Goal: Information Seeking & Learning: Learn about a topic

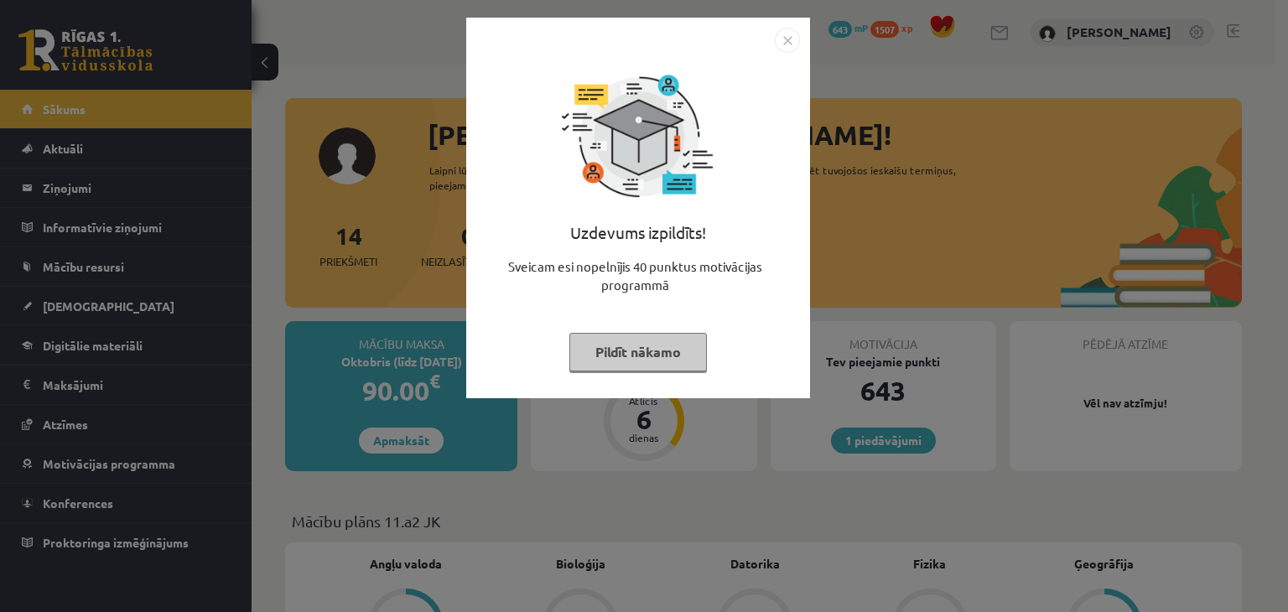
click at [627, 355] on button "Pildīt nākamo" at bounding box center [637, 352] width 137 height 39
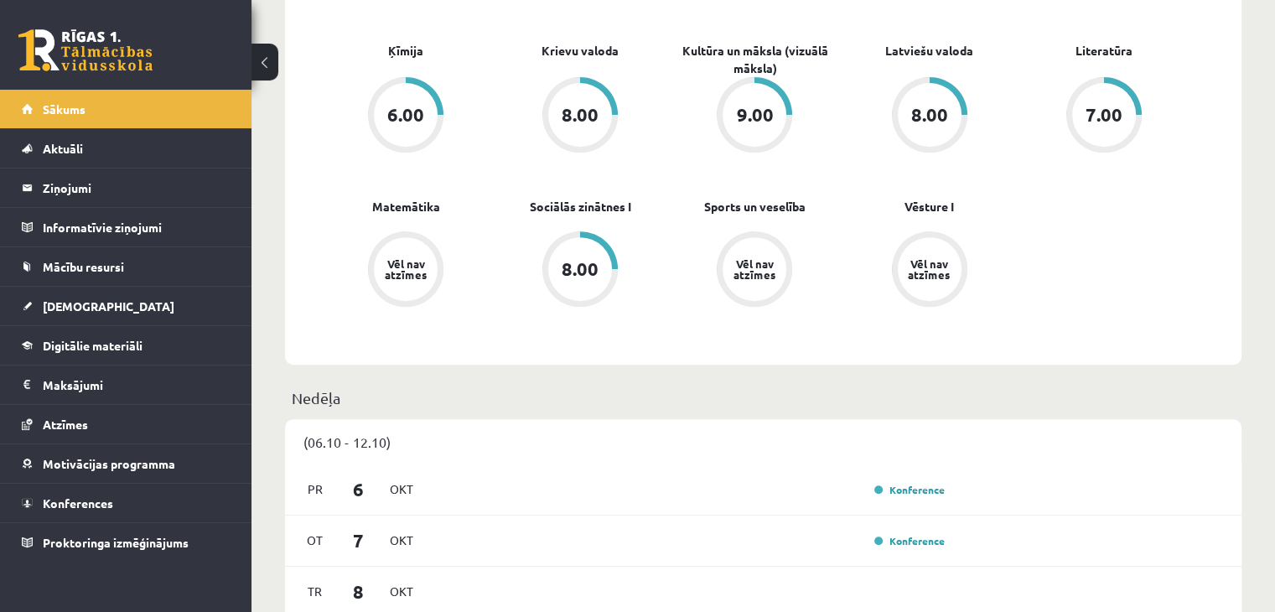
scroll to position [677, 0]
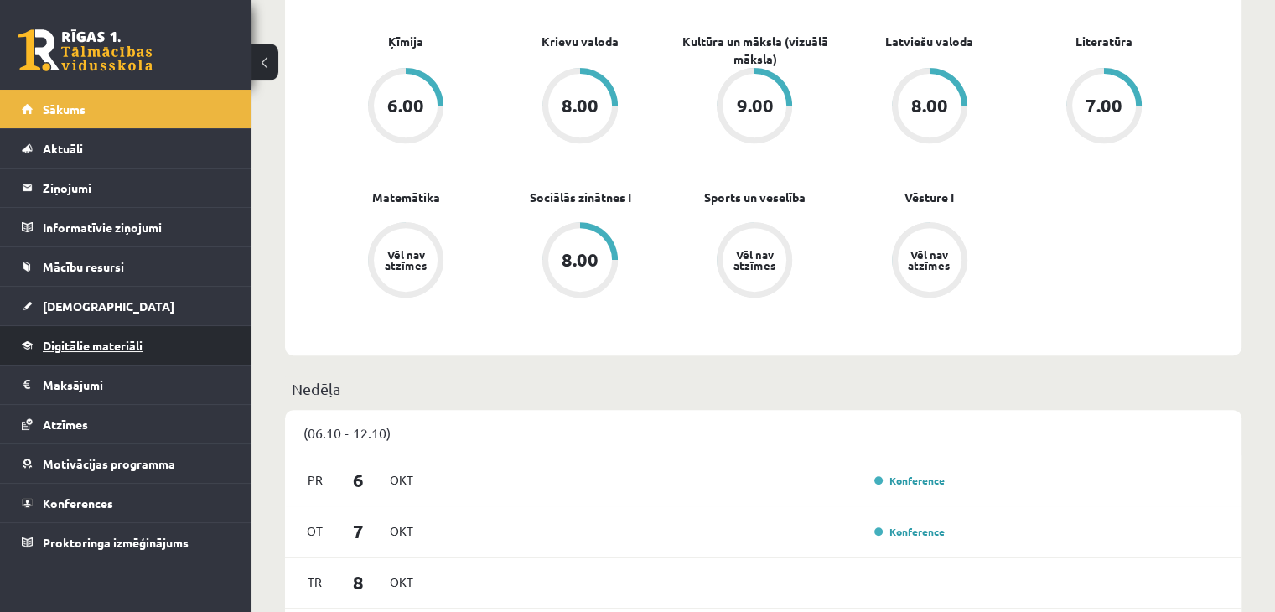
click at [126, 351] on link "Digitālie materiāli" at bounding box center [126, 345] width 209 height 39
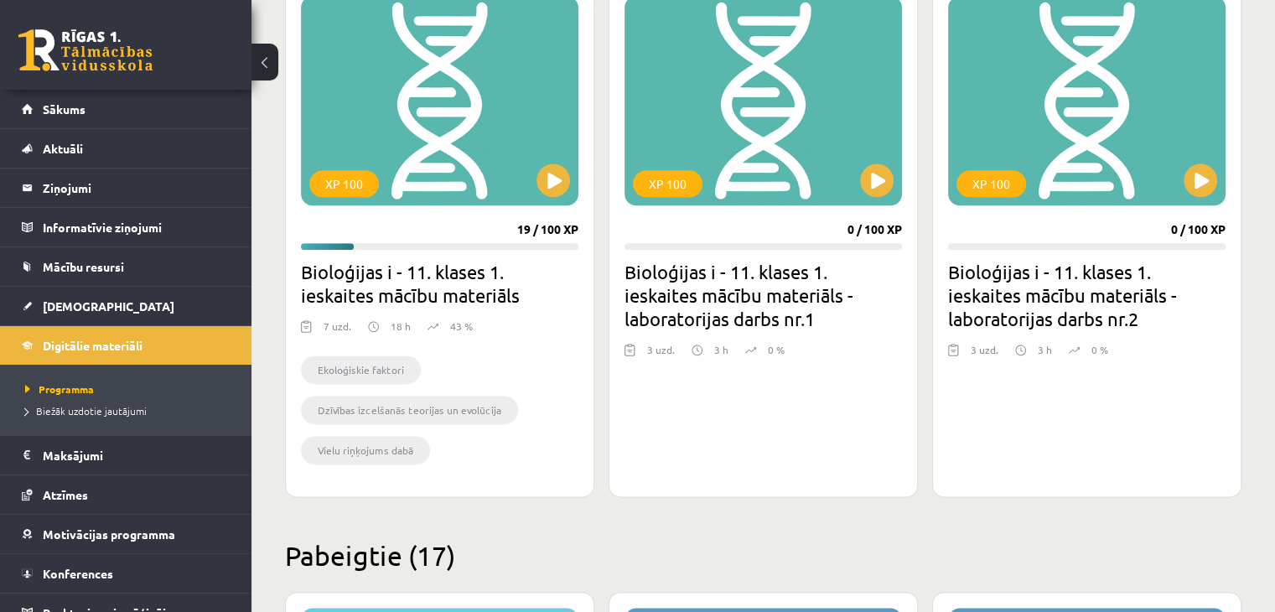
scroll to position [2066, 0]
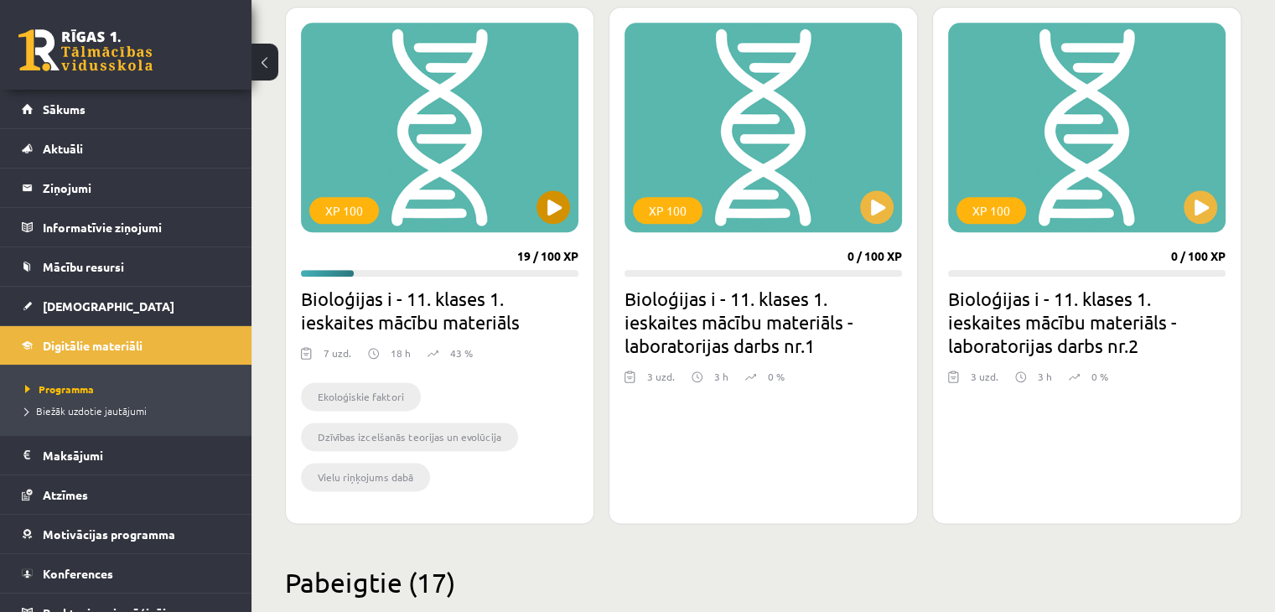
click at [484, 107] on div "XP 100" at bounding box center [439, 128] width 277 height 210
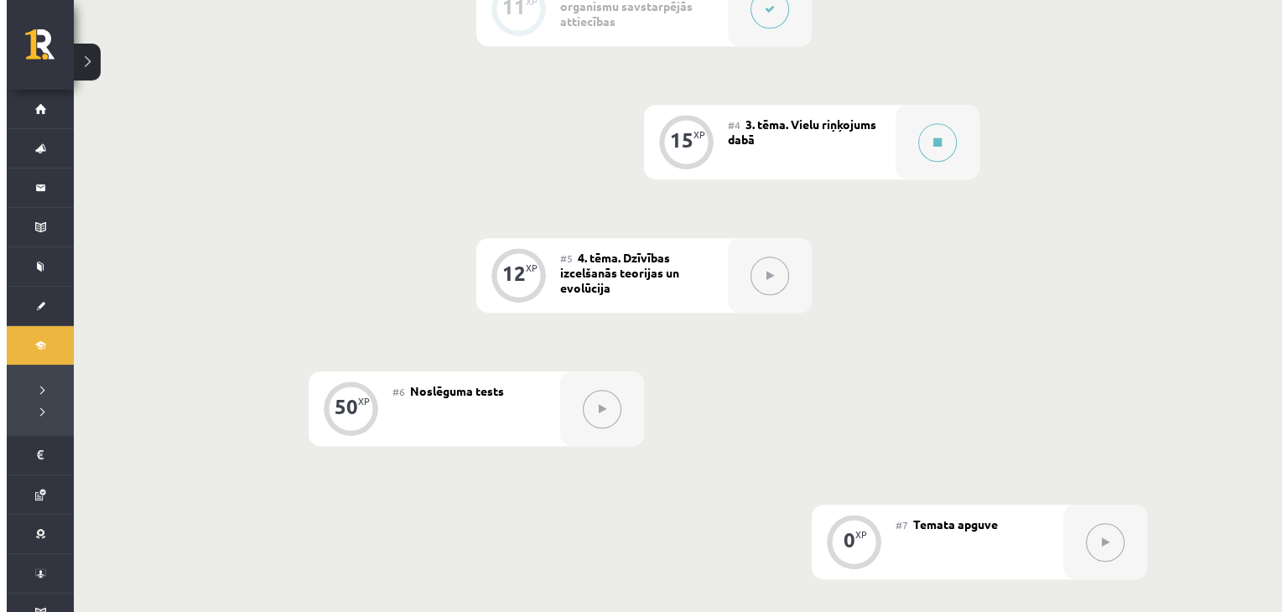
scroll to position [766, 0]
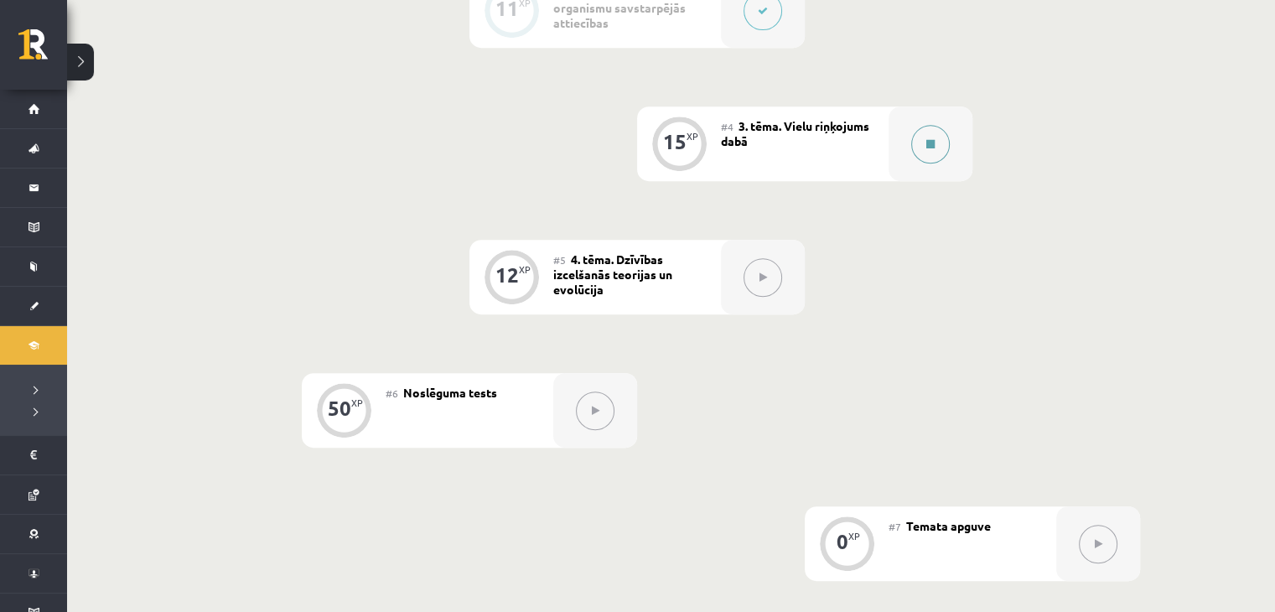
click at [922, 145] on button at bounding box center [930, 144] width 39 height 39
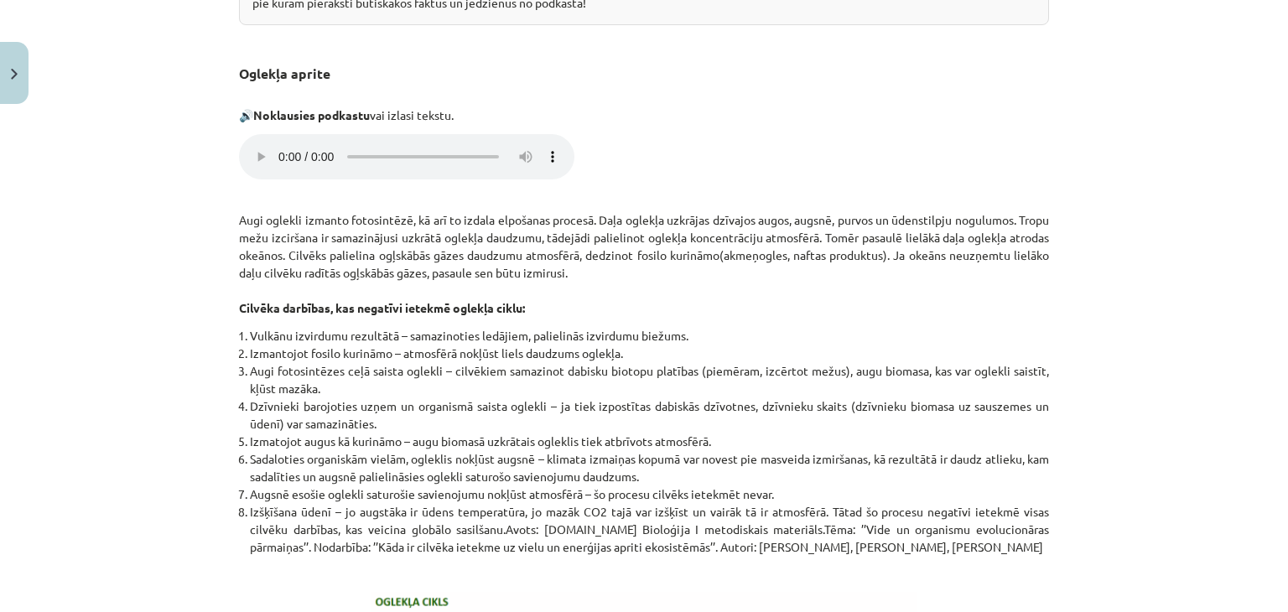
scroll to position [931, 0]
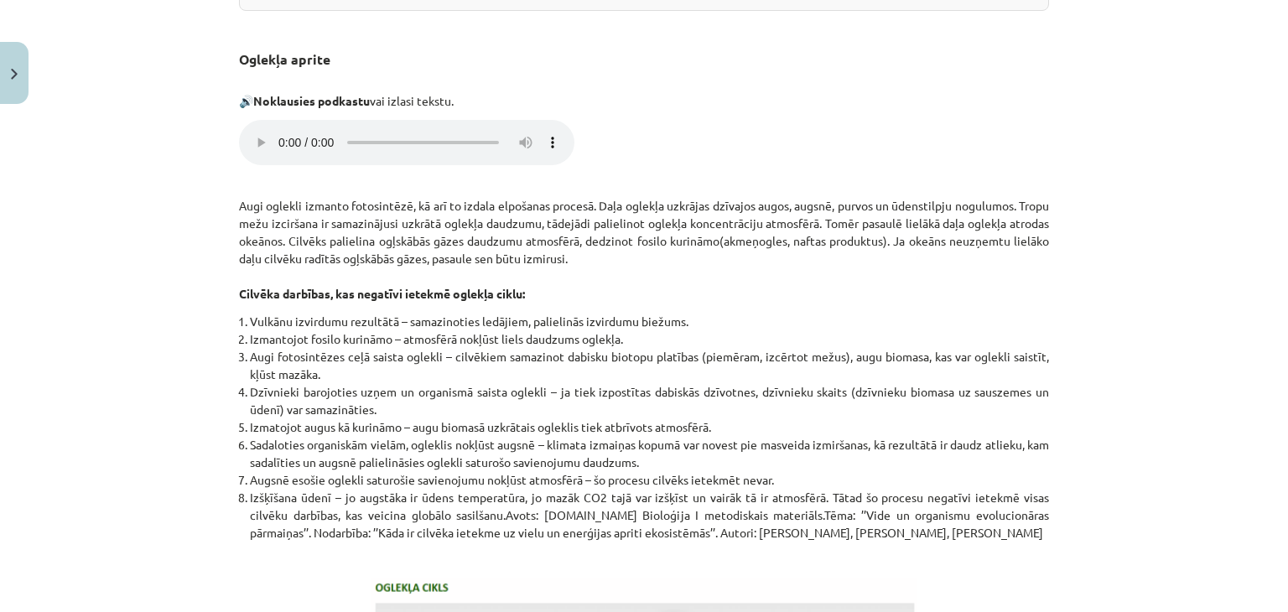
drag, startPoint x: 249, startPoint y: 155, endPoint x: 218, endPoint y: 205, distance: 58.4
click at [218, 205] on div "Mācību tēma: Bioloģijas i - 11. klases 1. ieskaites mācību materiāls #4 3. tēma…" at bounding box center [644, 306] width 1288 height 612
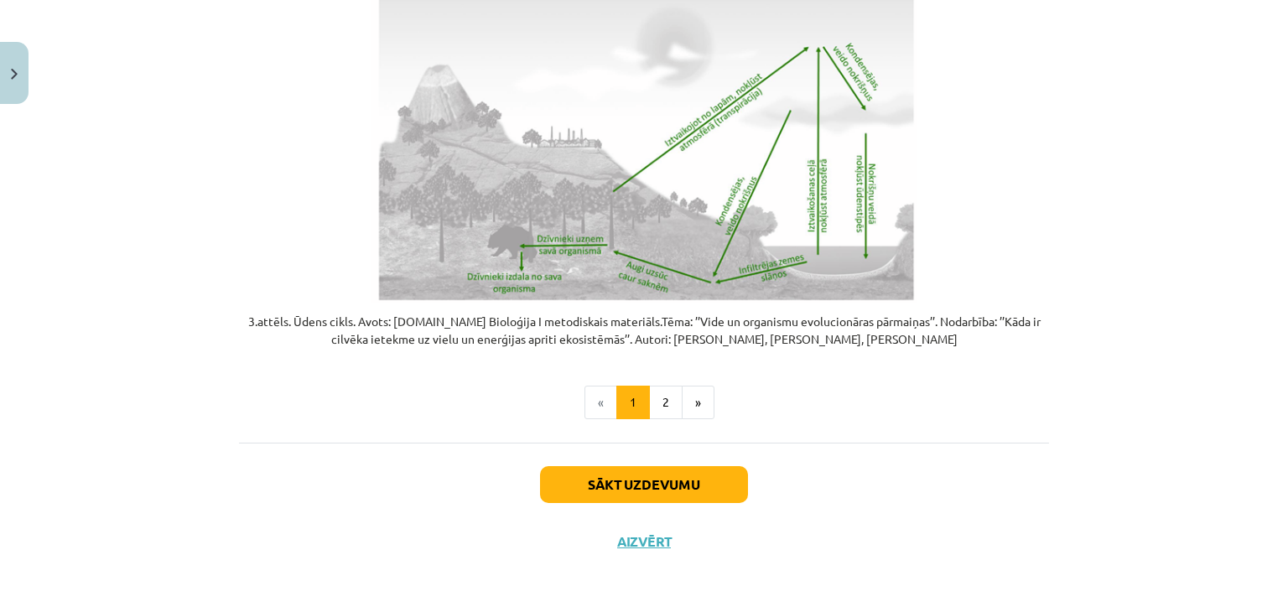
scroll to position [3429, 0]
click at [661, 409] on button "2" at bounding box center [666, 403] width 34 height 34
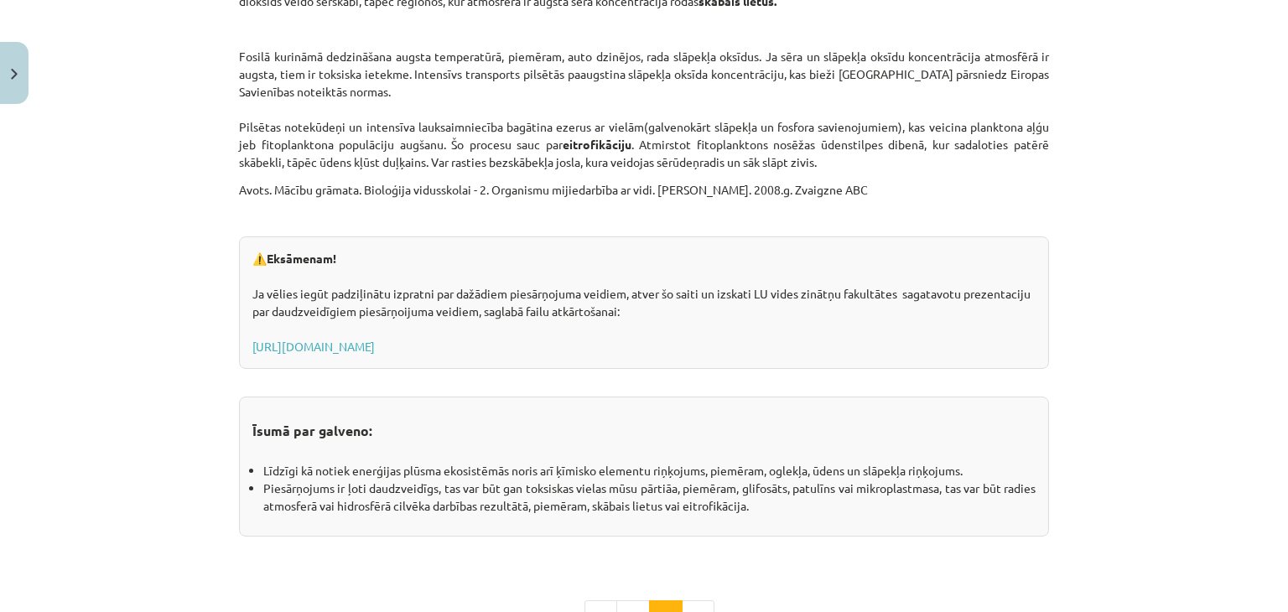
scroll to position [2549, 0]
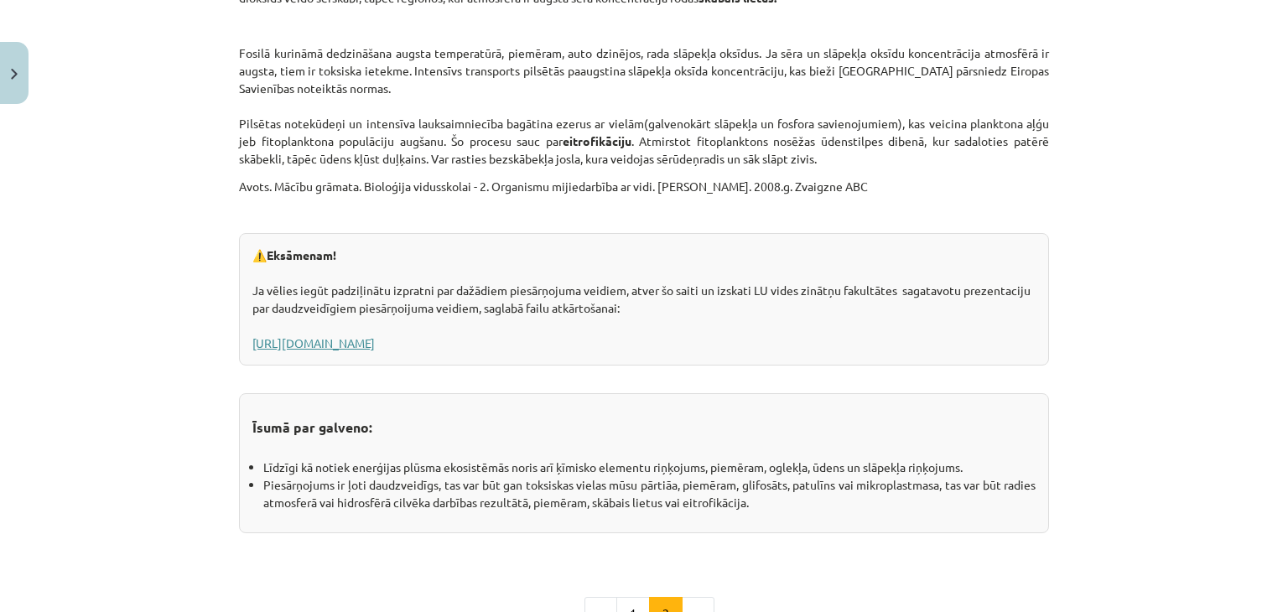
click at [375, 343] on link "https://www.geo.lu.lv/fileadmin/user_upload/lu_portal/projekti/gzzf/videunilgts…" at bounding box center [313, 342] width 122 height 15
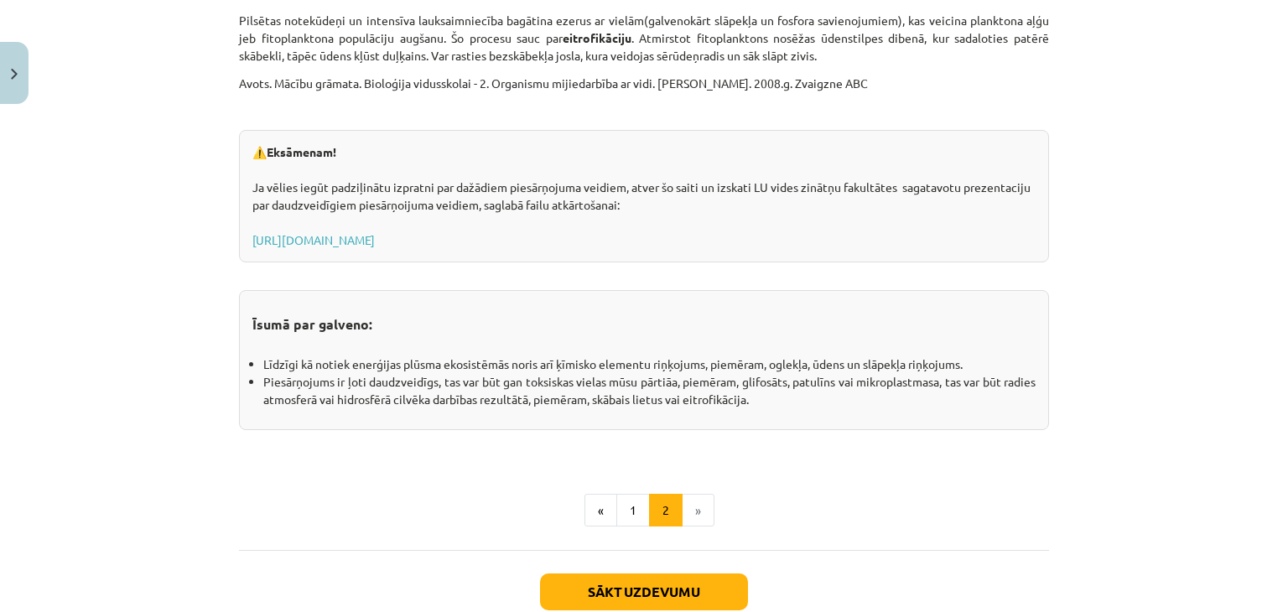
scroll to position [2683, 0]
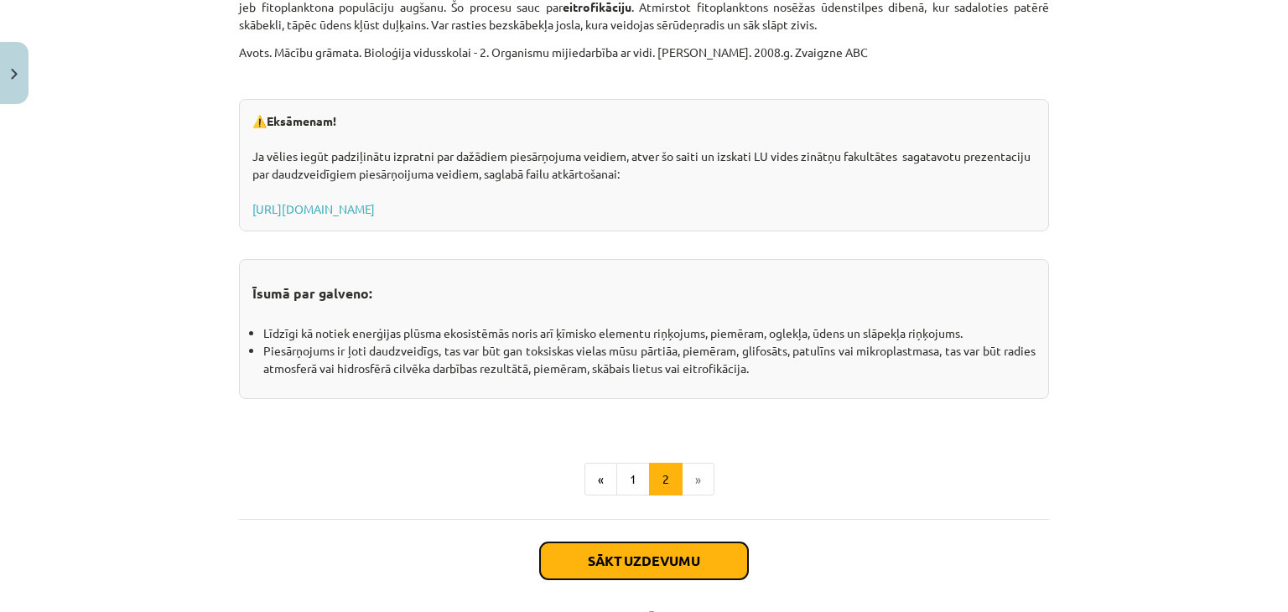
click at [679, 553] on button "Sākt uzdevumu" at bounding box center [644, 560] width 208 height 37
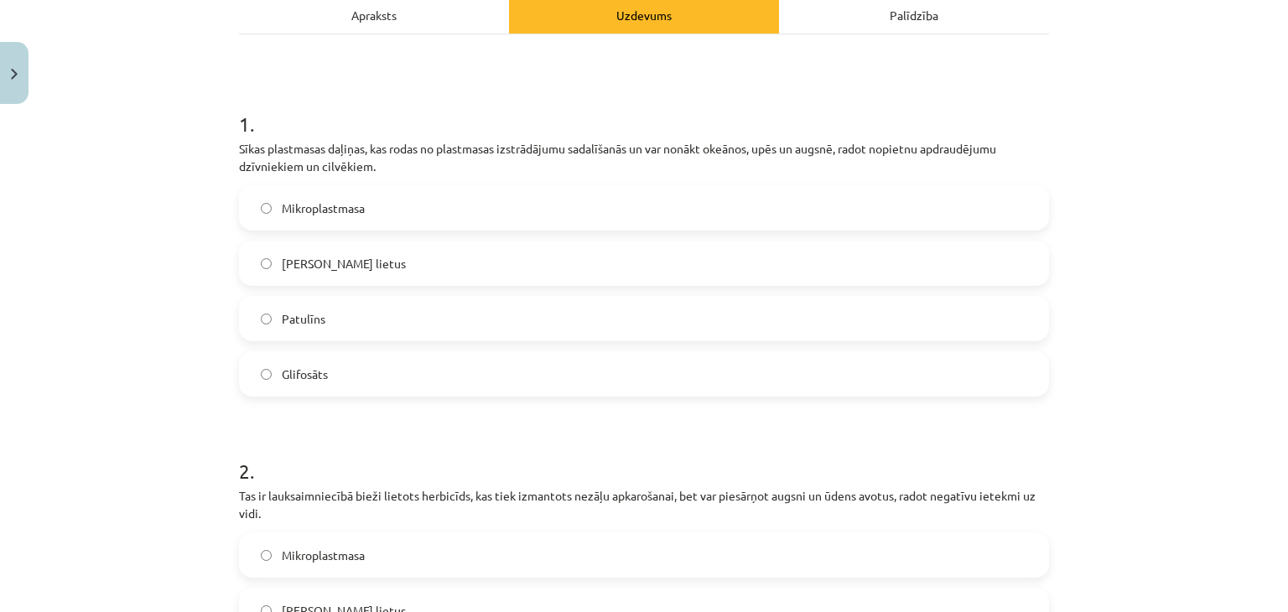
scroll to position [253, 0]
click at [735, 211] on label "Mikroplastmasa" at bounding box center [644, 205] width 806 height 42
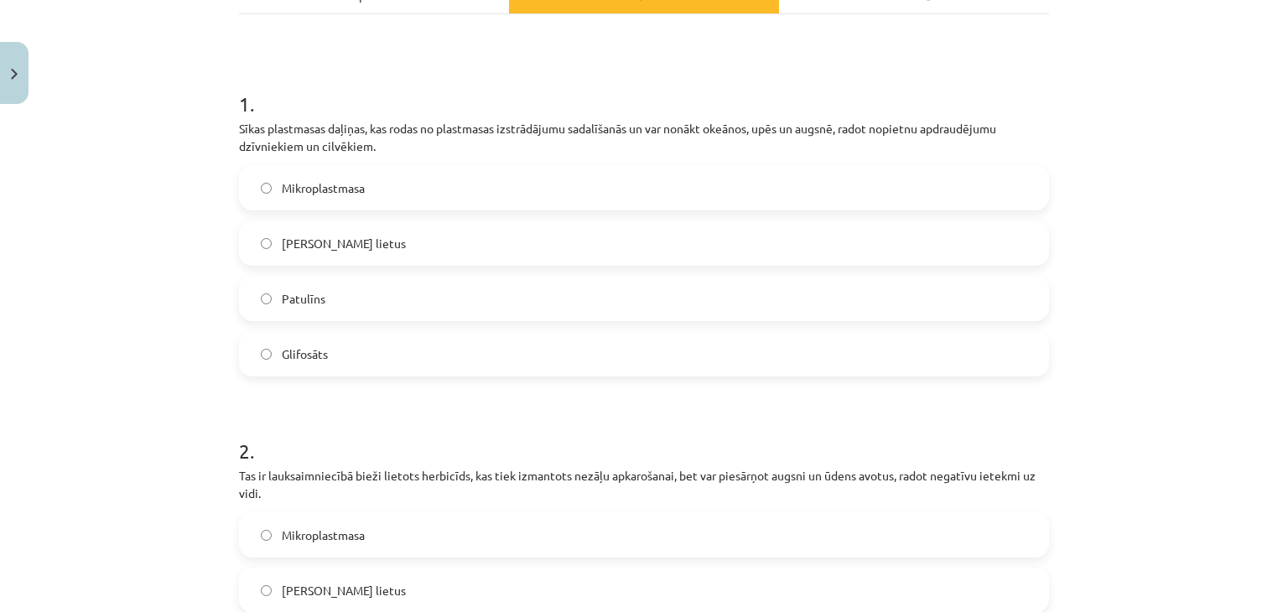
scroll to position [272, 0]
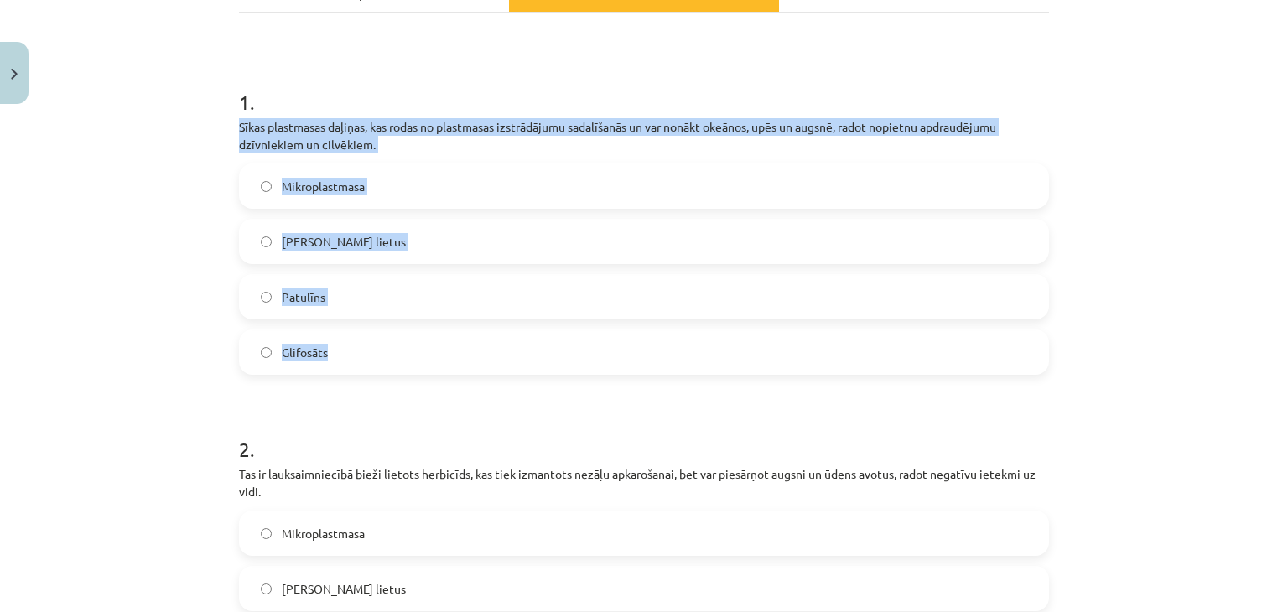
drag, startPoint x: 221, startPoint y: 117, endPoint x: 355, endPoint y: 316, distance: 239.3
click at [355, 316] on div "Mācību tēma: Bioloģijas i - 11. klases 1. ieskaites mācību materiāls #4 3. tēma…" at bounding box center [644, 306] width 1288 height 612
copy div "Sīkas plastmasas daļiņas, kas rodas no plastmasas izstrādājumu sadalīšanās un v…"
click at [215, 128] on div "Mācību tēma: Bioloģijas i - 11. klases 1. ieskaites mācību materiāls #4 3. tēma…" at bounding box center [644, 306] width 1288 height 612
drag, startPoint x: 217, startPoint y: 117, endPoint x: 386, endPoint y: 378, distance: 311.1
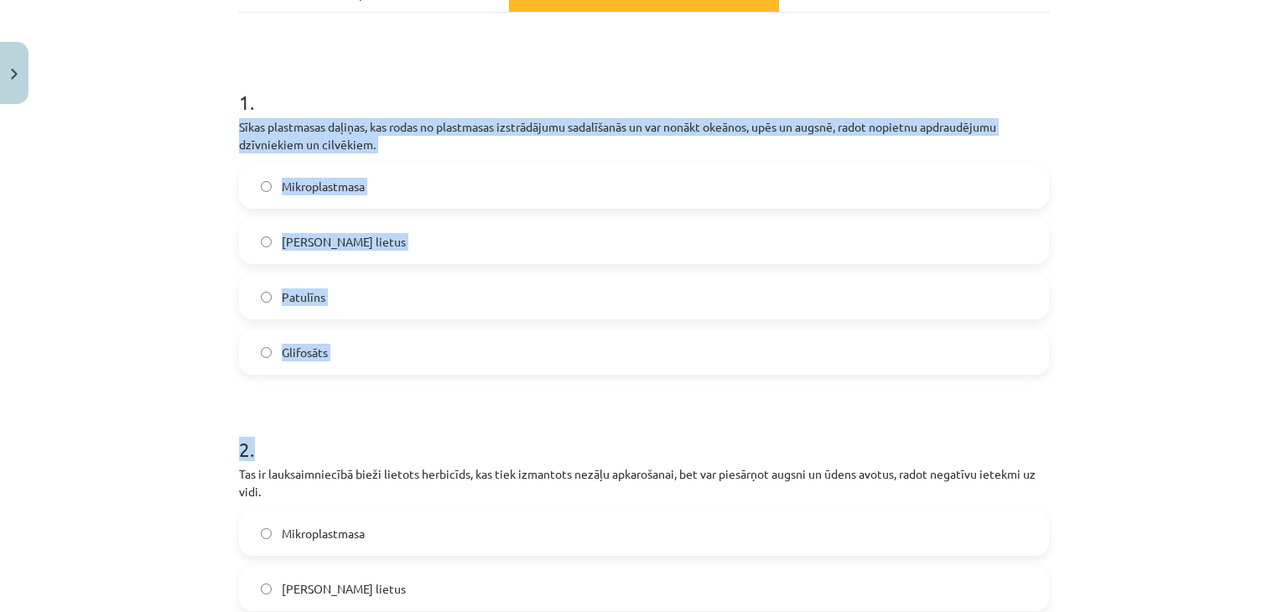
click at [386, 378] on div "Mācību tēma: Bioloģijas i - 11. klases 1. ieskaites mācību materiāls #4 3. tēma…" at bounding box center [644, 306] width 1288 height 612
copy form "Sīkas plastmasas daļiņas, kas rodas no plastmasas izstrādājumu sadalīšanās un v…"
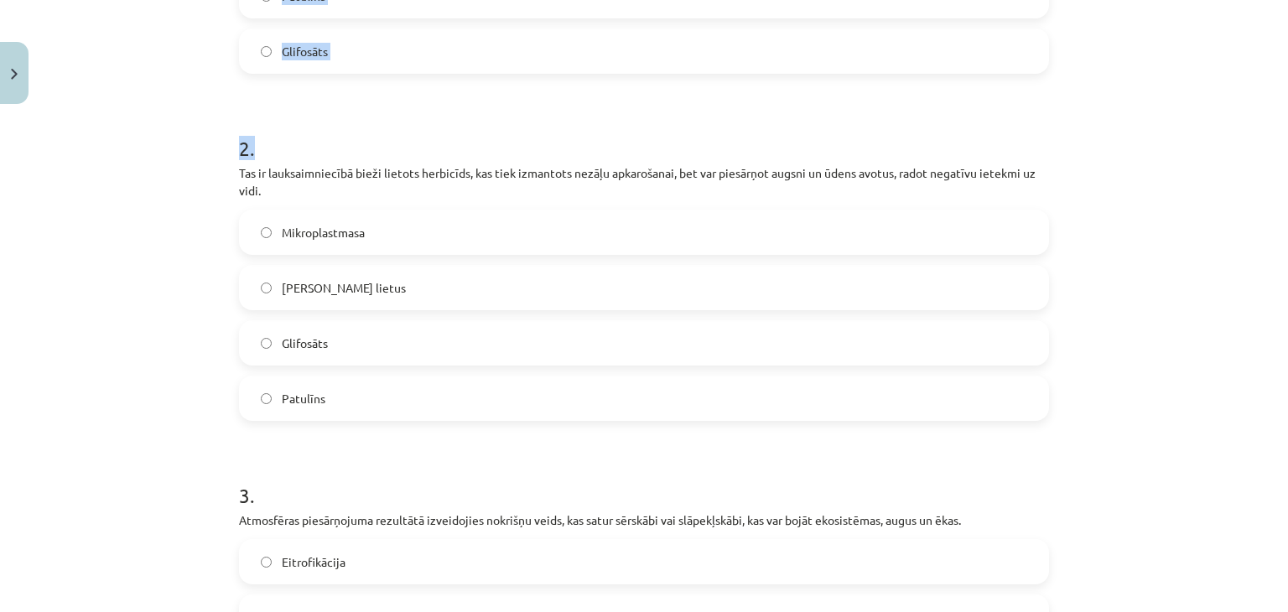
scroll to position [576, 0]
click at [1217, 385] on div "Mācību tēma: Bioloģijas i - 11. klases 1. ieskaites mācību materiāls #4 3. tēma…" at bounding box center [644, 306] width 1288 height 612
click at [567, 295] on label "Skābais lietus" at bounding box center [644, 285] width 806 height 42
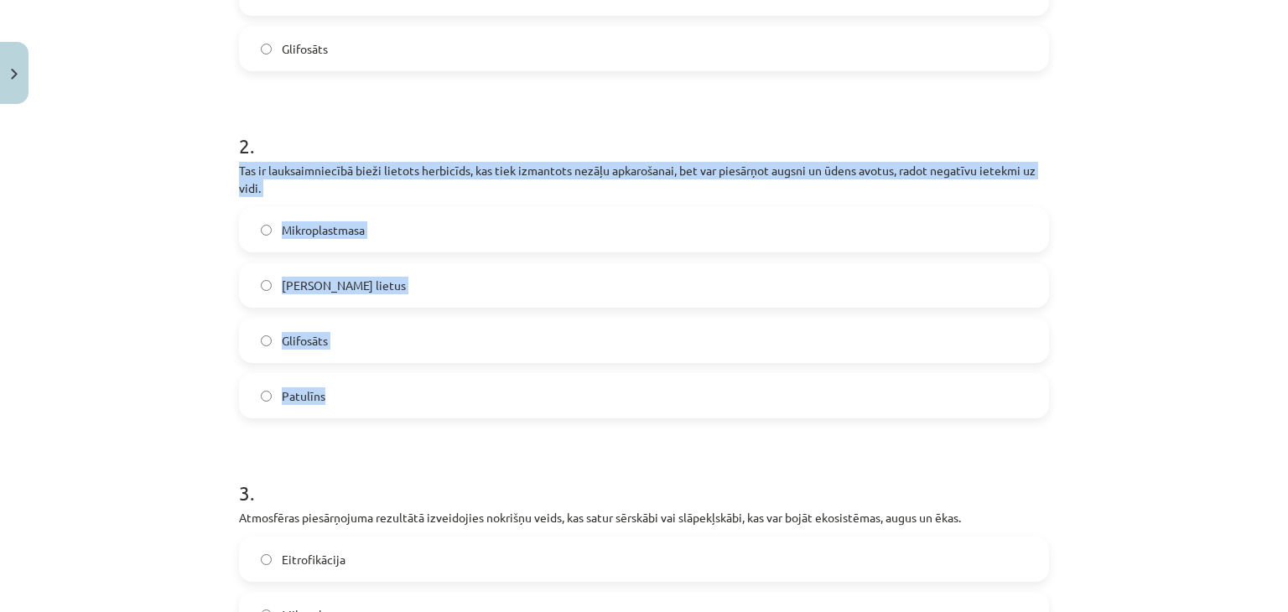
drag, startPoint x: 208, startPoint y: 179, endPoint x: 369, endPoint y: 398, distance: 272.3
click at [369, 398] on div "Mācību tēma: Bioloģijas i - 11. klases 1. ieskaites mācību materiāls #4 3. tēma…" at bounding box center [644, 306] width 1288 height 612
copy div "Tas ir lauksaimniecībā bieži lietots herbicīds, kas tiek izmantots nezāļu apkar…"
click at [349, 340] on label "Glifosāts" at bounding box center [644, 340] width 806 height 42
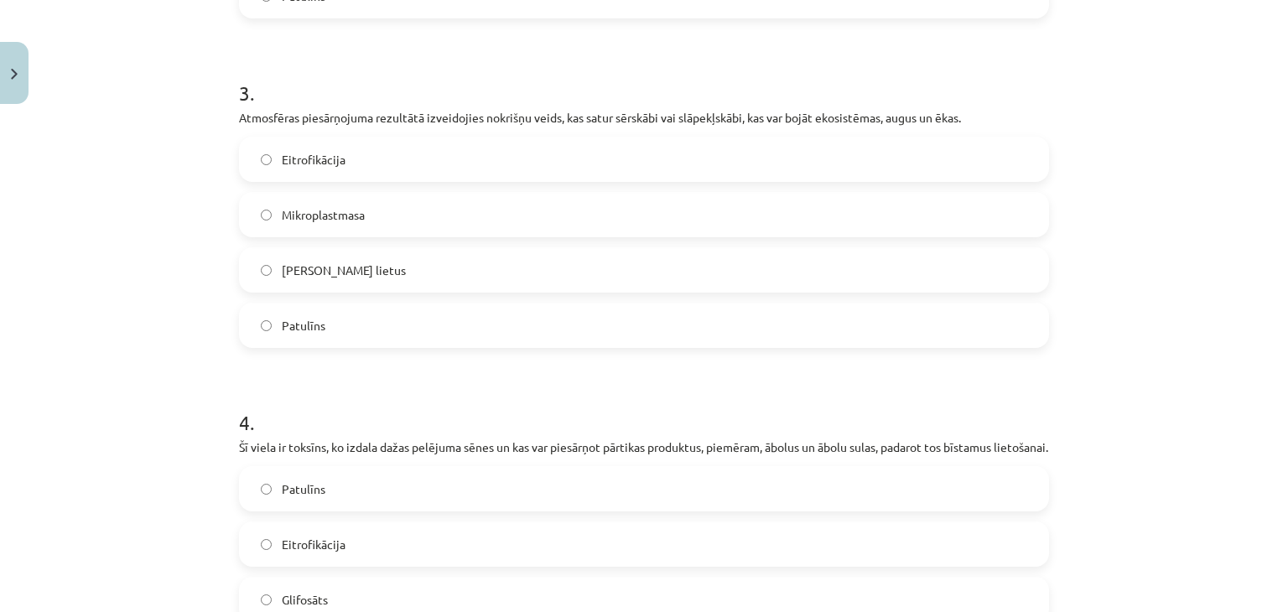
scroll to position [978, 0]
click at [325, 254] on label "Skābais lietus" at bounding box center [644, 267] width 806 height 42
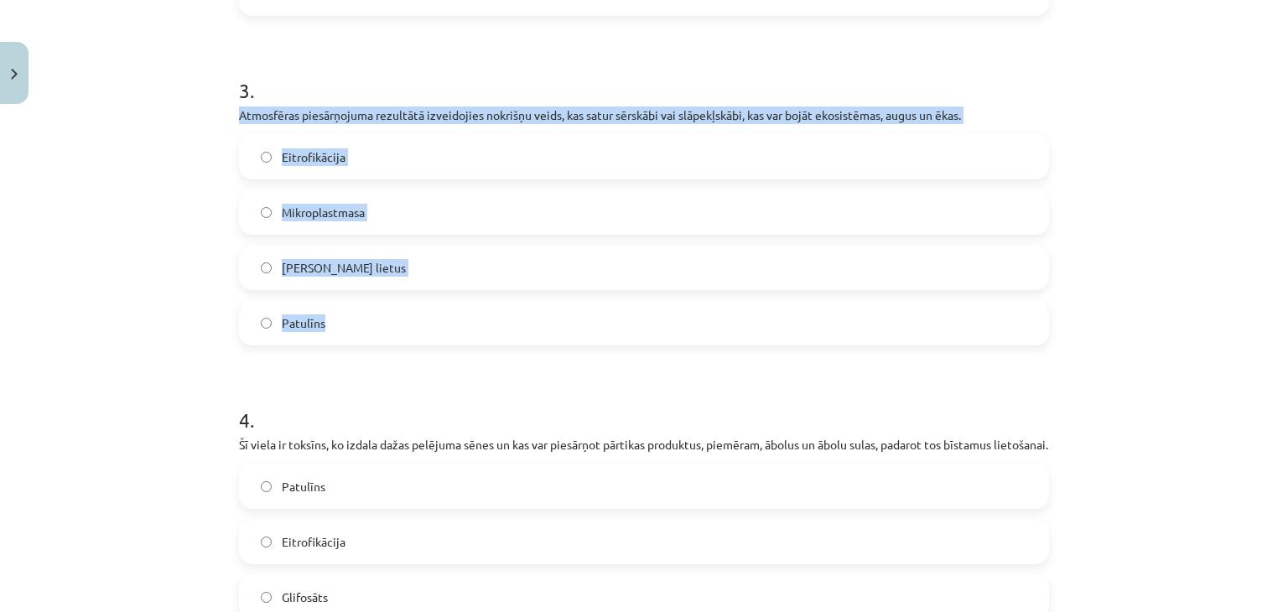
drag, startPoint x: 231, startPoint y: 111, endPoint x: 364, endPoint y: 336, distance: 261.2
click at [364, 336] on div "15 XP Saņemsi Sarežģīts 115 pilda Apraksts Uzdevums Palīdzība 1 . Sīkas plastma…" at bounding box center [644, 153] width 830 height 2041
copy div "Atmosfēras piesārņojuma rezultātā izveidojies nokrišņu veids, kas satur sērskāb…"
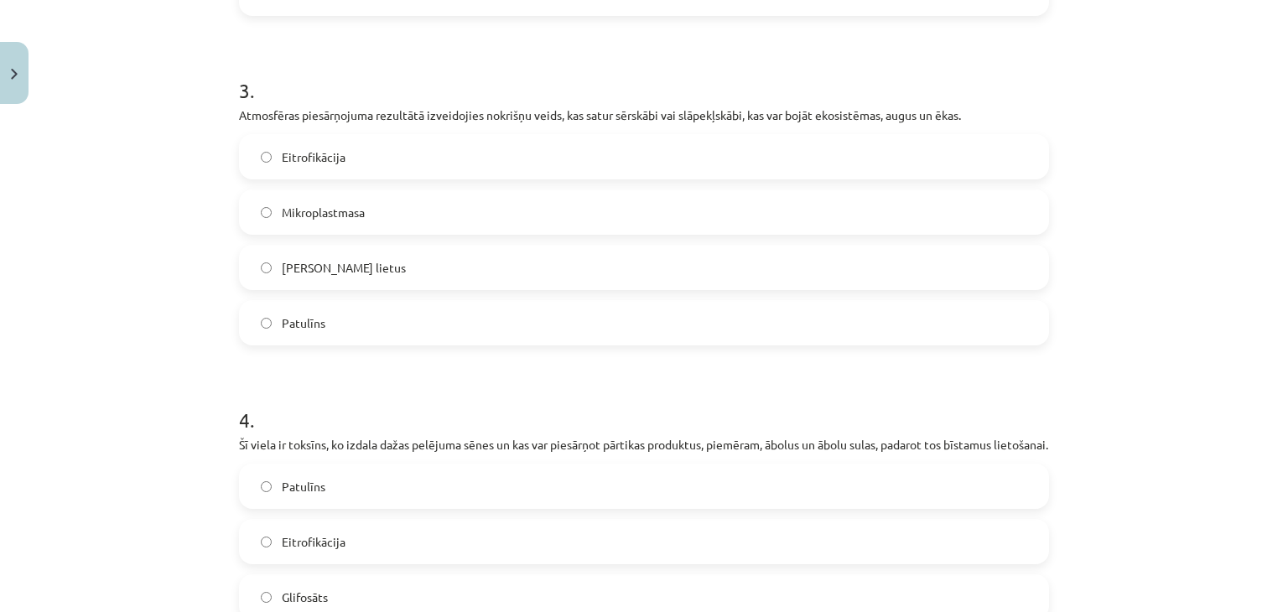
click at [1188, 456] on div "Mācību tēma: Bioloģijas i - 11. klases 1. ieskaites mācību materiāls #4 3. tēma…" at bounding box center [644, 306] width 1288 height 612
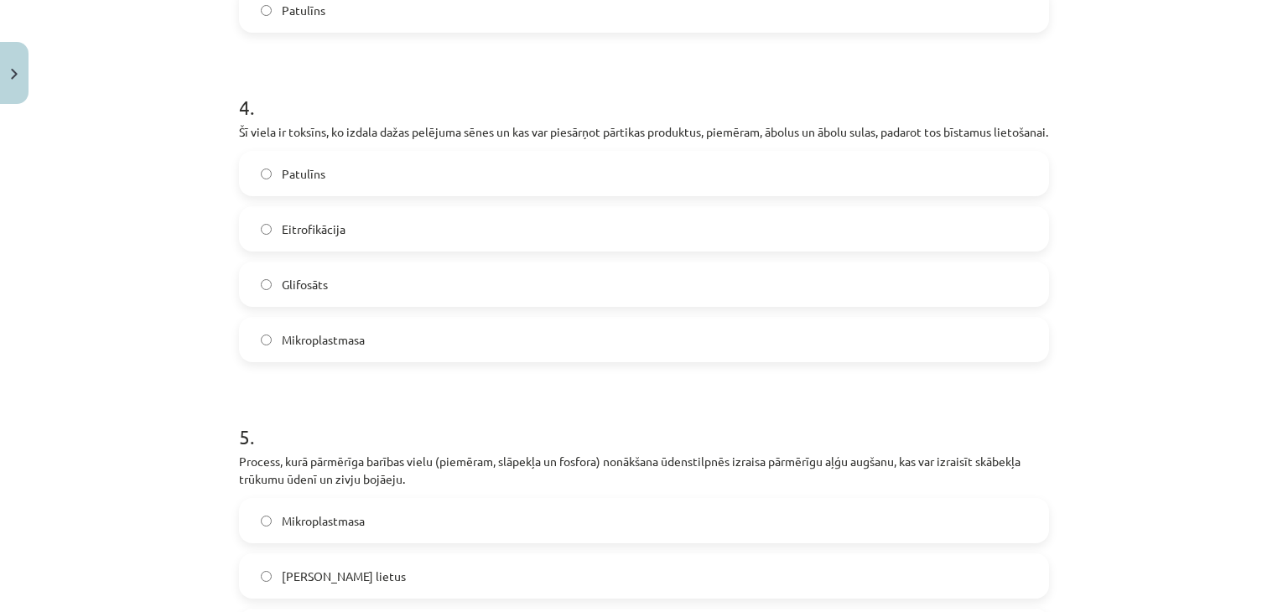
scroll to position [1296, 0]
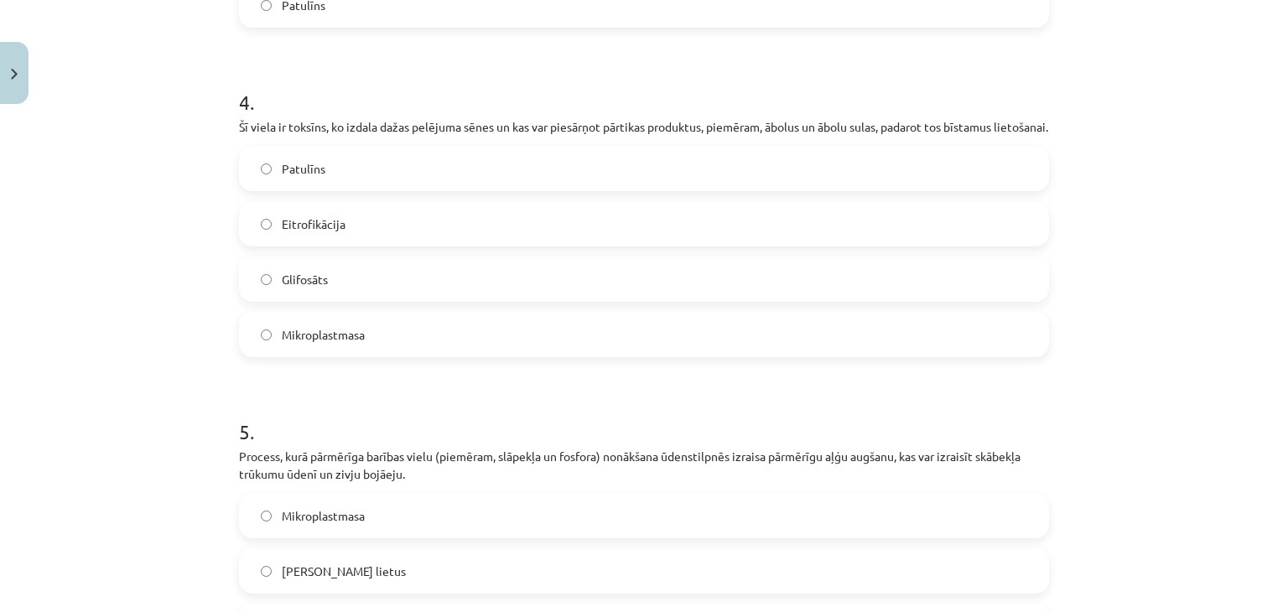
click at [334, 181] on label "Patulīns" at bounding box center [644, 169] width 806 height 42
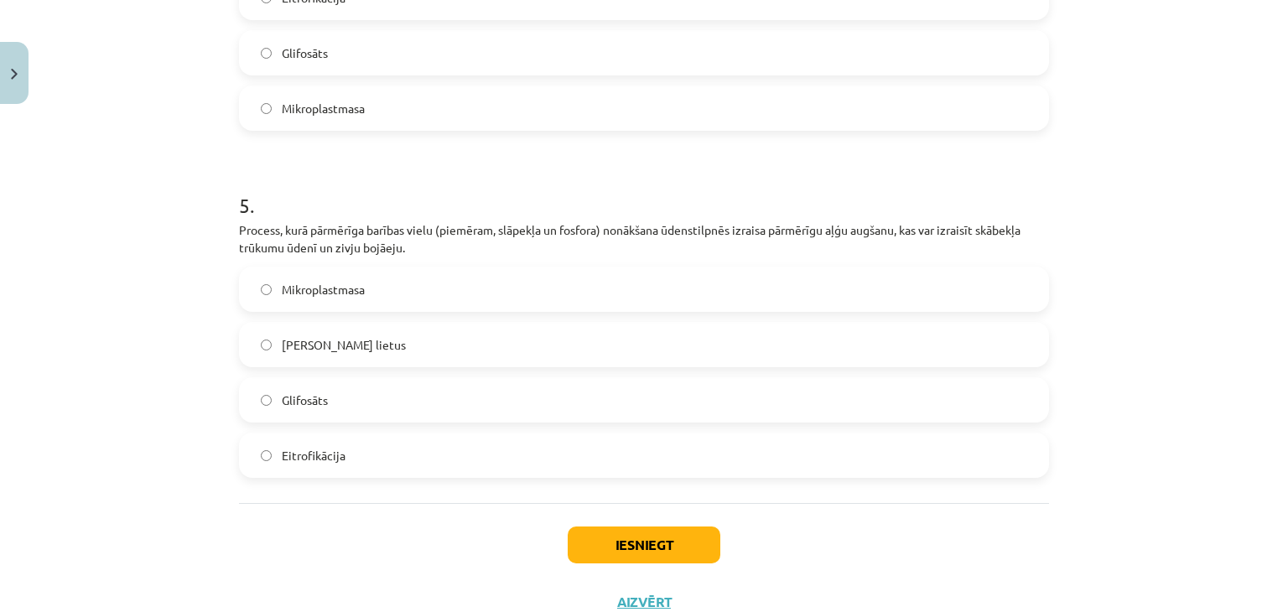
scroll to position [1600, 0]
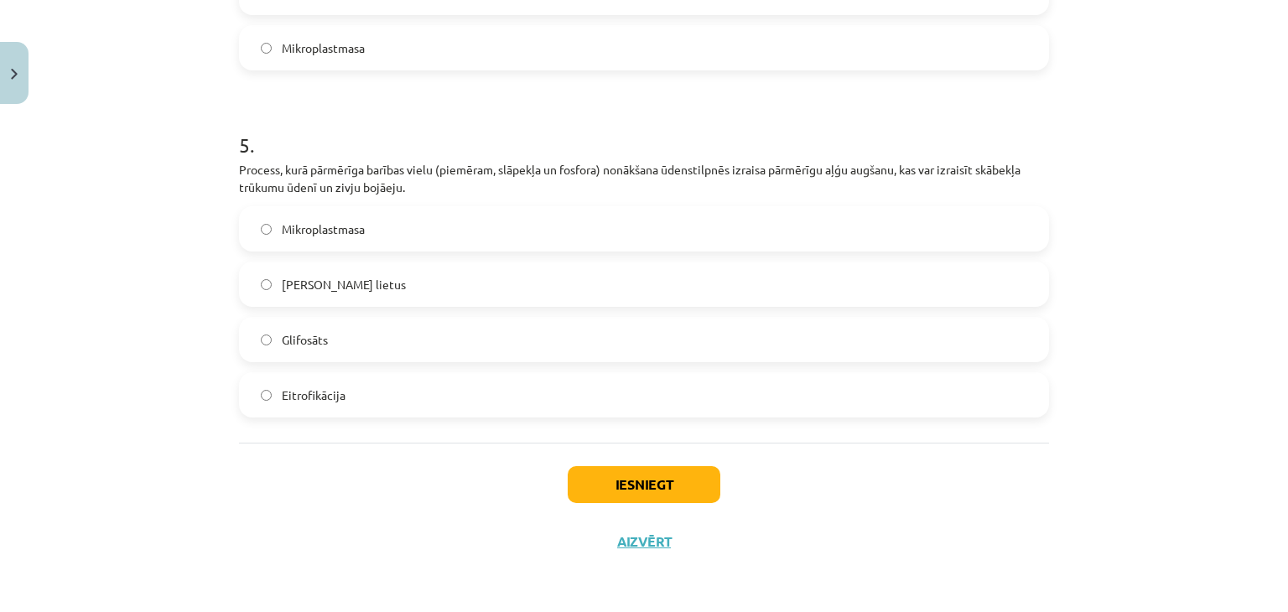
click at [507, 387] on label "Eitrofikācija" at bounding box center [644, 395] width 806 height 42
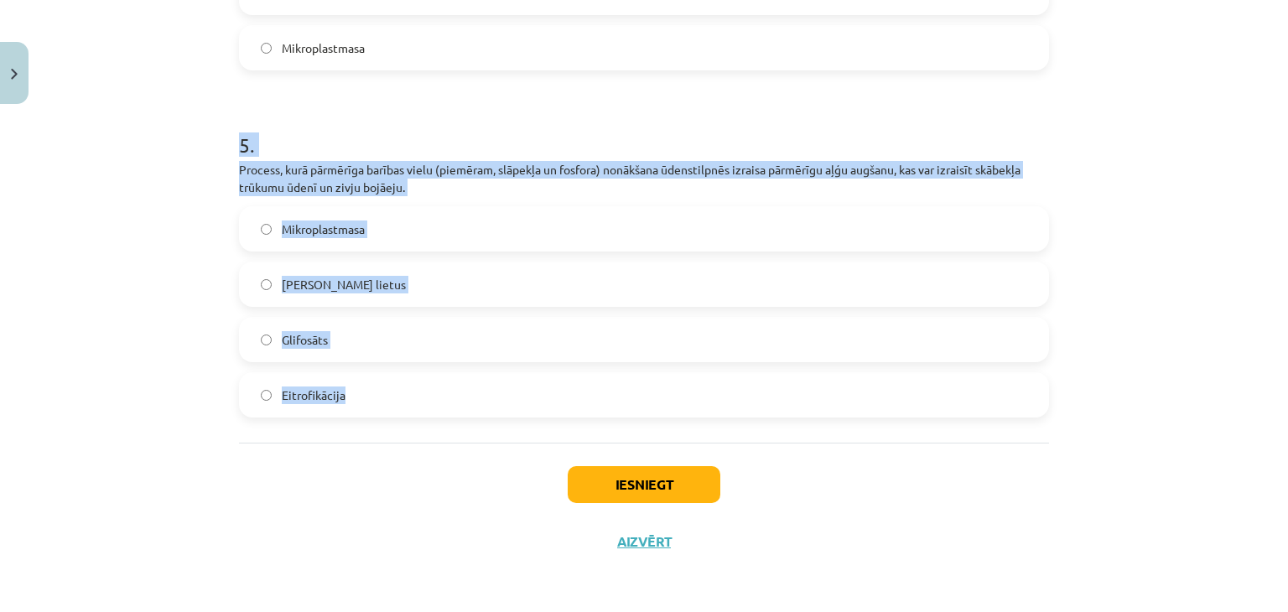
drag, startPoint x: 206, startPoint y: 153, endPoint x: 398, endPoint y: 439, distance: 344.3
click at [398, 439] on div "Mācību tēma: Bioloģijas i - 11. klases 1. ieskaites mācību materiāls #4 3. tēma…" at bounding box center [644, 306] width 1288 height 612
copy div "5 . Process, kurā pārmērīga barības vielu (piemēram, slāpekļa un fosfora) nonāk…"
click at [633, 479] on button "Iesniegt" at bounding box center [644, 484] width 153 height 37
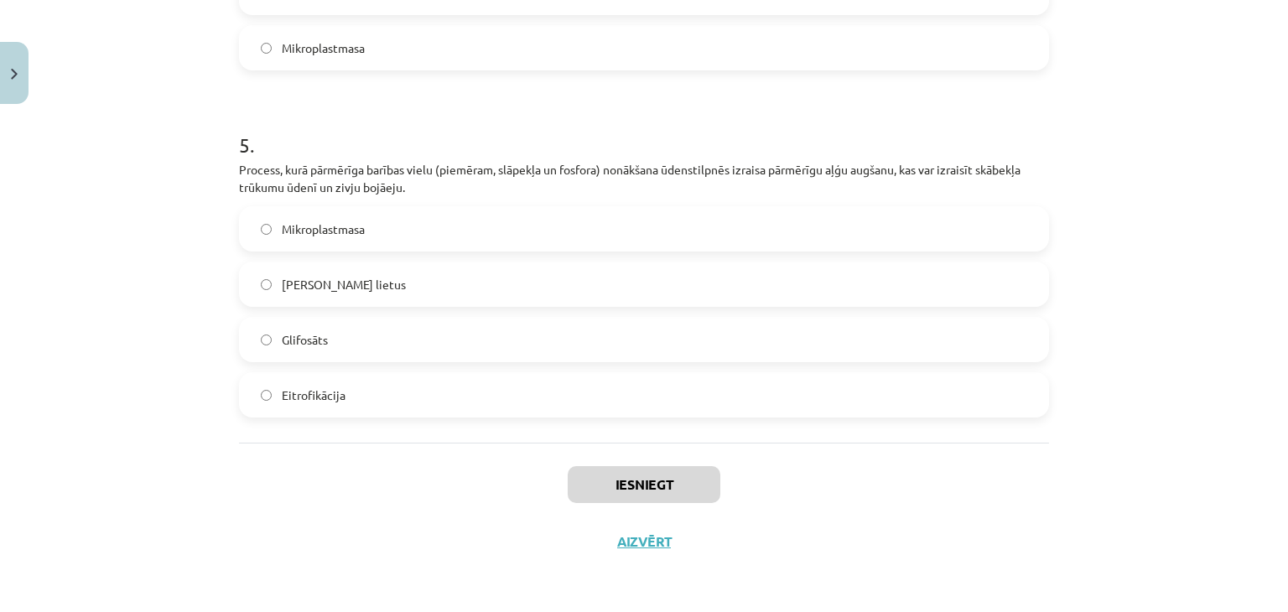
click at [841, 511] on div "Iesniegt Aizvērt" at bounding box center [644, 501] width 810 height 117
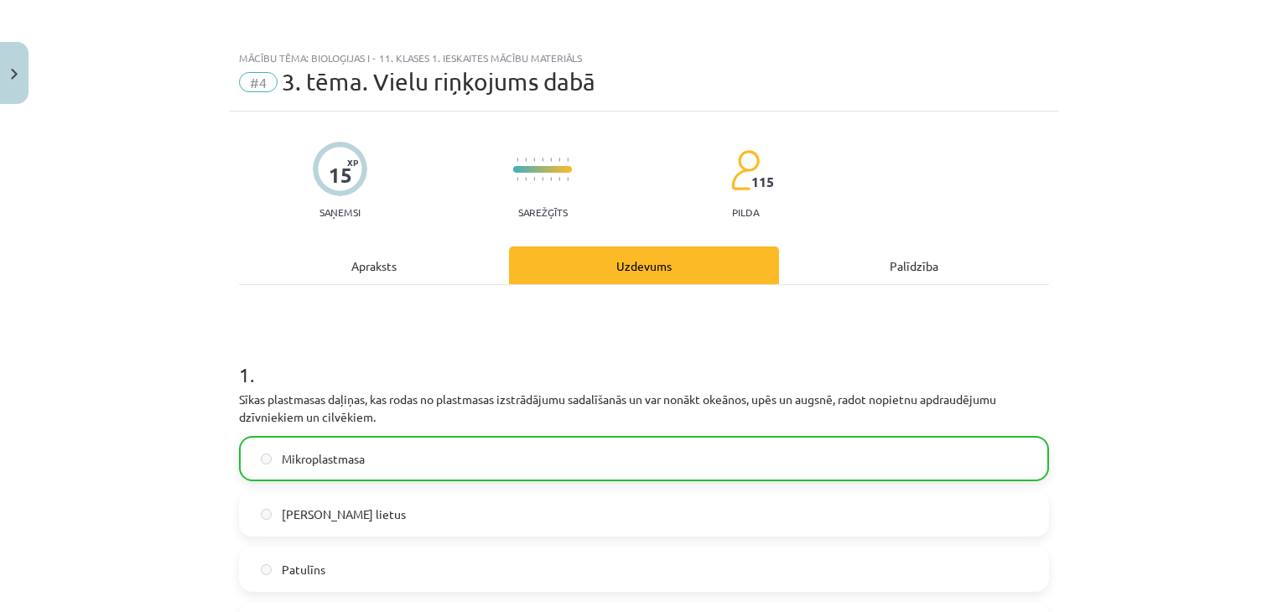
scroll to position [1653, 0]
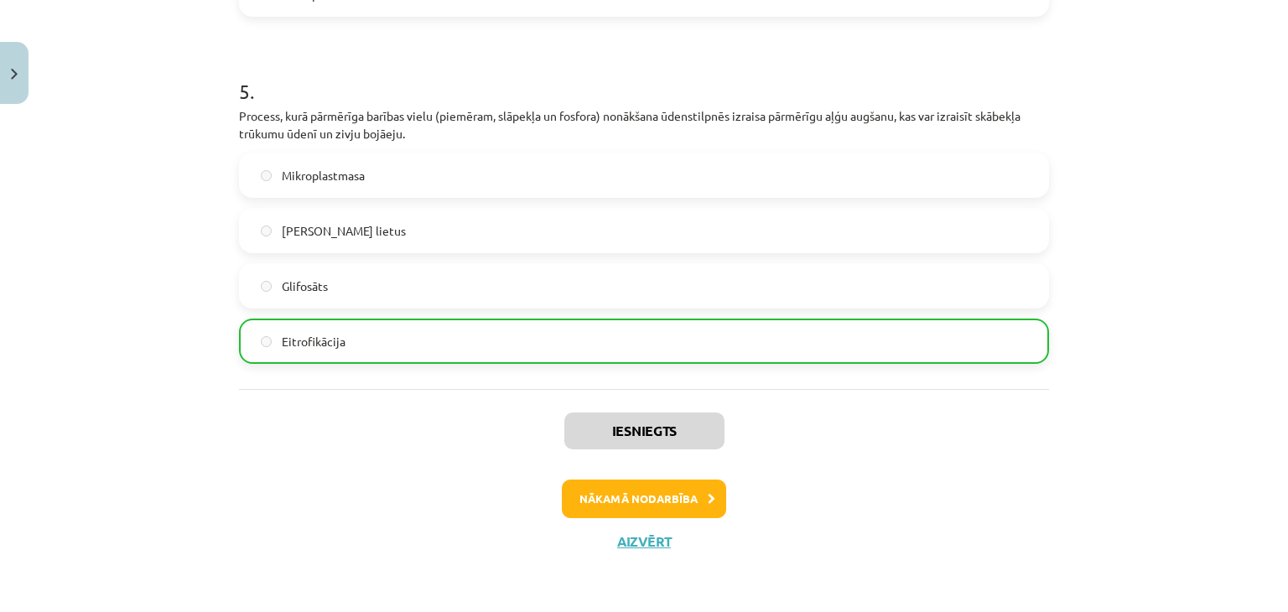
click at [623, 475] on div "Iesniegts Nākamā nodarbība Aizvērt" at bounding box center [644, 474] width 810 height 171
click at [634, 506] on button "Nākamā nodarbība" at bounding box center [644, 499] width 164 height 39
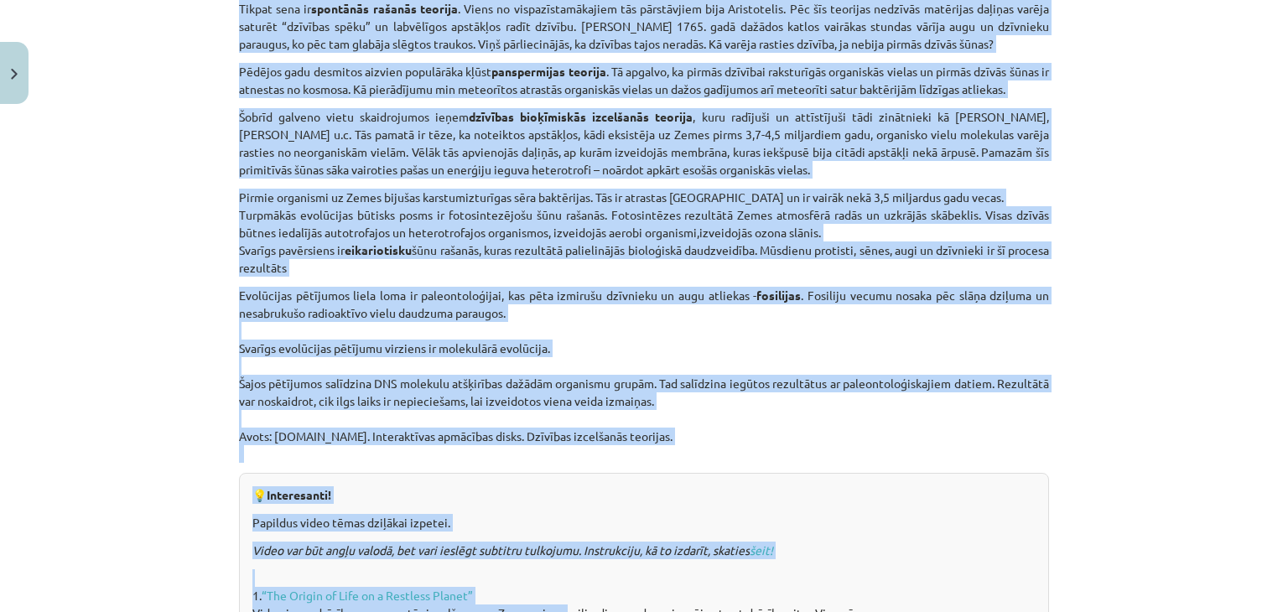
scroll to position [743, 0]
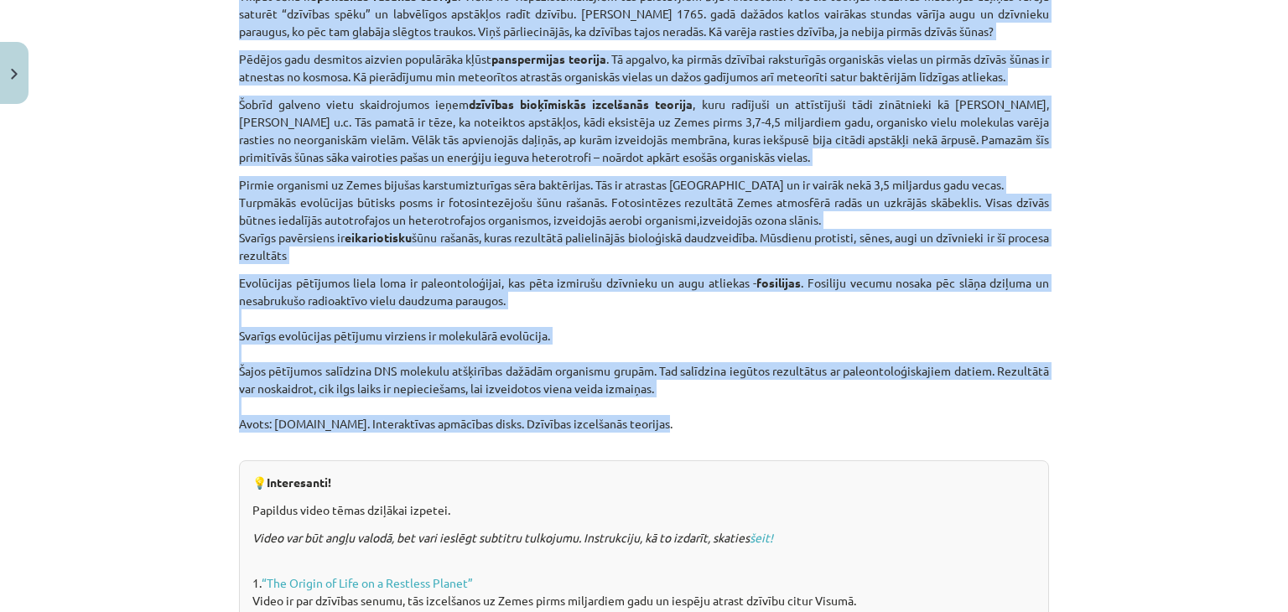
drag, startPoint x: 454, startPoint y: 67, endPoint x: 664, endPoint y: 426, distance: 416.0
click at [664, 426] on div "Dzīvības izcelšanās teorijas un evolūcija Kas mums priekšā? Aktualizēt zināšana…" at bounding box center [644, 200] width 810 height 1287
copy div "Dzīvības izcelšanās teorijas un evolūcija Kas mums priekšā? Aktualizēt zināšana…"
click at [627, 382] on p "Evolūcijas pētījumos liela loma ir paleontoloģijai, kas pēta izmirušu dzīvnieku…" at bounding box center [644, 362] width 810 height 176
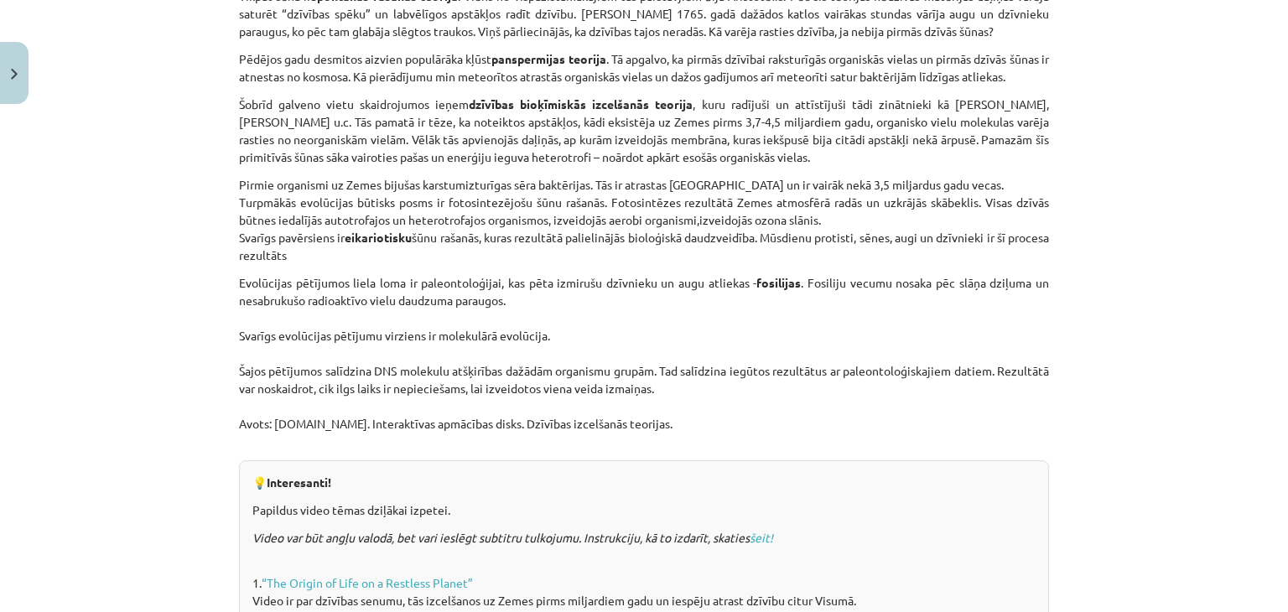
scroll to position [1237, 0]
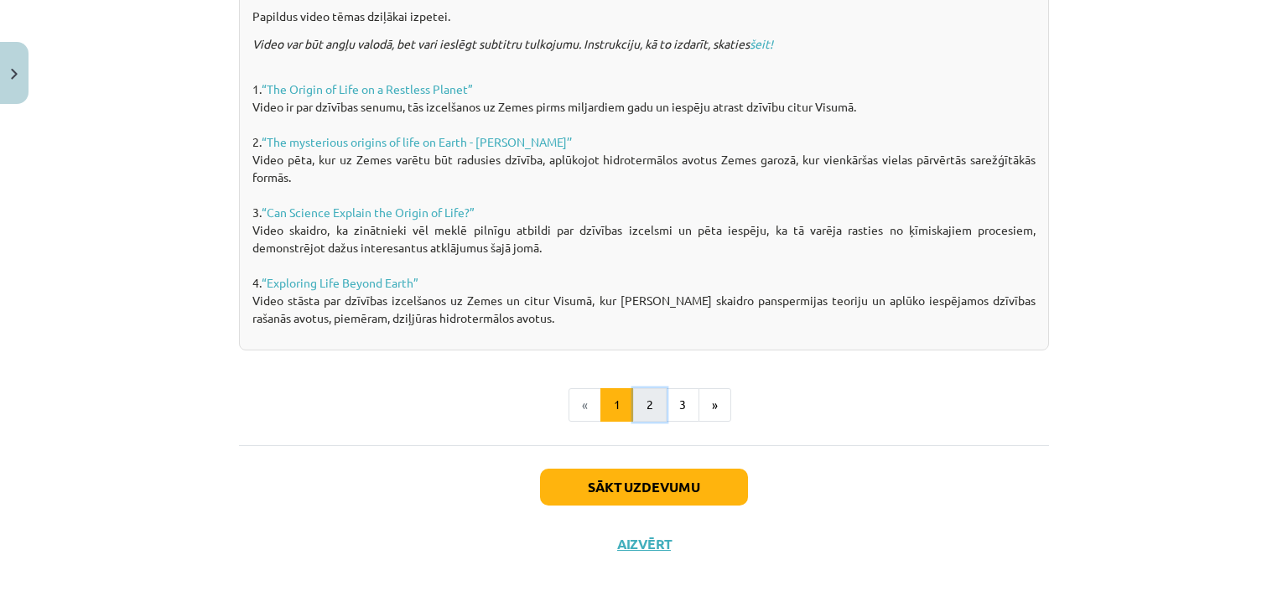
click at [640, 390] on button "2" at bounding box center [650, 405] width 34 height 34
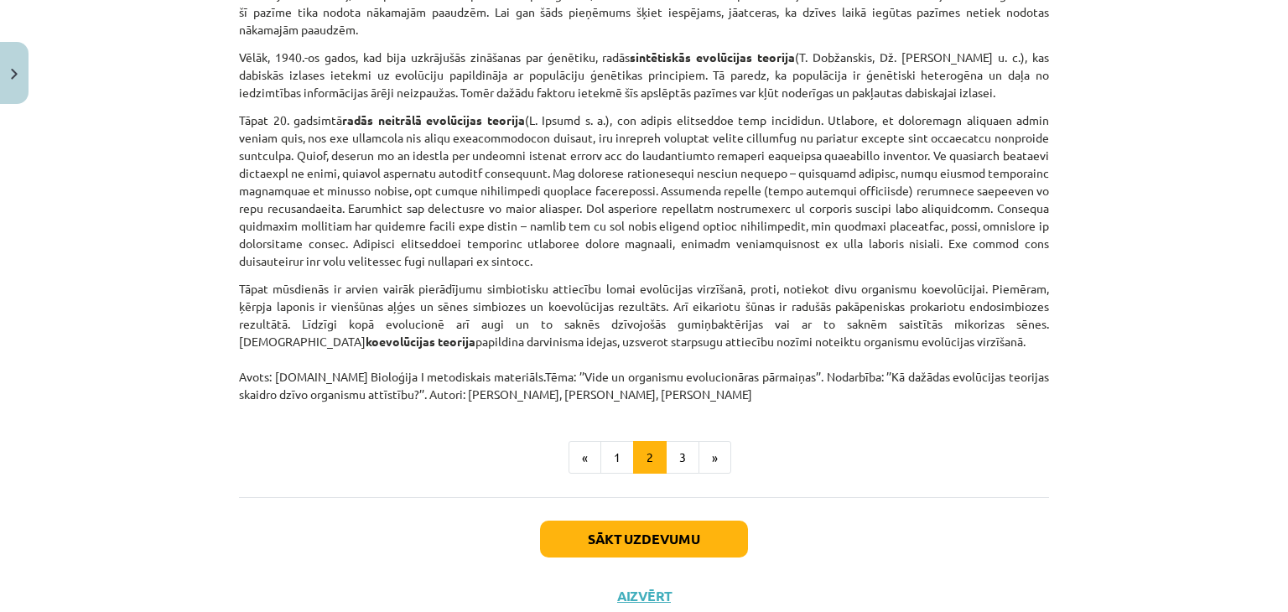
scroll to position [1258, 0]
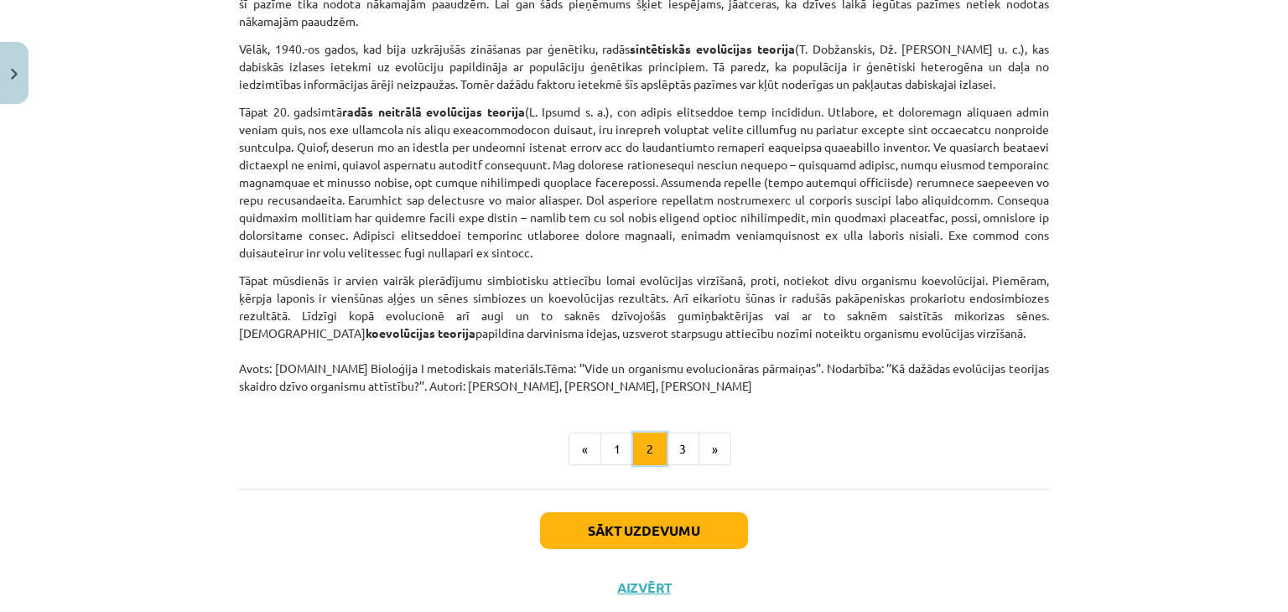
click at [657, 433] on button "2" at bounding box center [650, 450] width 34 height 34
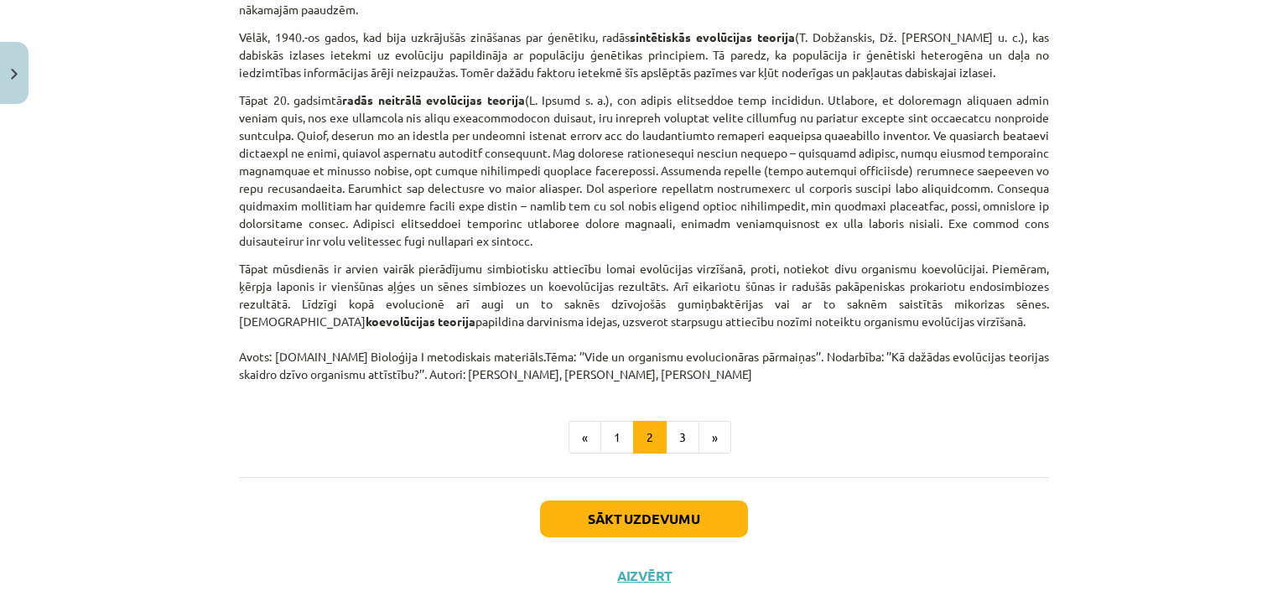
scroll to position [1286, 0]
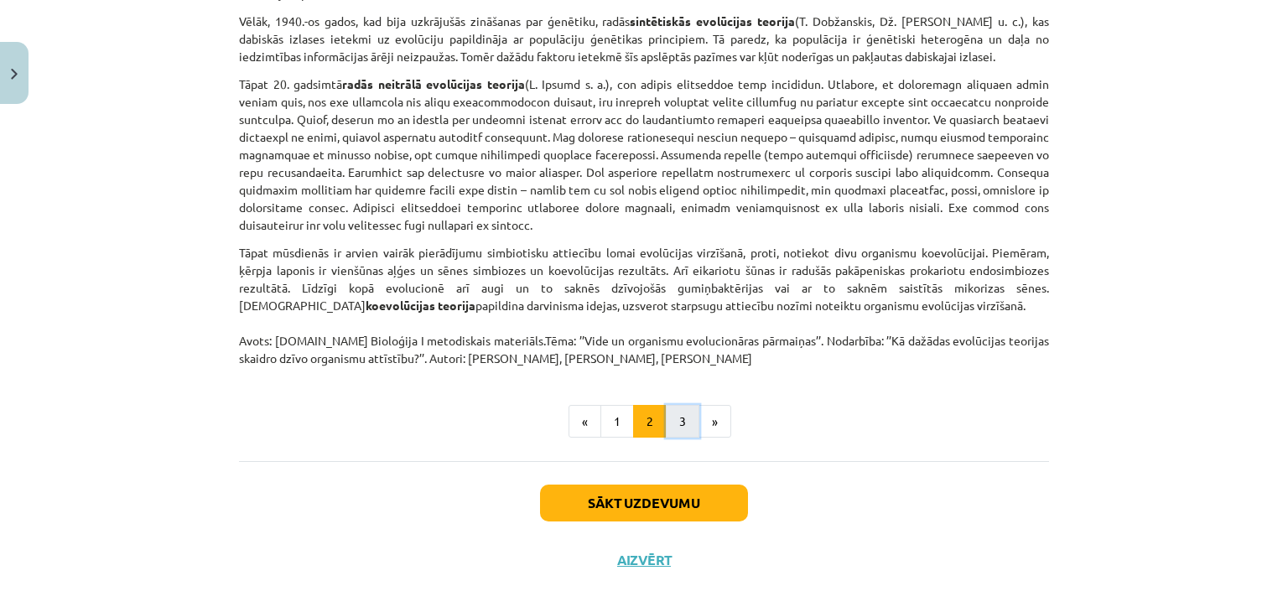
click at [673, 405] on button "3" at bounding box center [683, 422] width 34 height 34
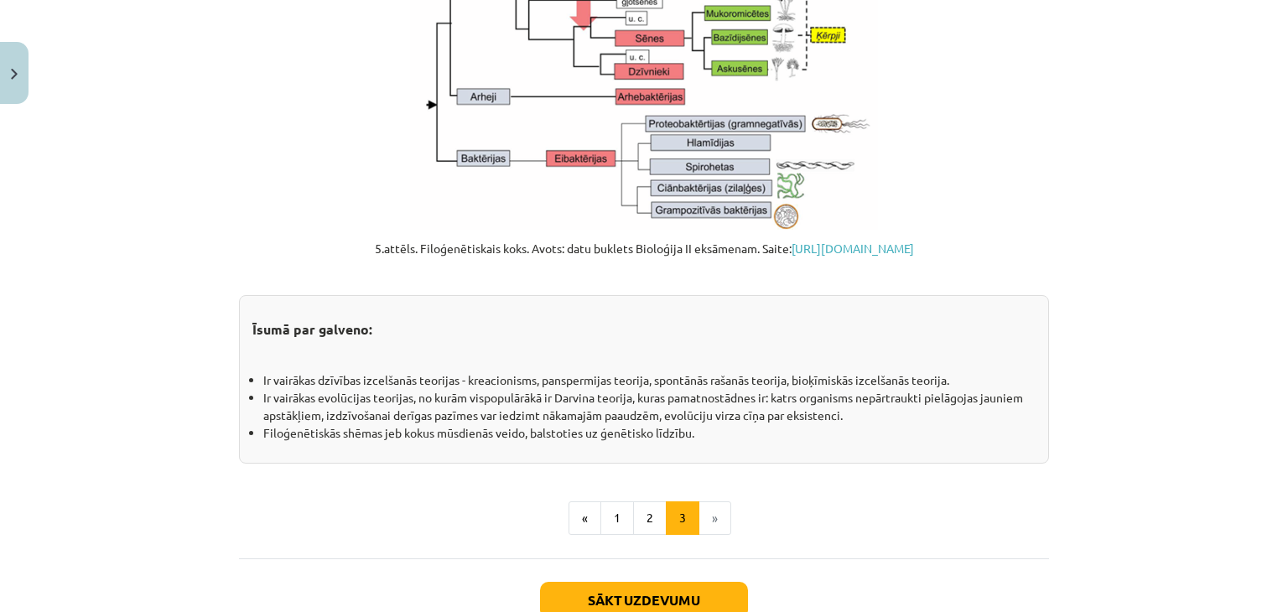
scroll to position [1830, 0]
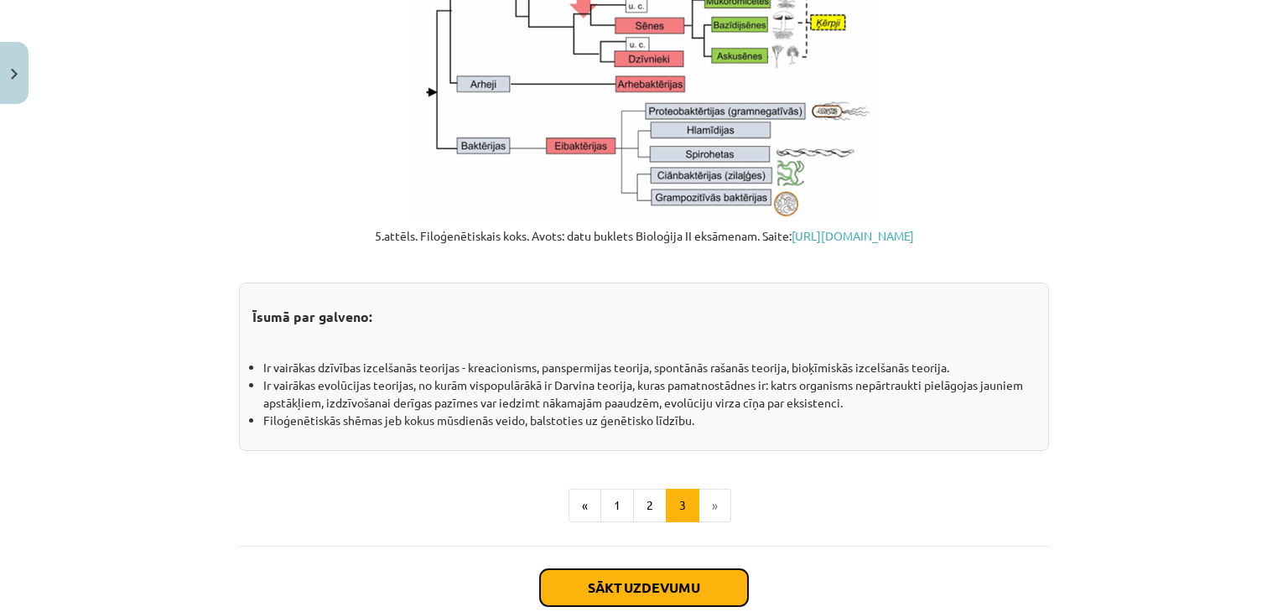
click at [681, 590] on button "Sākt uzdevumu" at bounding box center [644, 587] width 208 height 37
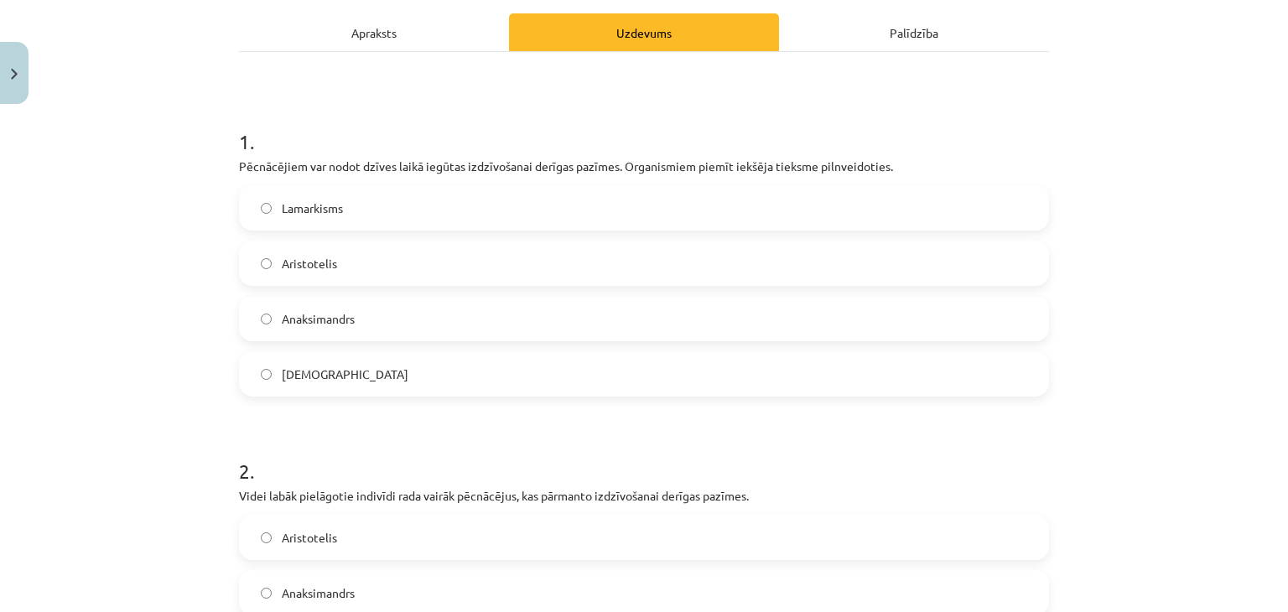
scroll to position [235, 0]
click at [584, 259] on label "Aristotelis" at bounding box center [644, 262] width 806 height 42
click at [318, 297] on label "Anaksimandrs" at bounding box center [644, 317] width 806 height 42
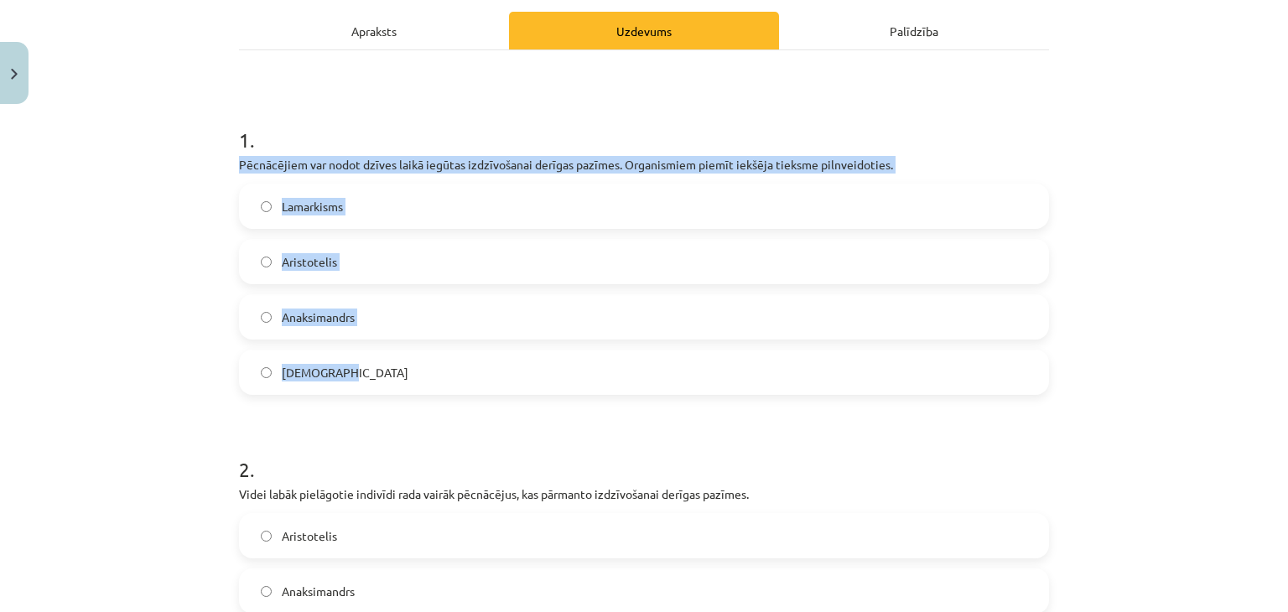
drag, startPoint x: 226, startPoint y: 153, endPoint x: 379, endPoint y: 353, distance: 252.3
click at [379, 353] on div "12 XP Saņemsi Sarežģīts 115 pilda Apraksts Uzdevums Palīdzība 1 . Pēcnācējiem v…" at bounding box center [644, 542] width 830 height 1330
copy div "Pēcnācējiem var nodot dzīves laikā iegūtas izdzīvošanai derīgas pazīmes. Organi…"
click at [340, 199] on label "Lamarkisms" at bounding box center [644, 206] width 806 height 42
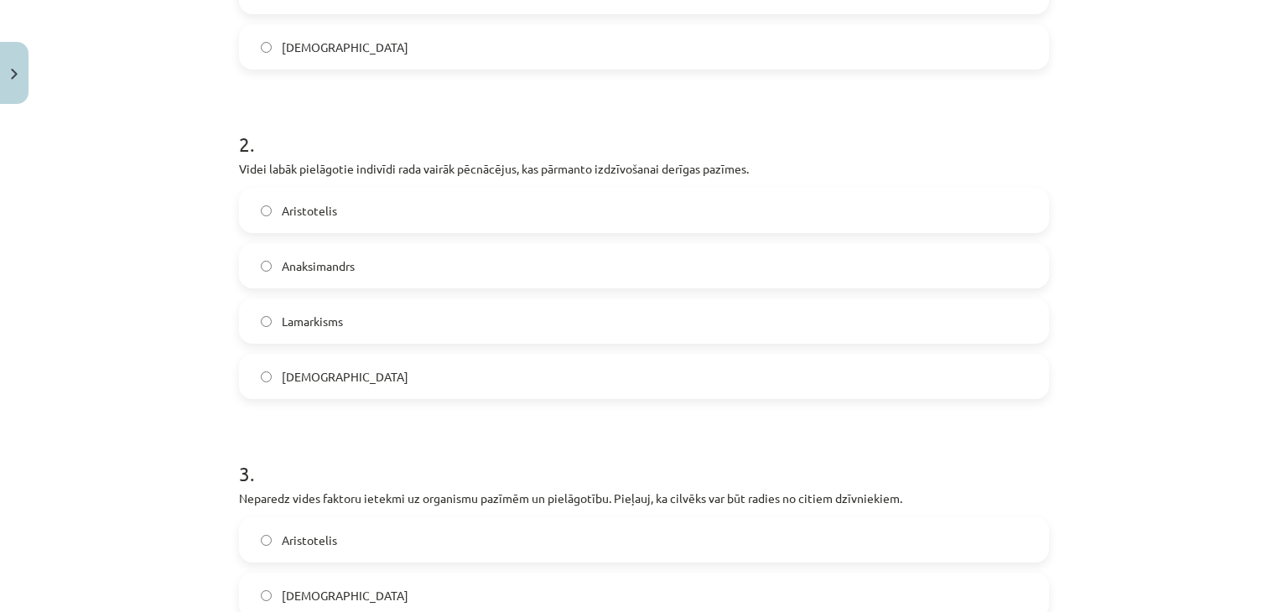
scroll to position [562, 0]
click at [356, 197] on label "Aristotelis" at bounding box center [644, 209] width 806 height 42
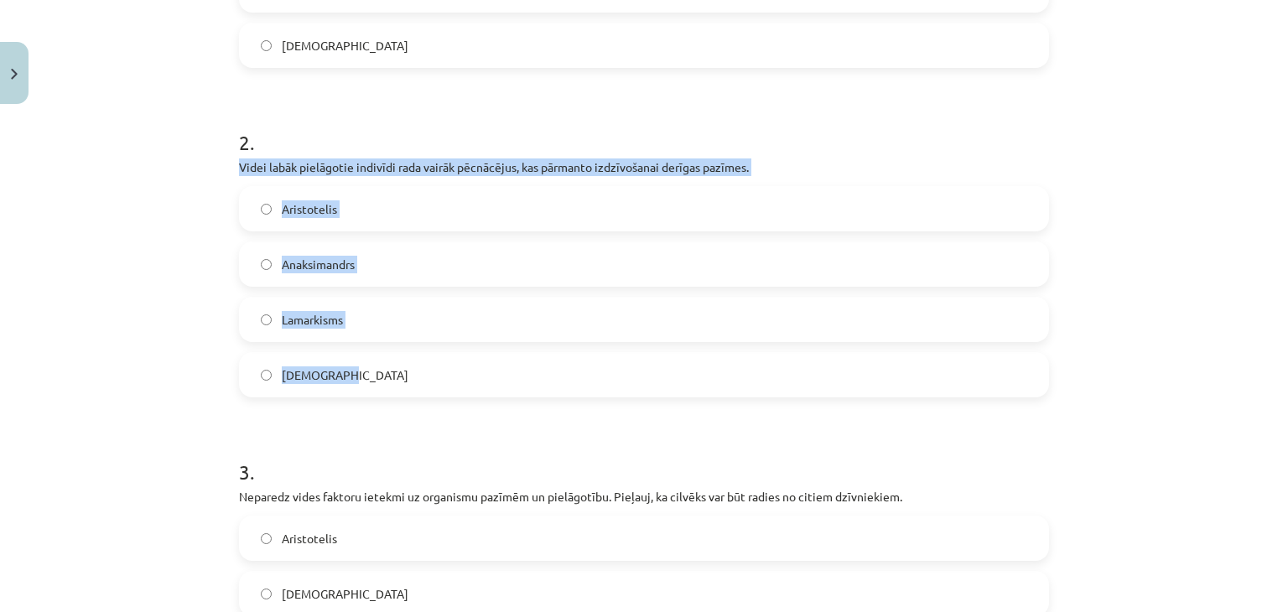
drag, startPoint x: 206, startPoint y: 157, endPoint x: 366, endPoint y: 395, distance: 286.9
click at [366, 395] on div "Mācību tēma: Bioloģijas i - 11. klases 1. ieskaites mācību materiāls #5 4. tēma…" at bounding box center [644, 306] width 1288 height 612
copy div "Videi labāk pielāgotie indivīdi rada vairāk pēcnācējus, kas pārmanto izdzīvošan…"
click at [355, 383] on label "Darvinisms" at bounding box center [644, 375] width 806 height 42
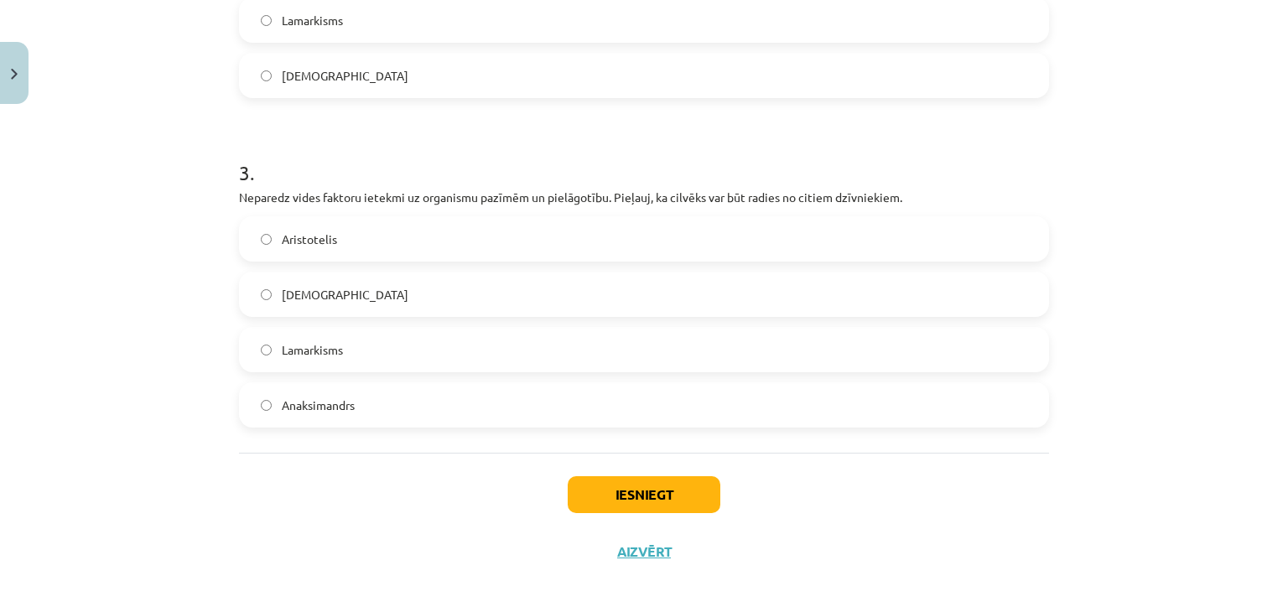
scroll to position [864, 0]
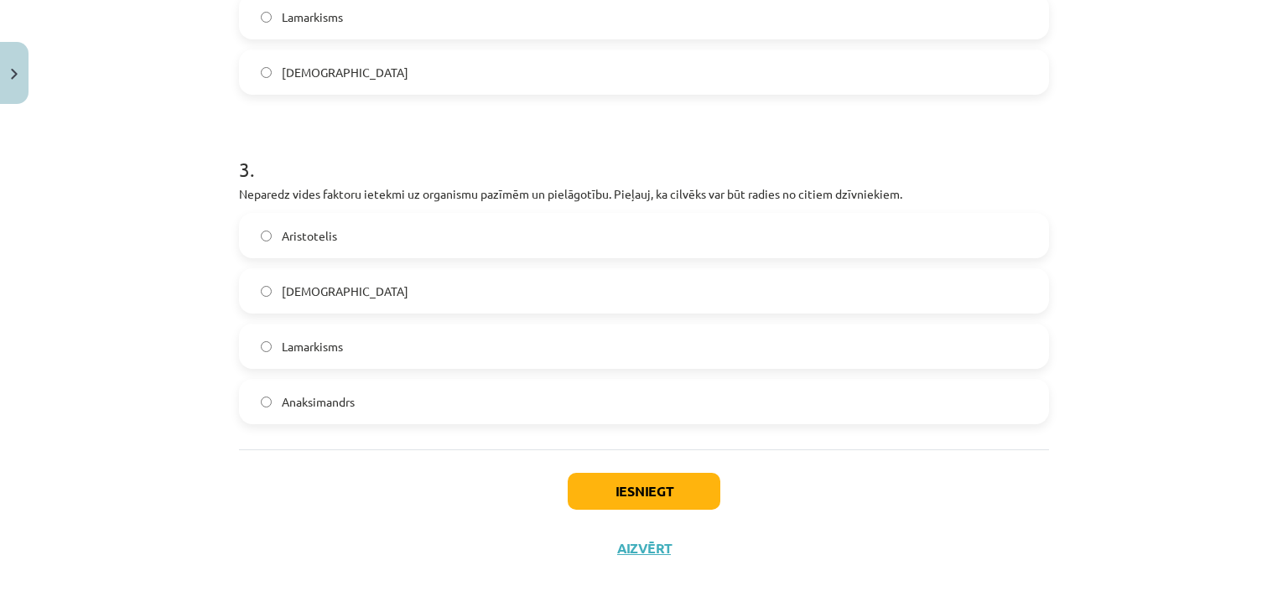
click at [822, 417] on label "Anaksimandrs" at bounding box center [644, 402] width 806 height 42
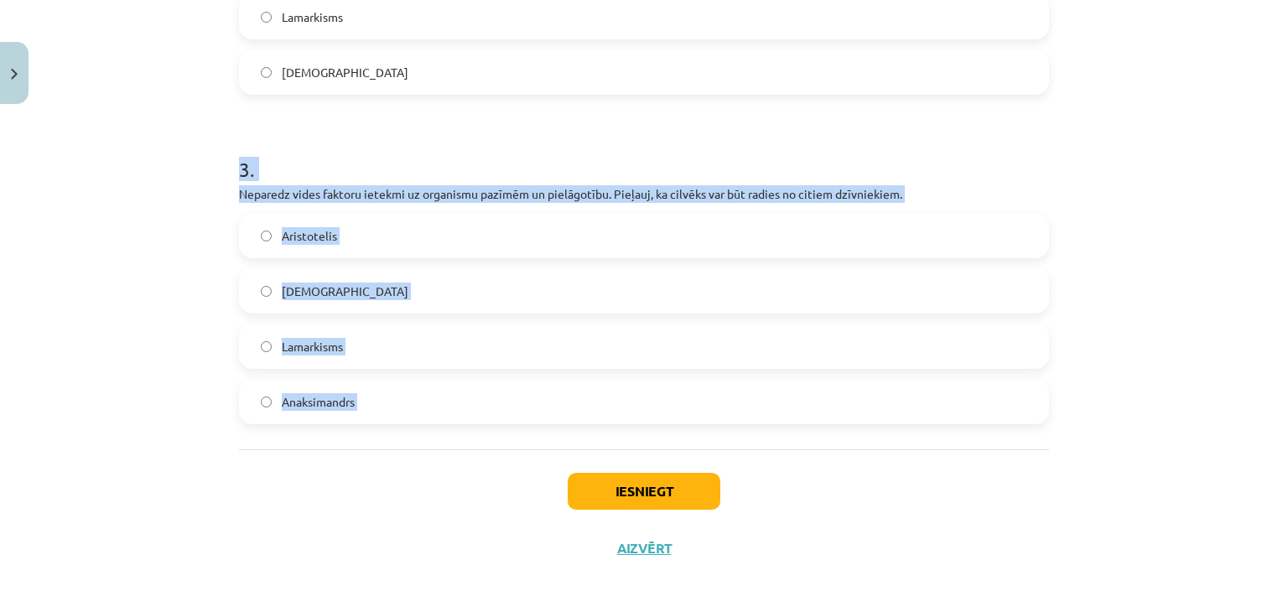
drag, startPoint x: 221, startPoint y: 179, endPoint x: 439, endPoint y: 474, distance: 367.5
click at [439, 474] on div "Mācību tēma: Bioloģijas i - 11. klases 1. ieskaites mācību materiāls #5 4. tēma…" at bounding box center [644, 306] width 1288 height 612
copy div "3 . Neparedz vides faktoru ietekmi uz organismu pazīmēm un pielāgotību. Pieļauj…"
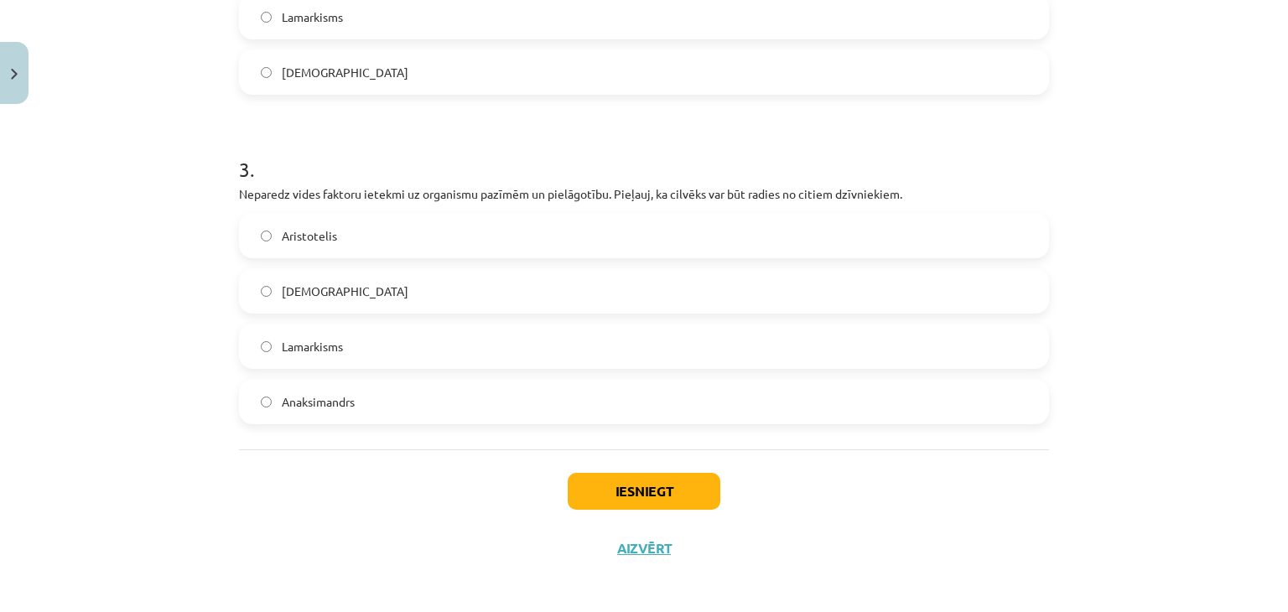
click at [375, 538] on div "Iesniegt Aizvērt" at bounding box center [644, 507] width 810 height 117
click at [590, 489] on button "Iesniegt" at bounding box center [644, 491] width 153 height 37
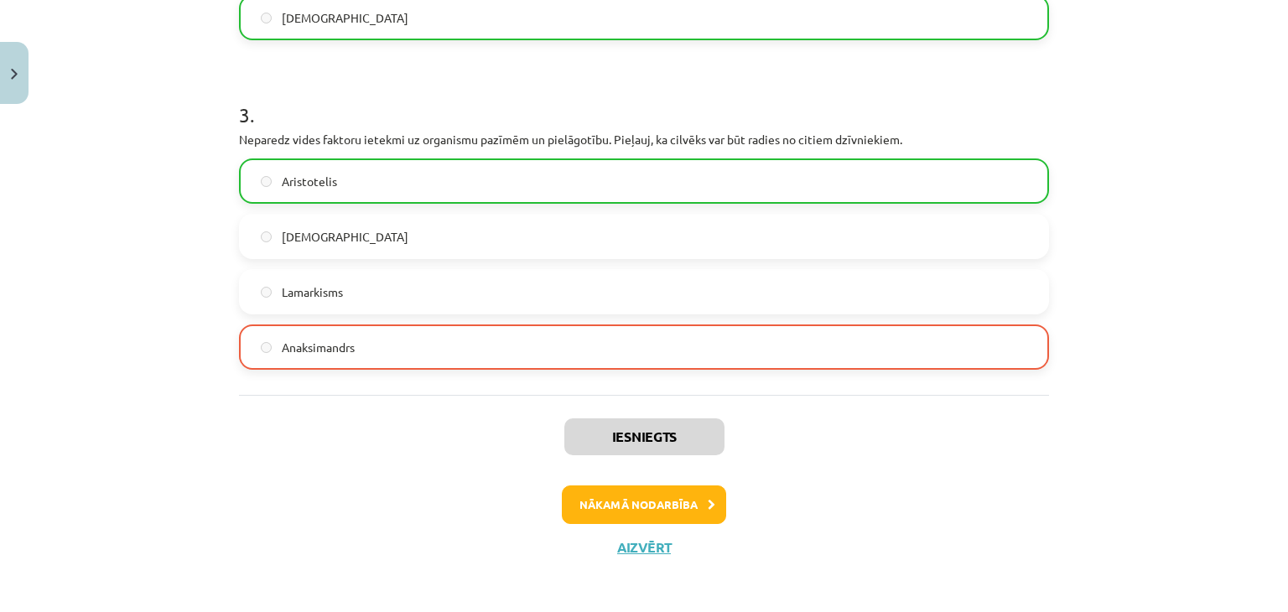
scroll to position [923, 0]
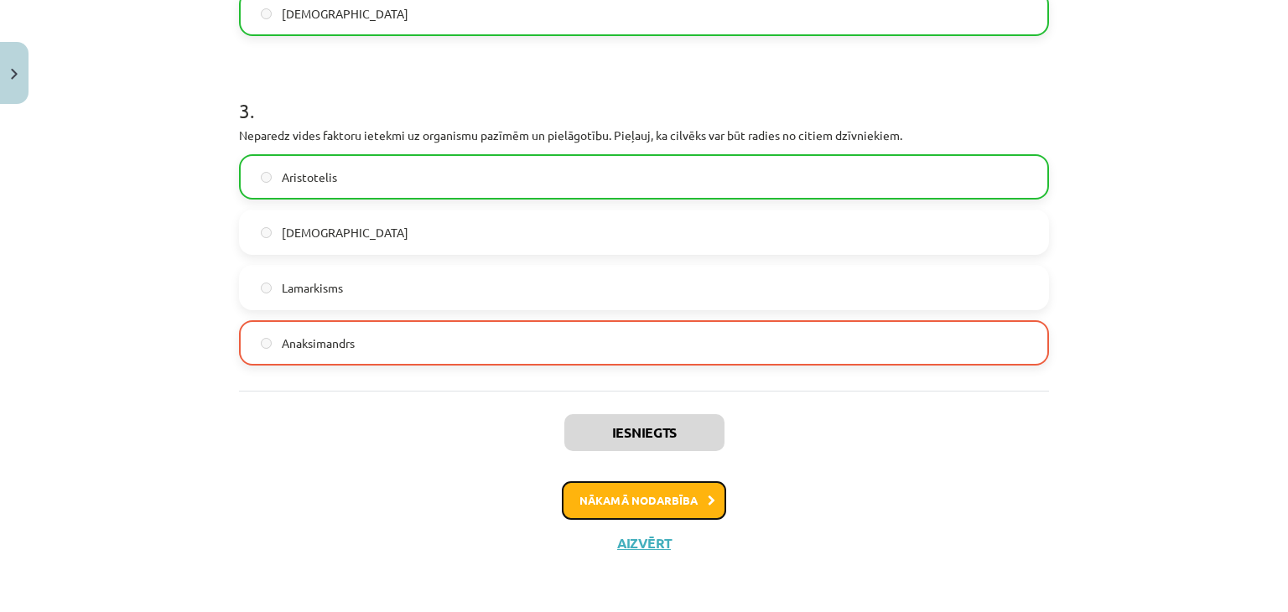
click at [677, 499] on button "Nākamā nodarbība" at bounding box center [644, 500] width 164 height 39
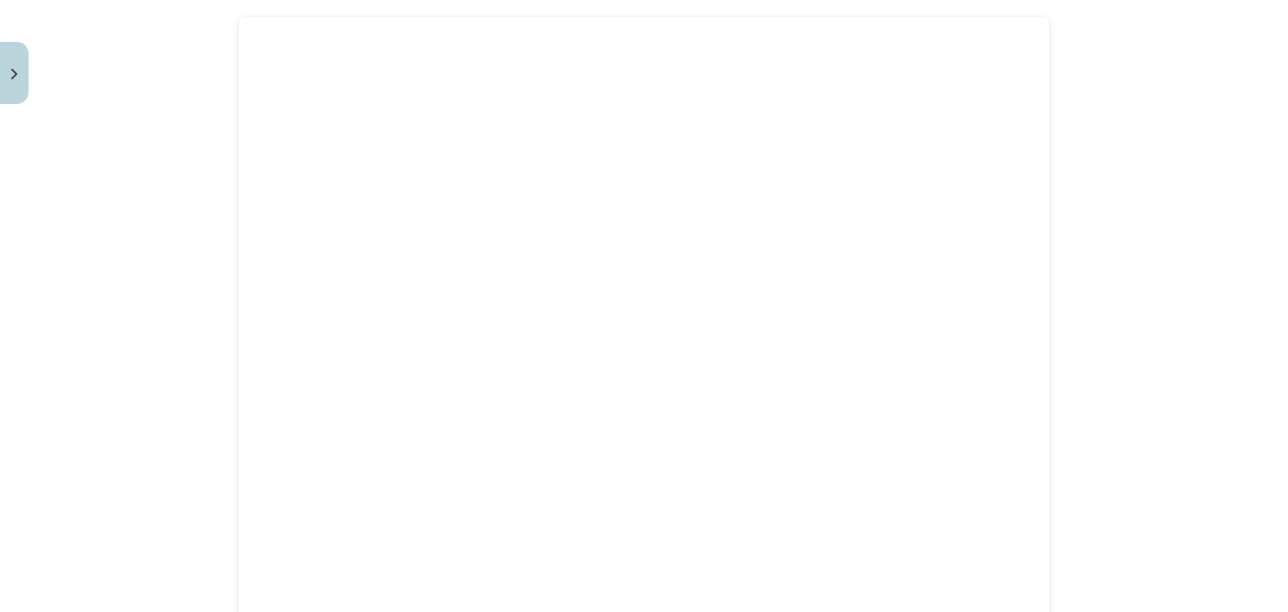
scroll to position [0, 0]
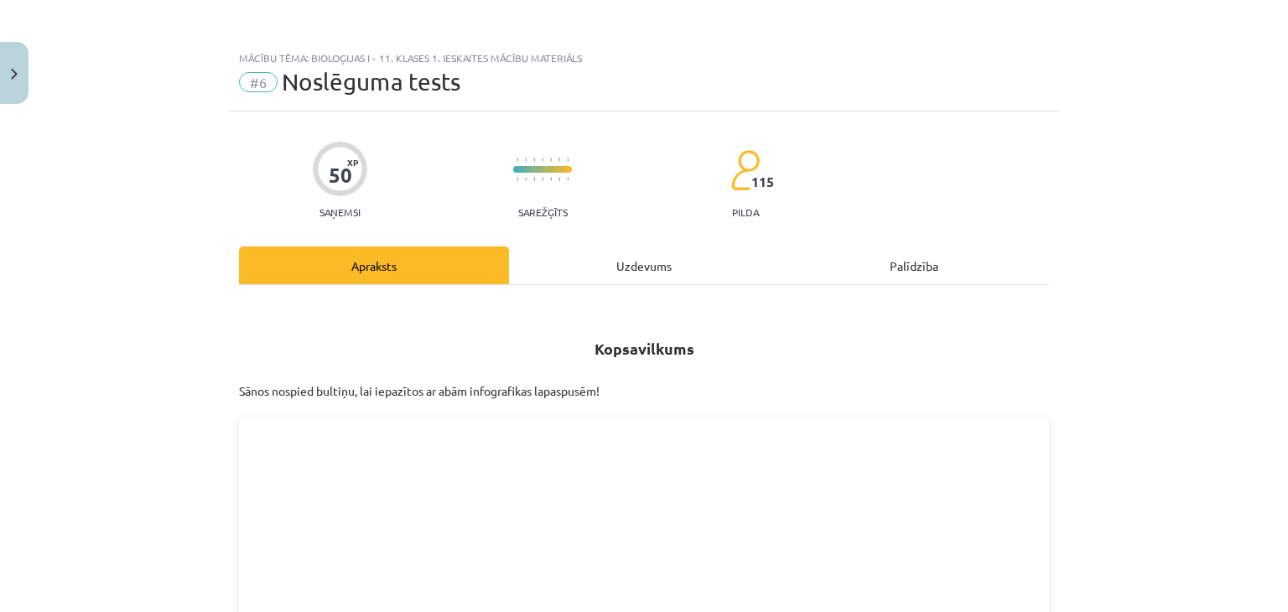
click at [652, 250] on div "Uzdevums" at bounding box center [644, 265] width 270 height 38
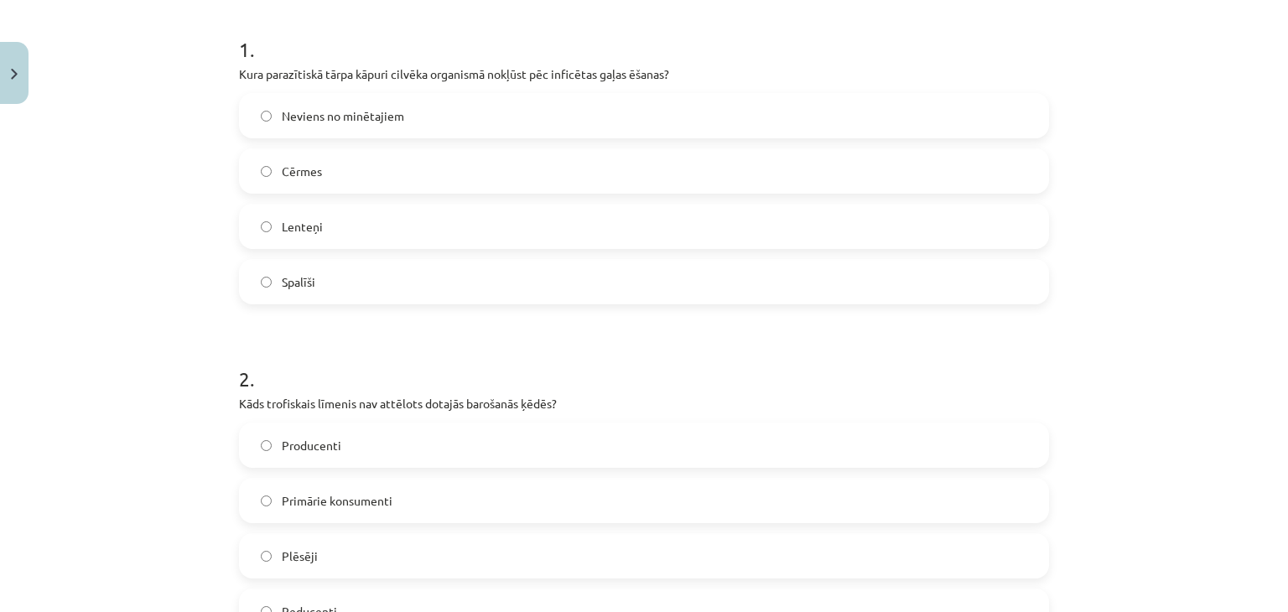
scroll to position [329, 0]
click at [589, 221] on label "Lenteņi" at bounding box center [644, 222] width 806 height 42
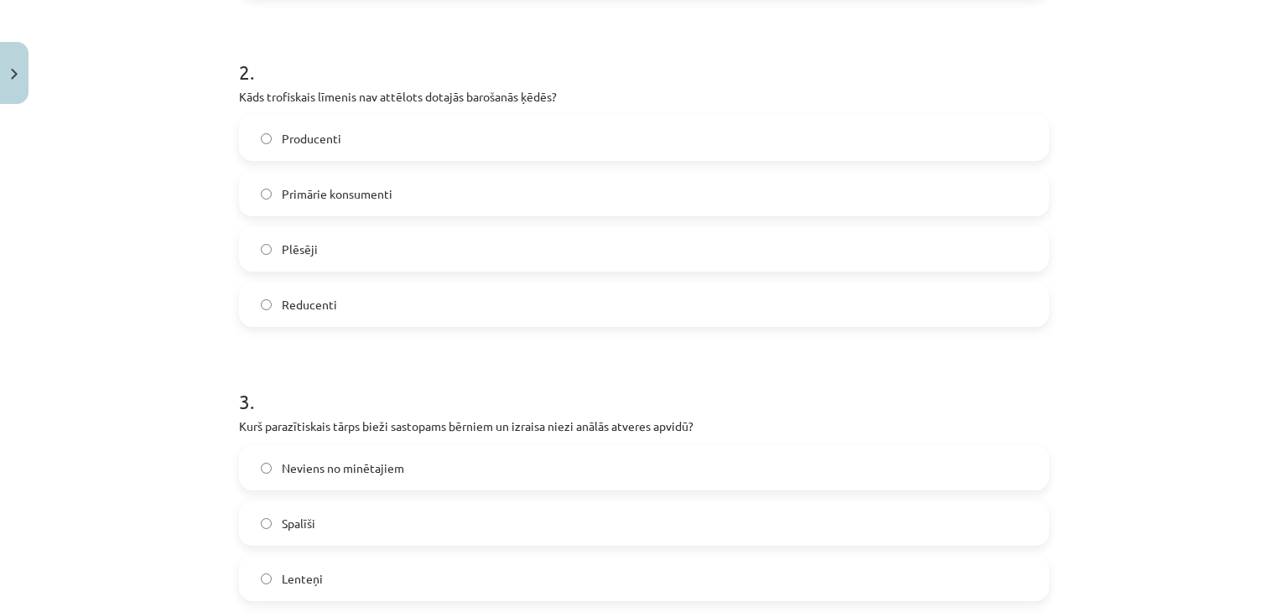
scroll to position [636, 0]
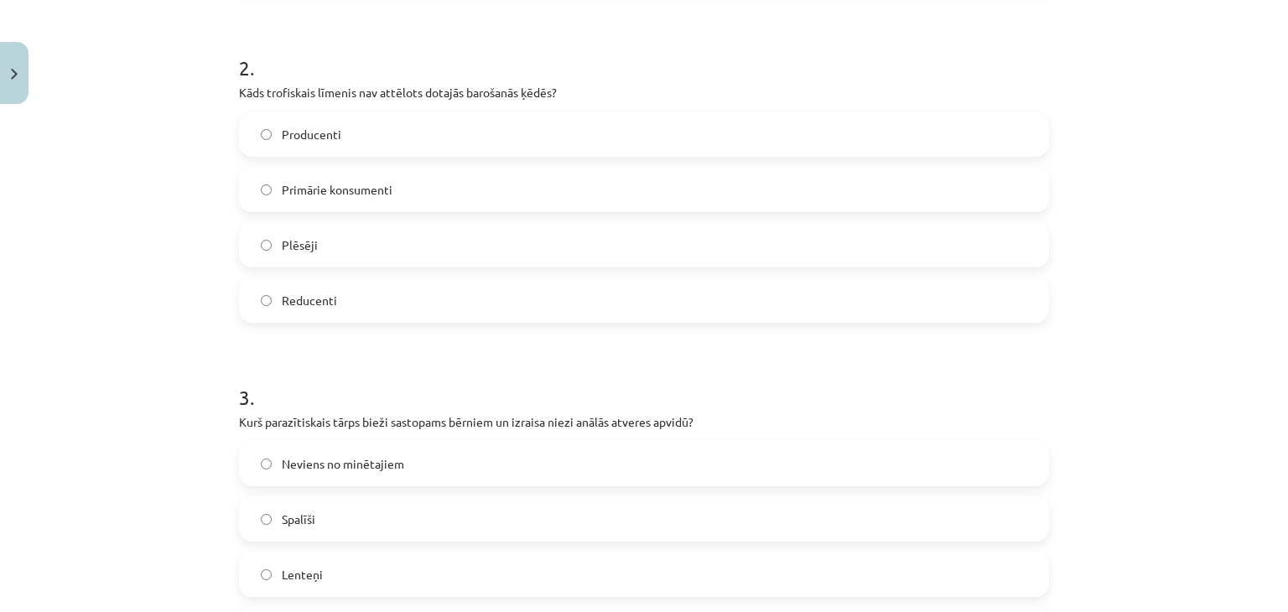
click at [563, 241] on label "Plēsēji" at bounding box center [644, 245] width 806 height 42
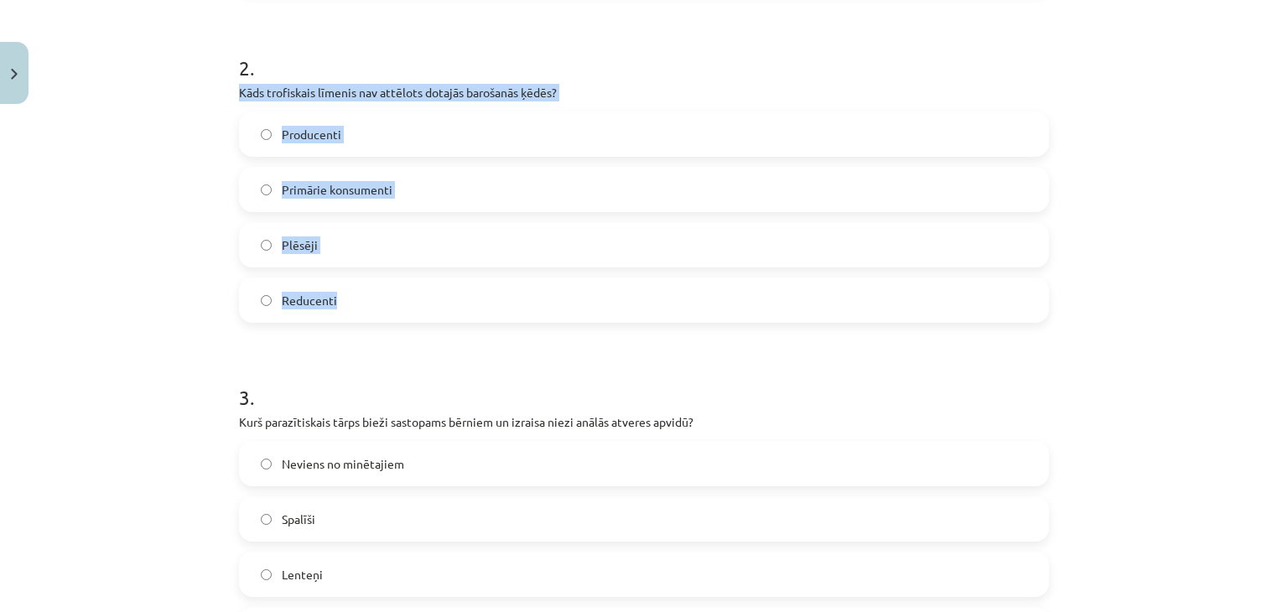
drag, startPoint x: 205, startPoint y: 82, endPoint x: 376, endPoint y: 290, distance: 268.7
click at [376, 290] on div "Mācību tēma: Bioloģijas i - 11. klases 1. ieskaites mācību materiāls #6 Noslēgu…" at bounding box center [644, 306] width 1288 height 612
copy div "Kāds trofiskais līmenis nav attēlots dotajās barošanās ķēdēs? Producenti Primār…"
click at [372, 138] on label "Producenti" at bounding box center [644, 134] width 806 height 42
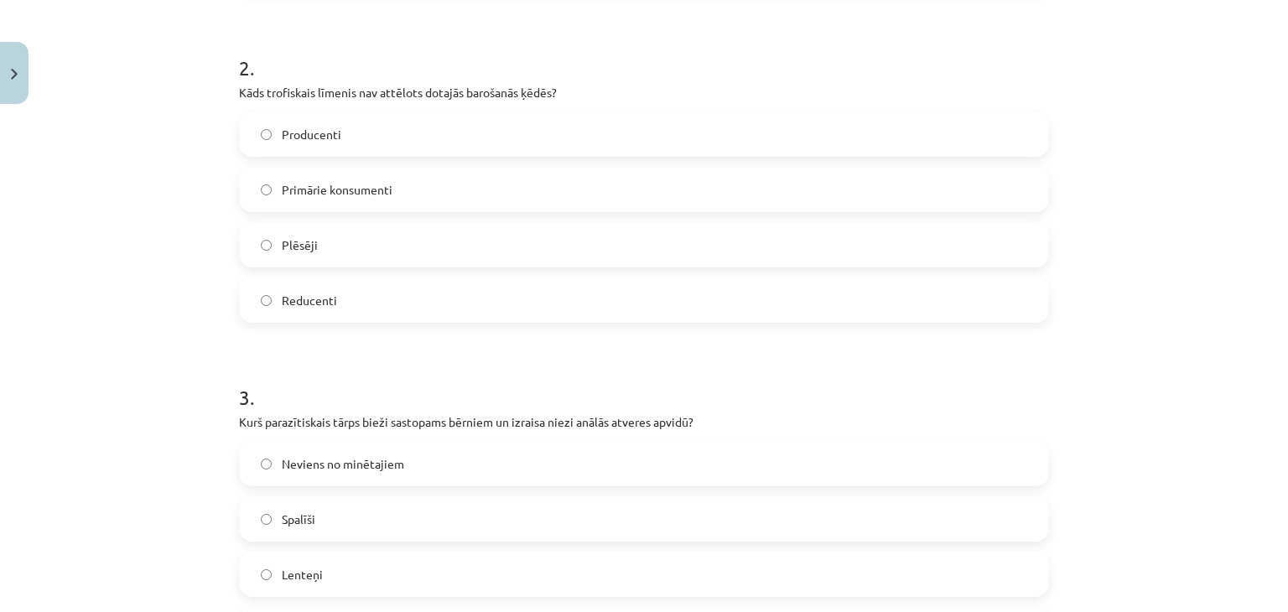
click at [380, 309] on label "Reducenti" at bounding box center [644, 300] width 806 height 42
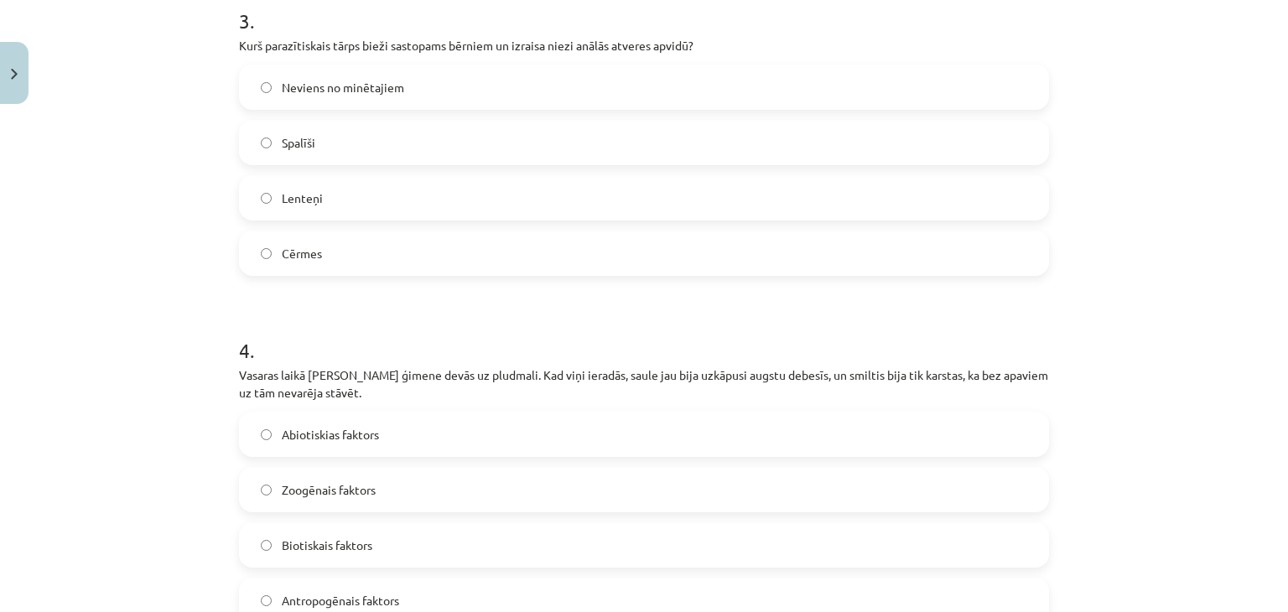
scroll to position [1017, 0]
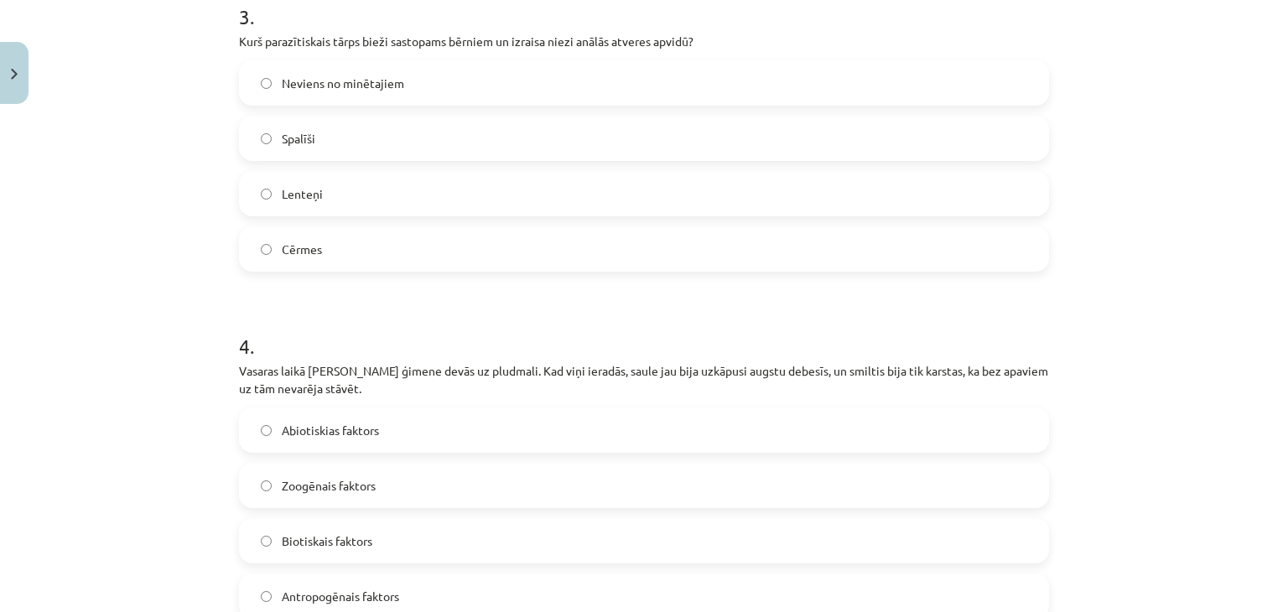
click at [734, 264] on label "Cērmes" at bounding box center [644, 249] width 806 height 42
click at [618, 204] on label "Lenteņi" at bounding box center [644, 194] width 806 height 42
click at [594, 149] on label "Spalīši" at bounding box center [644, 138] width 806 height 42
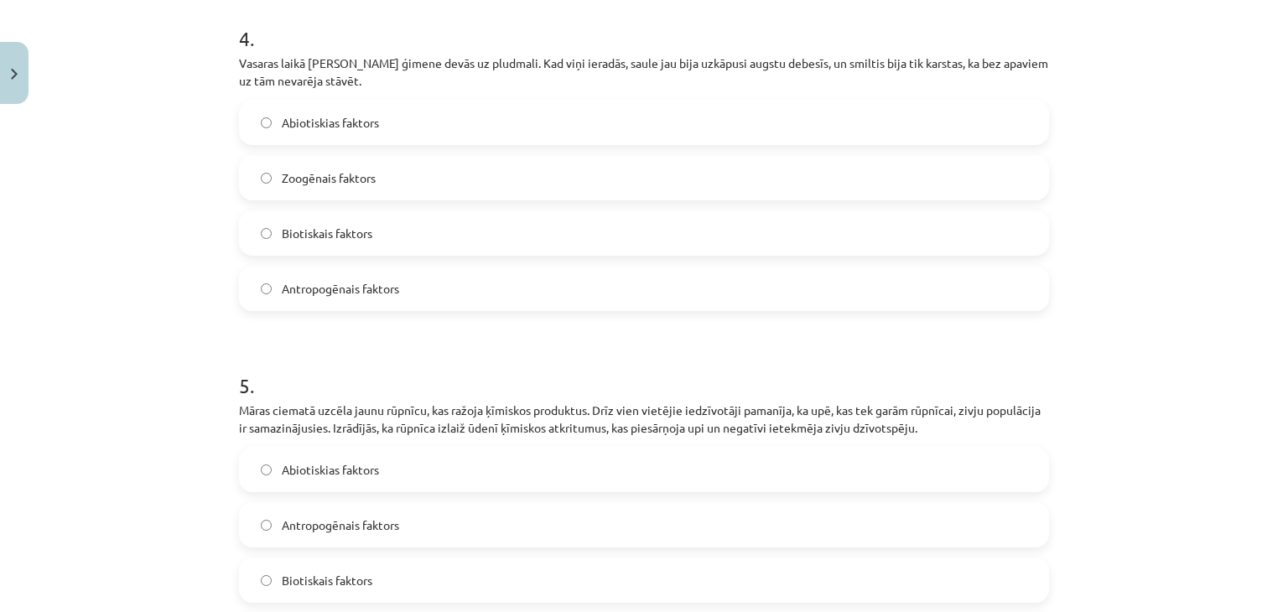
scroll to position [1330, 0]
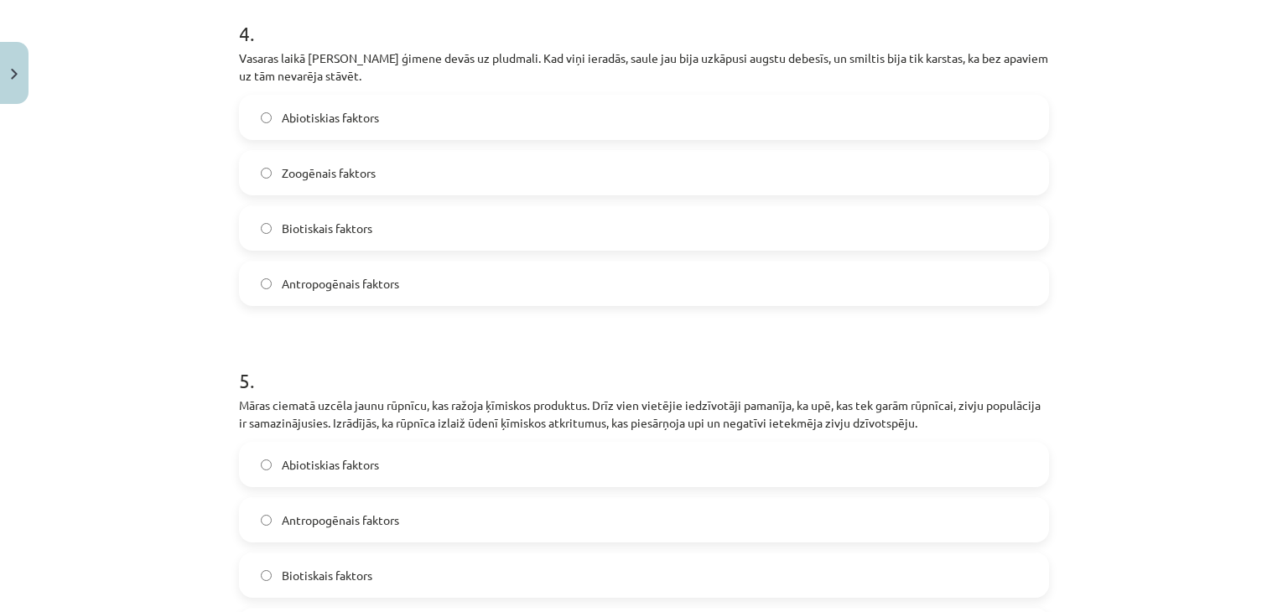
click at [537, 222] on label "Biotiskais faktors" at bounding box center [644, 228] width 806 height 42
click at [309, 293] on label "Antropogēnais faktors" at bounding box center [644, 283] width 806 height 42
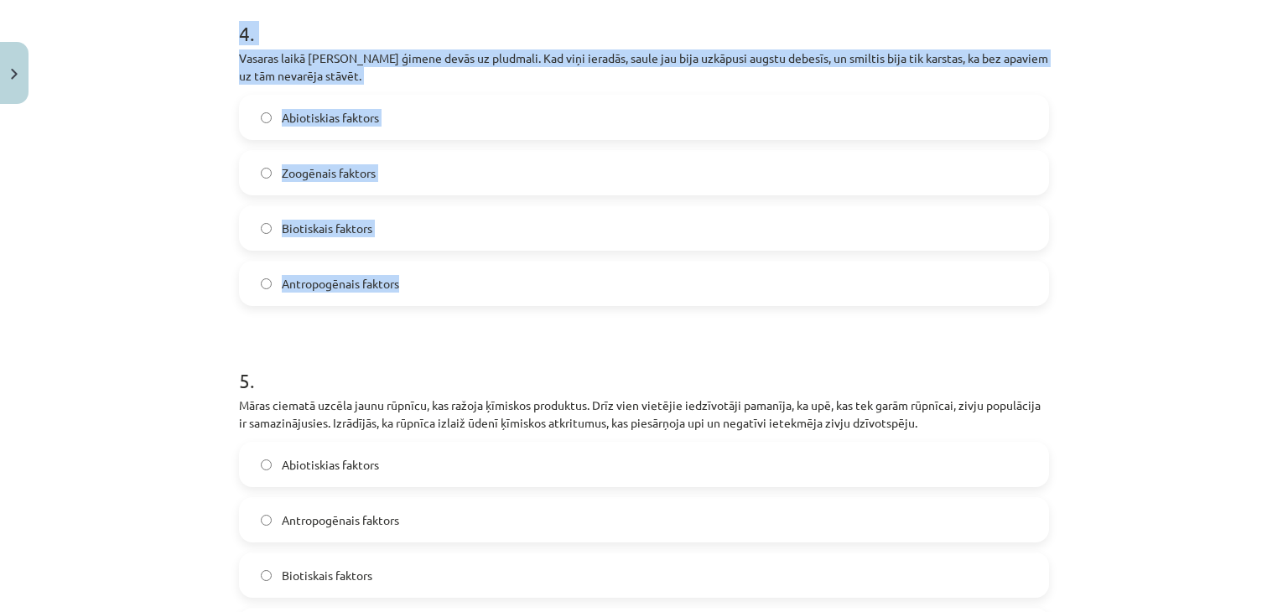
drag, startPoint x: 204, startPoint y: 43, endPoint x: 446, endPoint y: 277, distance: 337.3
click at [446, 277] on div "Mācību tēma: Bioloģijas i - 11. klases 1. ieskaites mācību materiāls #6 Noslēgu…" at bounding box center [644, 306] width 1288 height 612
click at [446, 277] on label "Antropogēnais faktors" at bounding box center [644, 283] width 806 height 42
drag, startPoint x: 219, startPoint y: 54, endPoint x: 433, endPoint y: 277, distance: 308.9
click at [433, 277] on div "Mācību tēma: Bioloģijas i - 11. klases 1. ieskaites mācību materiāls #6 Noslēgu…" at bounding box center [644, 306] width 1288 height 612
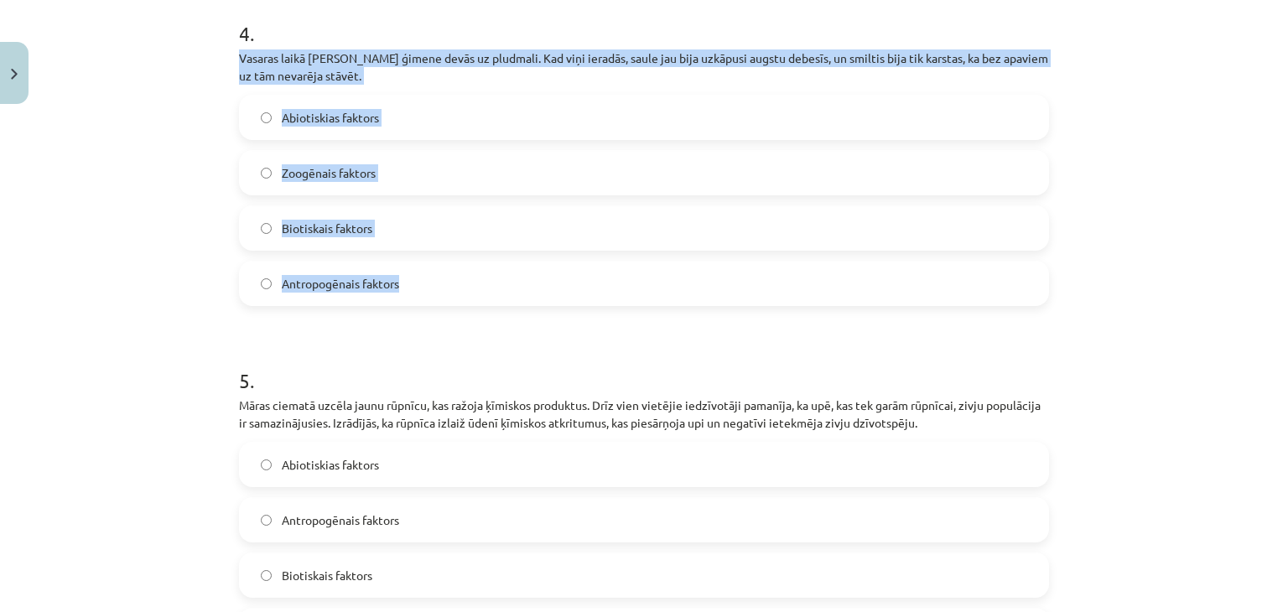
click at [389, 118] on label "Abiotiskias faktors" at bounding box center [644, 117] width 806 height 42
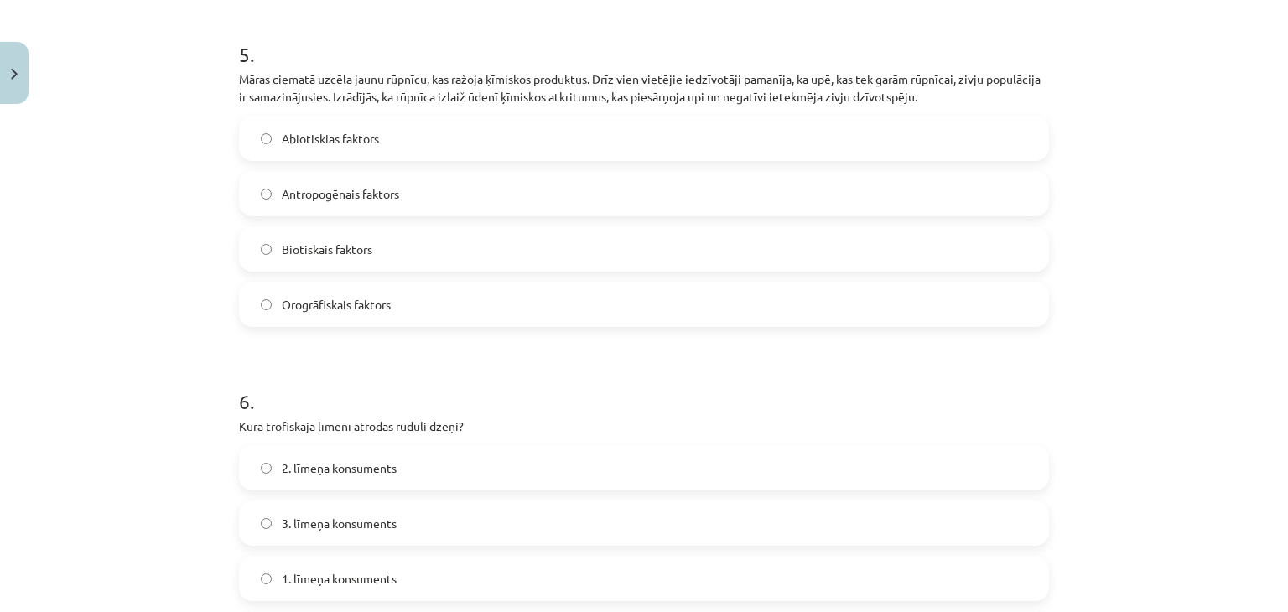
scroll to position [1683, 0]
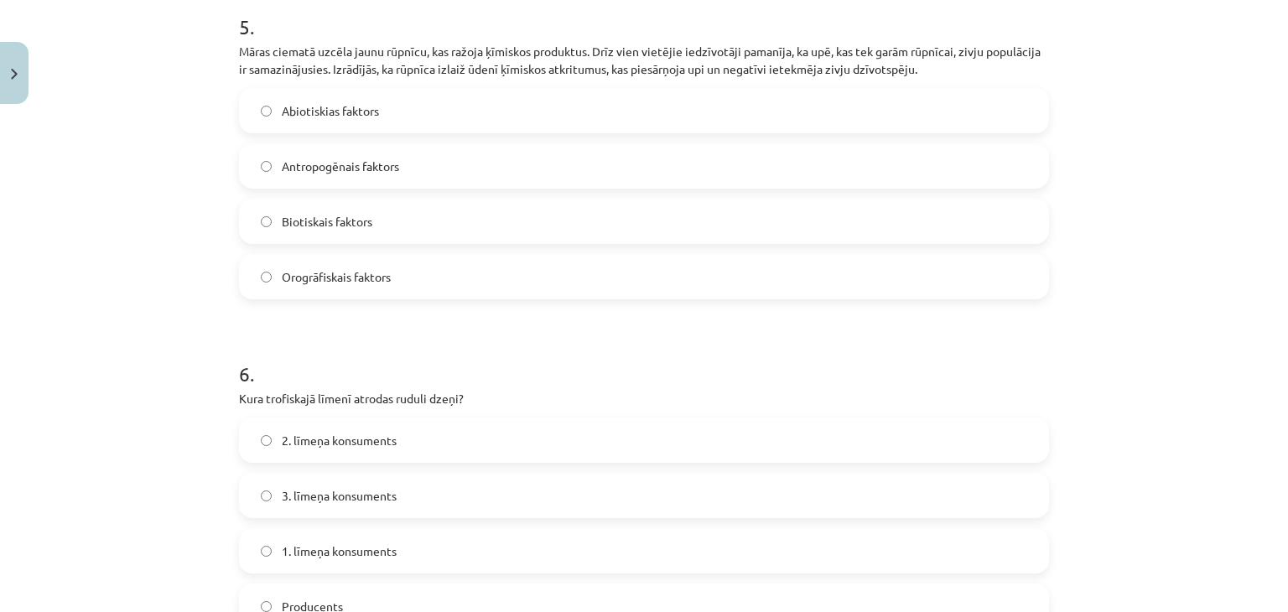
click at [375, 279] on span "Orogrāfiskais faktors" at bounding box center [336, 277] width 109 height 18
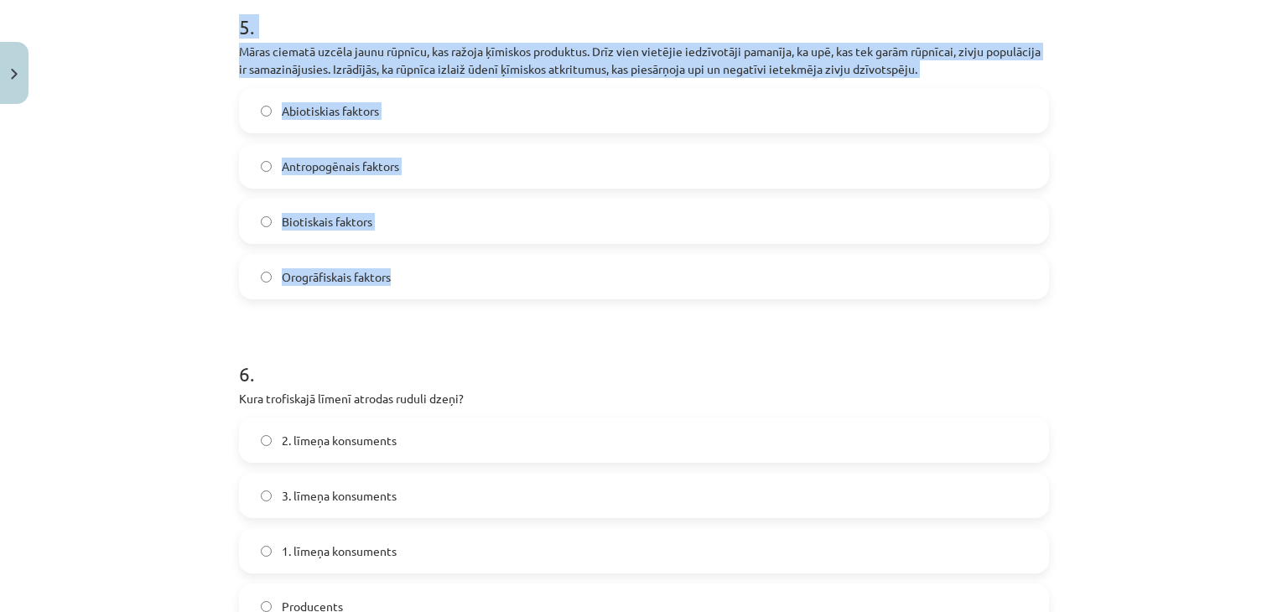
drag, startPoint x: 222, startPoint y: 37, endPoint x: 443, endPoint y: 275, distance: 325.1
click at [443, 275] on div "50 XP Saņemsi Sarežģīts 115 pilda Apraksts Uzdevums Palīdzība 1 . Kura parazīti…" at bounding box center [644, 330] width 830 height 3804
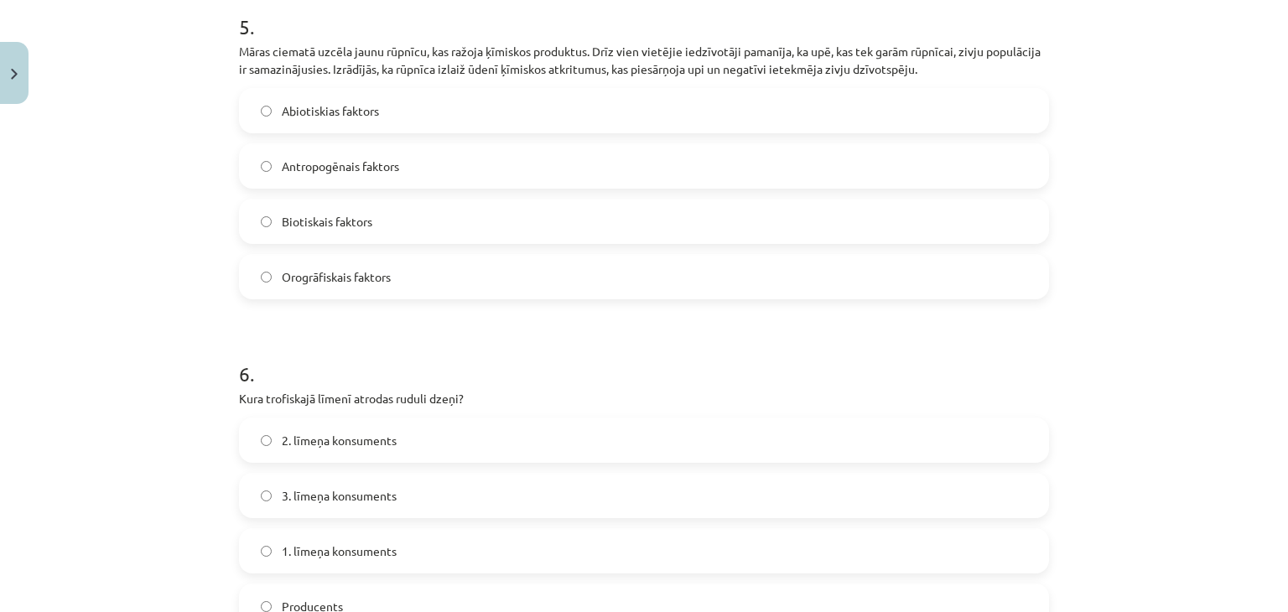
click at [101, 355] on div "Mācību tēma: Bioloģijas i - 11. klases 1. ieskaites mācību materiāls #6 Noslēgu…" at bounding box center [644, 306] width 1288 height 612
click at [315, 160] on span "Antropogēnais faktors" at bounding box center [340, 167] width 117 height 18
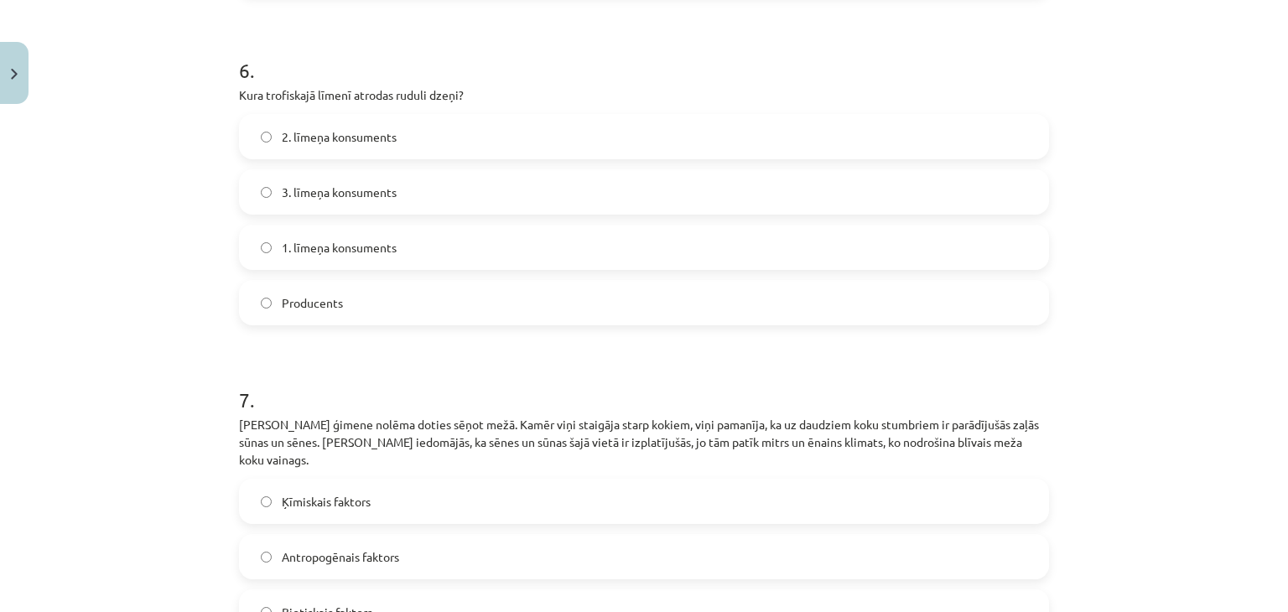
scroll to position [1991, 0]
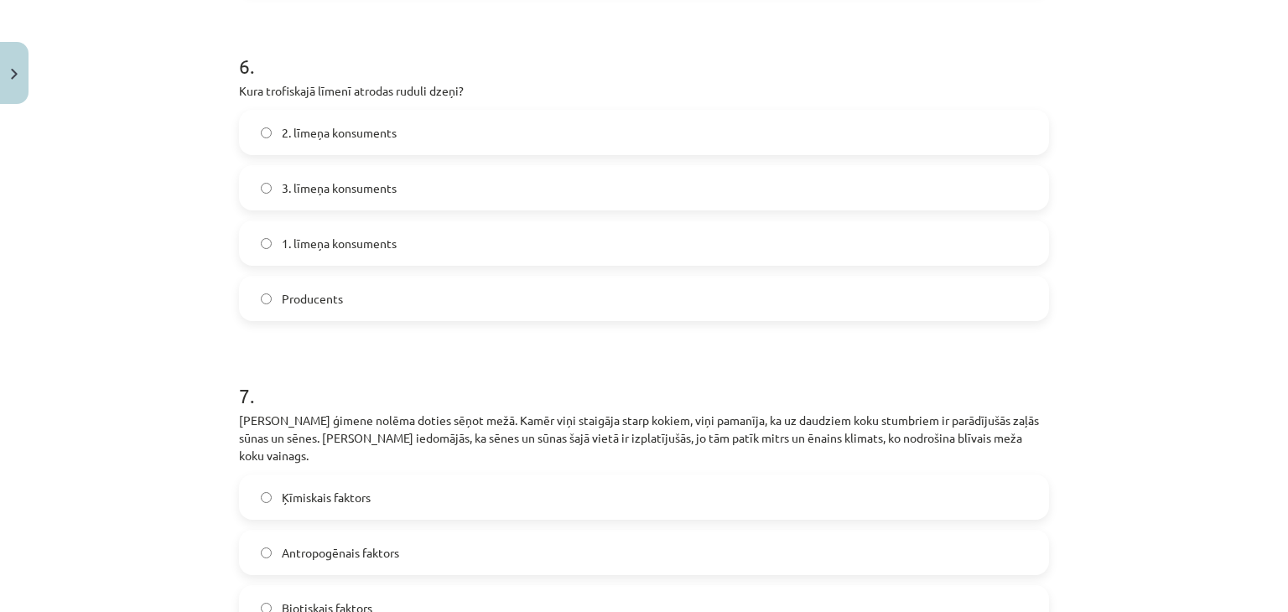
click at [345, 247] on span "1. līmeņa konsuments" at bounding box center [339, 244] width 115 height 18
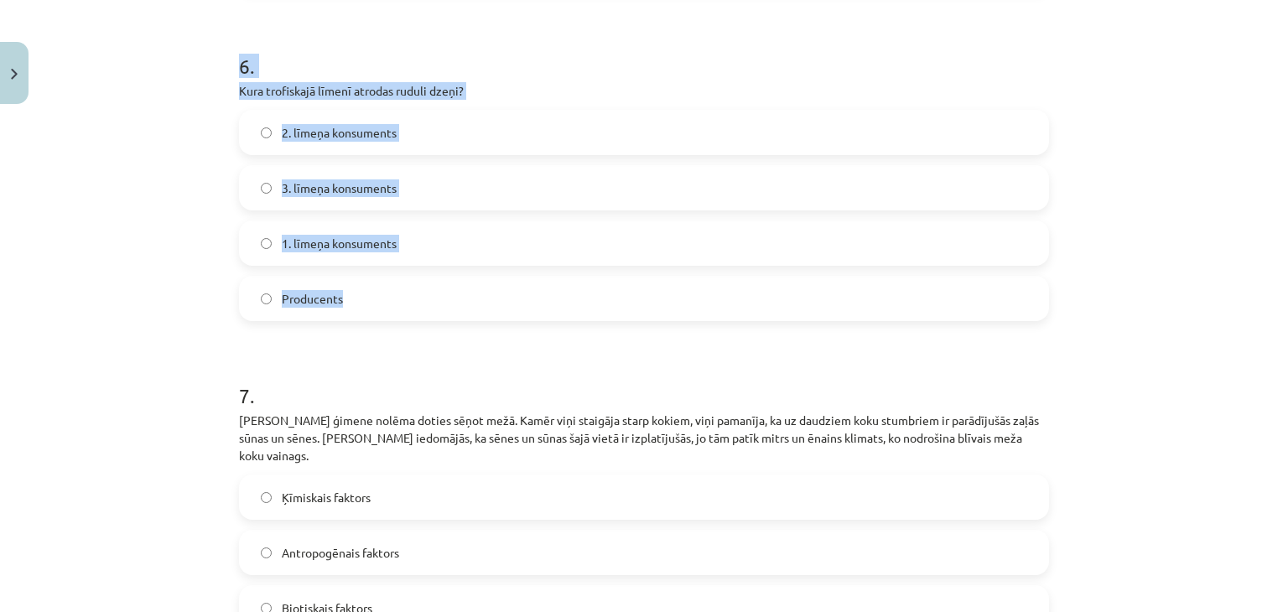
drag, startPoint x: 205, startPoint y: 49, endPoint x: 433, endPoint y: 310, distance: 347.0
click at [433, 310] on div "Mācību tēma: Bioloģijas i - 11. klases 1. ieskaites mācību materiāls #6 Noslēgu…" at bounding box center [644, 306] width 1288 height 612
click at [423, 309] on label "Producents" at bounding box center [644, 298] width 806 height 42
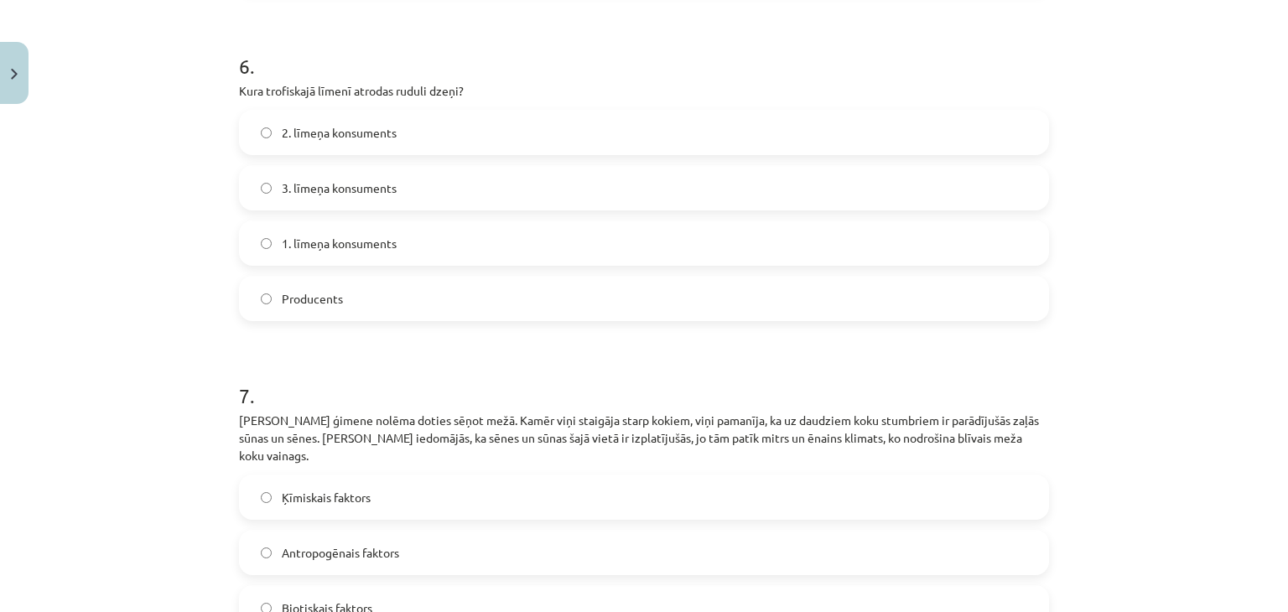
click at [309, 124] on span "2. līmeņa konsuments" at bounding box center [339, 133] width 115 height 18
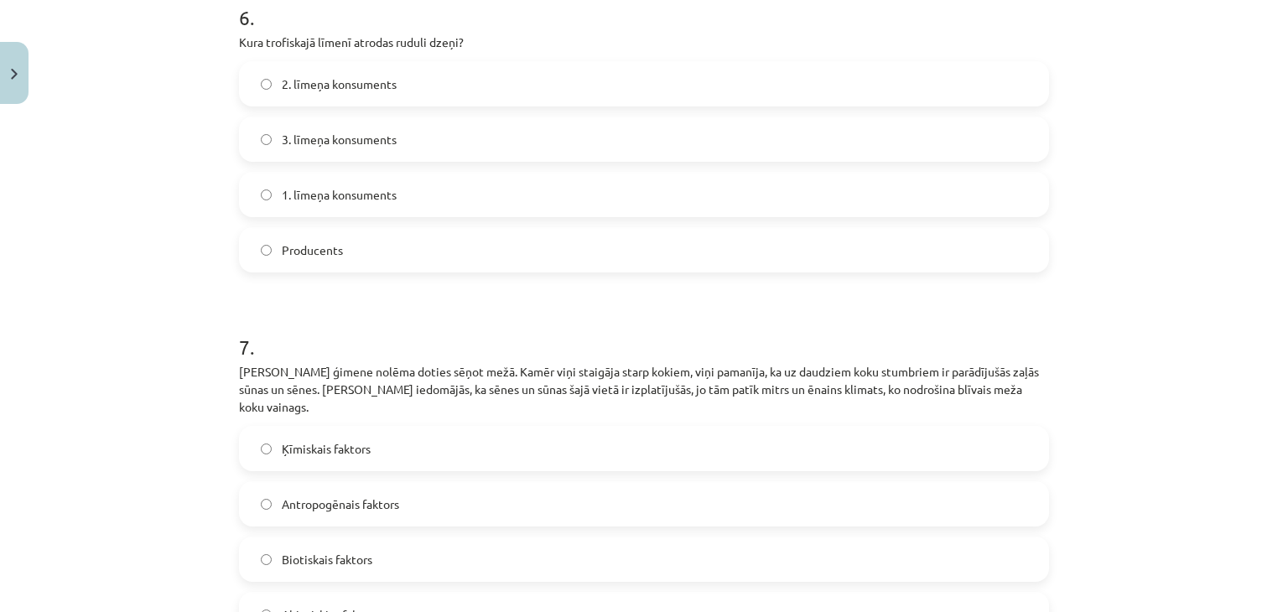
scroll to position [2045, 0]
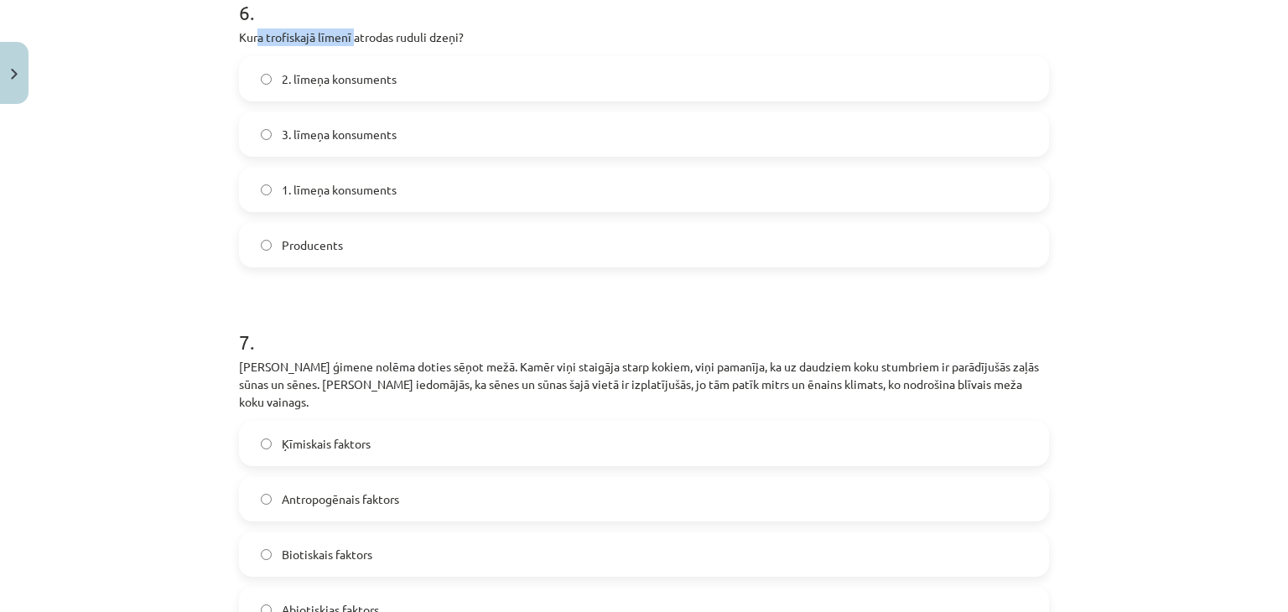
drag, startPoint x: 253, startPoint y: 37, endPoint x: 349, endPoint y: 44, distance: 95.9
click at [349, 44] on p "Kura trofiskajā līmenī atrodas ruduli dzeņi?" at bounding box center [644, 38] width 810 height 18
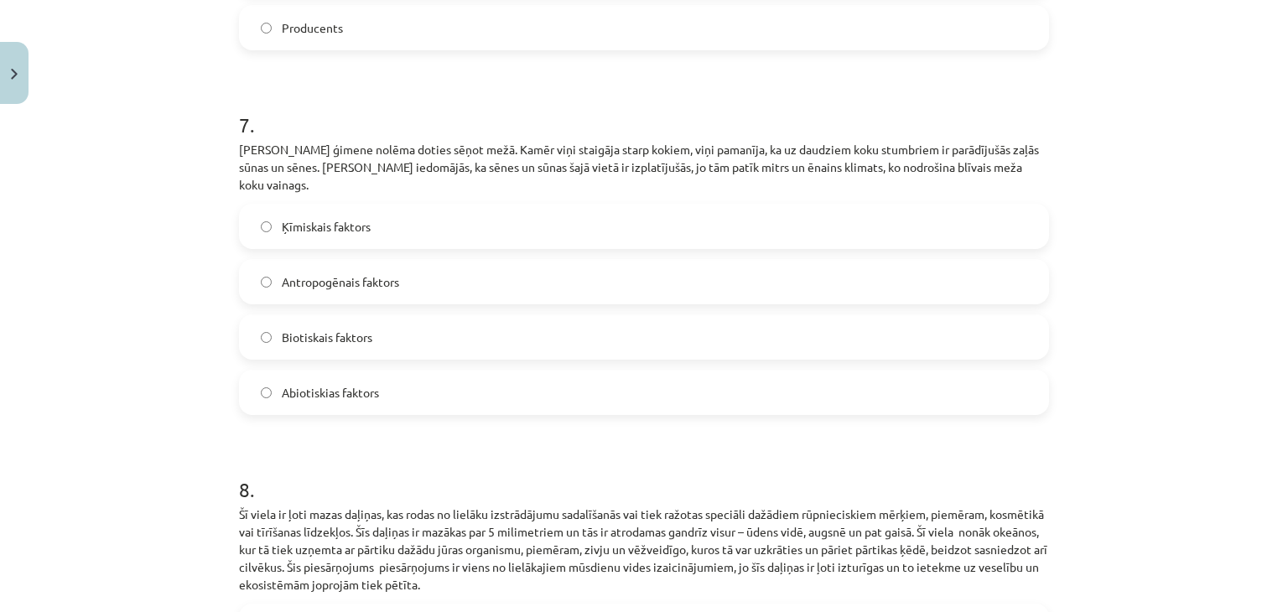
scroll to position [2320, 0]
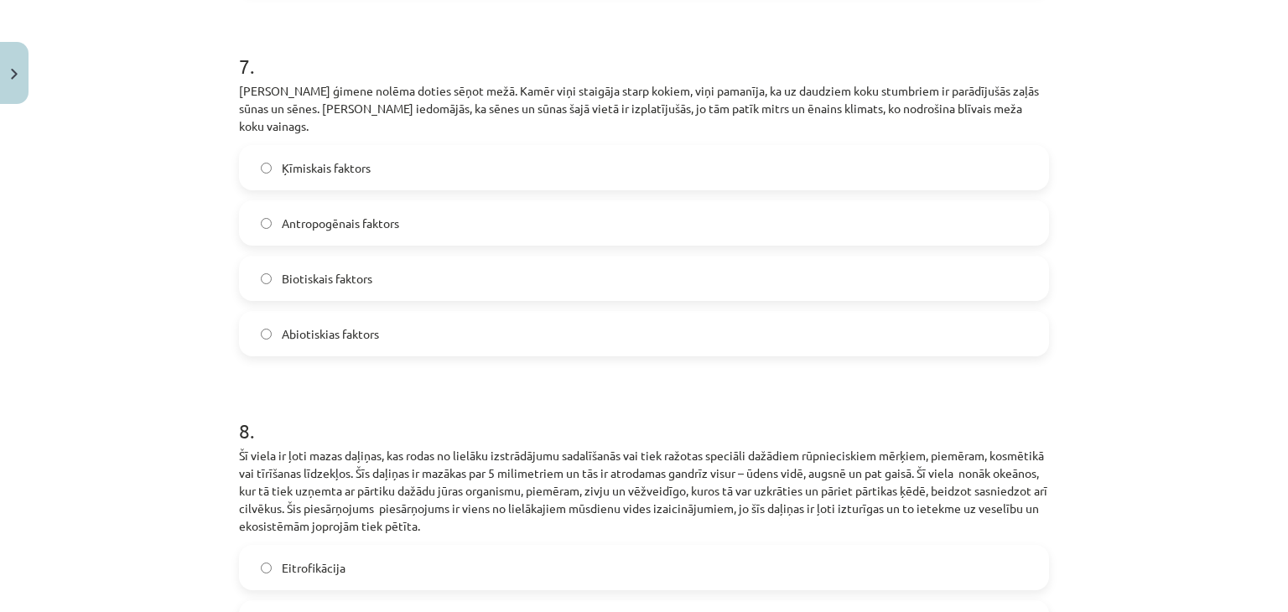
click at [419, 258] on label "Biotiskais faktors" at bounding box center [644, 278] width 806 height 42
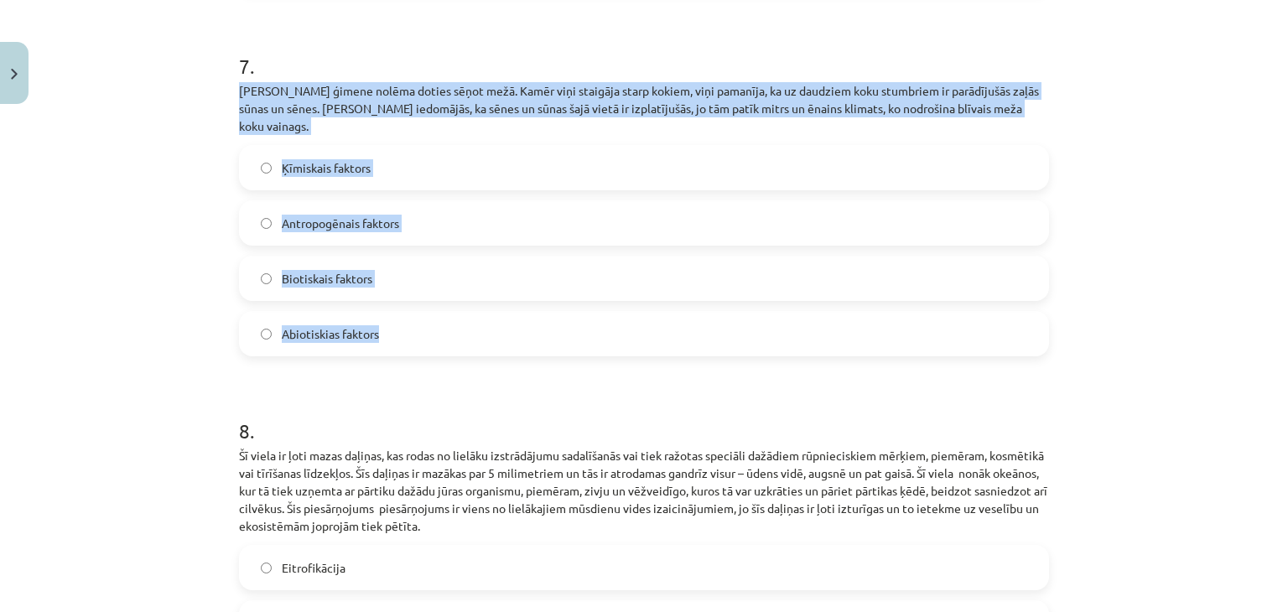
drag, startPoint x: 220, startPoint y: 80, endPoint x: 416, endPoint y: 316, distance: 306.6
click at [416, 316] on div "Mācību tēma: Bioloģijas i - 11. klases 1. ieskaites mācību materiāls #6 Noslēgu…" at bounding box center [644, 306] width 1288 height 612
click at [379, 316] on label "Abiotiskias faktors" at bounding box center [644, 334] width 806 height 42
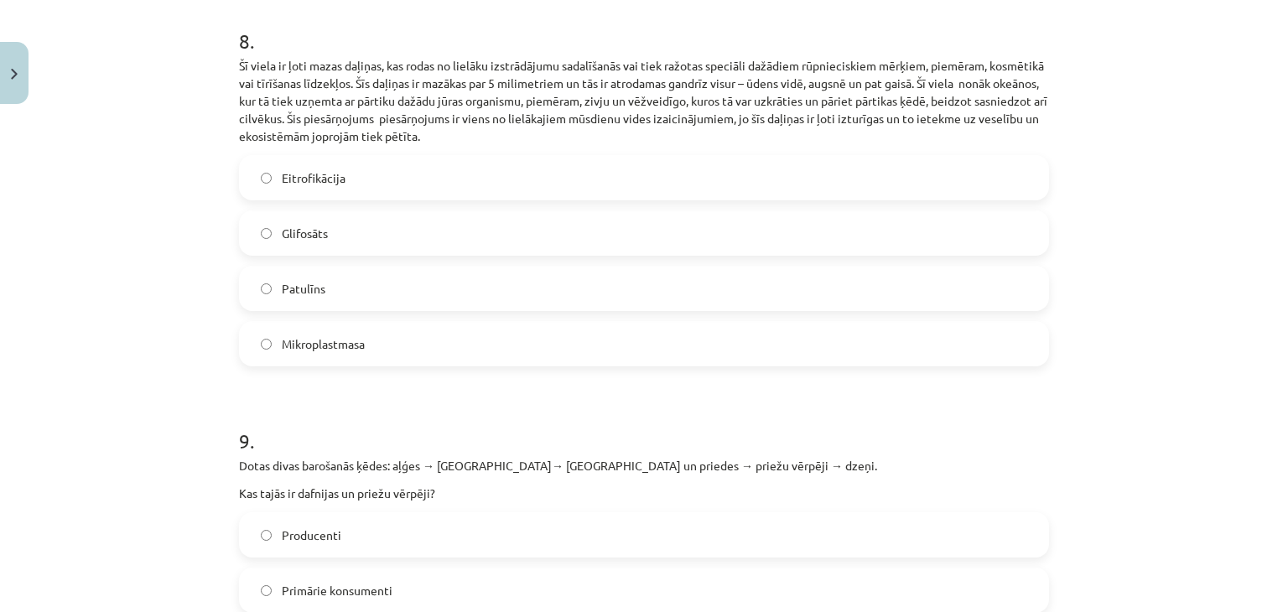
scroll to position [2693, 0]
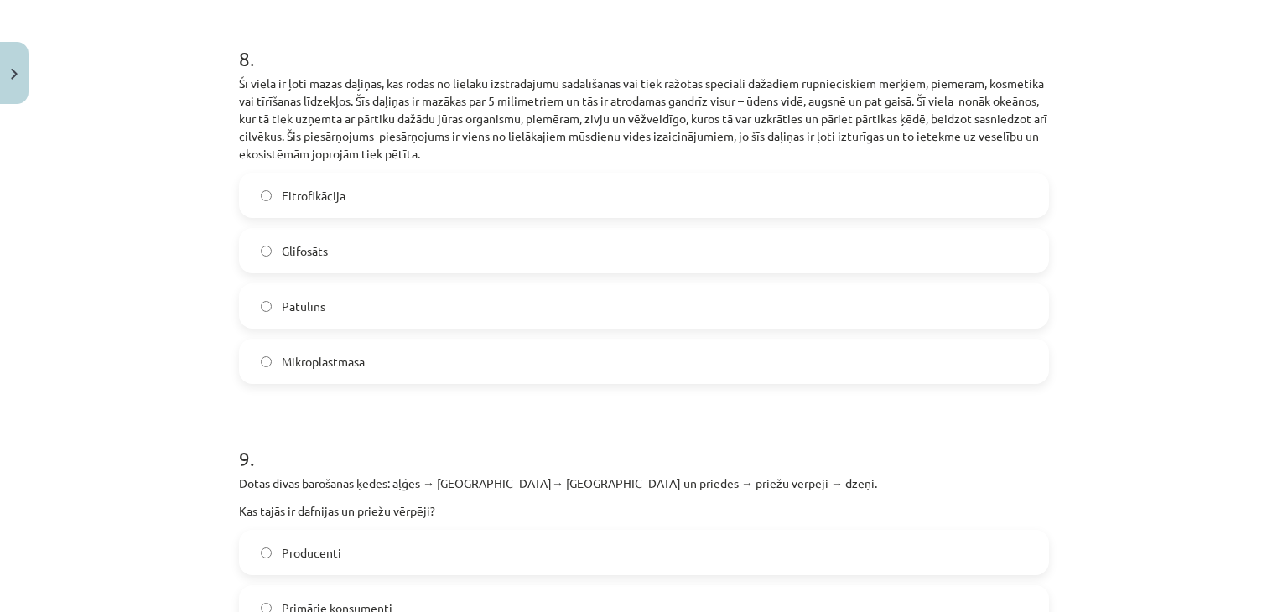
click at [314, 353] on span "Mikroplastmasa" at bounding box center [323, 362] width 83 height 18
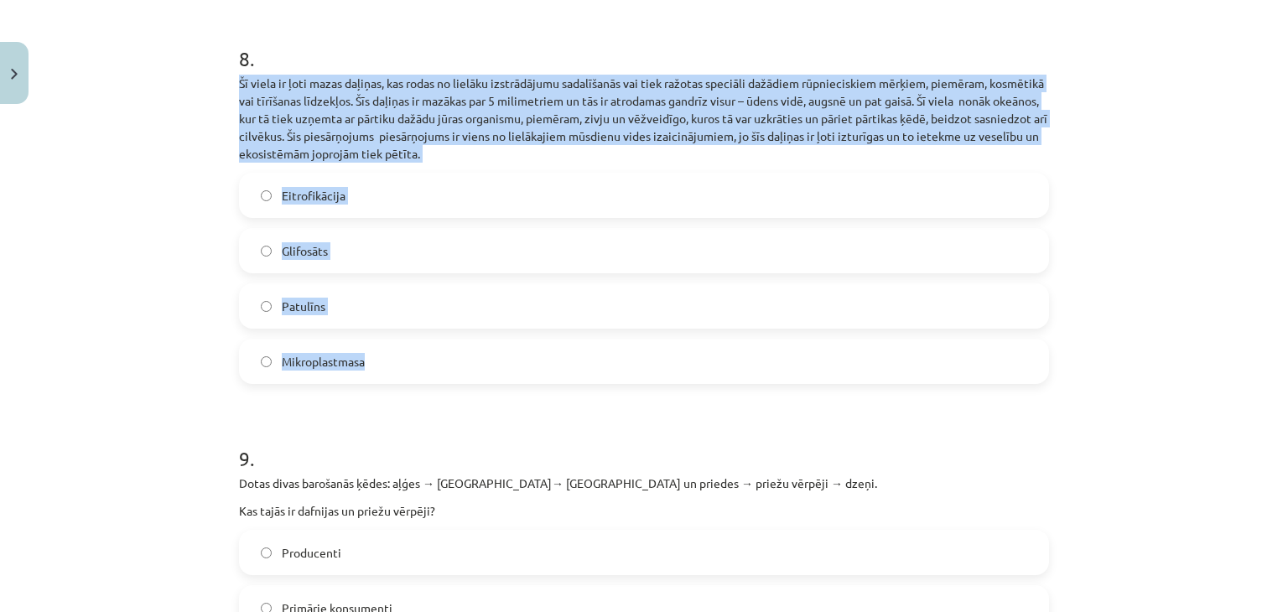
drag, startPoint x: 224, startPoint y: 65, endPoint x: 418, endPoint y: 317, distance: 318.6
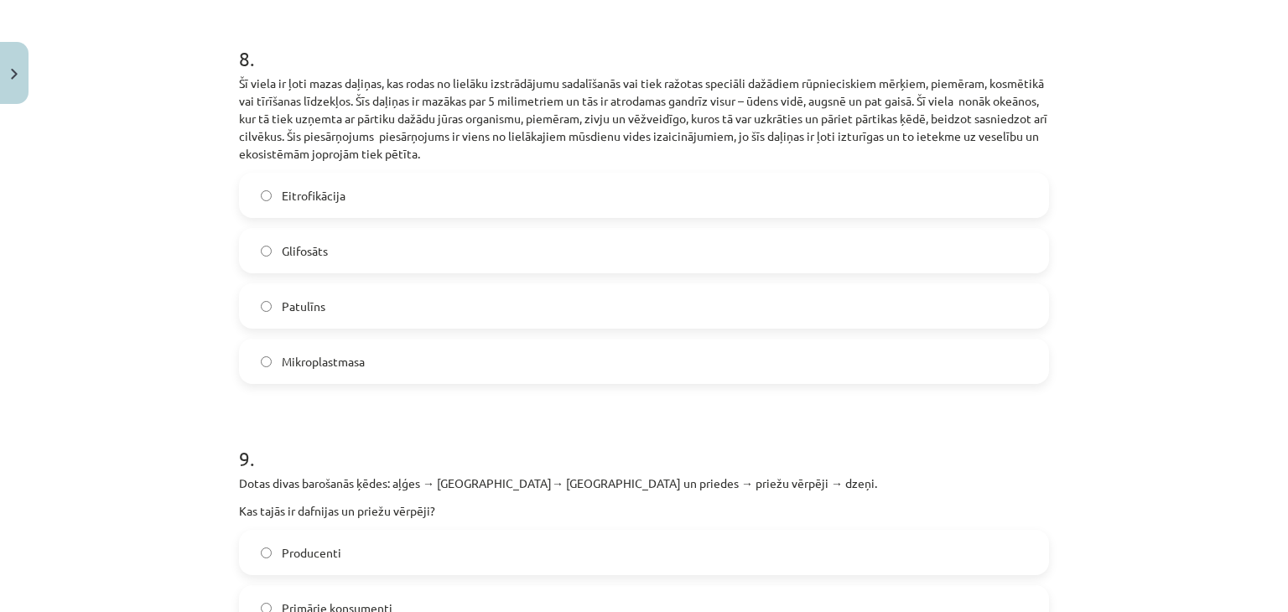
click at [1237, 471] on div "Mācību tēma: Bioloģijas i - 11. klases 1. ieskaites mācību materiāls #6 Noslēgu…" at bounding box center [644, 306] width 1288 height 612
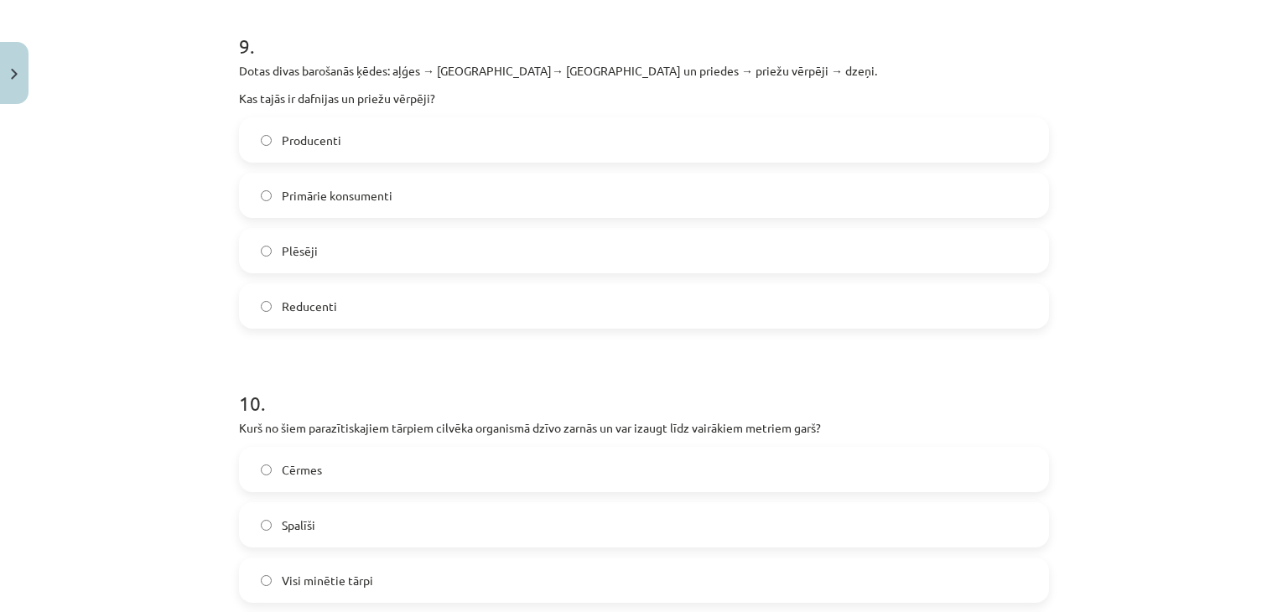
scroll to position [3119, 0]
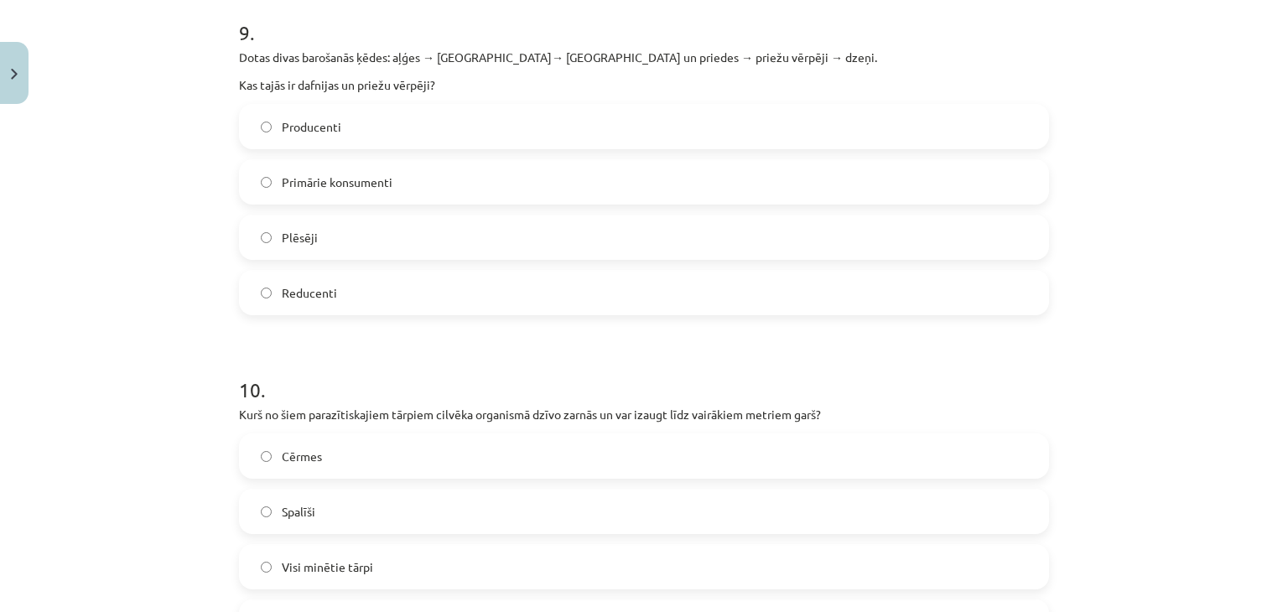
click at [371, 174] on span "Primārie konsumenti" at bounding box center [337, 183] width 111 height 18
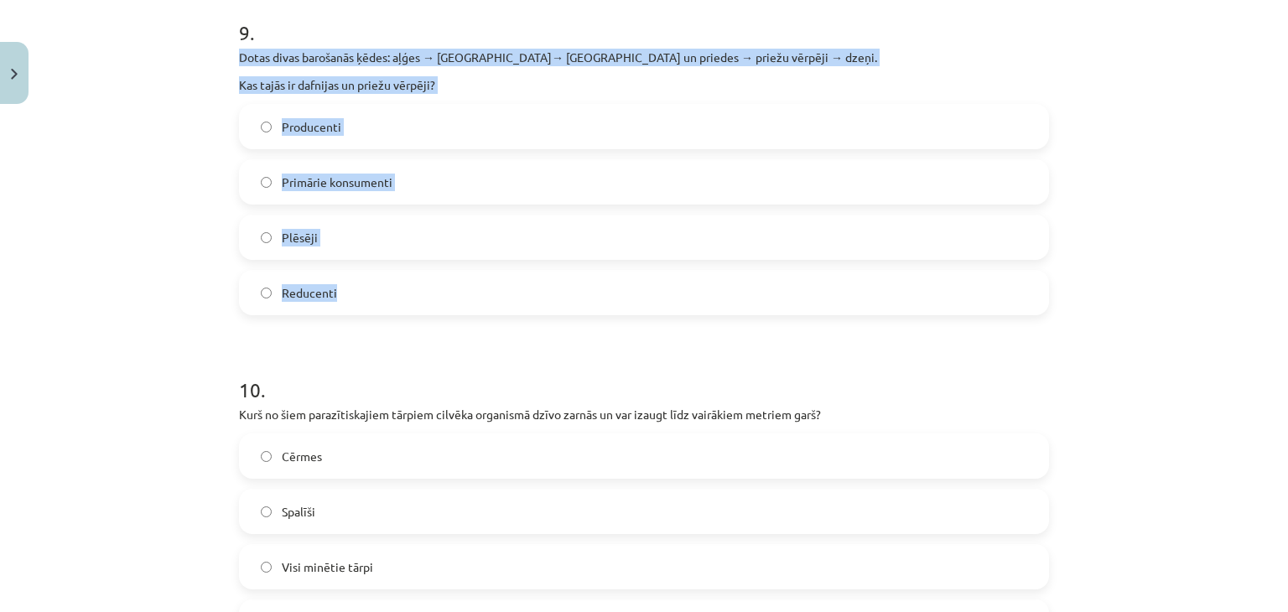
drag, startPoint x: 224, startPoint y: 28, endPoint x: 360, endPoint y: 286, distance: 291.7
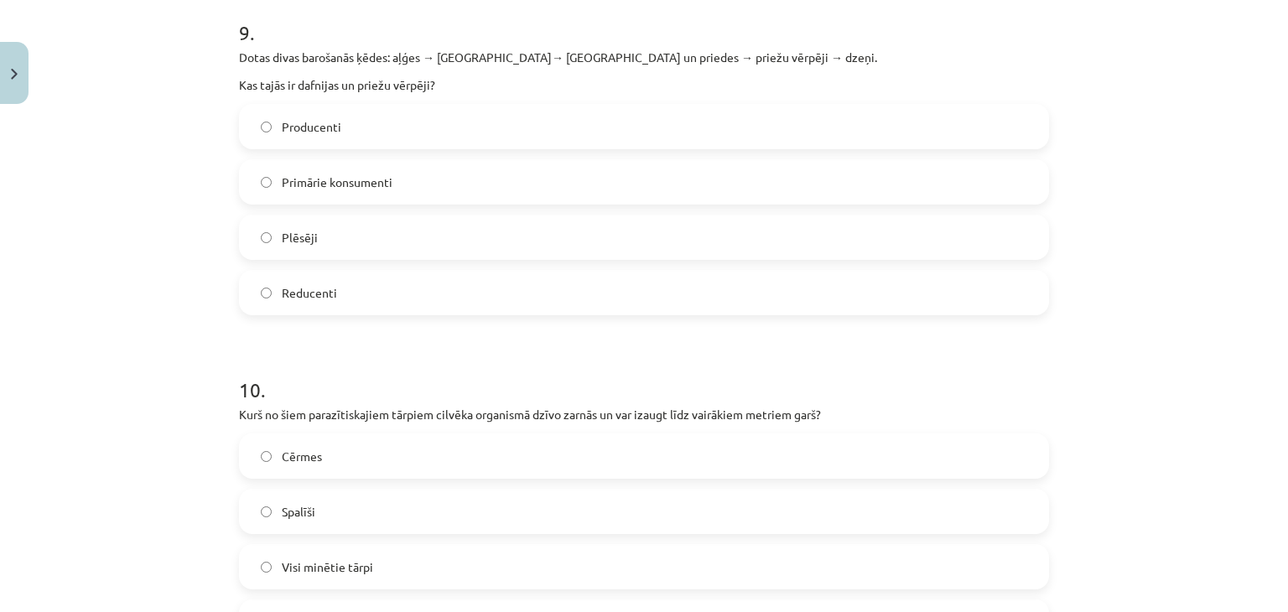
click at [64, 421] on div "Mācību tēma: Bioloģijas i - 11. klases 1. ieskaites mācību materiāls #6 Noslēgu…" at bounding box center [644, 306] width 1288 height 612
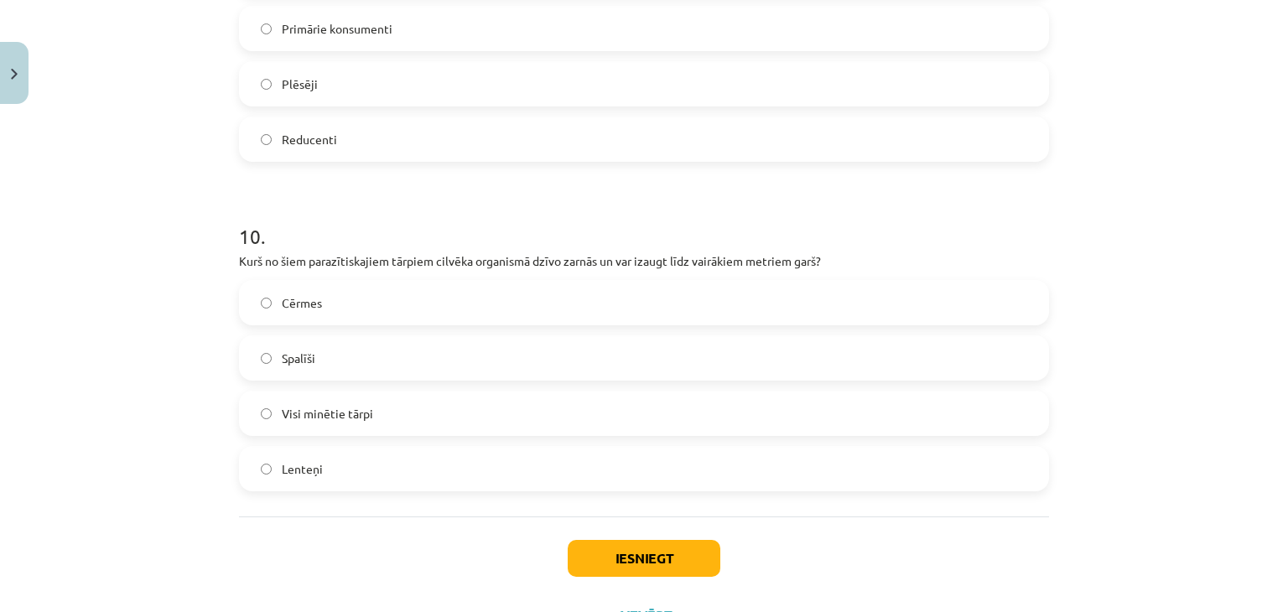
scroll to position [3327, 0]
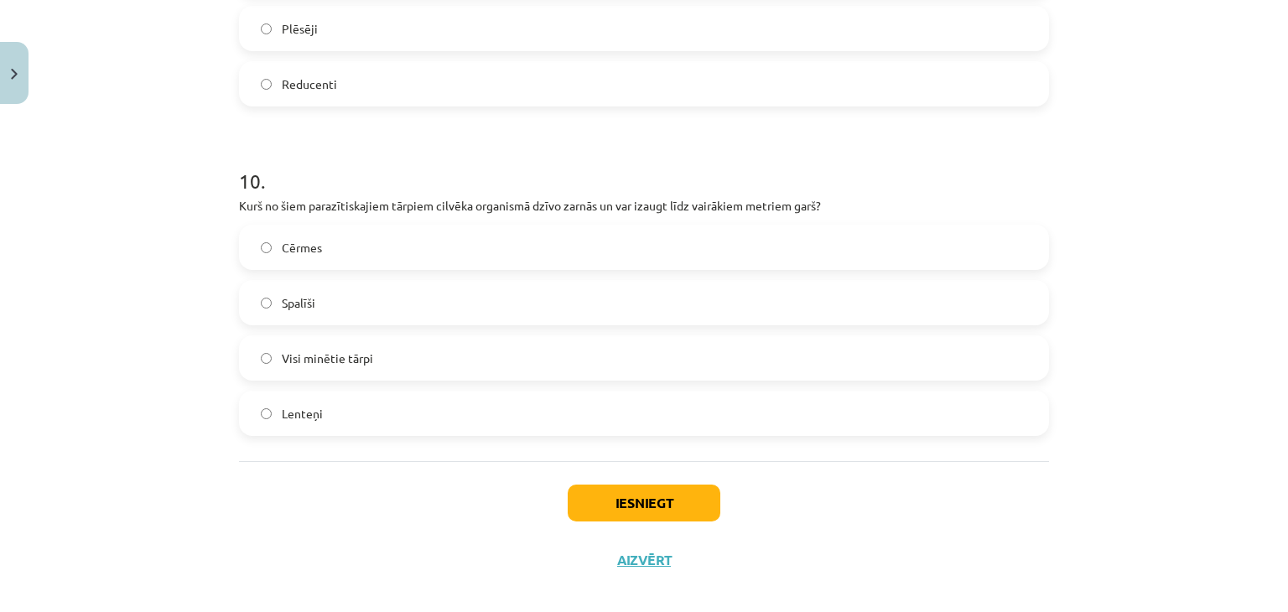
click at [506, 340] on label "Visi minētie tārpi" at bounding box center [644, 358] width 806 height 42
click at [600, 485] on button "Iesniegt" at bounding box center [644, 503] width 153 height 37
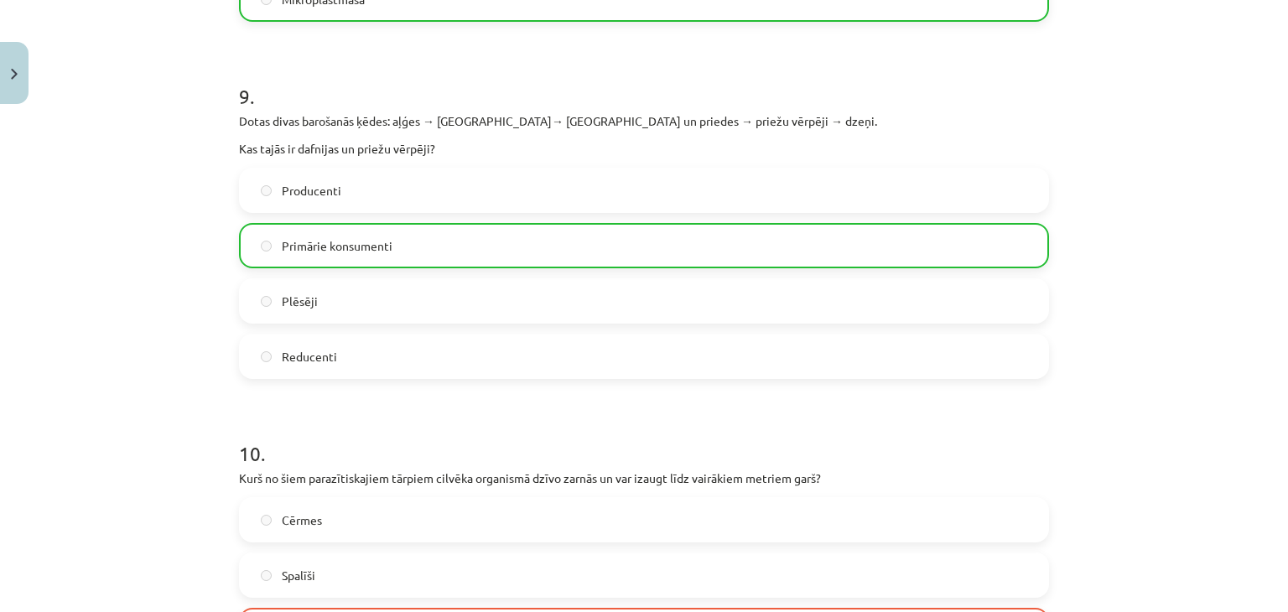
scroll to position [3380, 0]
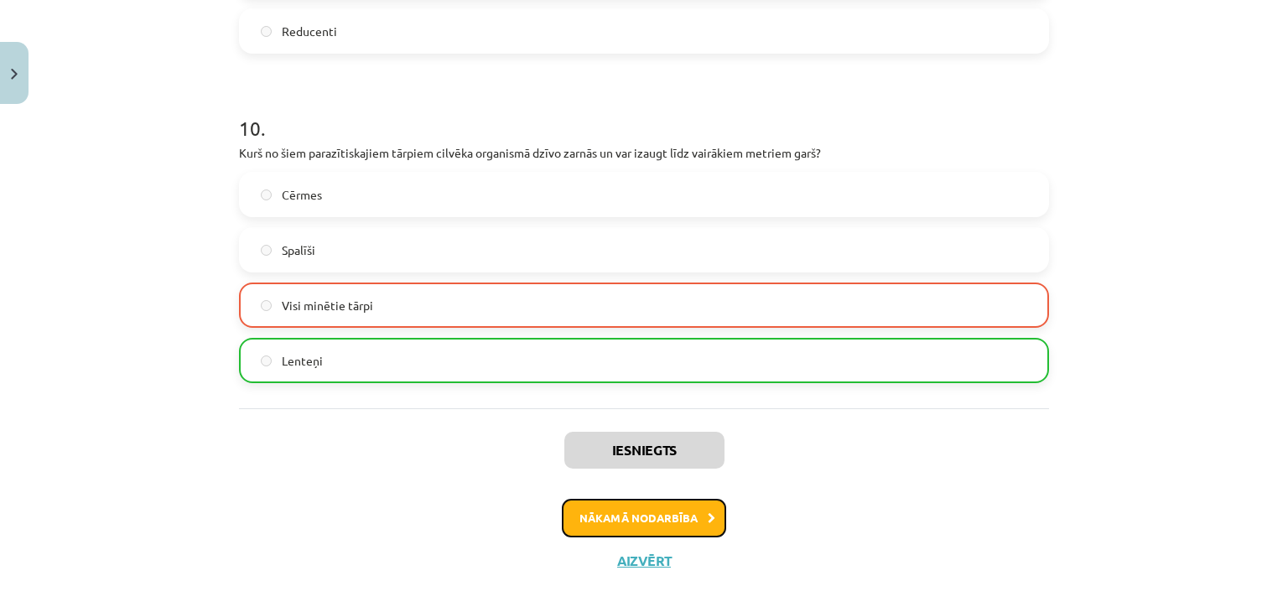
click at [664, 501] on button "Nākamā nodarbība" at bounding box center [644, 518] width 164 height 39
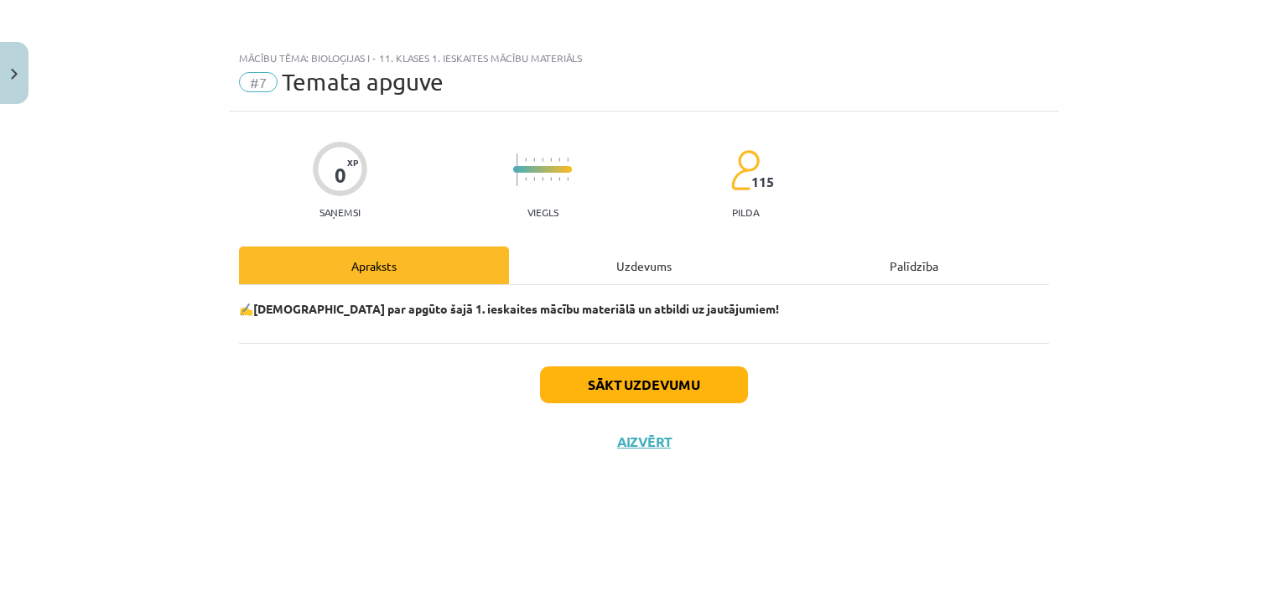
scroll to position [0, 0]
click at [609, 256] on div "Uzdevums" at bounding box center [644, 265] width 270 height 38
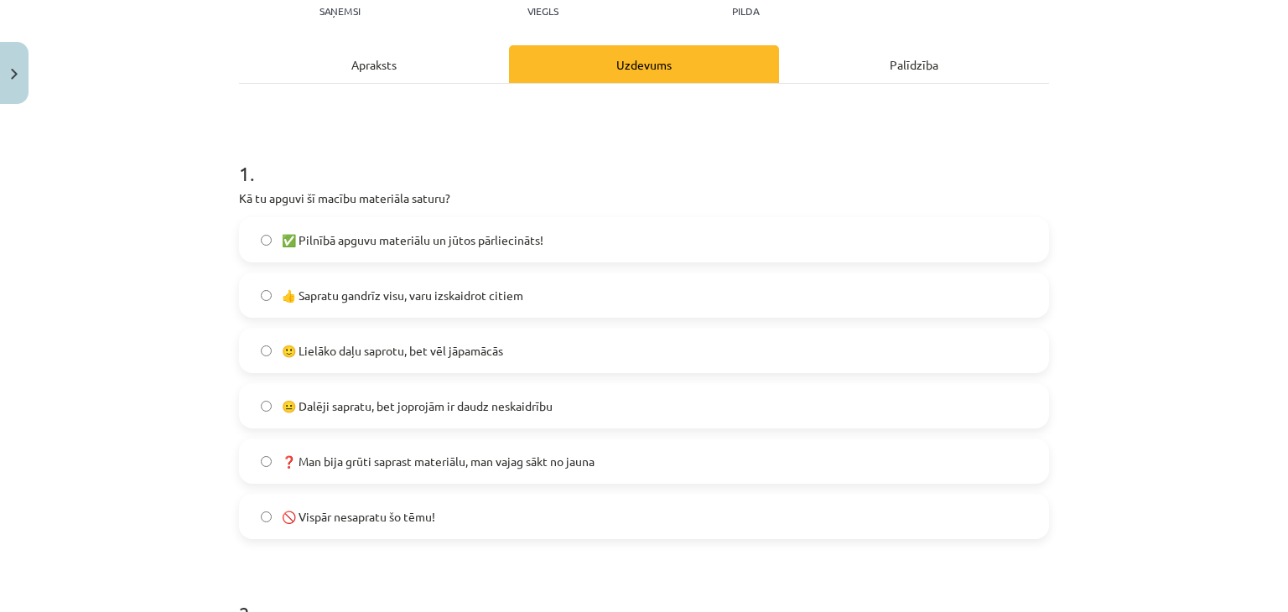
scroll to position [251, 0]
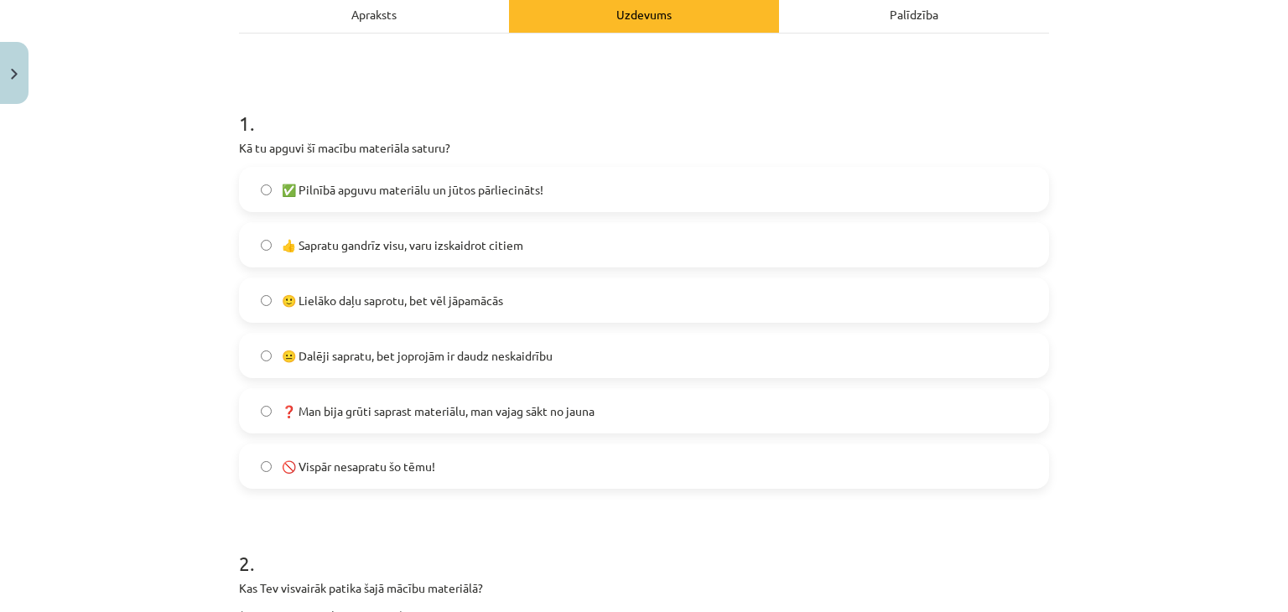
click at [696, 242] on label "👍 Sapratu gandrīz visu, varu izskaidrot citiem" at bounding box center [644, 245] width 806 height 42
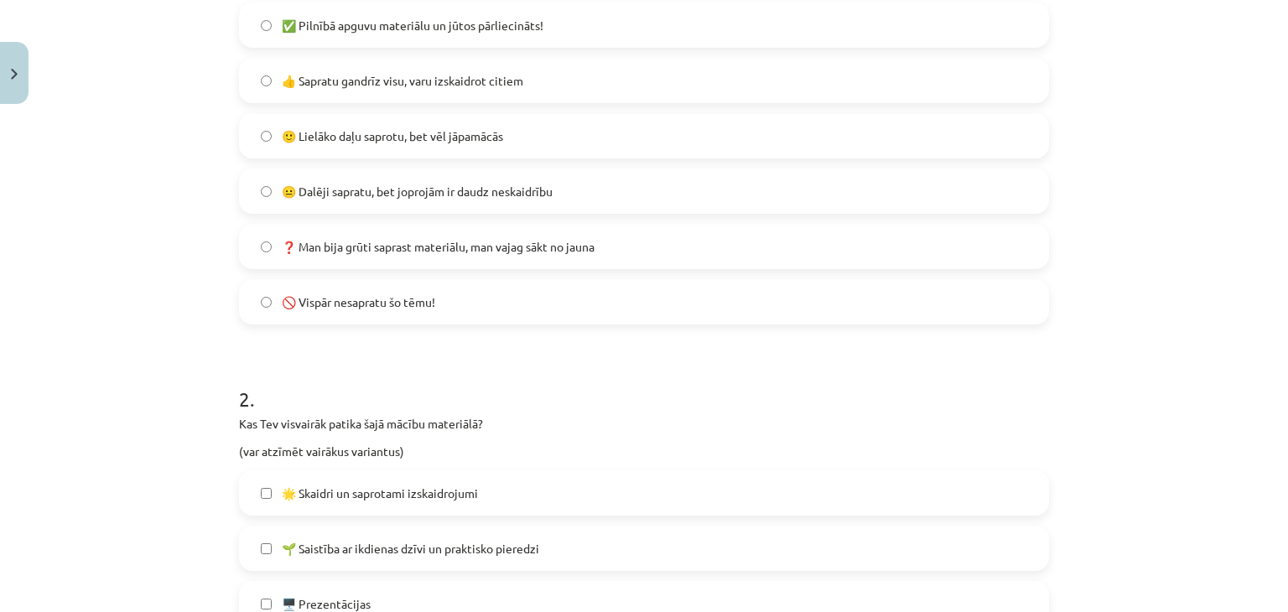
click at [630, 141] on label "🙂 Lielāko daļu saprotu, bet vēl jāpamācās" at bounding box center [644, 136] width 806 height 42
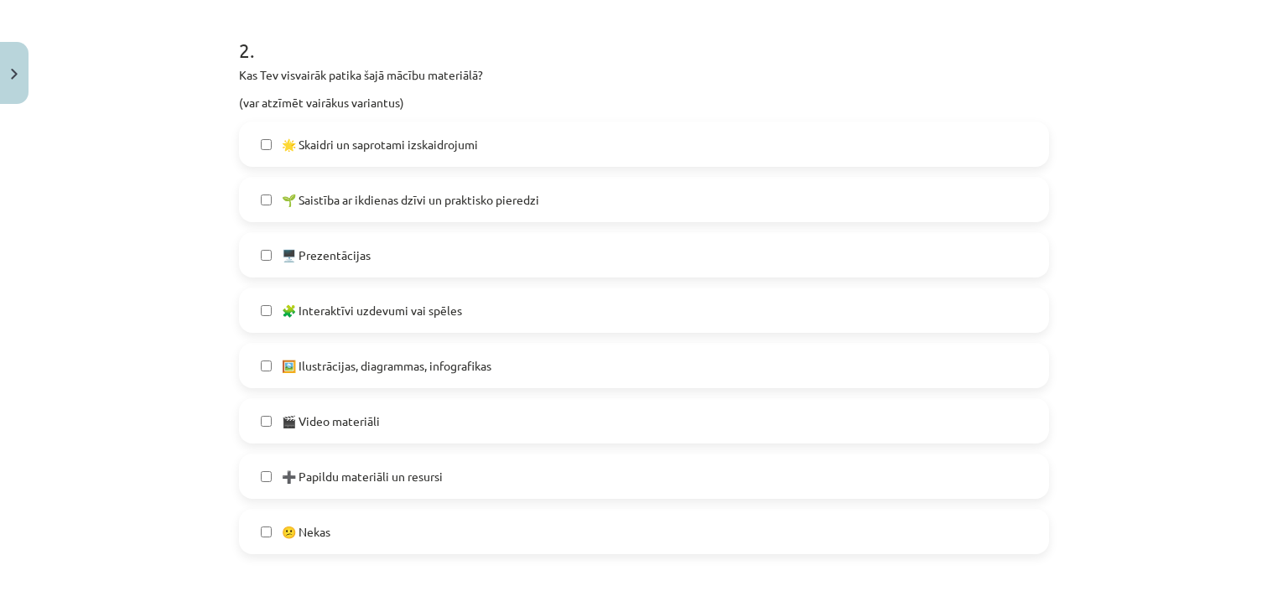
scroll to position [781, 0]
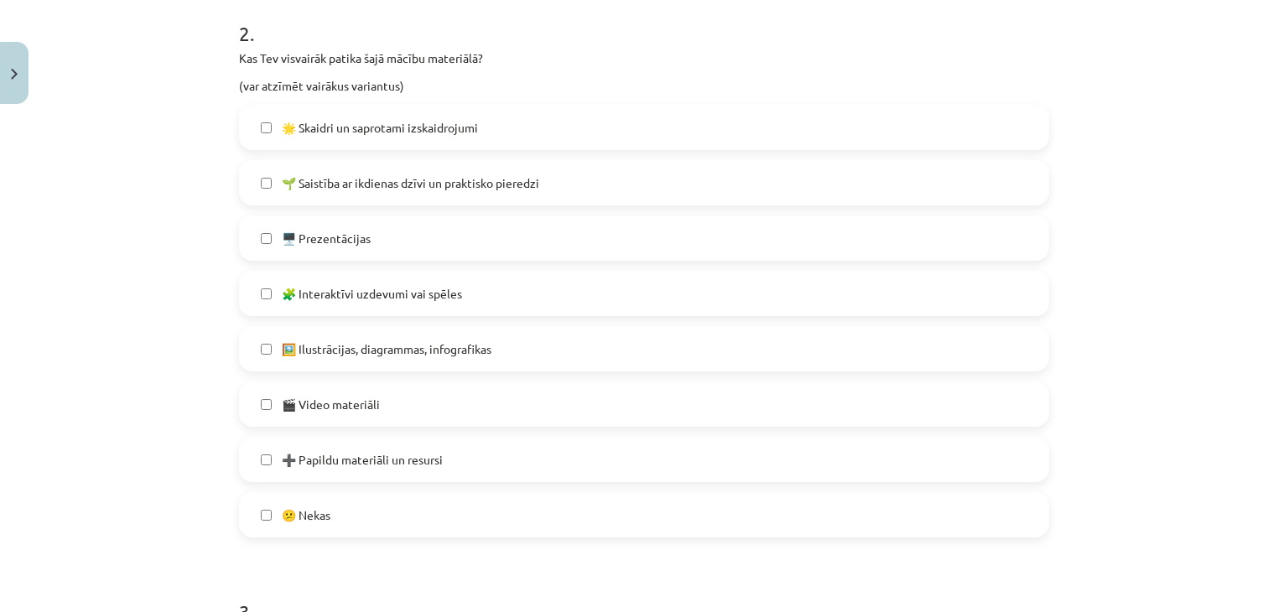
click at [427, 355] on span "🖼️ Ilustrācijas, diagrammas, infografikas" at bounding box center [387, 349] width 210 height 18
click at [404, 239] on label "🖥️ Prezentācijas" at bounding box center [644, 238] width 806 height 42
click at [433, 119] on span "🌟 Skaidri un saprotami izskaidrojumi" at bounding box center [380, 128] width 196 height 18
click at [474, 181] on span "🌱 Saistība ar ikdienas dzīvi un praktisko pieredzi" at bounding box center [410, 183] width 257 height 18
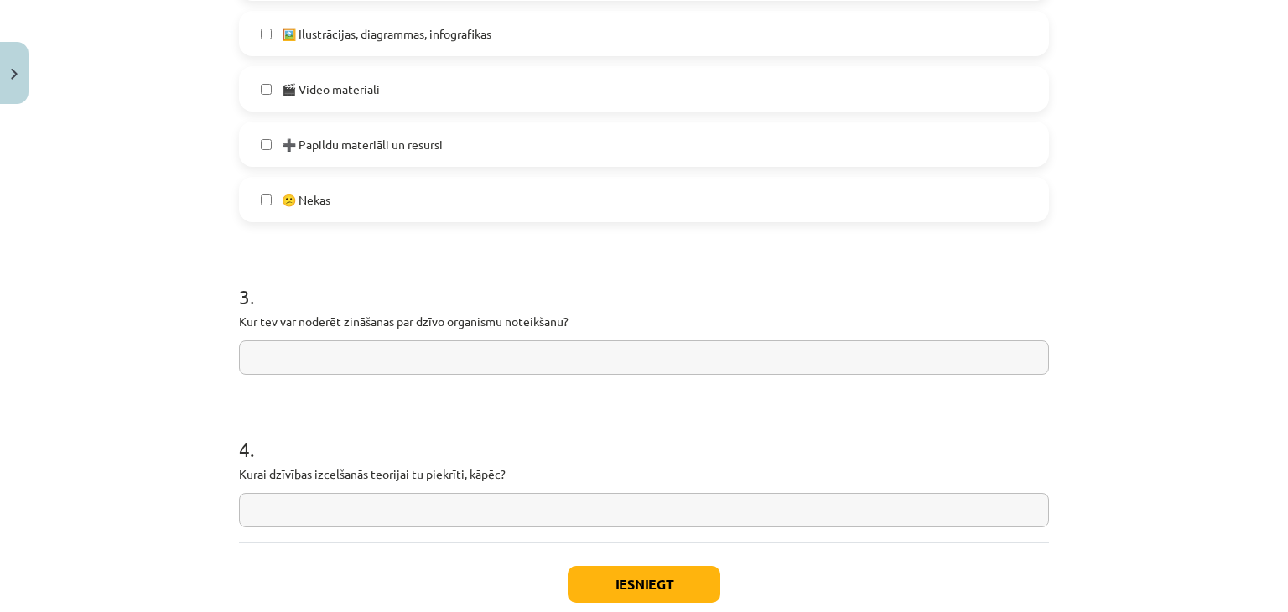
scroll to position [1115, 0]
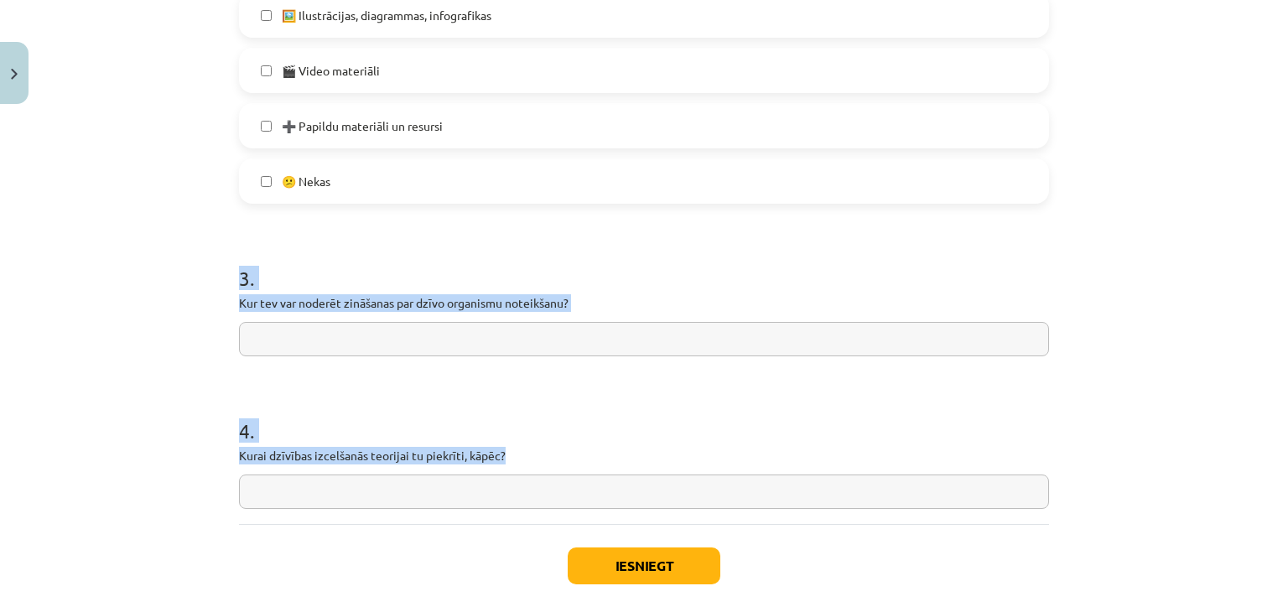
drag, startPoint x: 215, startPoint y: 284, endPoint x: 563, endPoint y: 457, distance: 389.2
click at [563, 457] on div "Mācību tēma: Bioloģijas i - 11. klases 1. ieskaites mācību materiāls #7 Temata …" at bounding box center [644, 306] width 1288 height 612
click at [369, 313] on div "3 . Kur tev var noderēt zināšanas par dzīvo organismu noteikšanu?" at bounding box center [644, 296] width 810 height 119
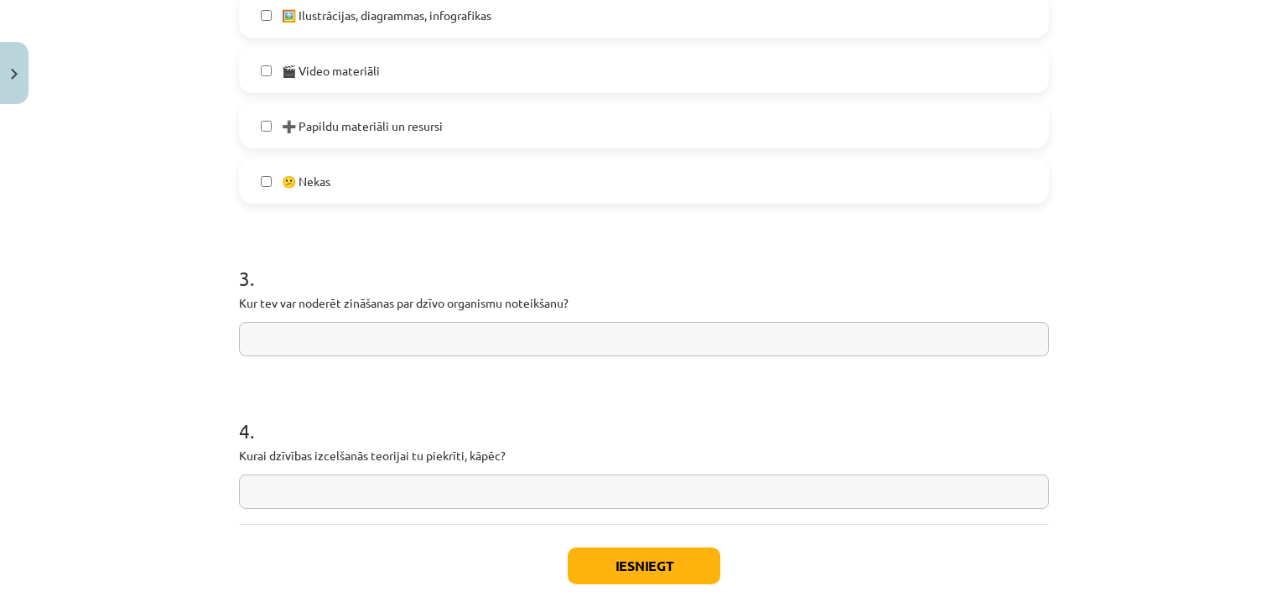
click at [377, 328] on input "text" at bounding box center [644, 339] width 810 height 34
paste input "**********"
click at [363, 340] on input "**********" at bounding box center [644, 339] width 810 height 34
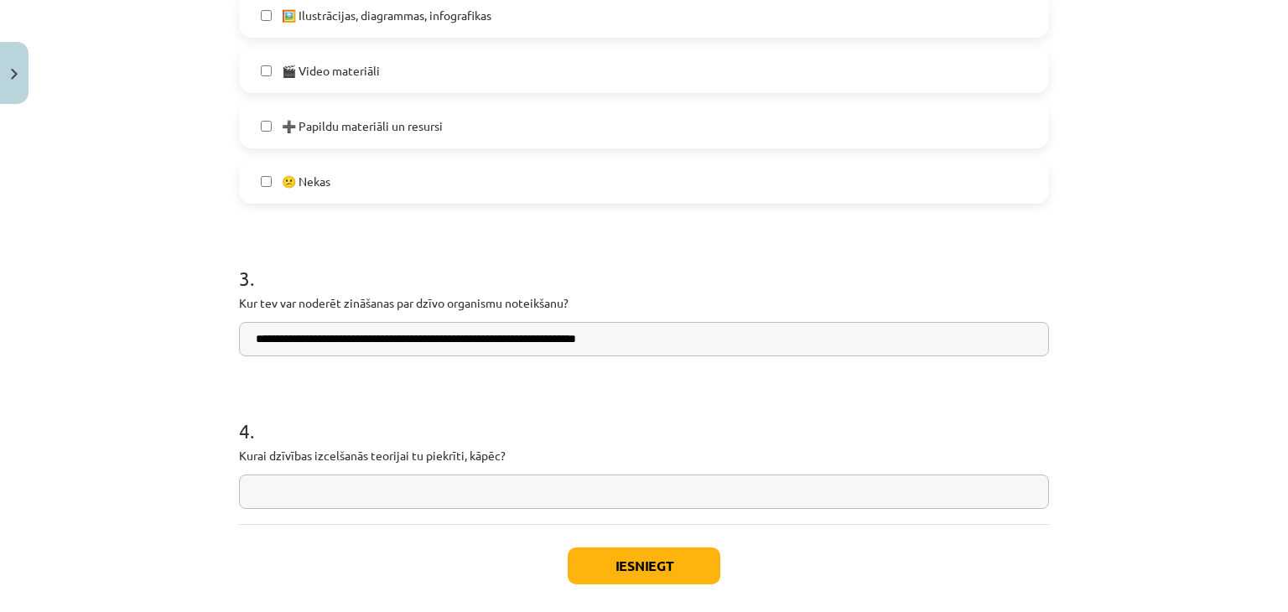
type input "**********"
drag, startPoint x: 667, startPoint y: 343, endPoint x: 245, endPoint y: 335, distance: 422.6
click at [245, 335] on input "**********" at bounding box center [644, 339] width 810 height 34
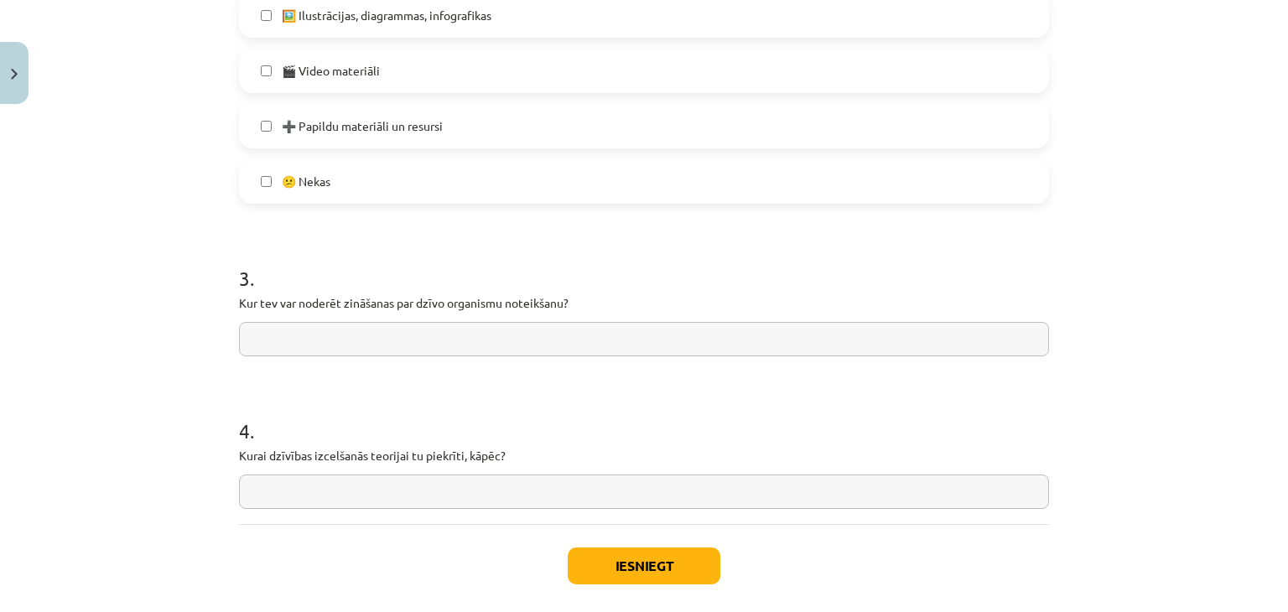
drag, startPoint x: 245, startPoint y: 335, endPoint x: 537, endPoint y: -67, distance: 497.0
type input "*"
type input "**********"
click at [332, 498] on input "text" at bounding box center [644, 491] width 810 height 34
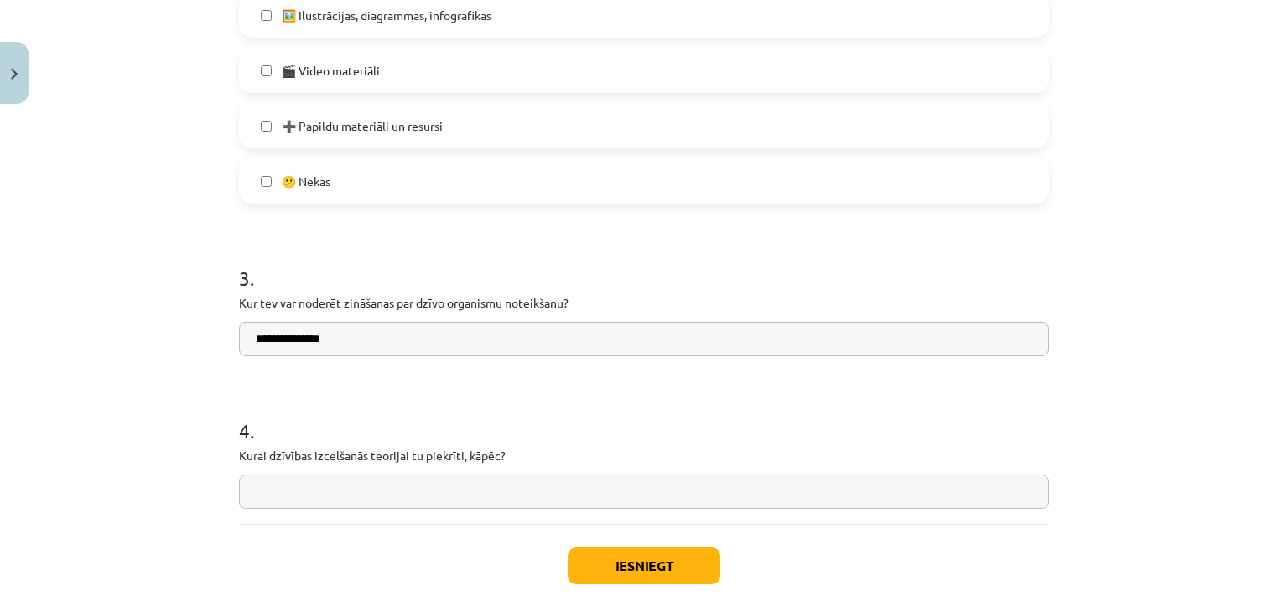
paste input "**********"
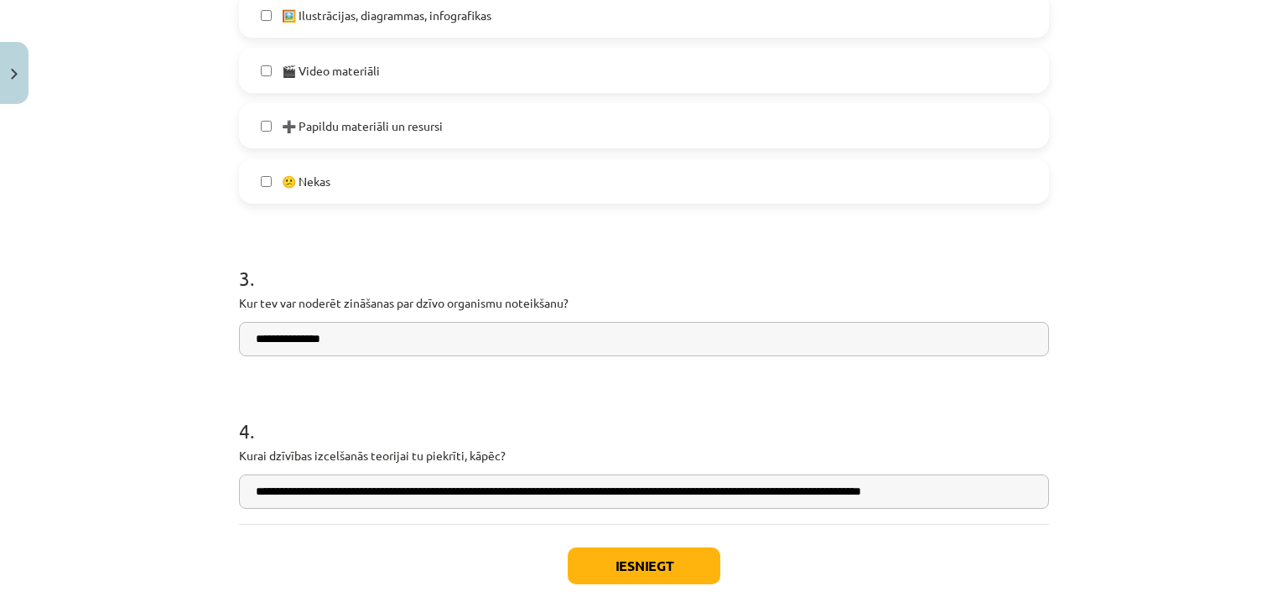
click at [314, 491] on input "**********" at bounding box center [644, 491] width 810 height 34
paste input "**********"
click at [312, 490] on input "**********" at bounding box center [644, 491] width 810 height 34
click at [376, 489] on input "**********" at bounding box center [644, 491] width 810 height 34
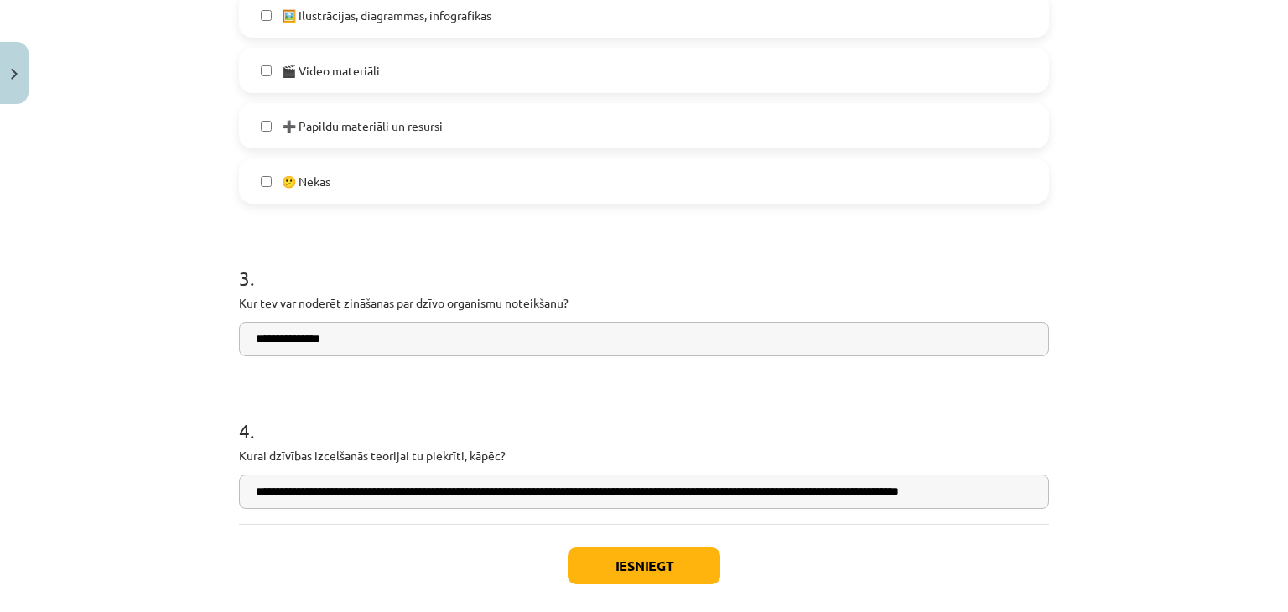
drag, startPoint x: 474, startPoint y: 494, endPoint x: 429, endPoint y: 490, distance: 45.4
click at [429, 490] on input "**********" at bounding box center [644, 491] width 810 height 34
click at [442, 494] on input "**********" at bounding box center [644, 491] width 810 height 34
click at [526, 492] on input "**********" at bounding box center [644, 491] width 810 height 34
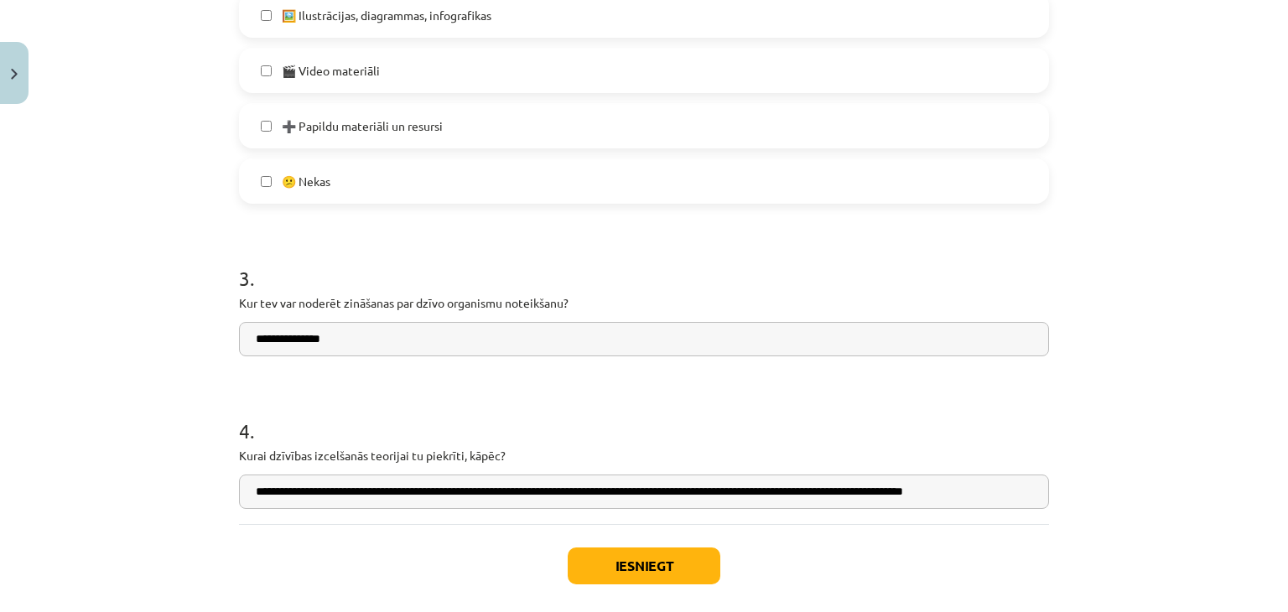
click at [531, 494] on input "**********" at bounding box center [644, 491] width 810 height 34
click at [567, 493] on input "**********" at bounding box center [644, 491] width 810 height 34
click at [629, 491] on input "**********" at bounding box center [644, 491] width 810 height 34
click at [639, 492] on input "**********" at bounding box center [644, 491] width 810 height 34
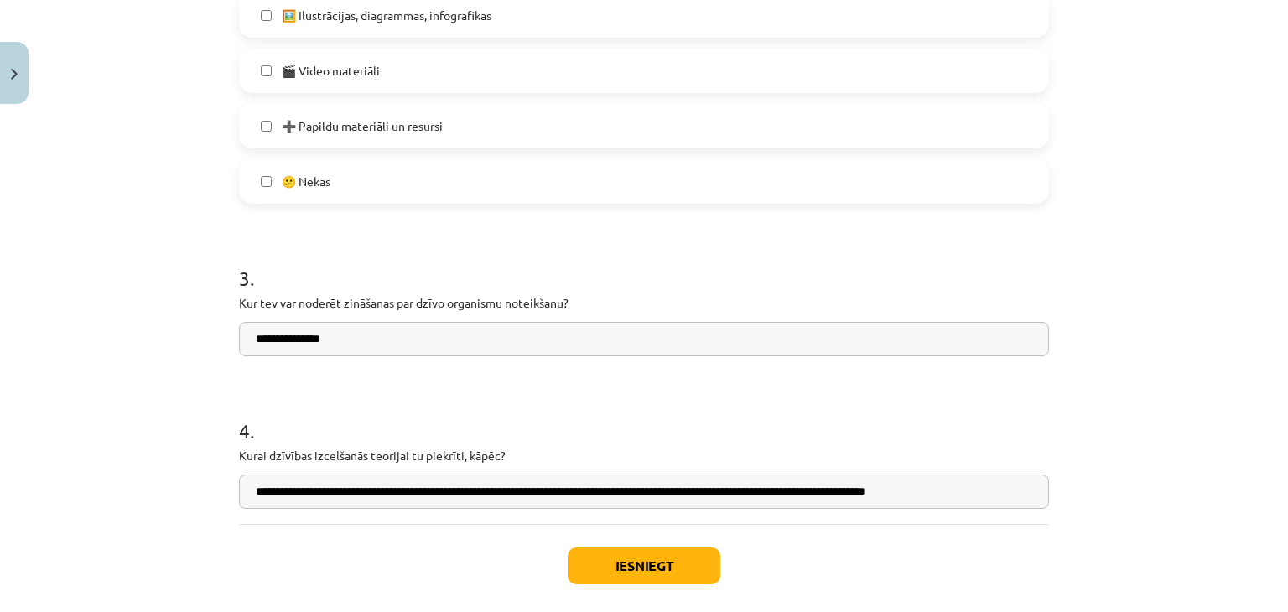
drag, startPoint x: 693, startPoint y: 494, endPoint x: 624, endPoint y: 490, distance: 69.7
click at [624, 490] on input "**********" at bounding box center [644, 491] width 810 height 34
click at [903, 495] on input "**********" at bounding box center [644, 491] width 810 height 34
drag, startPoint x: 903, startPoint y: 495, endPoint x: 671, endPoint y: 489, distance: 231.5
click at [671, 489] on input "**********" at bounding box center [644, 491] width 810 height 34
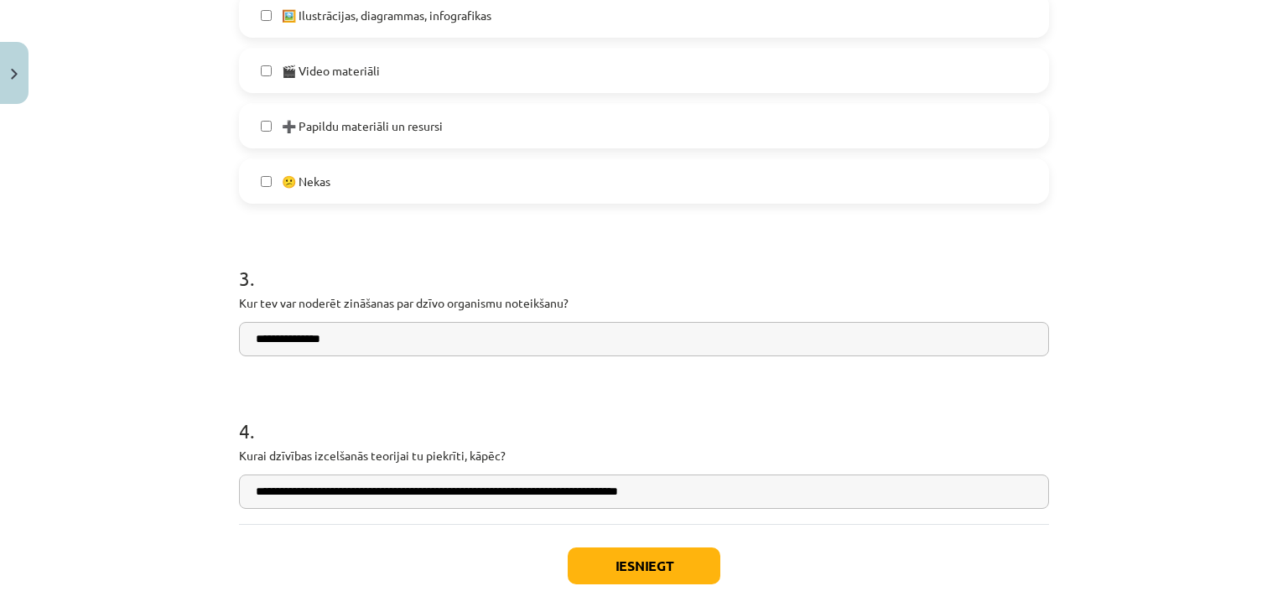
type input "**********"
click at [629, 554] on button "Iesniegt" at bounding box center [644, 565] width 153 height 37
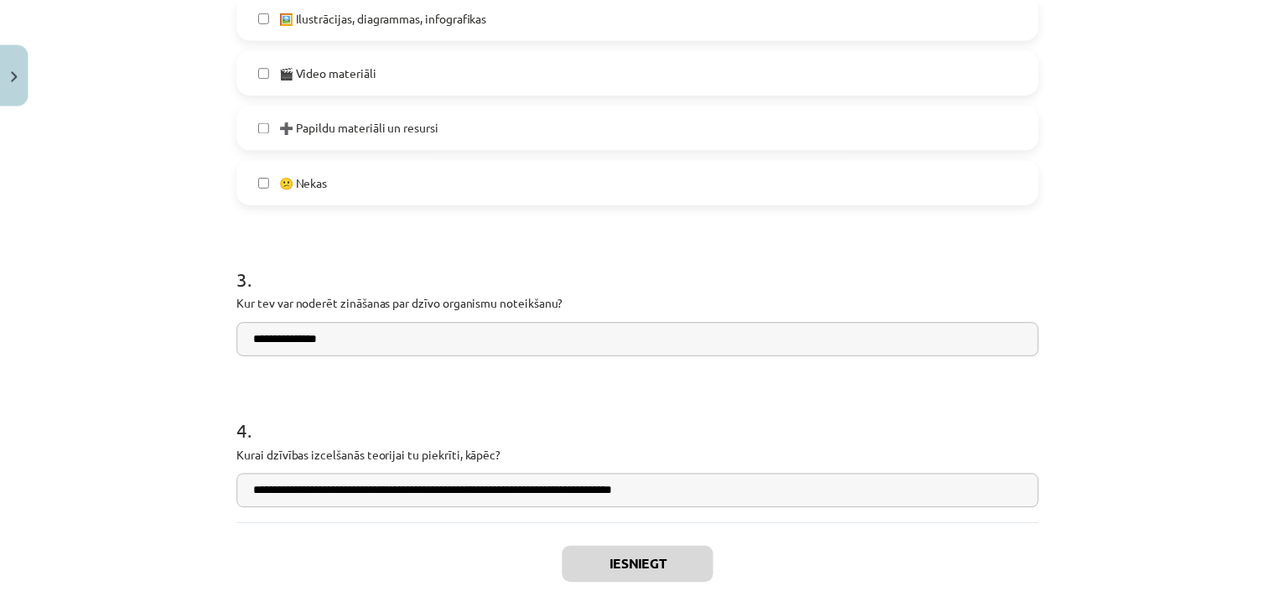
scroll to position [765, 0]
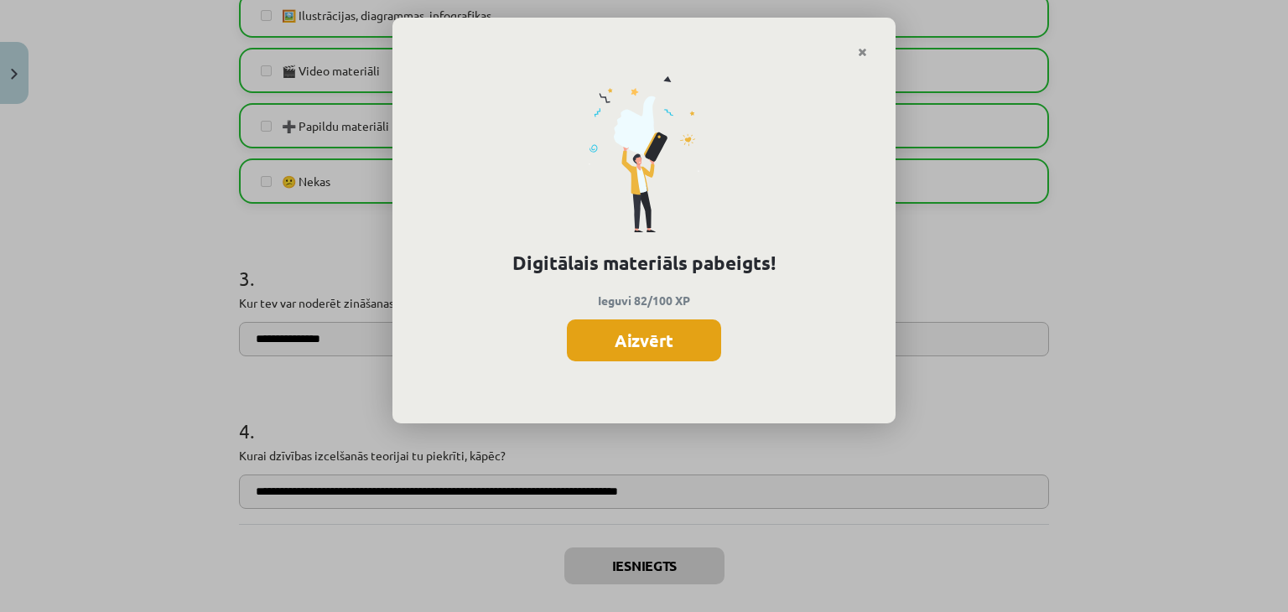
click at [677, 343] on button "Aizvērt" at bounding box center [644, 340] width 154 height 42
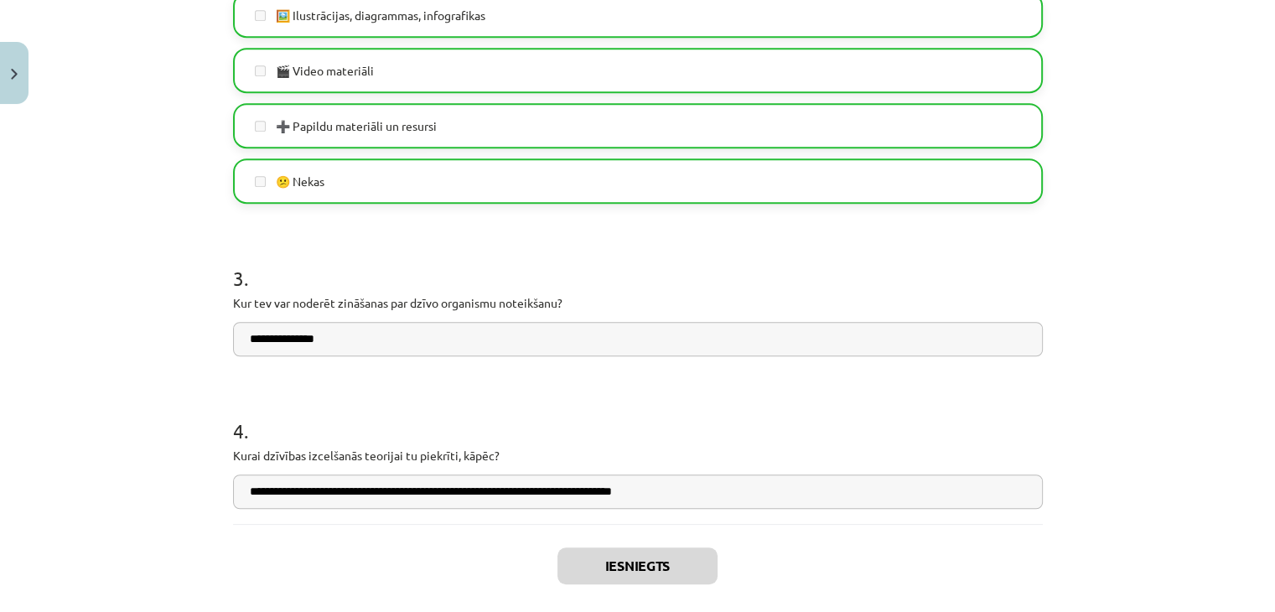
scroll to position [1196, 0]
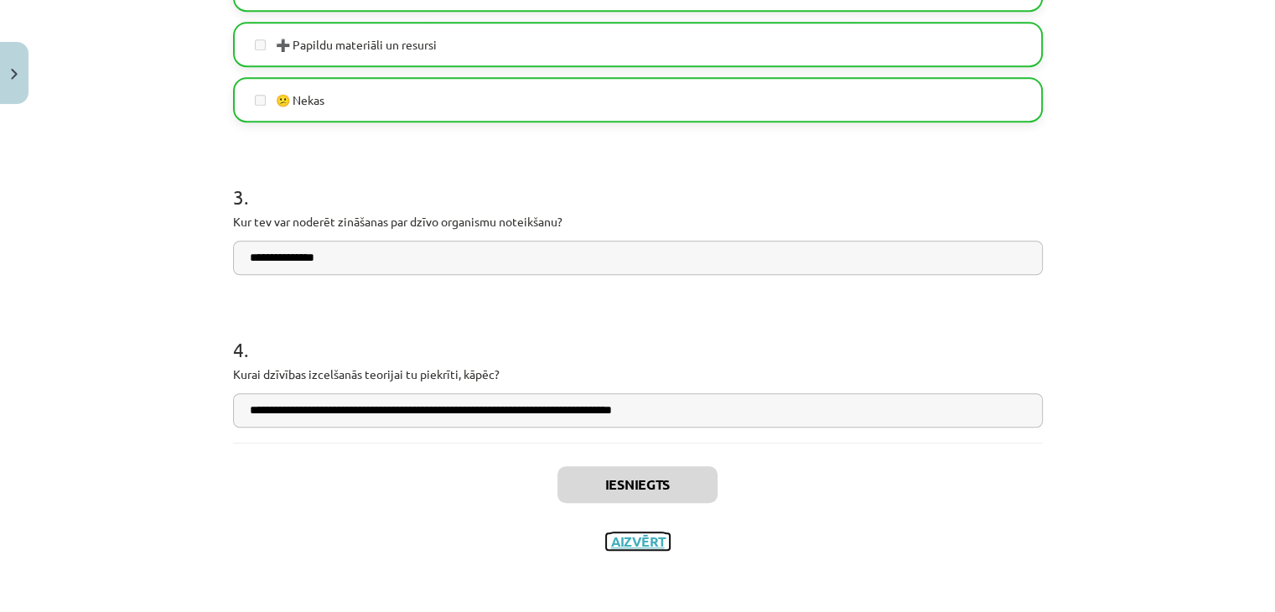
click at [628, 543] on button "Aizvērt" at bounding box center [638, 541] width 64 height 17
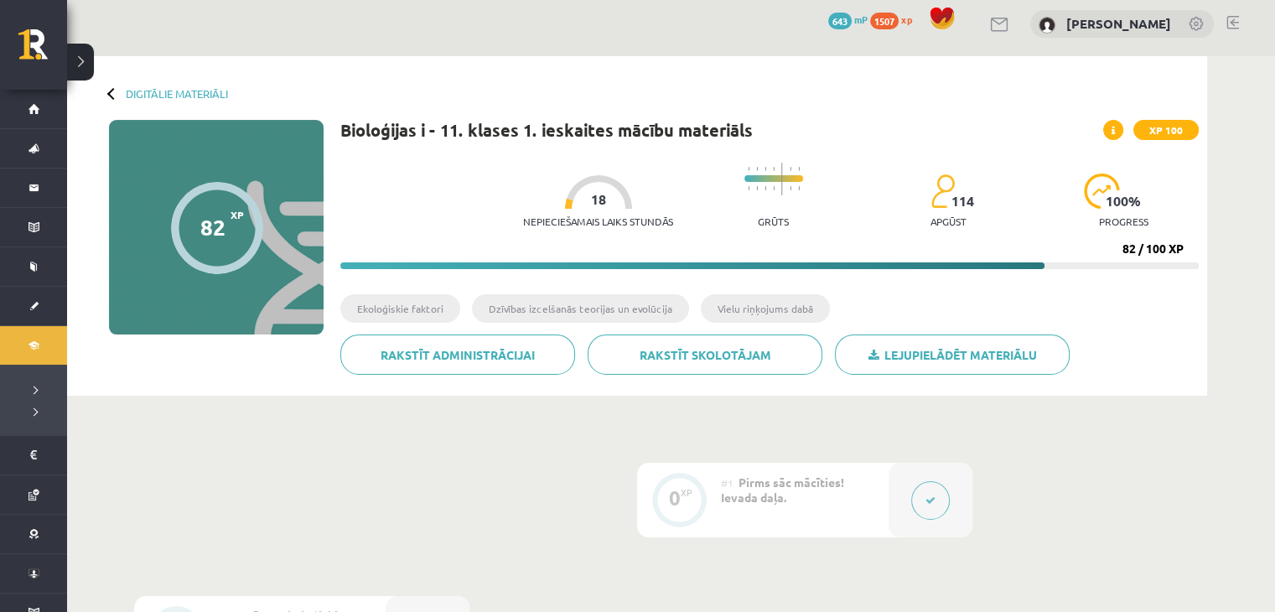
scroll to position [0, 0]
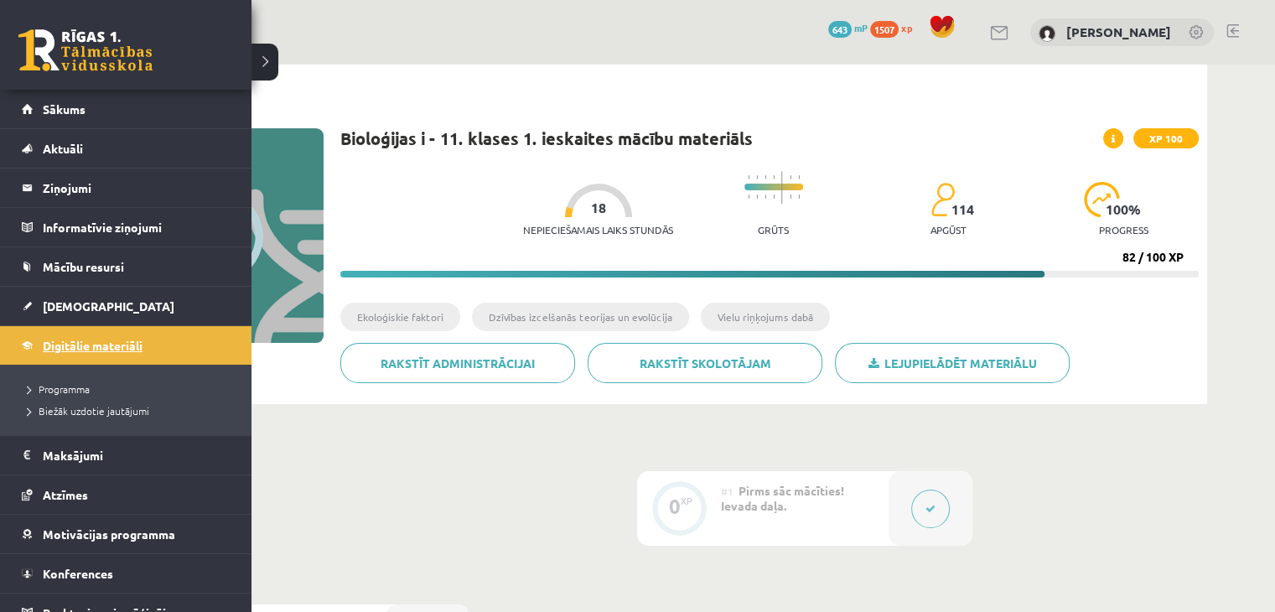
click at [43, 343] on span "Digitālie materiāli" at bounding box center [93, 345] width 100 height 15
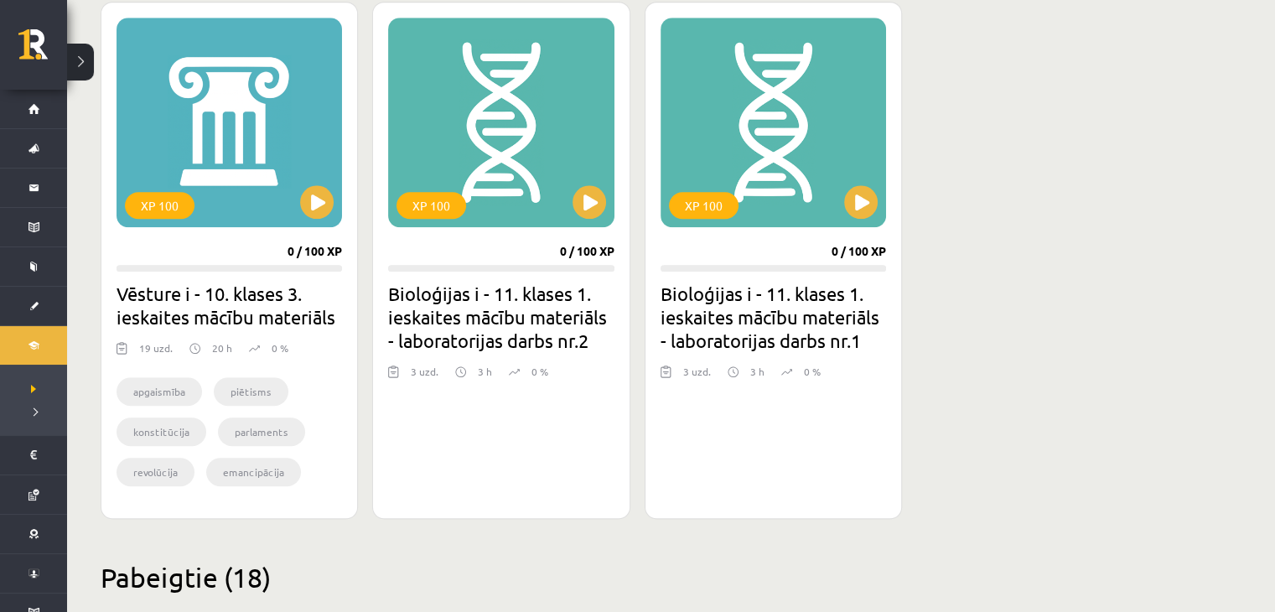
scroll to position [1568, 0]
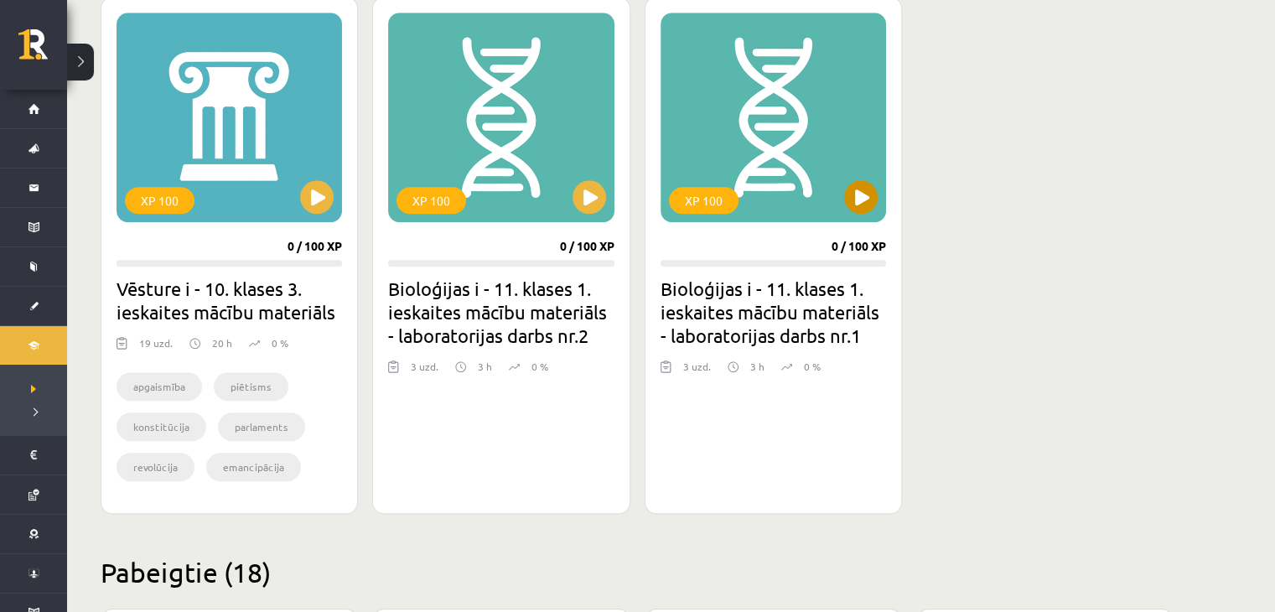
click at [811, 115] on div "XP 100" at bounding box center [774, 118] width 226 height 210
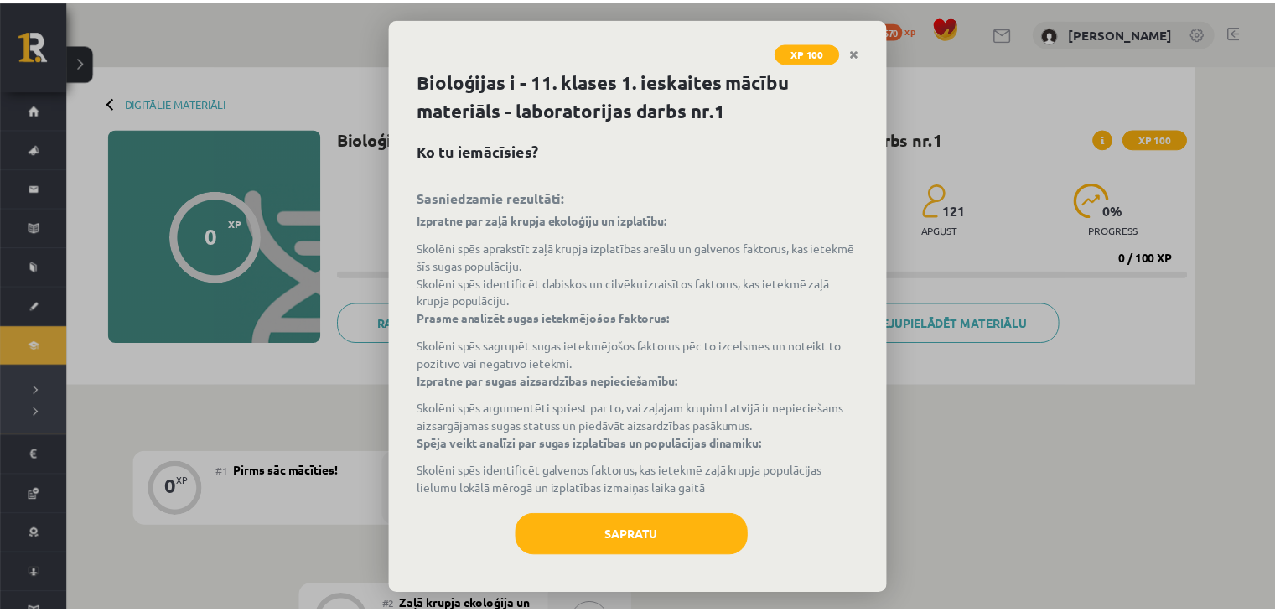
scroll to position [2, 0]
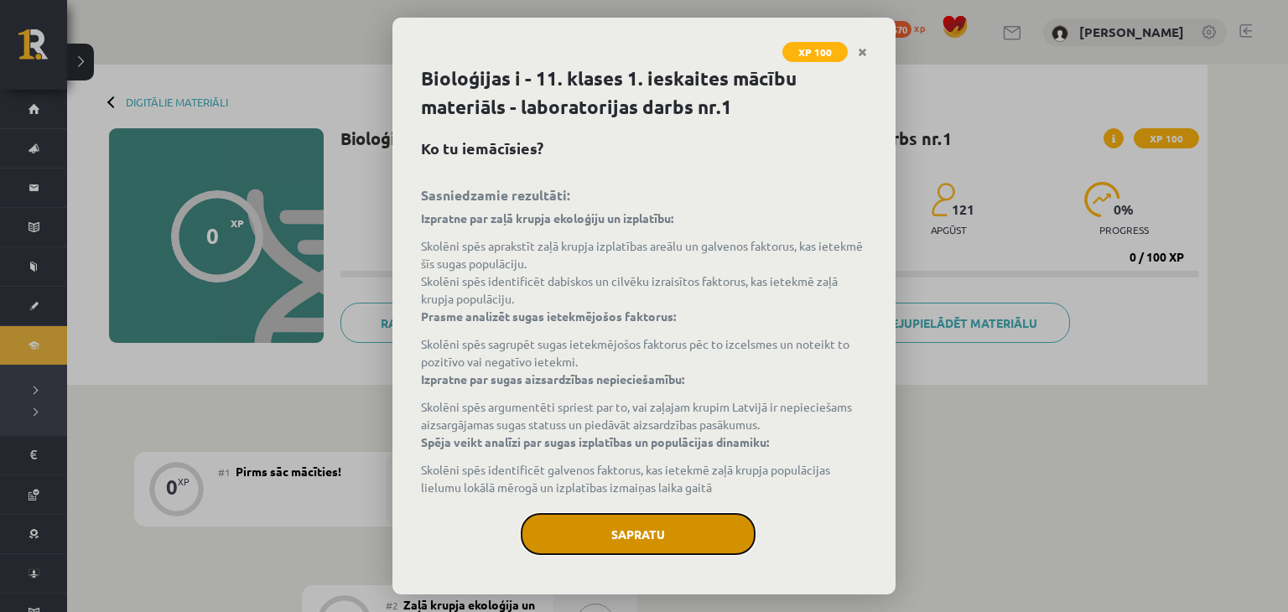
click at [609, 529] on button "Sapratu" at bounding box center [638, 534] width 235 height 42
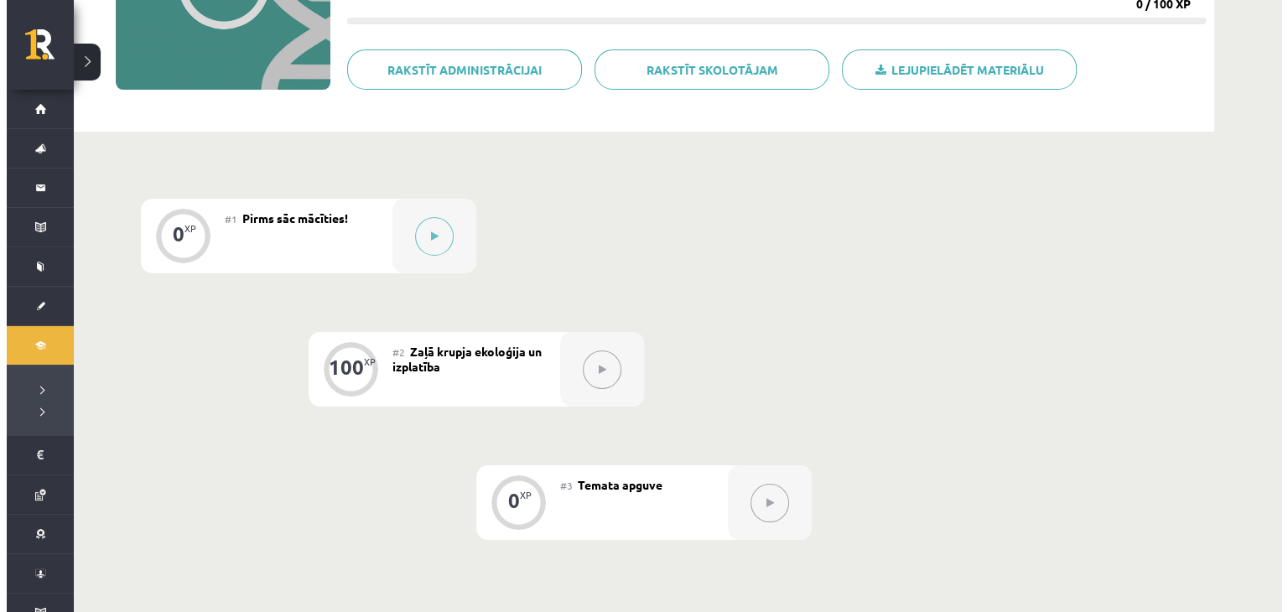
scroll to position [231, 0]
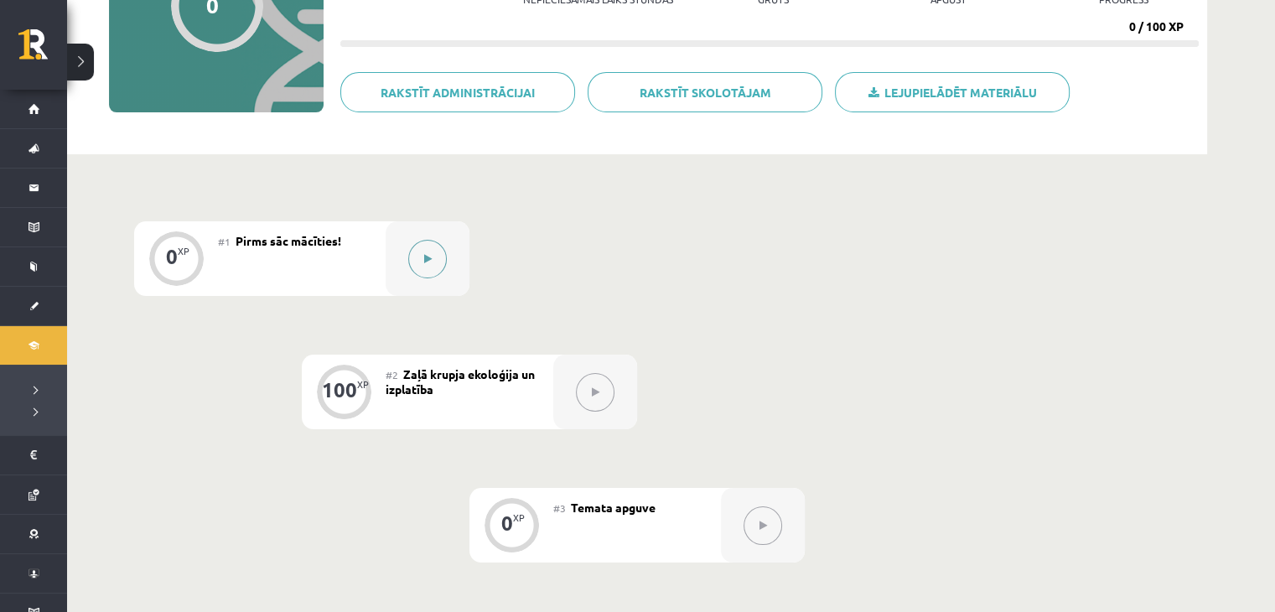
click at [426, 255] on icon at bounding box center [428, 259] width 8 height 10
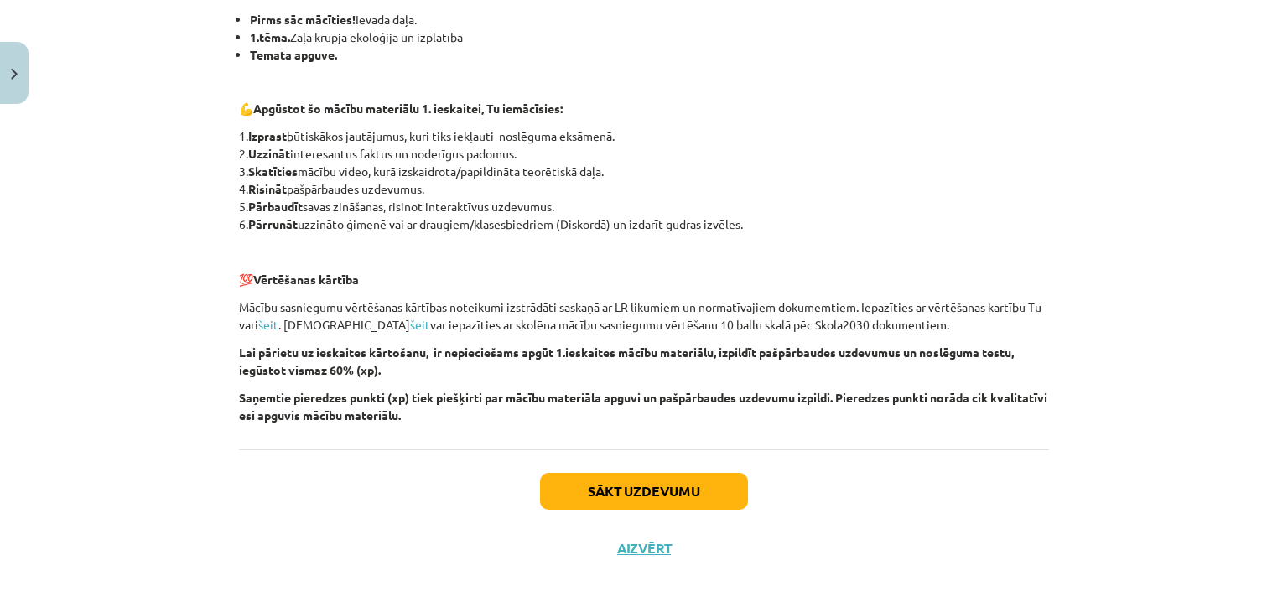
scroll to position [340, 0]
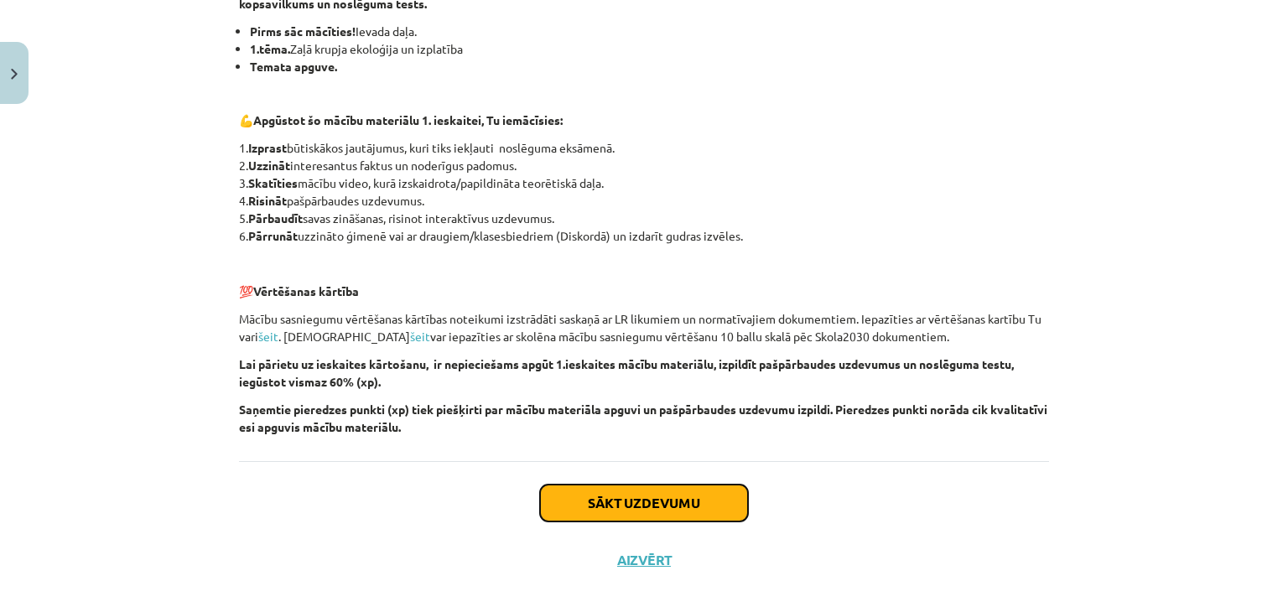
click at [708, 490] on button "Sākt uzdevumu" at bounding box center [644, 503] width 208 height 37
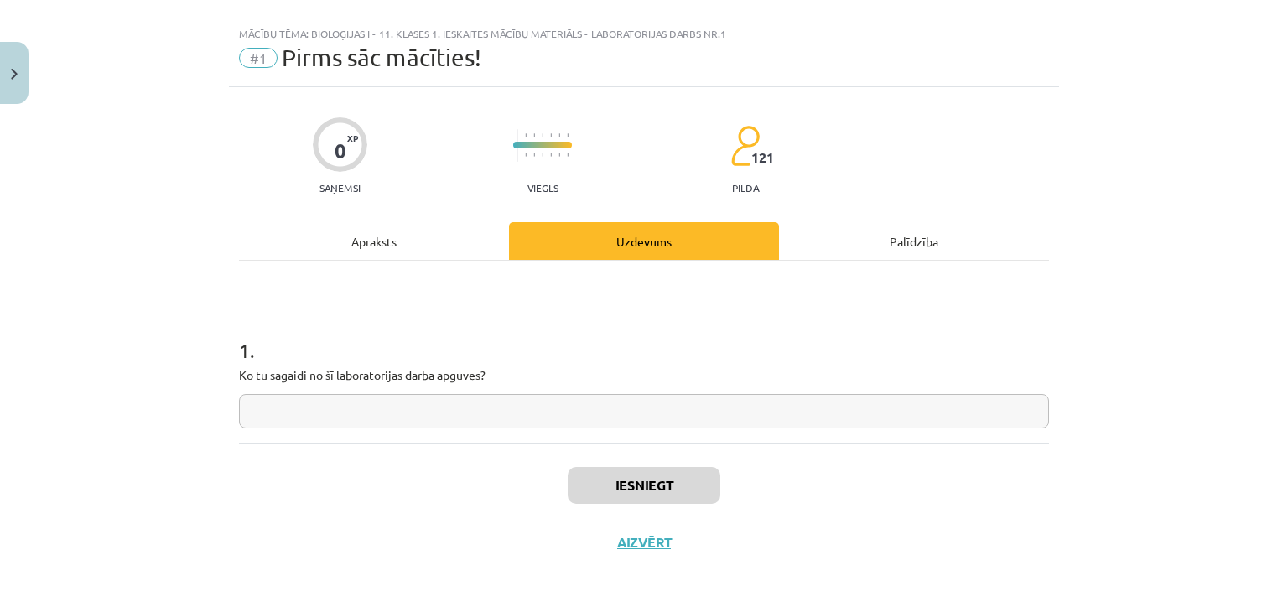
click at [640, 414] on input "text" at bounding box center [644, 411] width 810 height 34
paste input "**********"
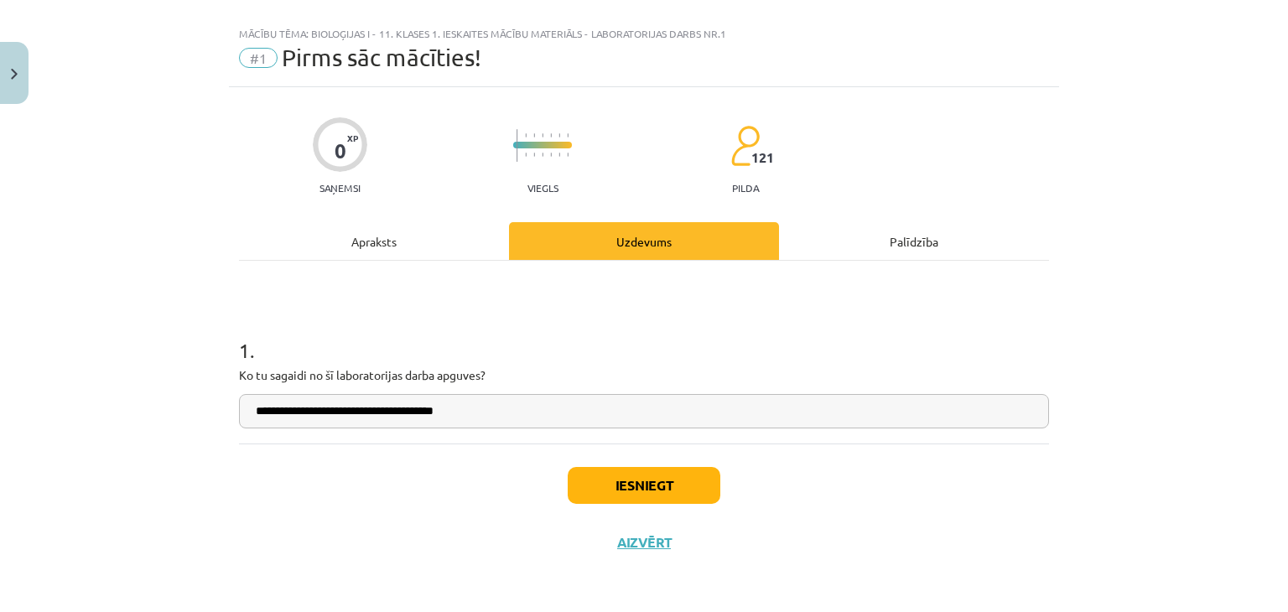
drag, startPoint x: 401, startPoint y: 405, endPoint x: 371, endPoint y: 410, distance: 29.8
click at [371, 410] on input "**********" at bounding box center [644, 411] width 810 height 34
click at [538, 423] on input "**********" at bounding box center [644, 411] width 810 height 34
type input "**********"
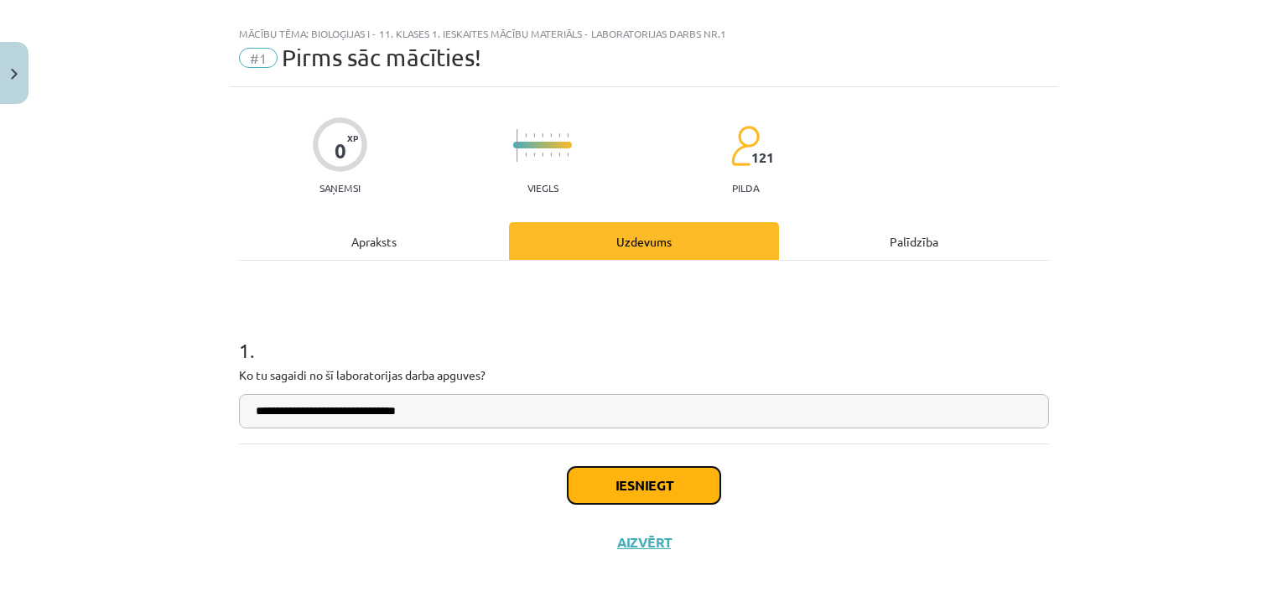
click at [656, 489] on button "Iesniegt" at bounding box center [644, 485] width 153 height 37
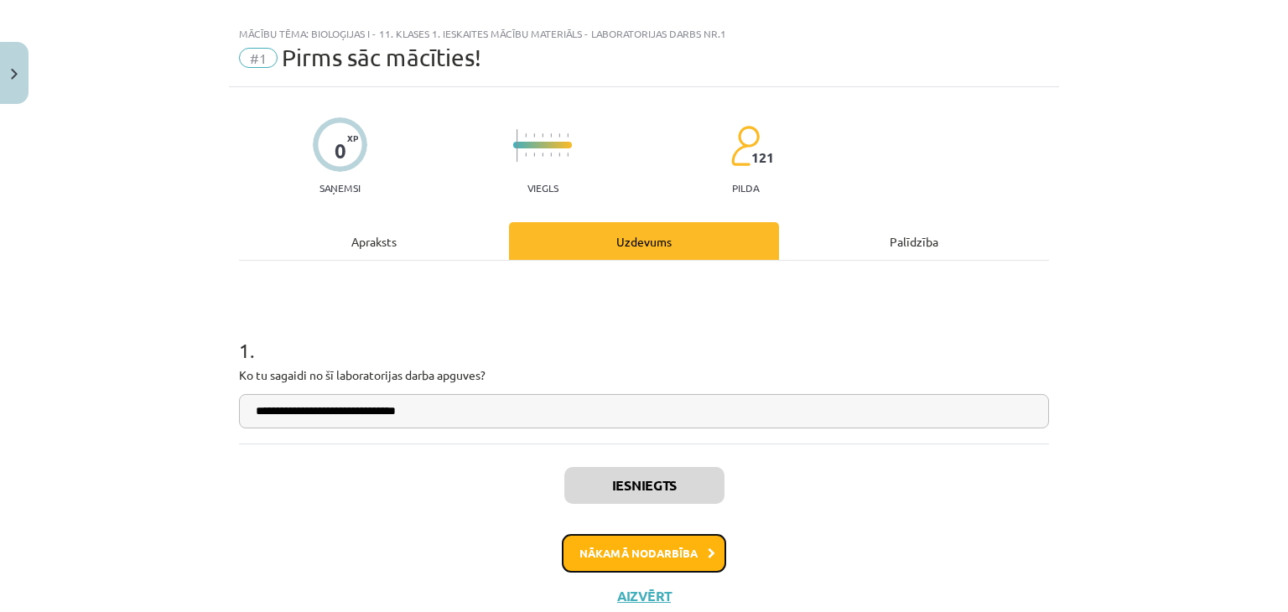
click at [666, 543] on button "Nākamā nodarbība" at bounding box center [644, 553] width 164 height 39
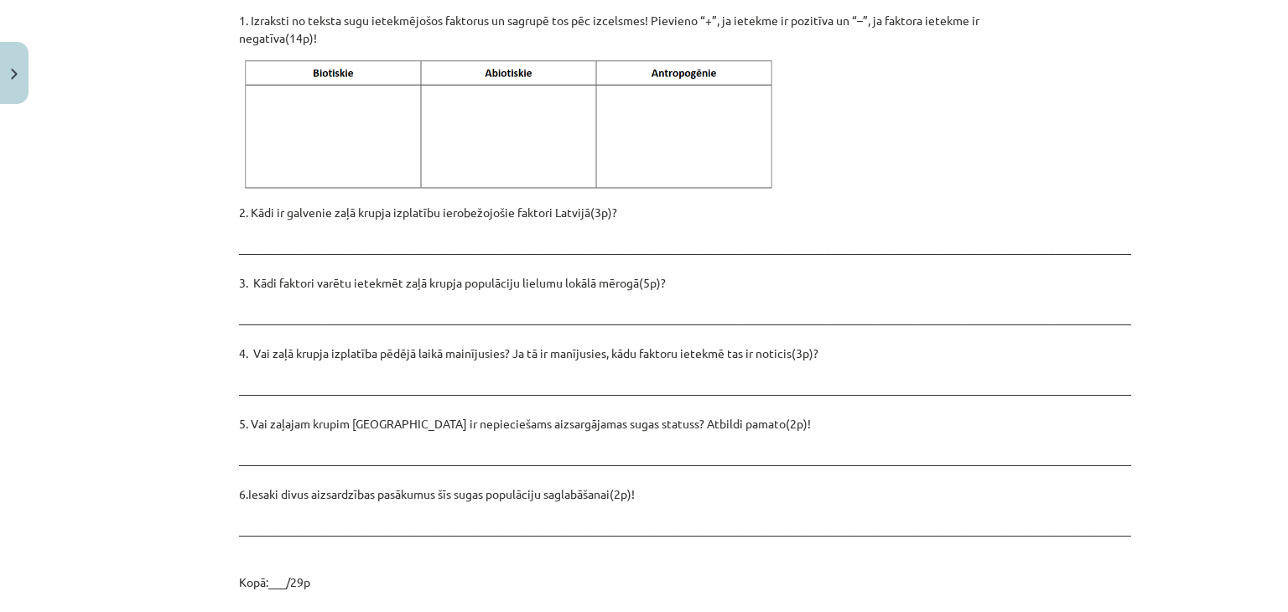
scroll to position [2385, 0]
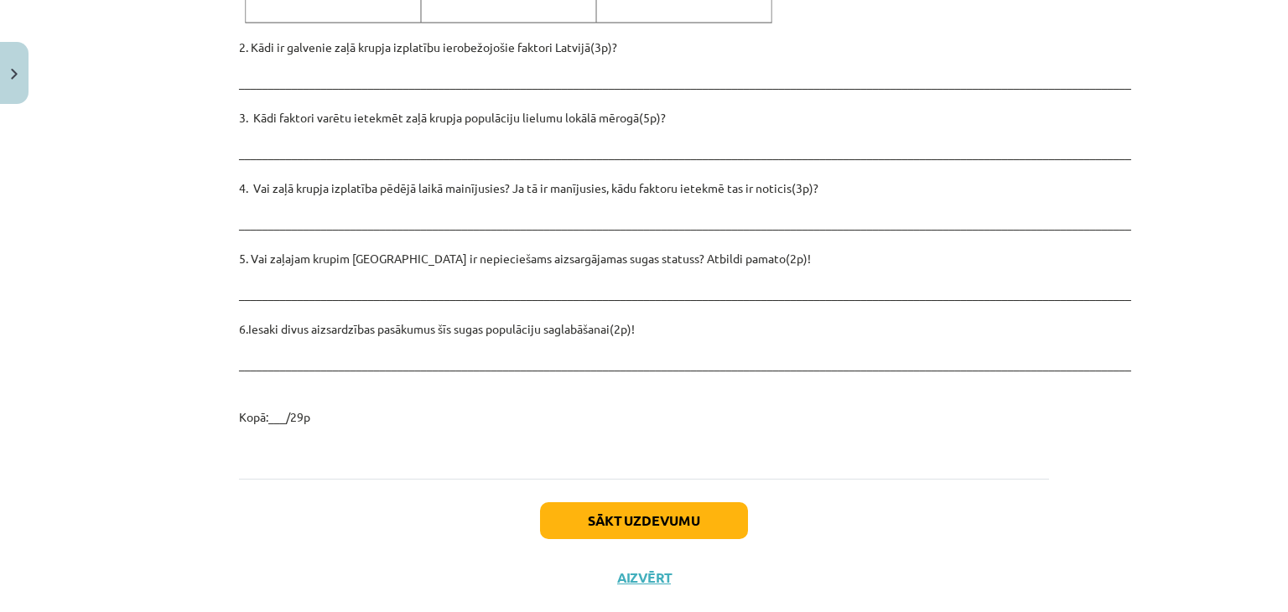
drag, startPoint x: 531, startPoint y: 204, endPoint x: 510, endPoint y: 383, distance: 180.6
copy div "Zaļais krupis Iepazīsties ar tekstu par zaļo krupi! Klasifikācija Chordata – ho…"
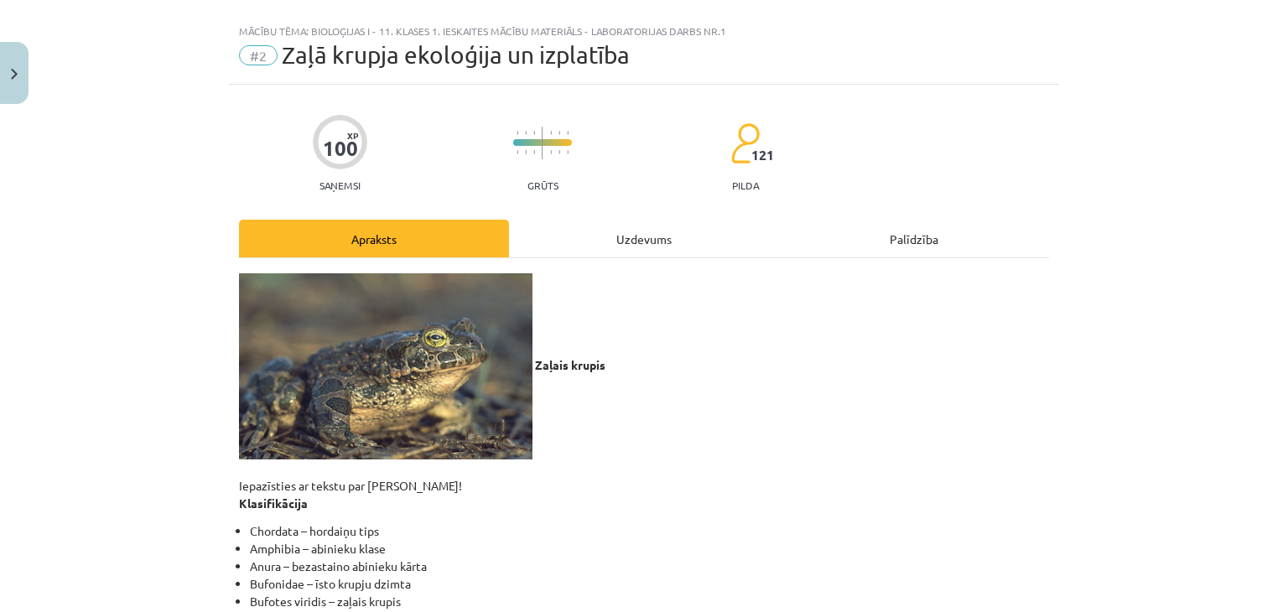
scroll to position [0, 0]
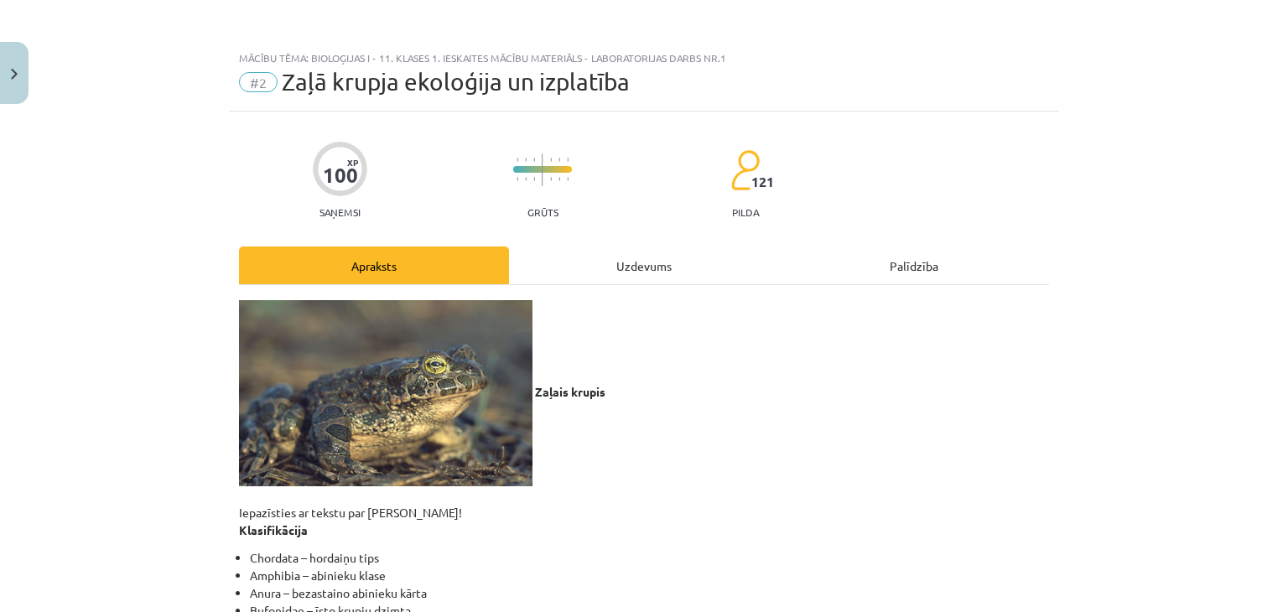
click at [623, 283] on div "Uzdevums" at bounding box center [644, 265] width 270 height 38
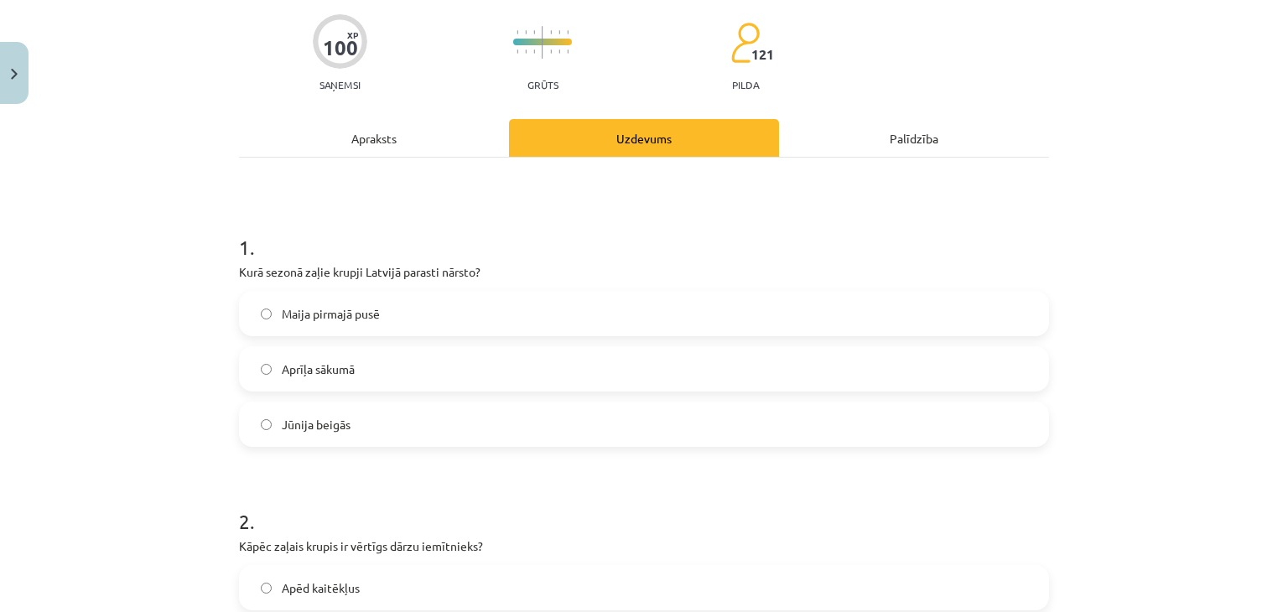
scroll to position [134, 0]
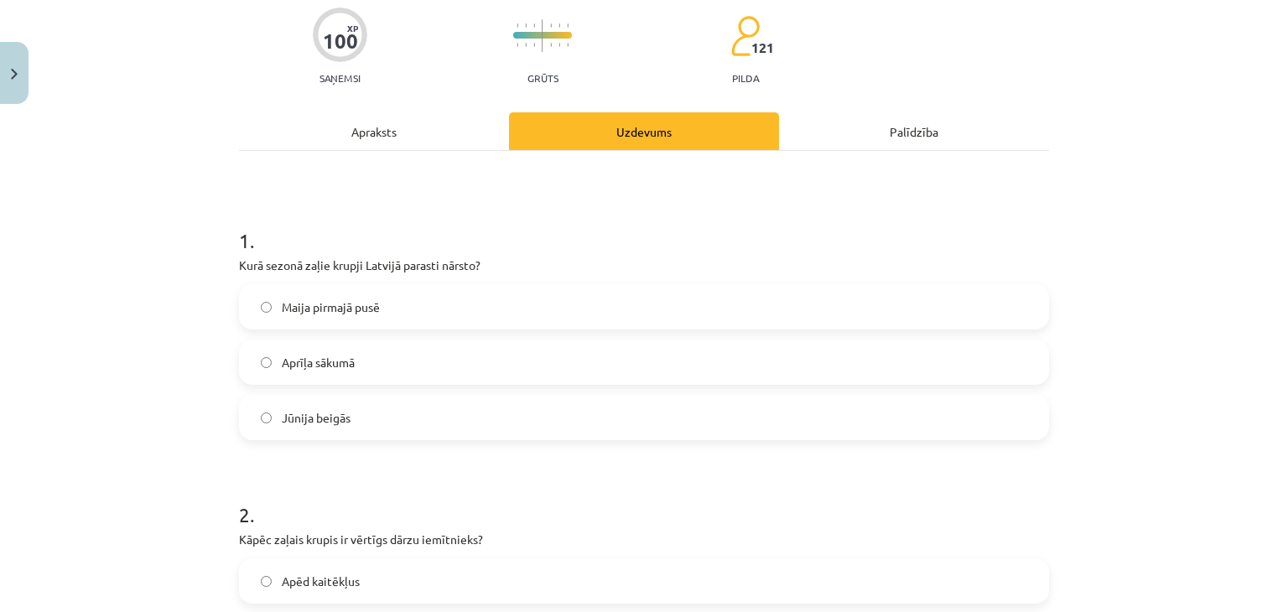
click at [368, 319] on label "Maija pirmajā pusē" at bounding box center [644, 307] width 806 height 42
drag, startPoint x: 223, startPoint y: 258, endPoint x: 485, endPoint y: 266, distance: 261.7
copy p "Kurā sezonā zaļie krupji Latvijā parasti nārsto?"
click at [283, 360] on span "Aprīļa sākumā" at bounding box center [318, 363] width 73 height 18
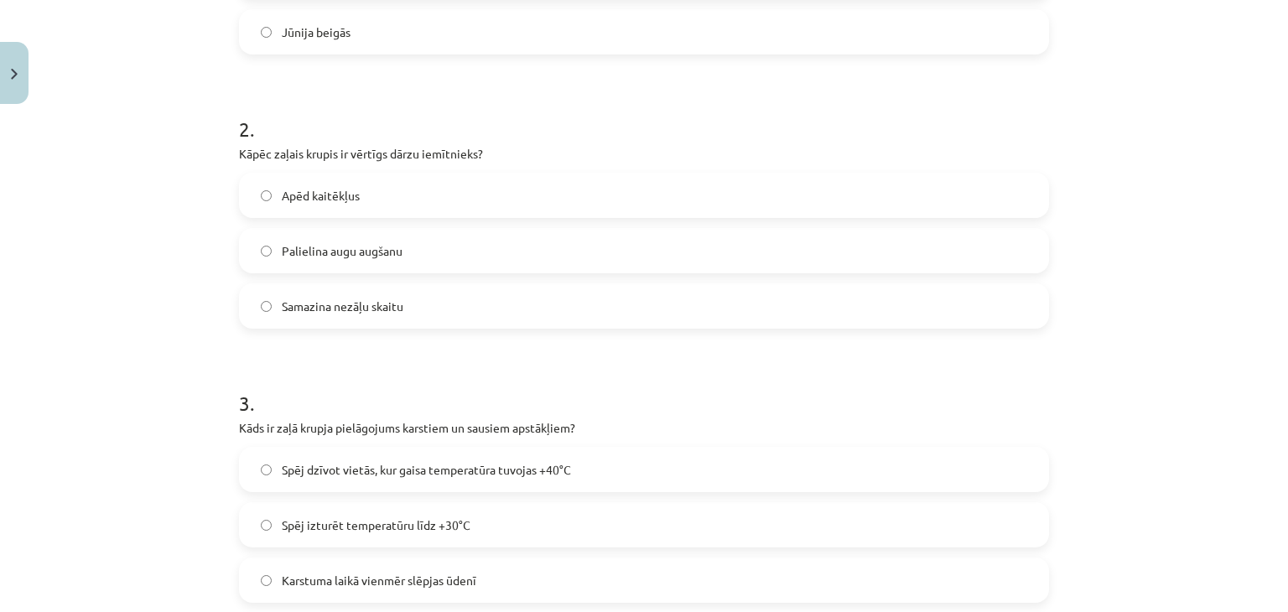
scroll to position [511, 0]
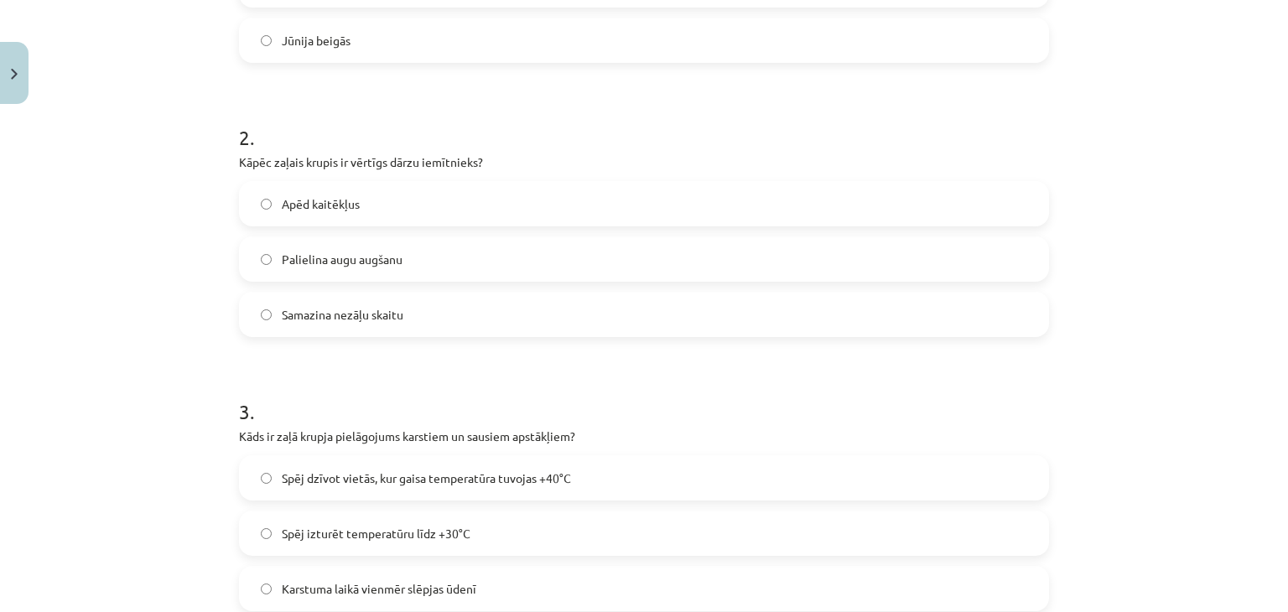
click at [433, 209] on label "Apēd kaitēkļus" at bounding box center [644, 204] width 806 height 42
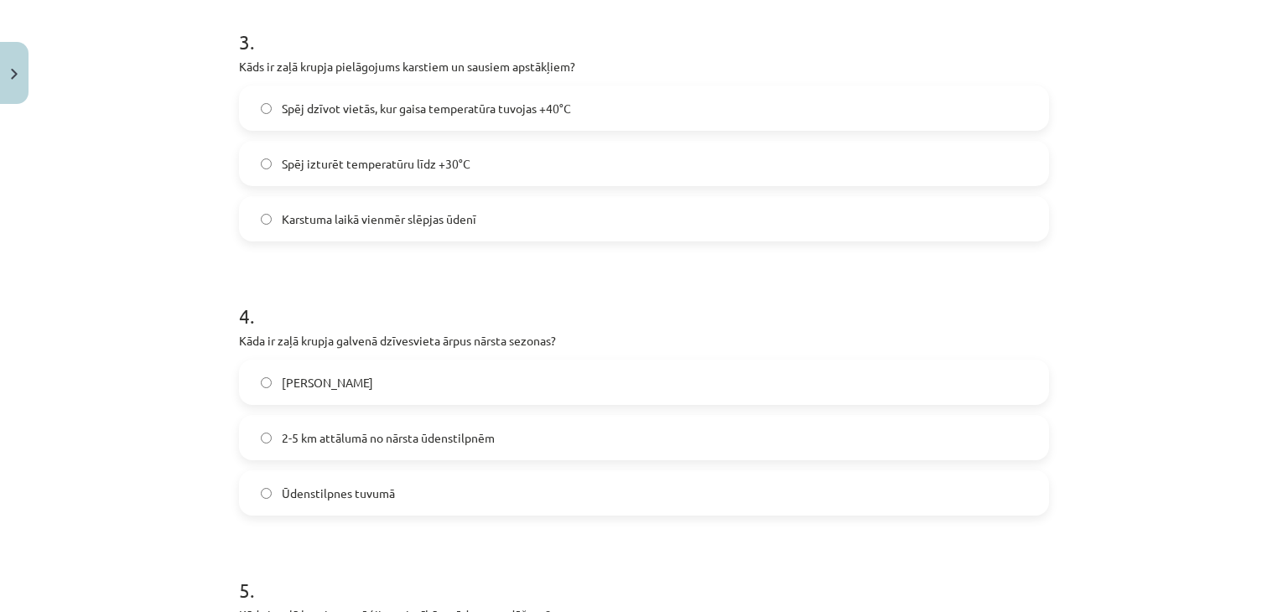
scroll to position [884, 0]
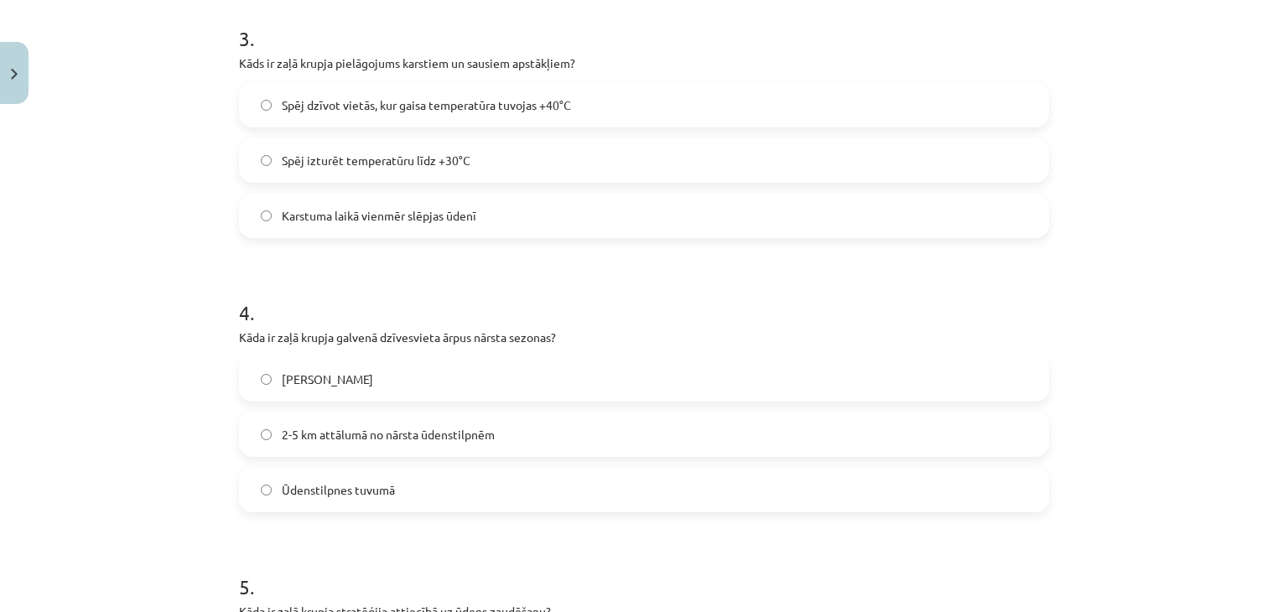
click at [665, 102] on label "Spēj dzīvot vietās, kur gaisa temperatūra tuvojas +40°C" at bounding box center [644, 105] width 806 height 42
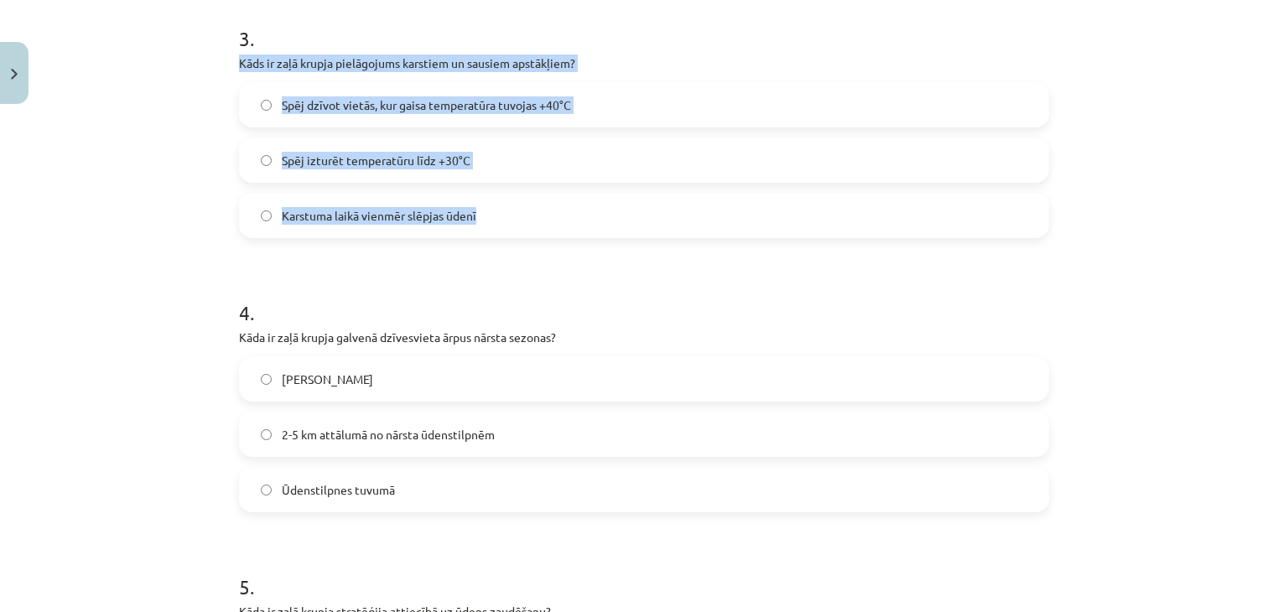
drag, startPoint x: 230, startPoint y: 64, endPoint x: 534, endPoint y: 237, distance: 350.3
copy div "Kāds ir zaļā krupja pielāgojums karstiem un sausiem apstākļiem? Spēj dzīvot vie…"
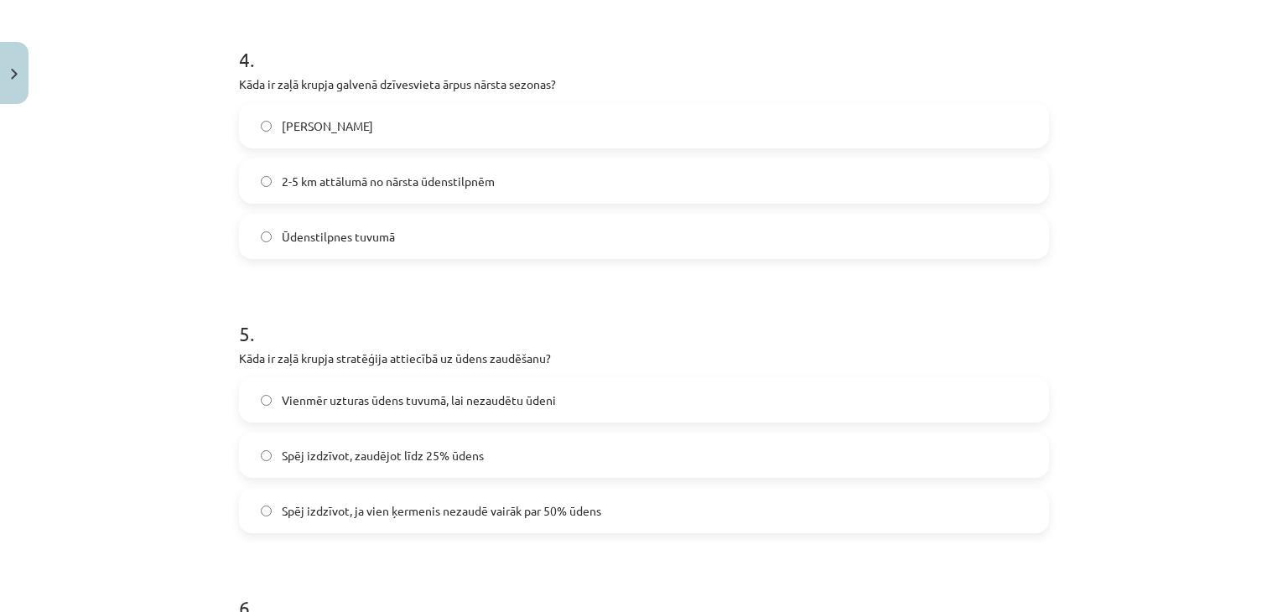
click at [1217, 329] on div "Mācību tēma: Bioloģijas i - 11. klases 1. ieskaites mācību materiāls - laborato…" at bounding box center [644, 306] width 1288 height 612
click at [407, 183] on span "2-5 km attālumā no nārsta ūdenstilpnēm" at bounding box center [388, 182] width 213 height 18
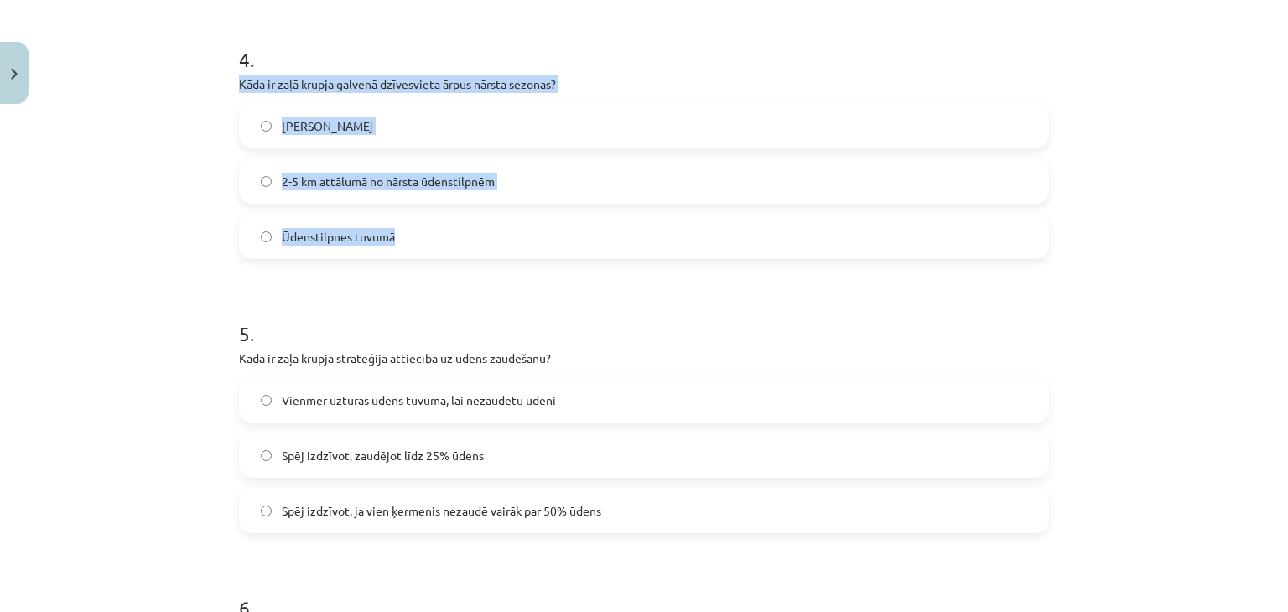
drag, startPoint x: 221, startPoint y: 80, endPoint x: 453, endPoint y: 242, distance: 282.3
click at [453, 242] on div "100 XP Saņemsi Grūts 121 pilda Apraksts Uzdevums Palīdzība 1 . Kurā sezonā zaļi…" at bounding box center [644, 515] width 830 height 3083
copy div "Kāda ir zaļā krupja galvenā dzīvesvieta ārpus nārsta sezonas? Meža biezoknī 2-5…"
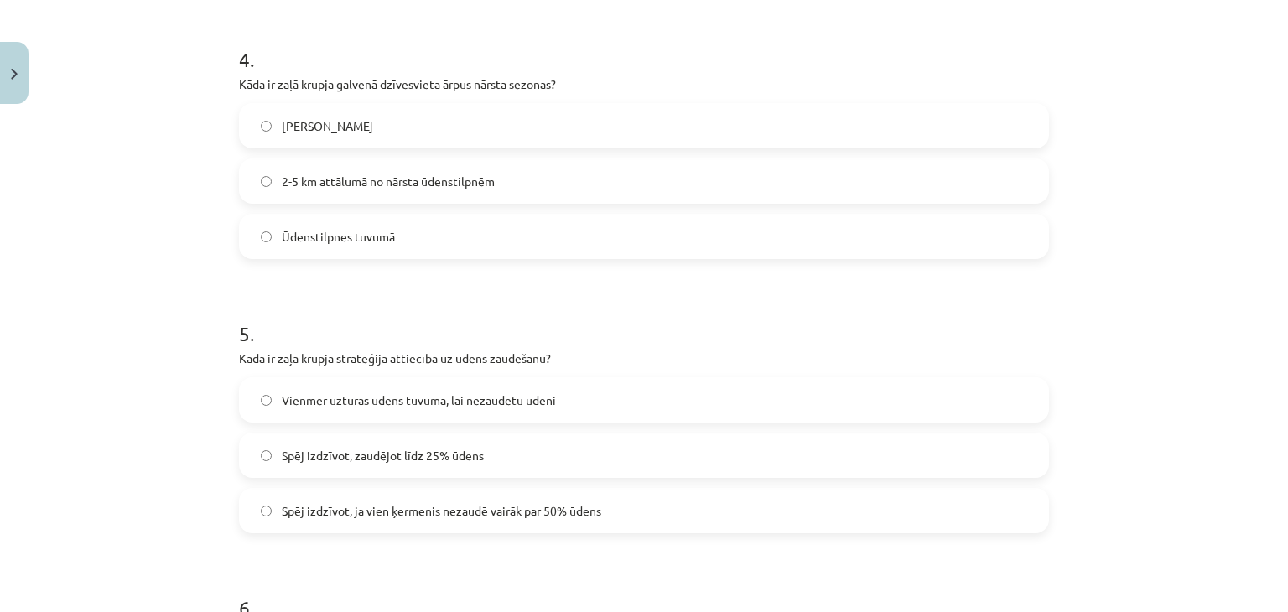
click at [578, 293] on h1 "5 ." at bounding box center [644, 319] width 810 height 52
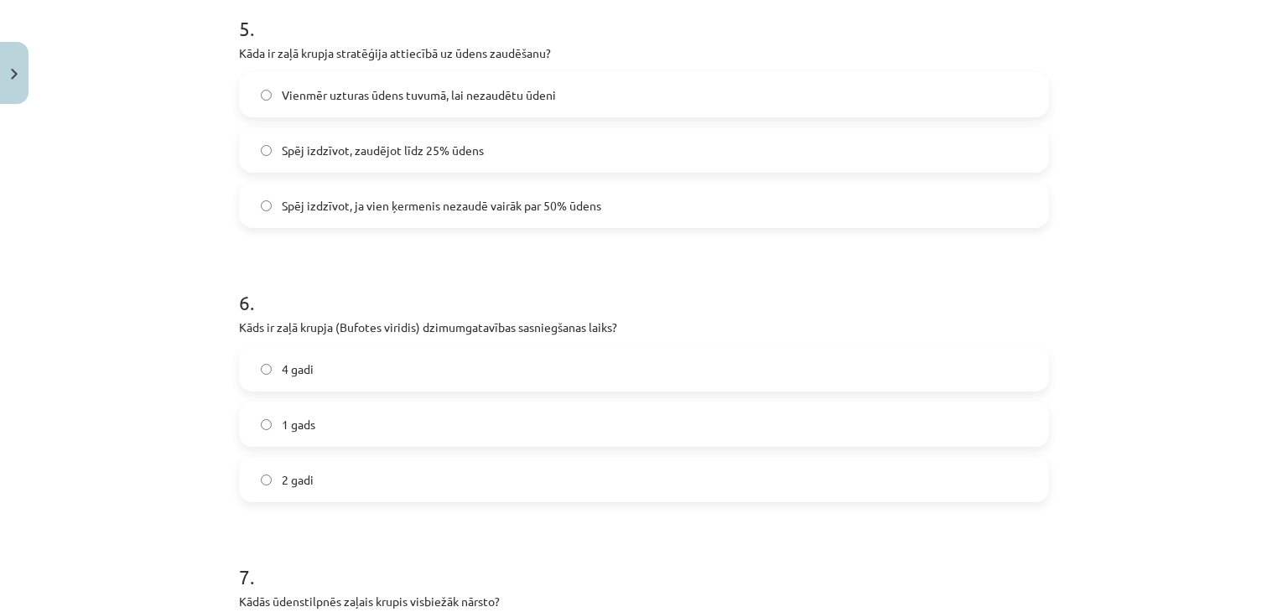
scroll to position [1454, 0]
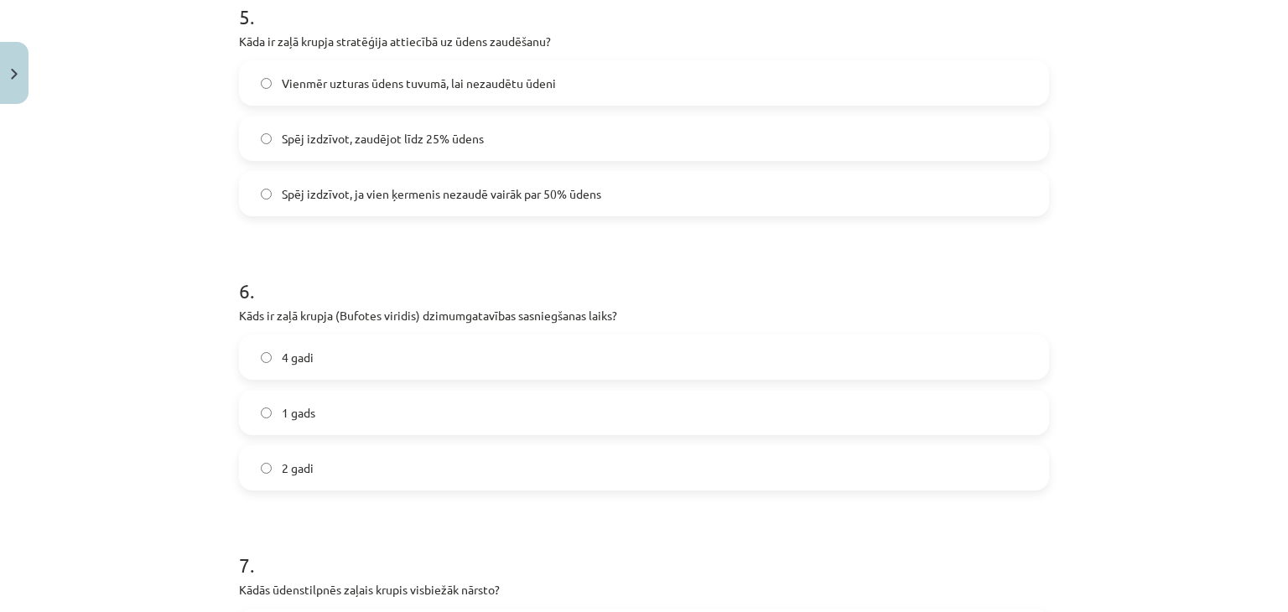
click at [391, 131] on span "Spēj izdzīvot, zaudējot līdz 25% ūdens" at bounding box center [383, 139] width 202 height 18
click at [344, 191] on span "Spēj izdzīvot, ja vien ķermenis nezaudē vairāk par 50% ūdens" at bounding box center [441, 194] width 319 height 18
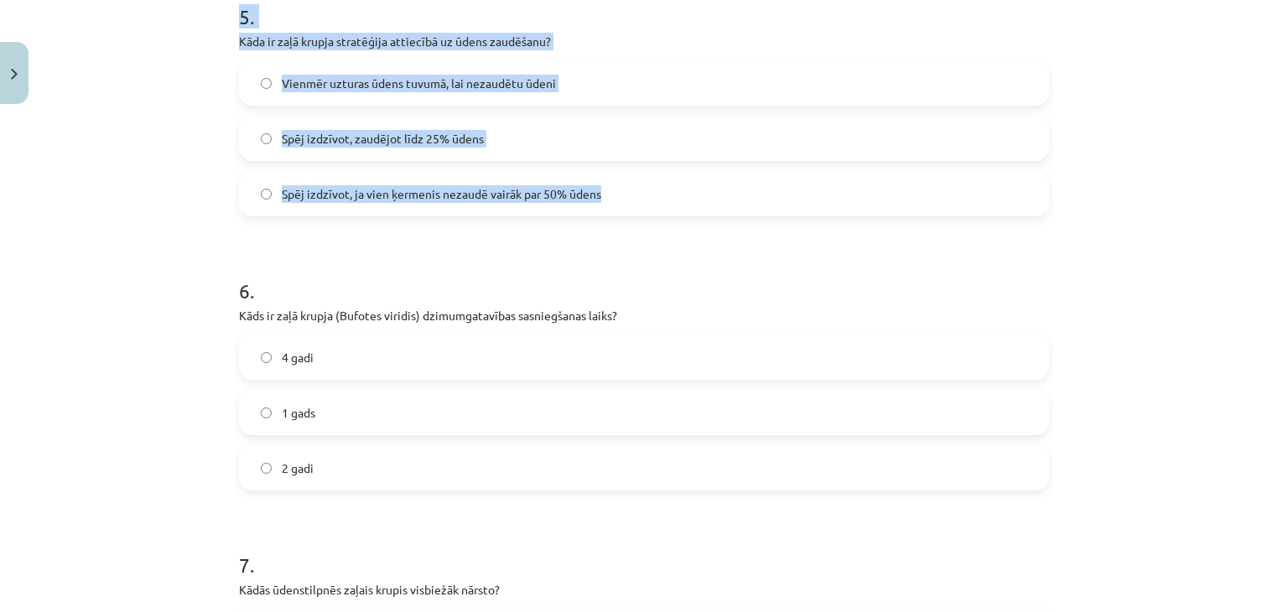
drag, startPoint x: 191, startPoint y: 22, endPoint x: 634, endPoint y: 210, distance: 481.1
click at [634, 210] on div "Mācību tēma: Bioloģijas i - 11. klases 1. ieskaites mācību materiāls - laborato…" at bounding box center [644, 306] width 1288 height 612
copy div "5 . Kāda ir zaļā krupja stratēģija attiecībā uz ūdens zaudēšanu? Vienmēr uztura…"
click at [355, 132] on span "Spēj izdzīvot, zaudējot līdz 25% ūdens" at bounding box center [383, 139] width 202 height 18
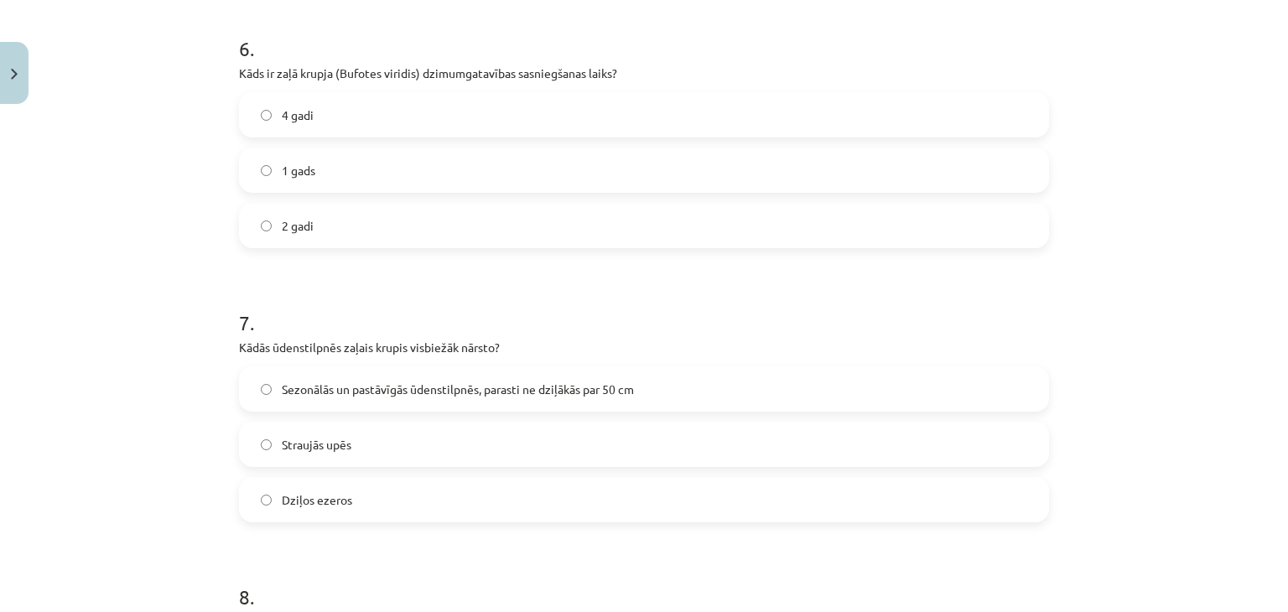
scroll to position [1703, 0]
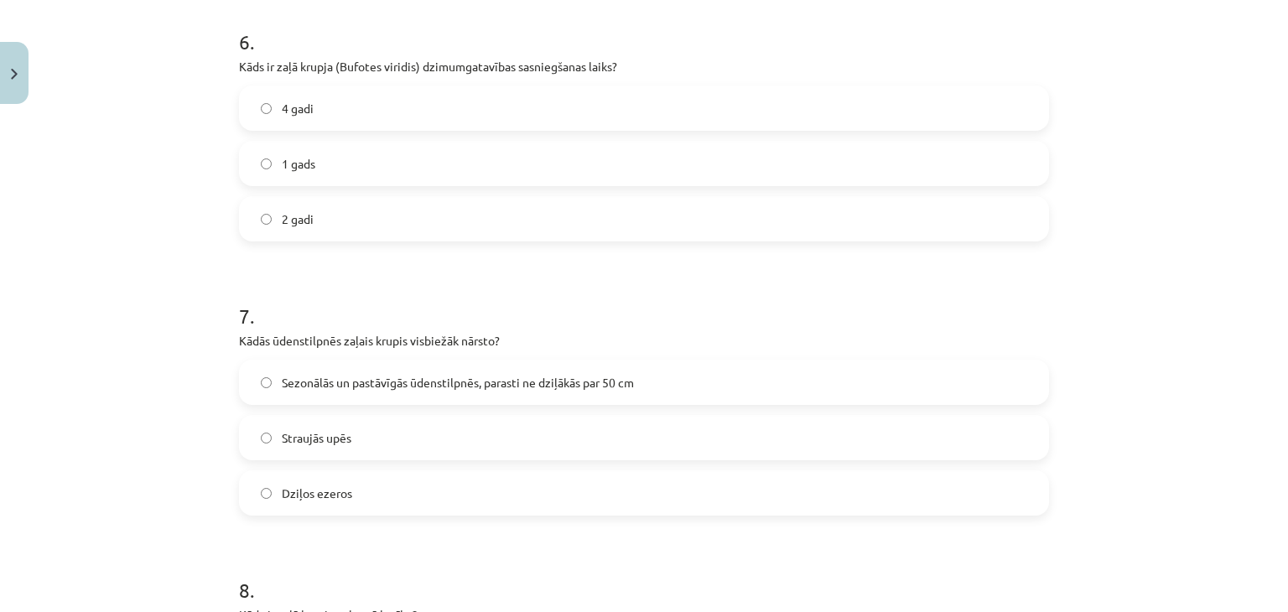
click at [339, 228] on label "2 gadi" at bounding box center [644, 219] width 806 height 42
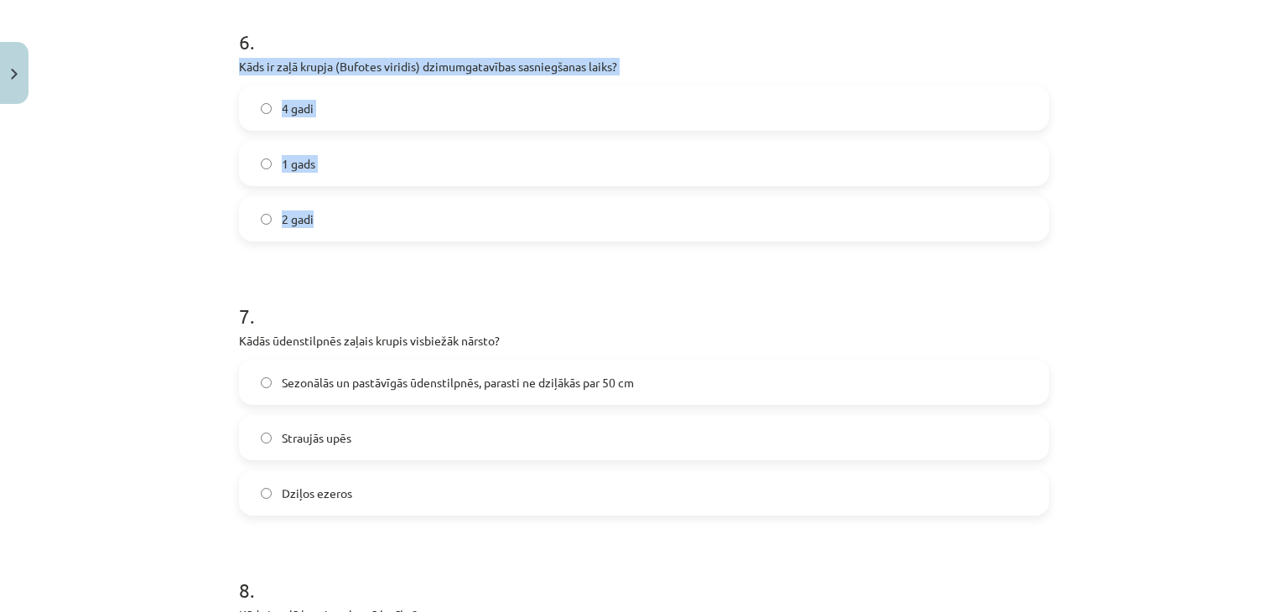
drag, startPoint x: 215, startPoint y: 54, endPoint x: 374, endPoint y: 212, distance: 224.1
click at [374, 212] on div "Mācību tēma: Bioloģijas i - 11. klases 1. ieskaites mācību materiāls - laborato…" at bounding box center [644, 306] width 1288 height 612
copy div "Kāds ir zaļā krupja (Bufotes viridis) dzimumgatavības sasniegšanas laiks? 4 gad…"
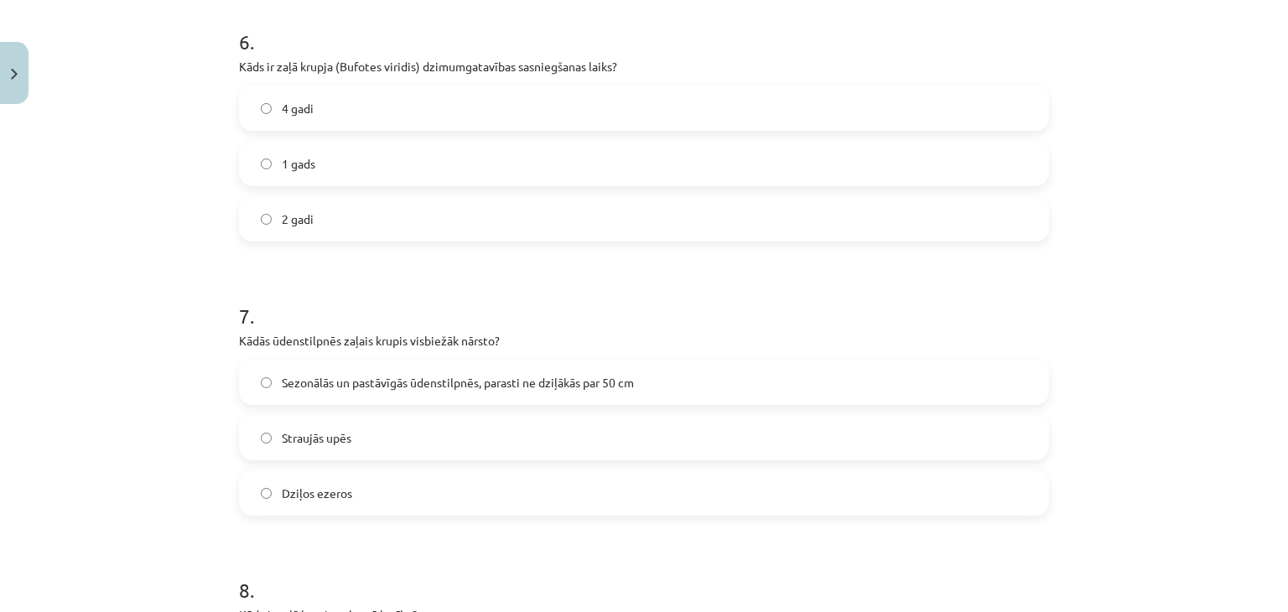
click at [447, 323] on h1 "7 ." at bounding box center [644, 301] width 810 height 52
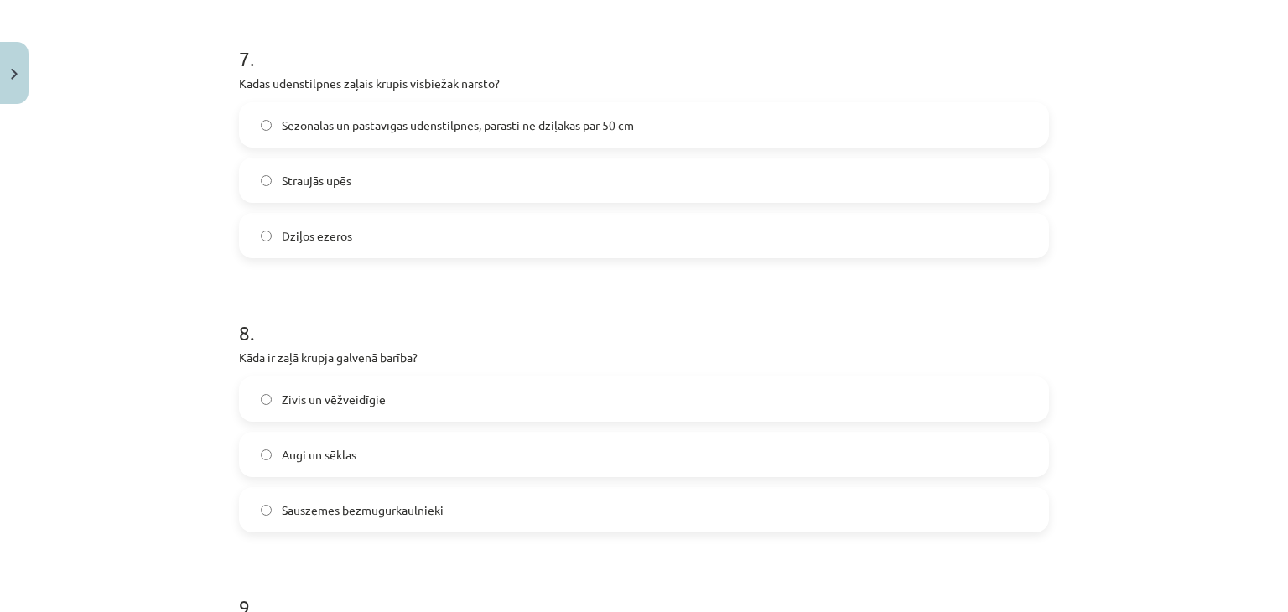
scroll to position [1976, 0]
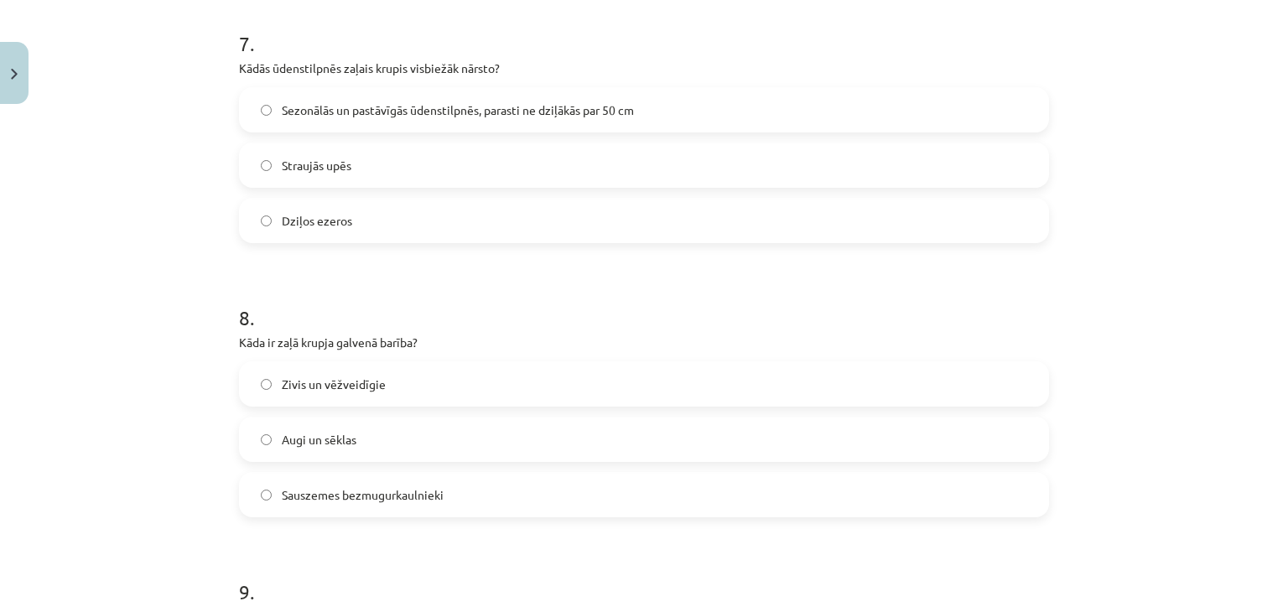
click at [355, 103] on span "Sezonālās un pastāvīgās ūdenstilpnēs, parasti ne dziļākās par 50 cm" at bounding box center [458, 110] width 352 height 18
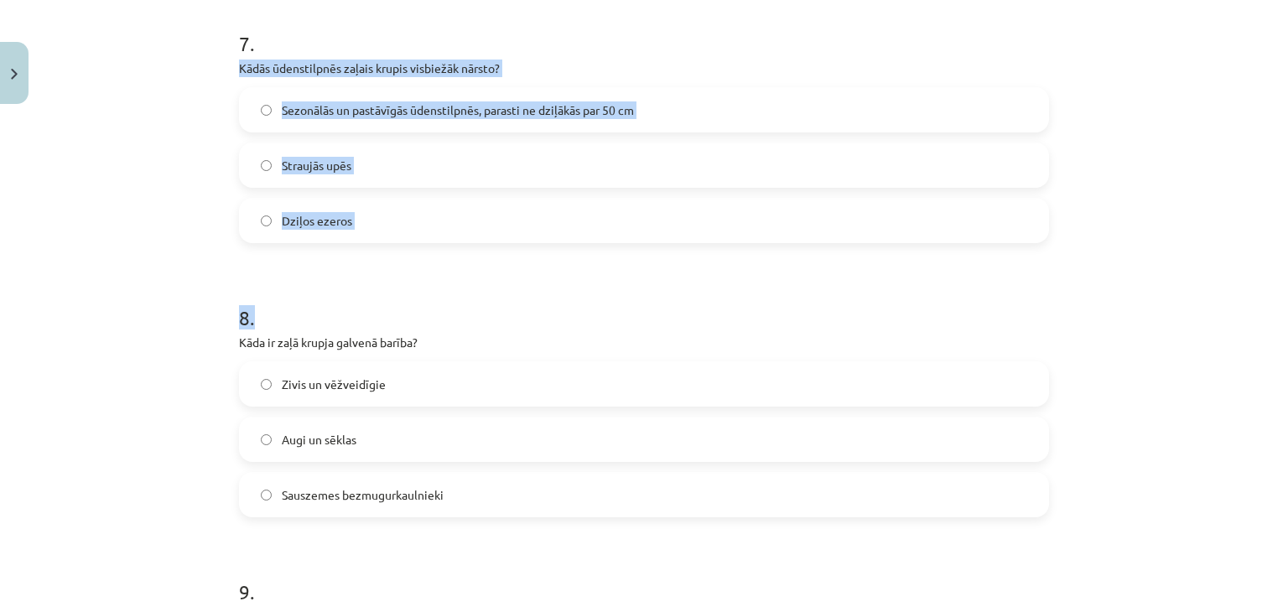
drag, startPoint x: 219, startPoint y: 71, endPoint x: 393, endPoint y: 247, distance: 247.8
click at [393, 247] on div "Mācību tēma: Bioloģijas i - 11. klases 1. ieskaites mācību materiāls - laborato…" at bounding box center [644, 306] width 1288 height 612
copy form "Kādās ūdenstilpnēs zaļais krupis visbiežāk nārsto? Sezonālās un pastāvīgās ūden…"
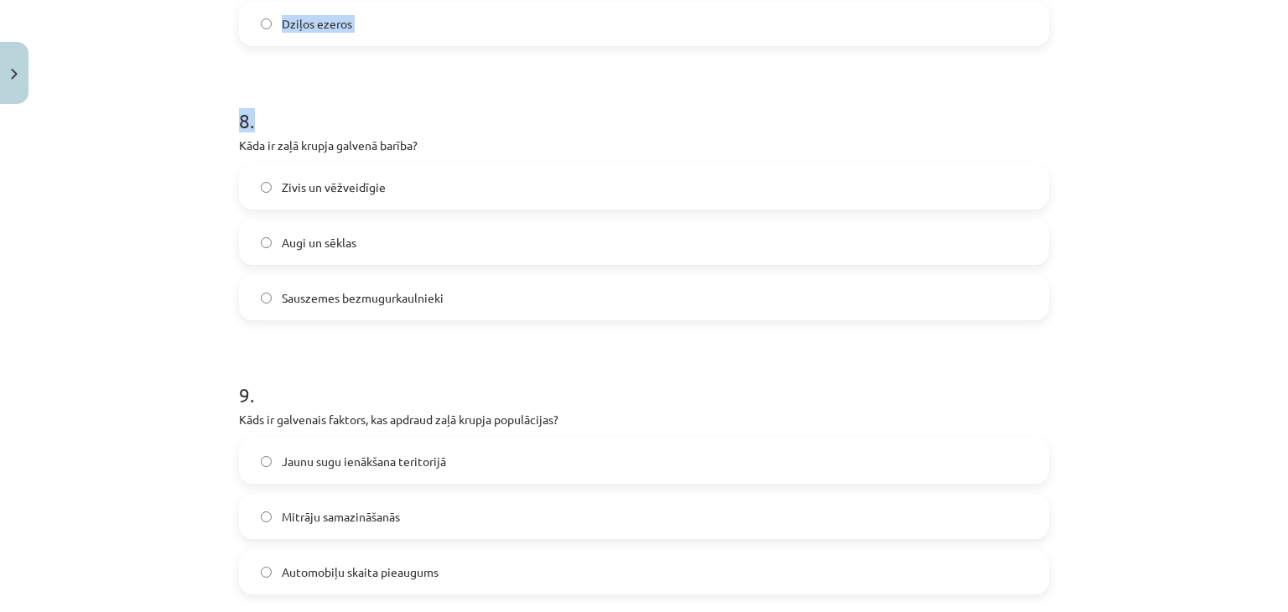
scroll to position [2252, 0]
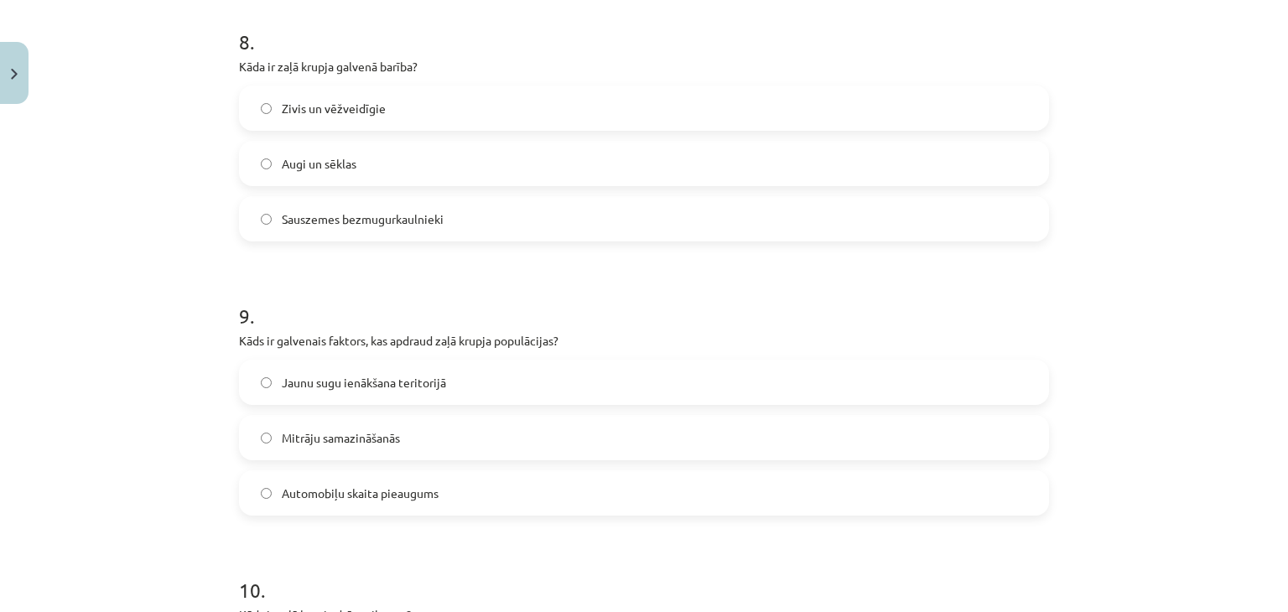
click at [1232, 472] on div "Mācību tēma: Bioloģijas i - 11. klases 1. ieskaites mācību materiāls - laborato…" at bounding box center [644, 306] width 1288 height 612
click at [364, 170] on label "Augi un sēklas" at bounding box center [644, 164] width 806 height 42
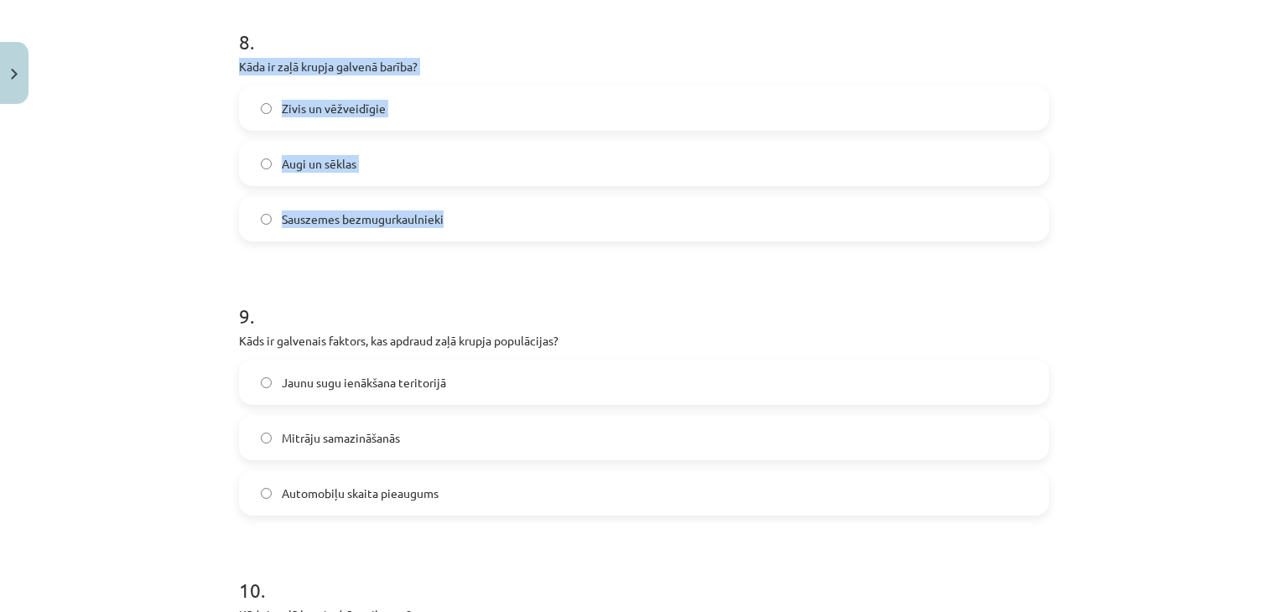
drag, startPoint x: 221, startPoint y: 54, endPoint x: 494, endPoint y: 239, distance: 329.5
copy div "Kāda ir zaļā krupja galvenā barība? Zivis un vēžveidīgie Augi un sēklas Sauszem…"
click at [355, 229] on label "Sauszemes bezmugurkaulnieki" at bounding box center [644, 219] width 806 height 42
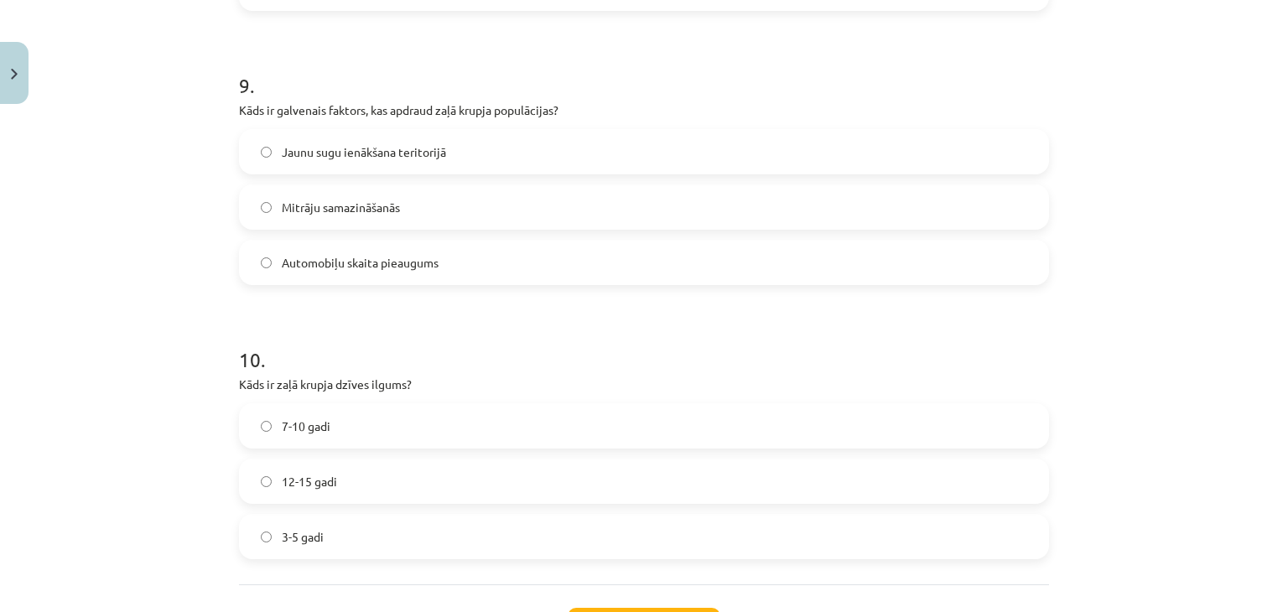
scroll to position [2497, 0]
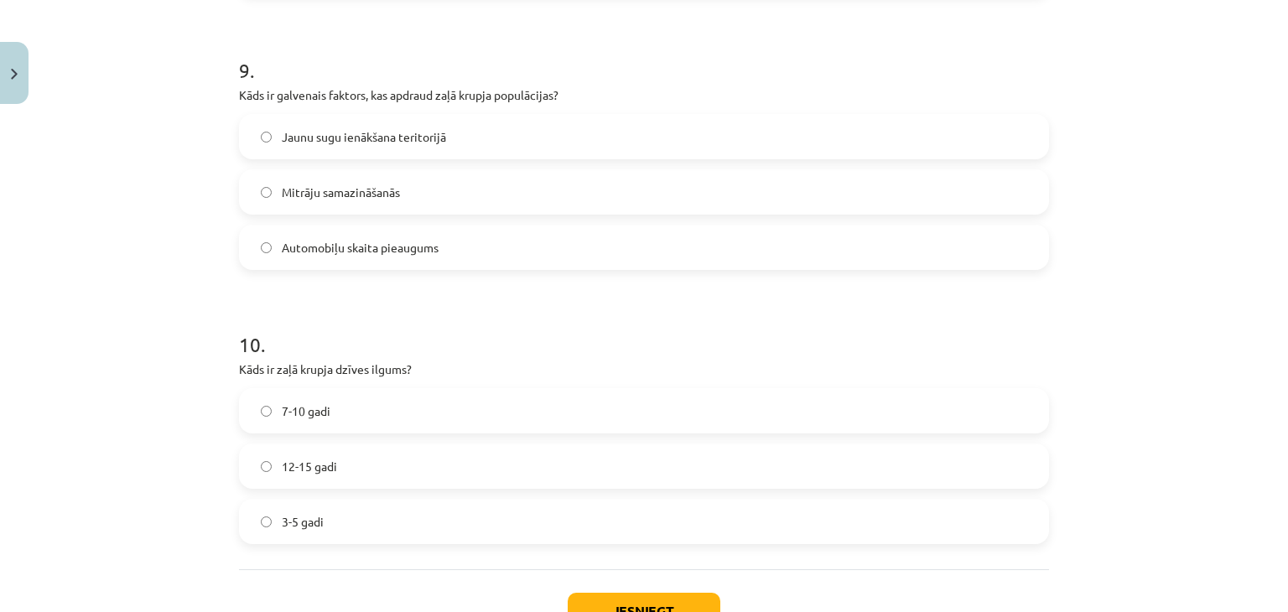
click at [313, 165] on div "Jaunu sugu ienākšana teritorijā Mitrāju samazināšanās Automobiļu skaita pieaugu…" at bounding box center [644, 192] width 810 height 156
click at [288, 141] on span "Jaunu sugu ienākšana teritorijā" at bounding box center [364, 137] width 164 height 18
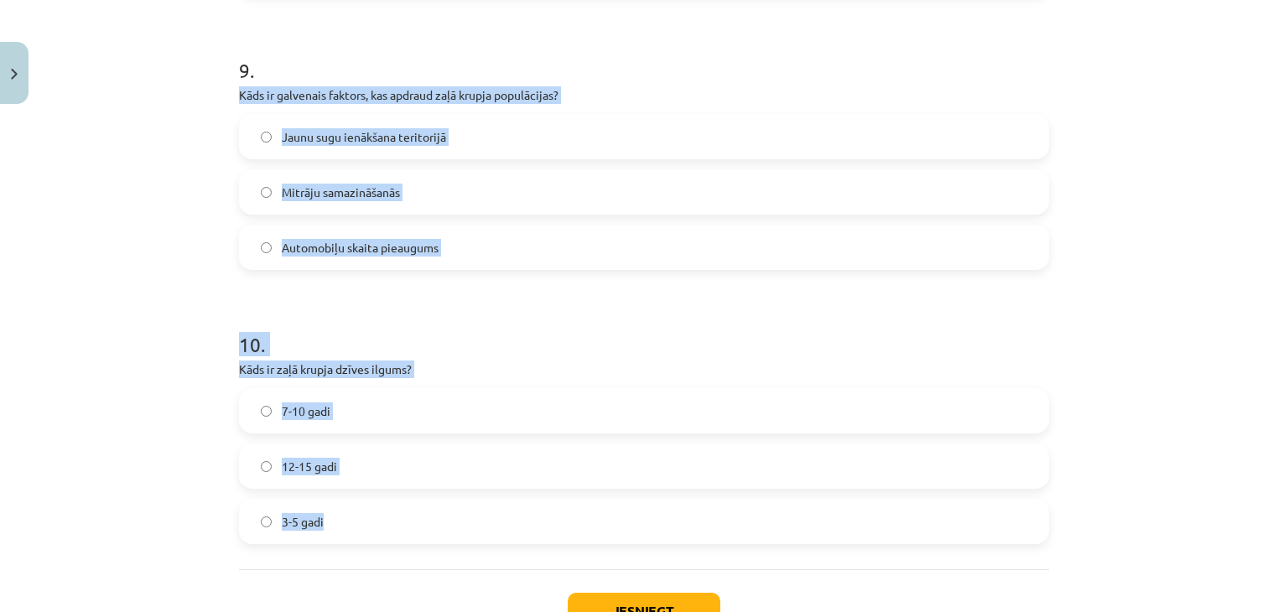
drag, startPoint x: 209, startPoint y: 81, endPoint x: 426, endPoint y: 527, distance: 496.0
click at [426, 527] on div "Mācību tēma: Bioloģijas i - 11. klases 1. ieskaites mācību materiāls - laborato…" at bounding box center [644, 306] width 1288 height 612
copy form "Kāds ir galvenais faktors, kas apdraud zaļā krupja populācijas? Jaunu sugu ienā…"
click at [322, 397] on label "7-10 gadi" at bounding box center [644, 411] width 806 height 42
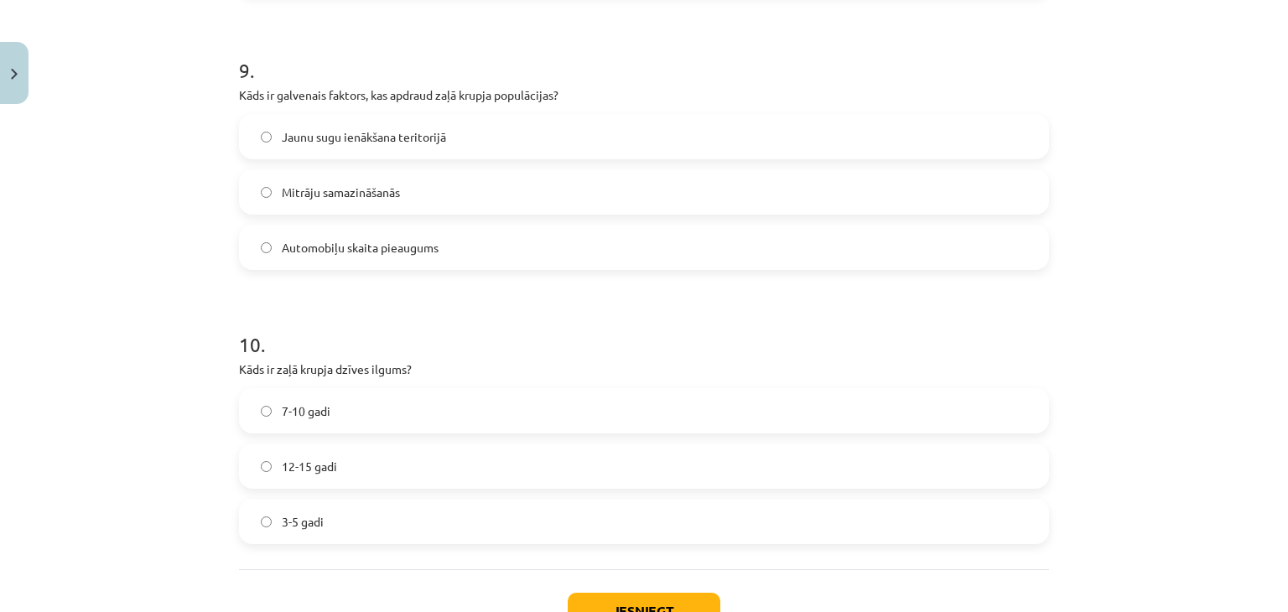
click at [345, 192] on span "Mitrāju samazināšanās" at bounding box center [341, 193] width 118 height 18
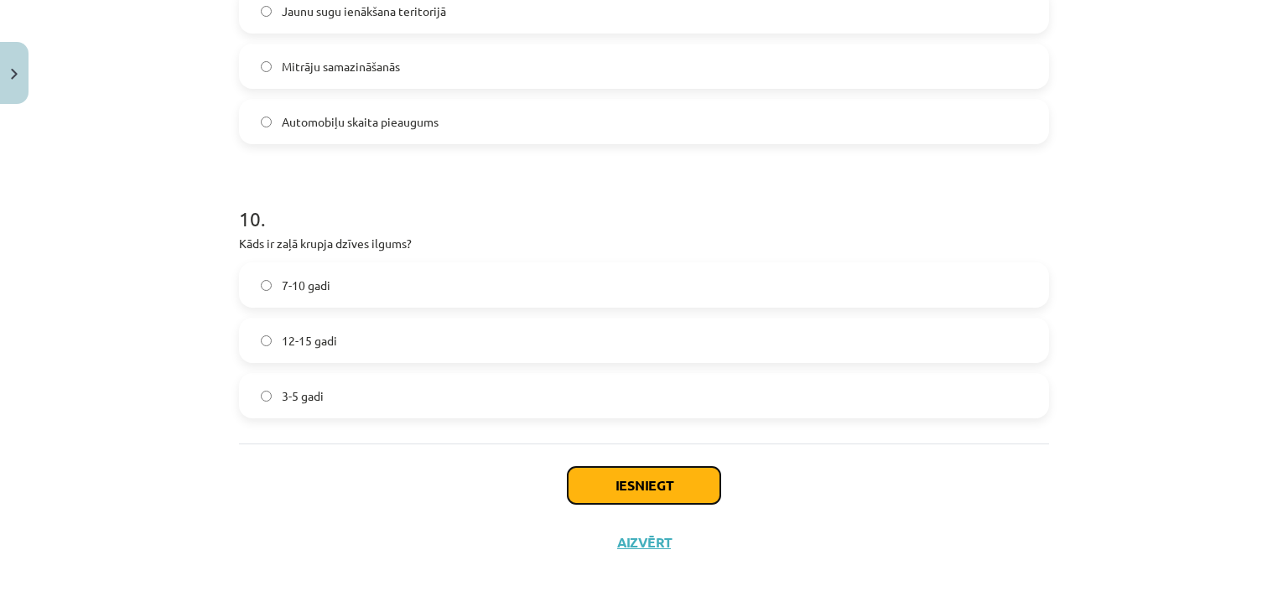
click at [635, 489] on button "Iesniegt" at bounding box center [644, 485] width 153 height 37
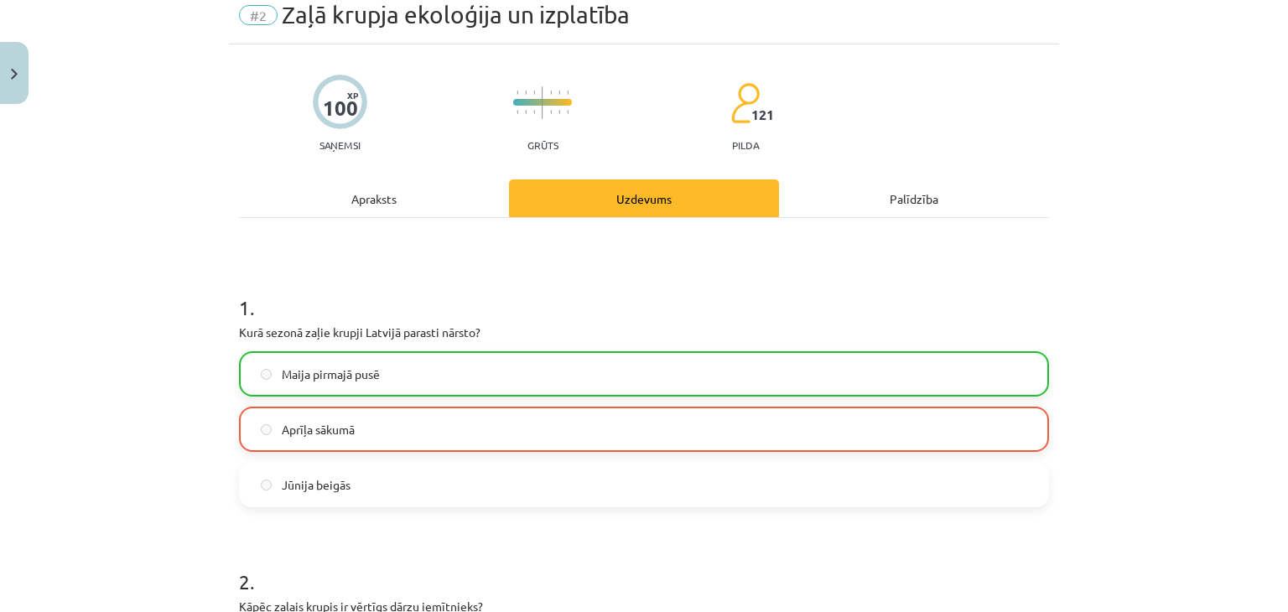
scroll to position [64, 0]
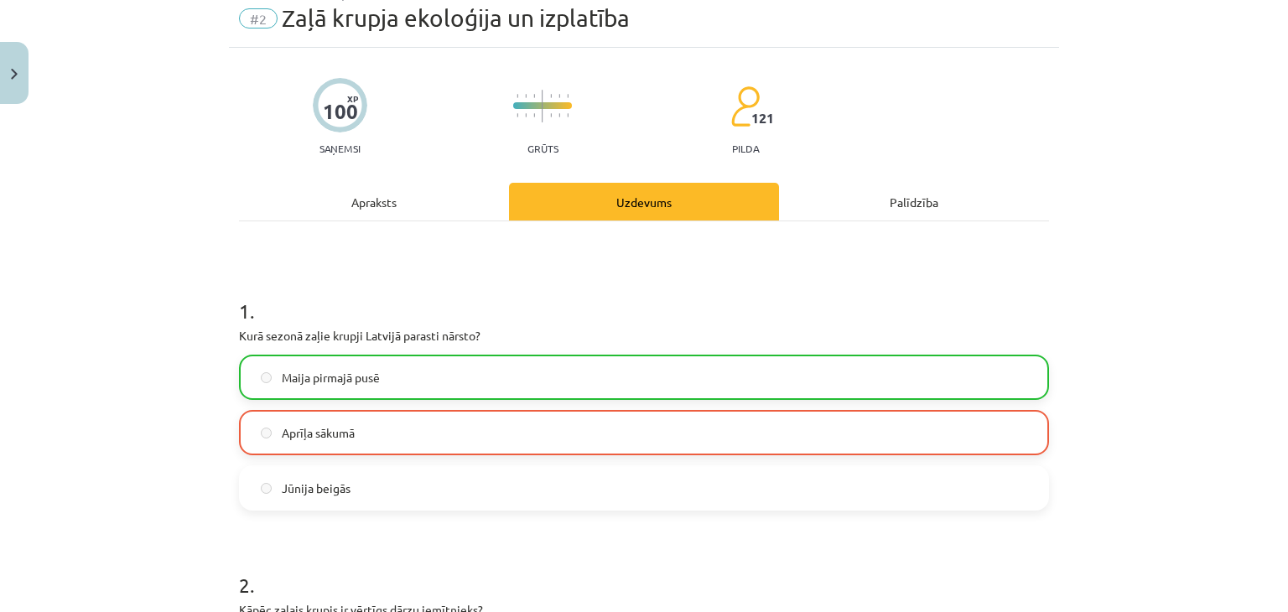
click at [363, 201] on div "Apraksts" at bounding box center [374, 202] width 270 height 38
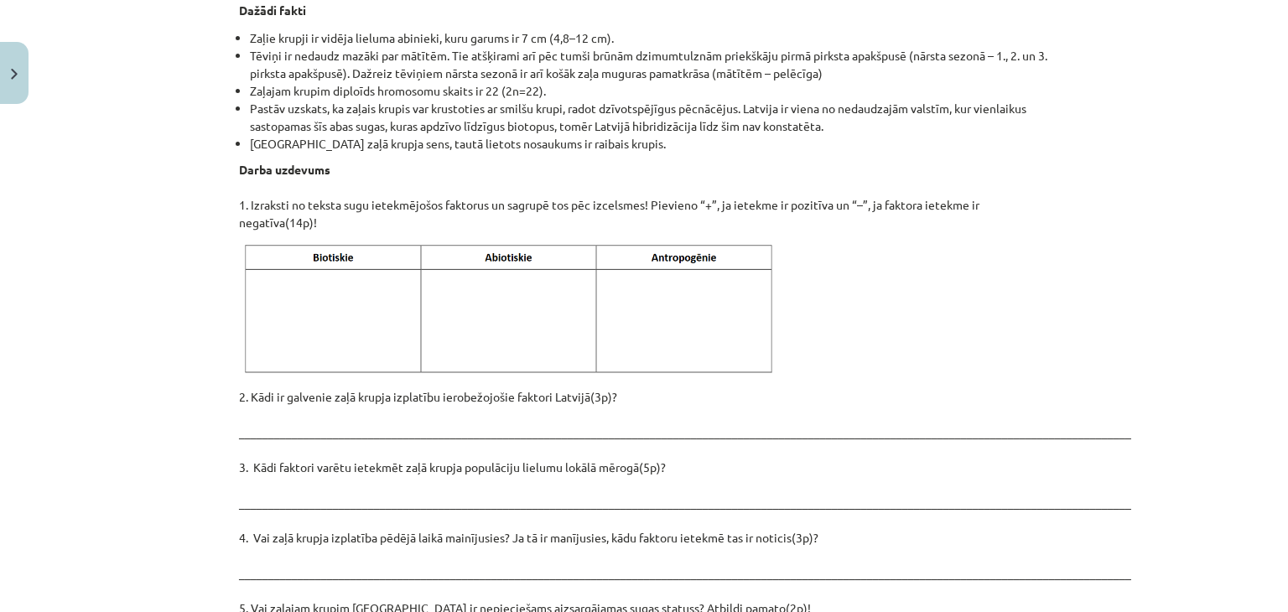
scroll to position [2438, 0]
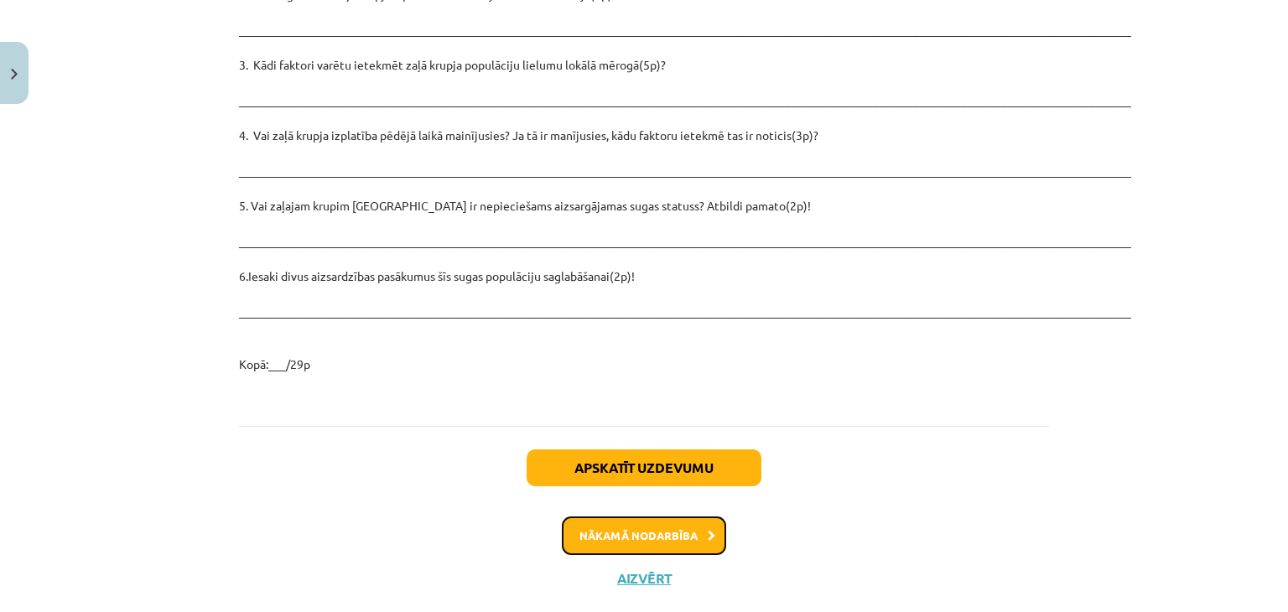
click at [630, 516] on button "Nākamā nodarbība" at bounding box center [644, 535] width 164 height 39
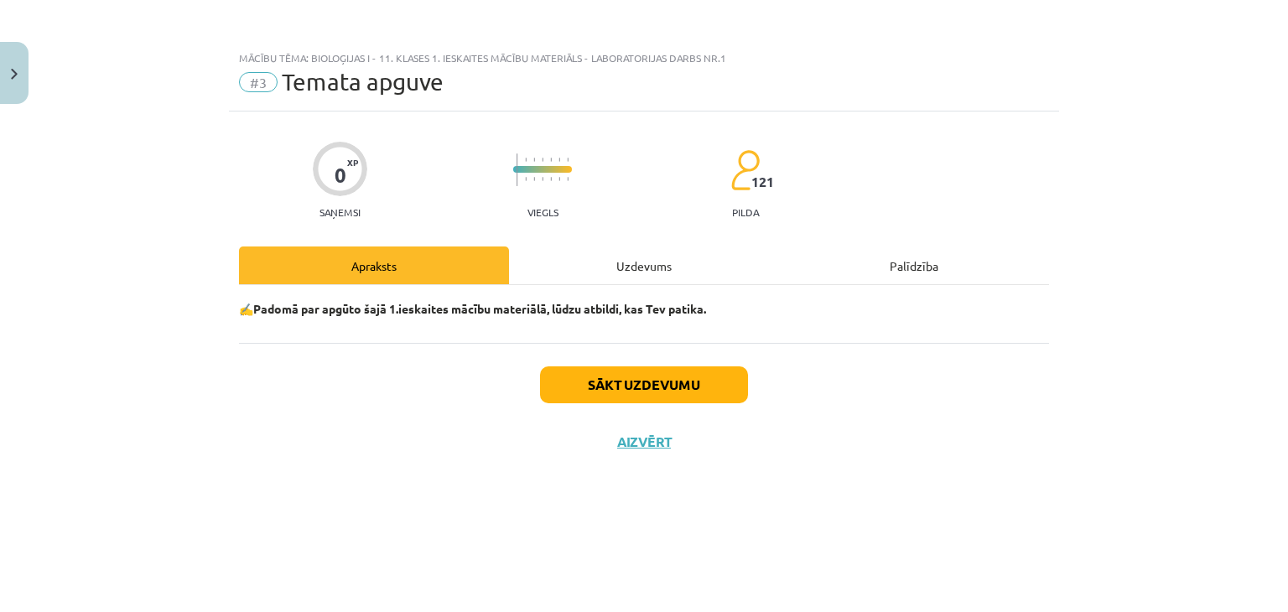
click at [614, 272] on div "Uzdevums" at bounding box center [644, 265] width 270 height 38
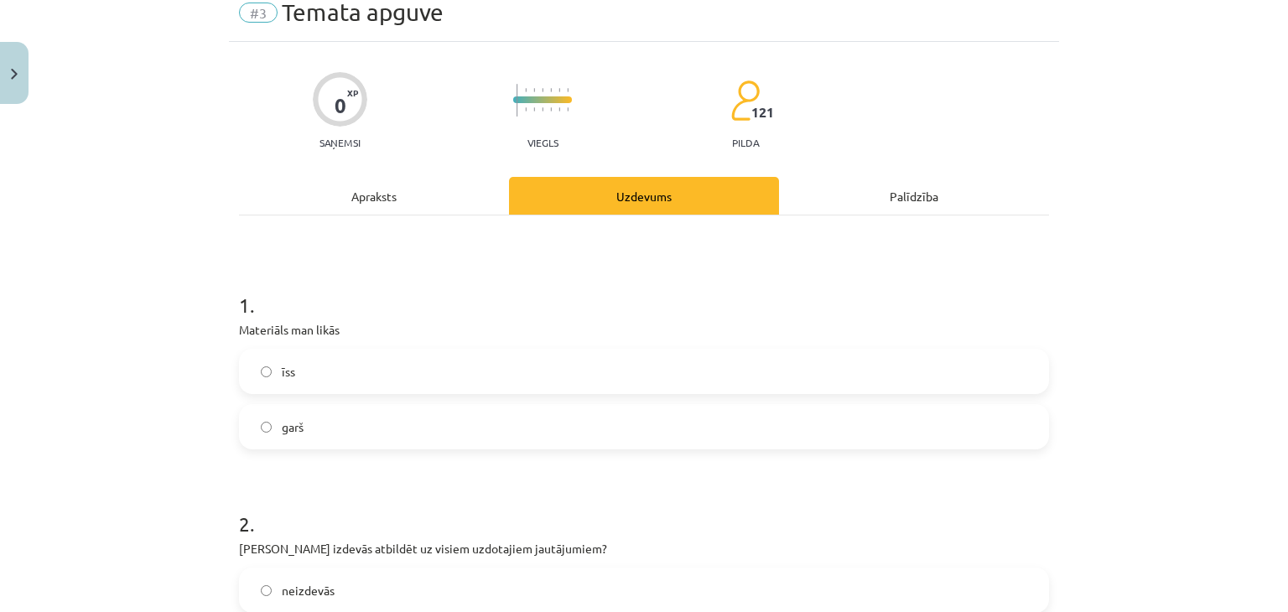
scroll to position [163, 0]
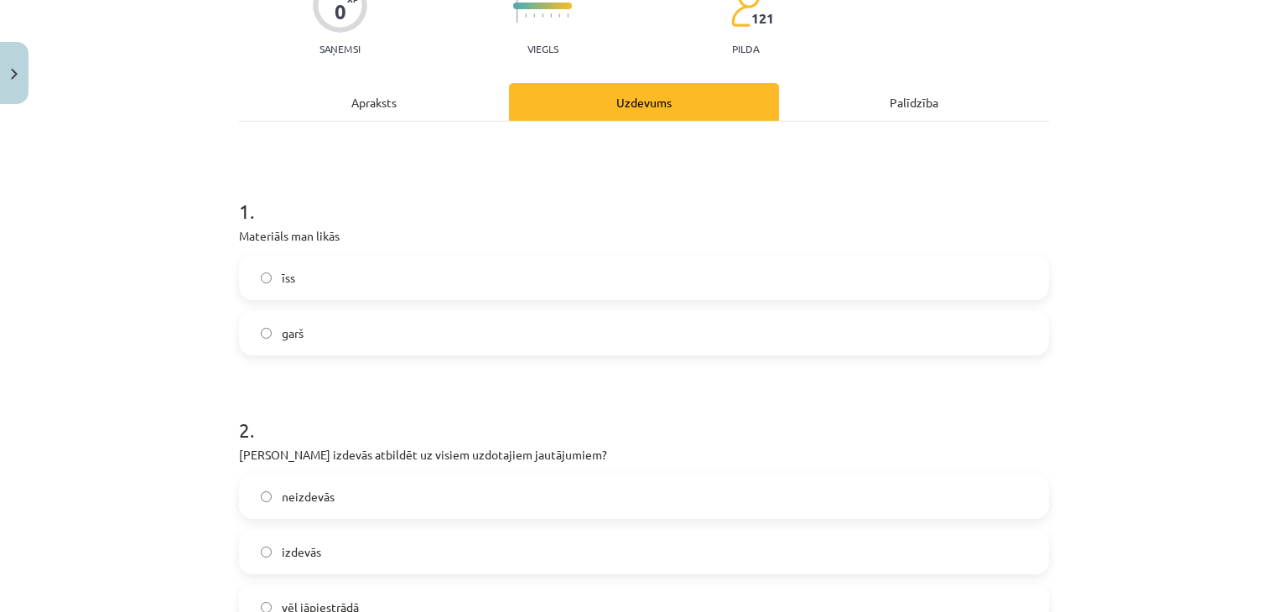
click at [537, 274] on label "īss" at bounding box center [644, 278] width 806 height 42
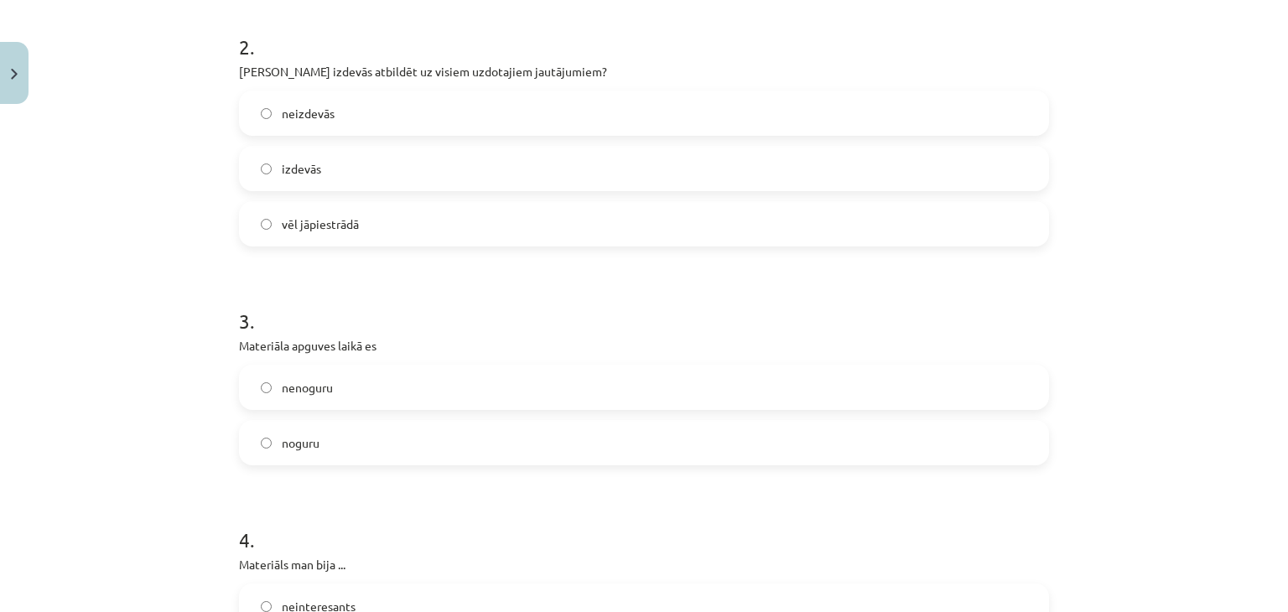
scroll to position [549, 0]
click at [575, 224] on label "vēl jāpiestrādā" at bounding box center [644, 221] width 806 height 42
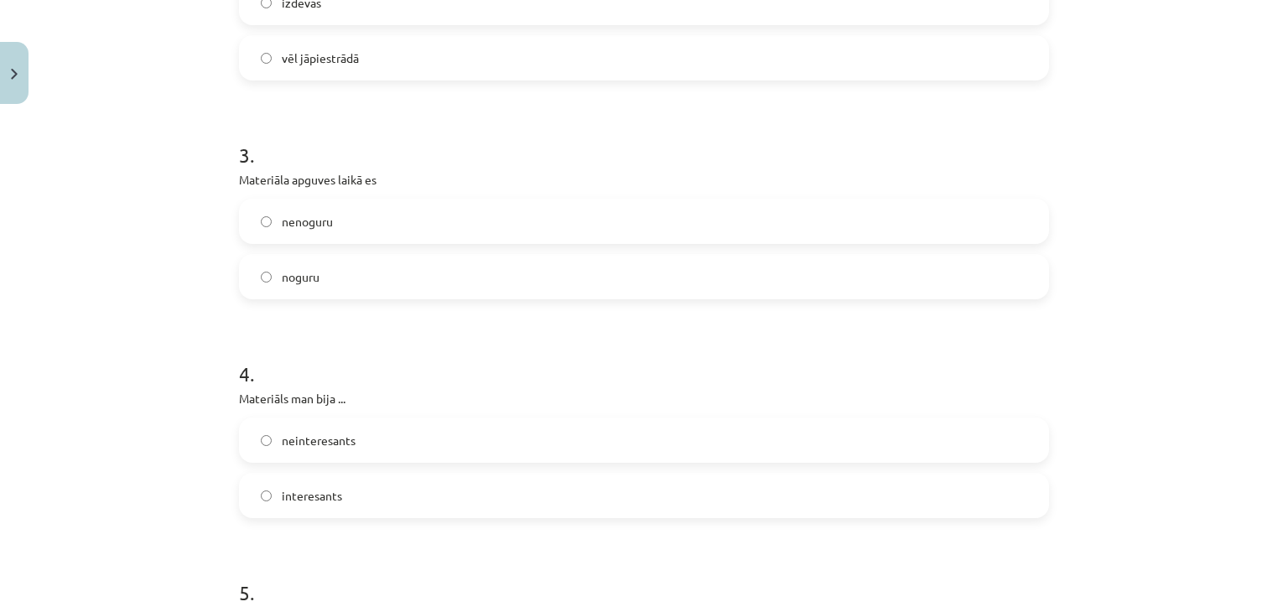
scroll to position [775, 0]
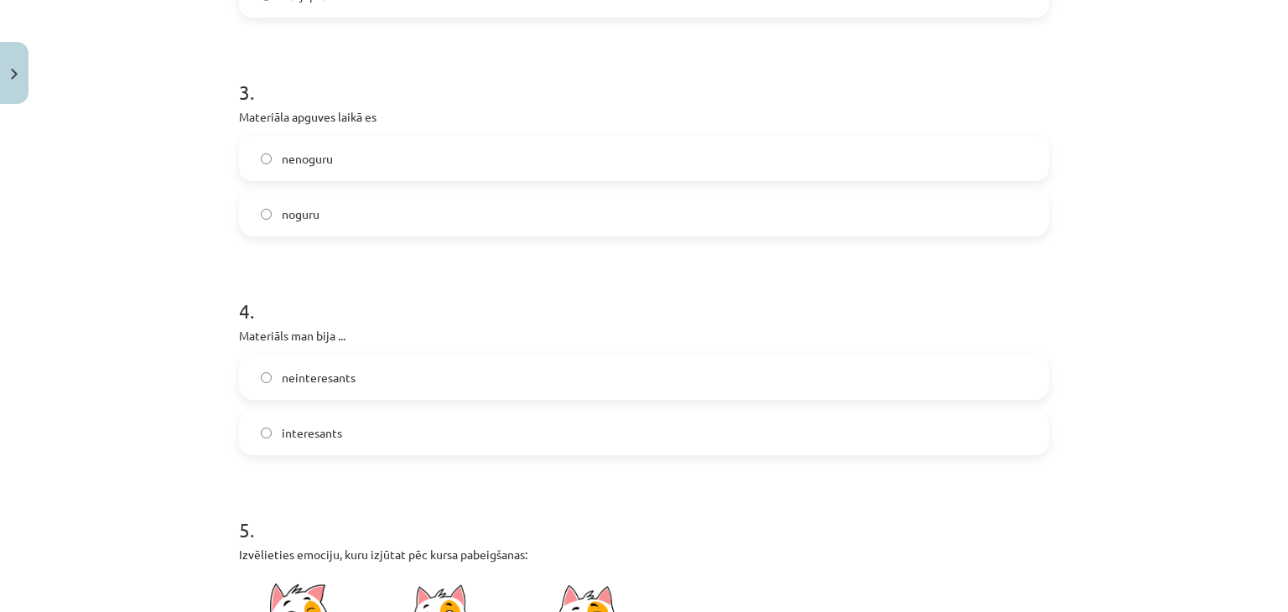
click at [734, 166] on label "nenoguru" at bounding box center [644, 158] width 806 height 42
click at [545, 446] on label "interesants" at bounding box center [644, 433] width 806 height 42
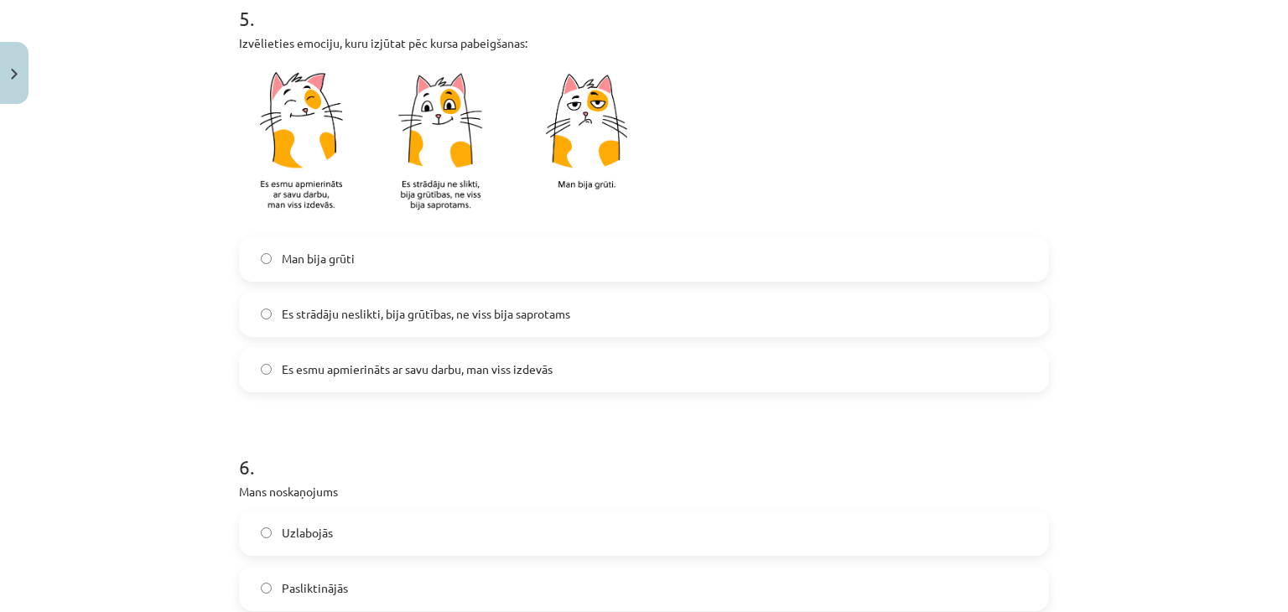
scroll to position [1289, 0]
click at [515, 316] on span "Es strādāju neslikti, bija grūtības, ne viss bija saprotams" at bounding box center [426, 312] width 288 height 18
click at [718, 368] on label "Es esmu apmierināts ar savu darbu, man viss izdevās" at bounding box center [644, 367] width 806 height 42
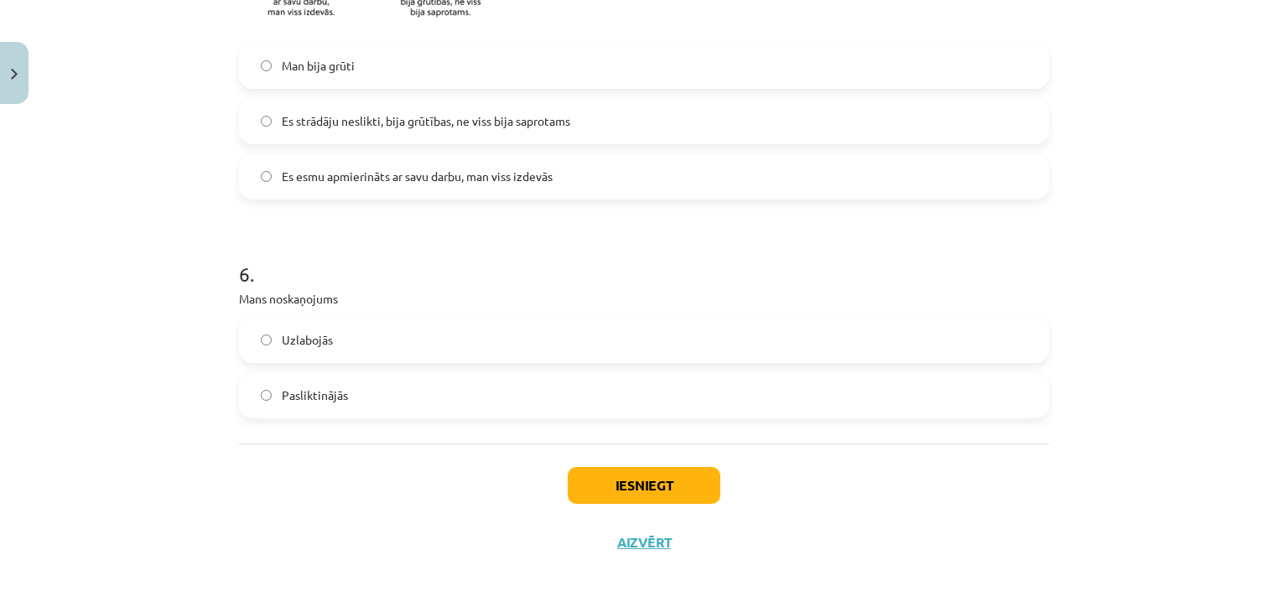
click at [523, 344] on label "Uzlabojās" at bounding box center [644, 340] width 806 height 42
click at [617, 476] on button "Iesniegt" at bounding box center [644, 485] width 153 height 37
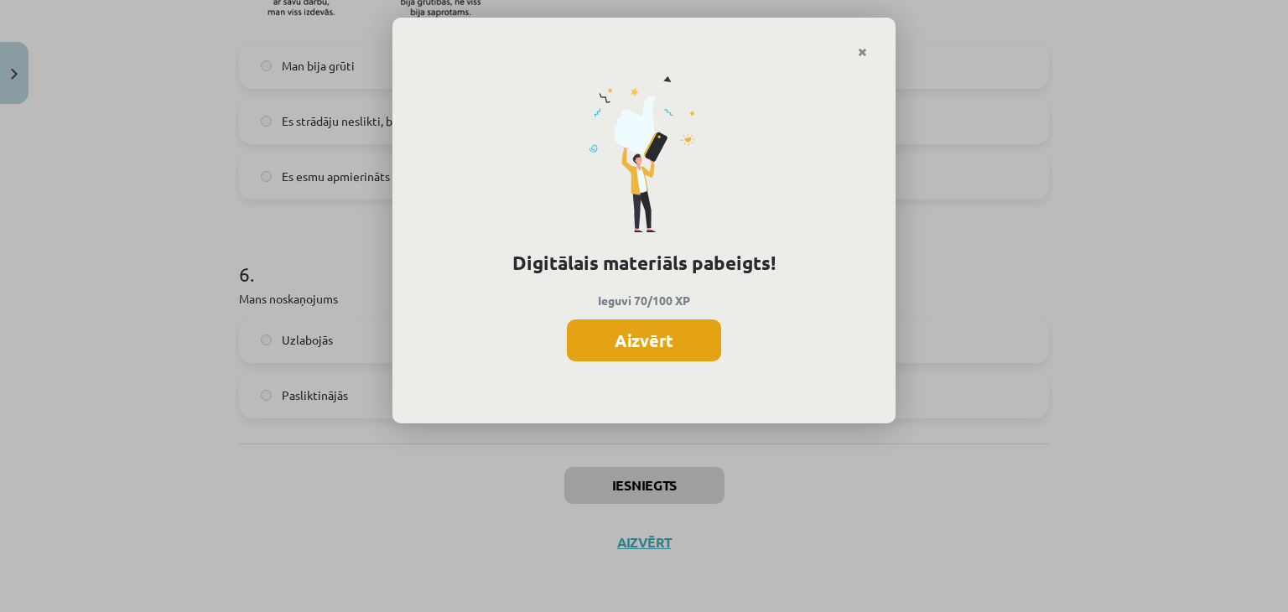
click at [667, 343] on button "Aizvērt" at bounding box center [644, 340] width 154 height 42
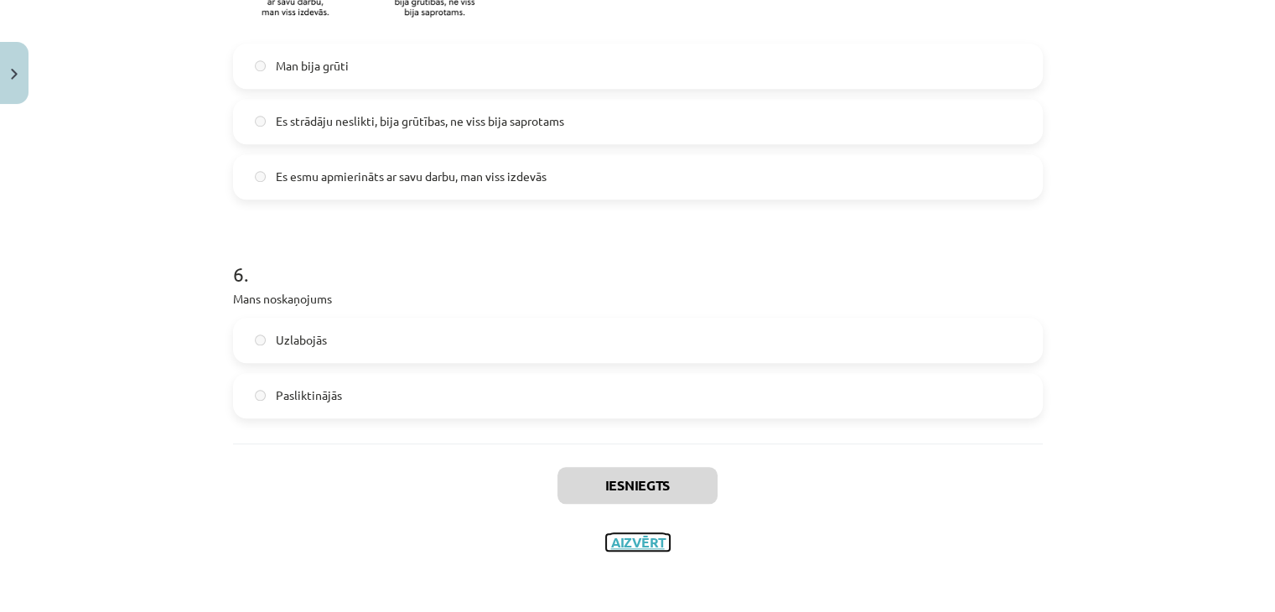
click at [633, 540] on button "Aizvērt" at bounding box center [638, 542] width 64 height 17
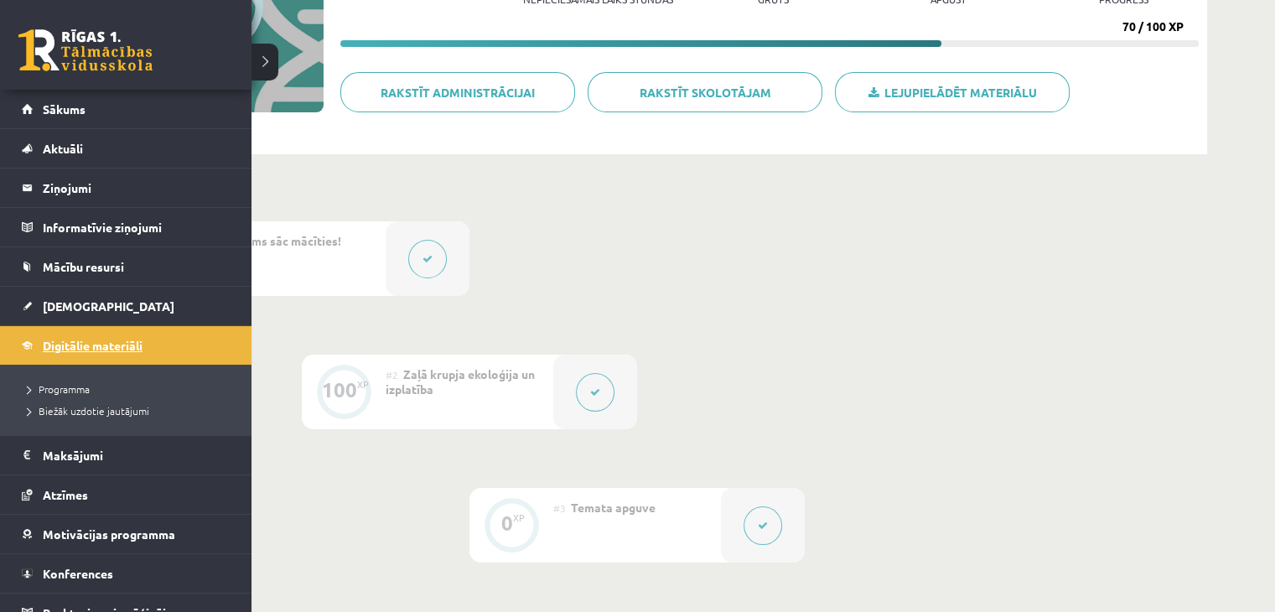
click at [44, 340] on span "Digitālie materiāli" at bounding box center [93, 345] width 100 height 15
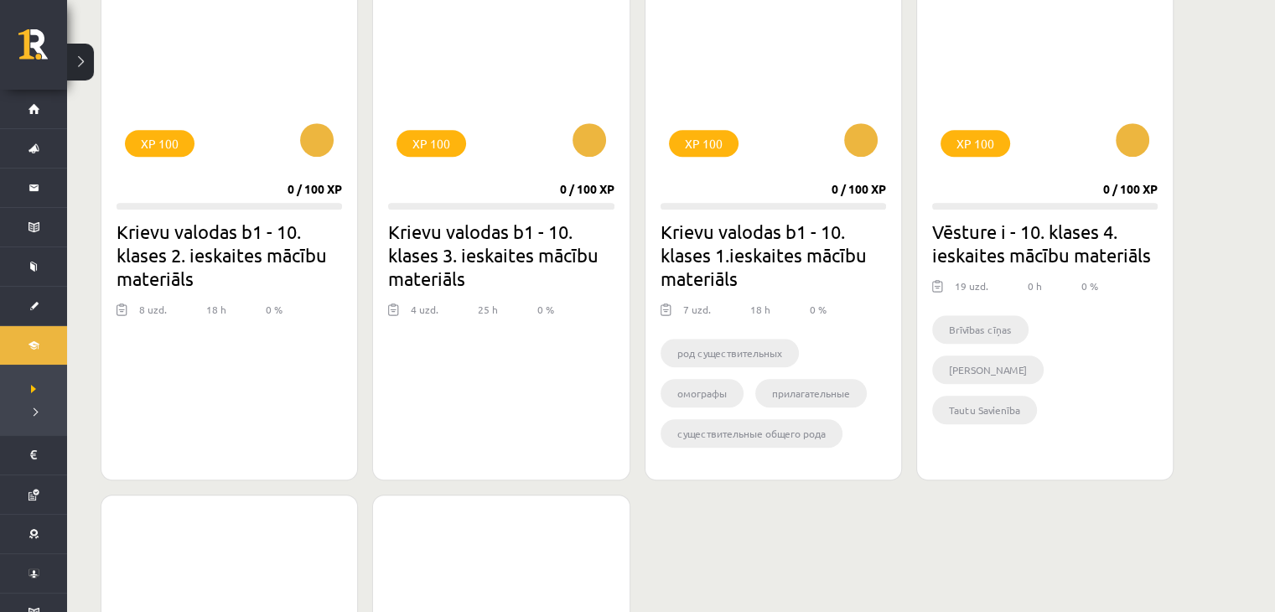
scroll to position [1605, 0]
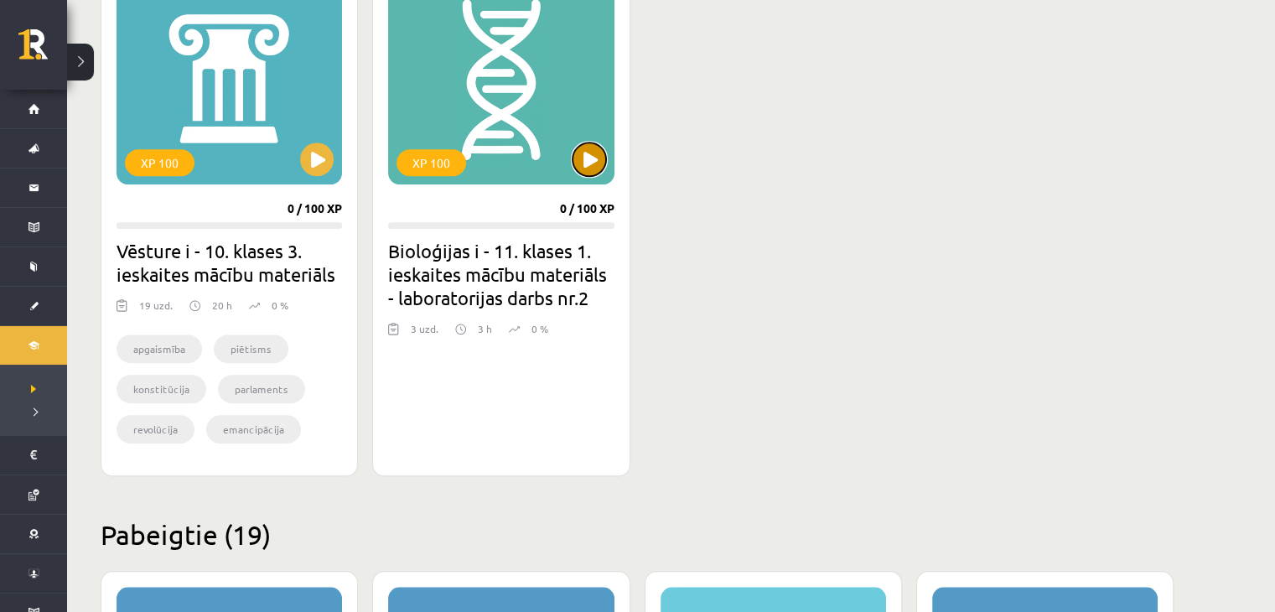
click at [579, 149] on button at bounding box center [590, 160] width 34 height 34
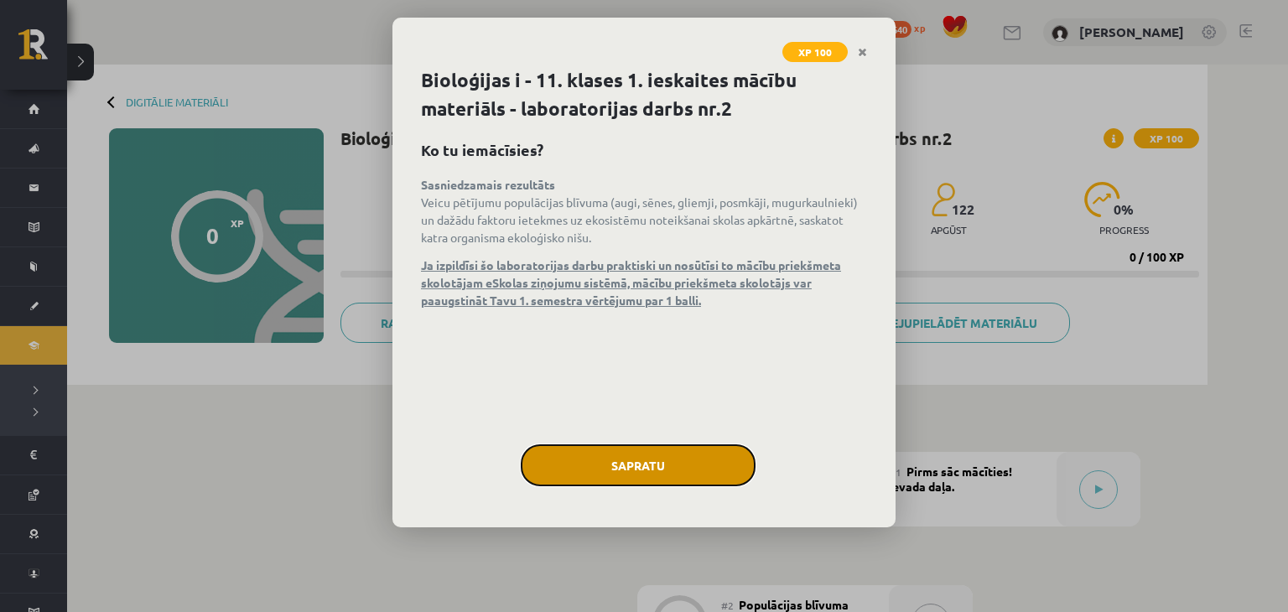
click at [630, 454] on button "Sapratu" at bounding box center [638, 465] width 235 height 42
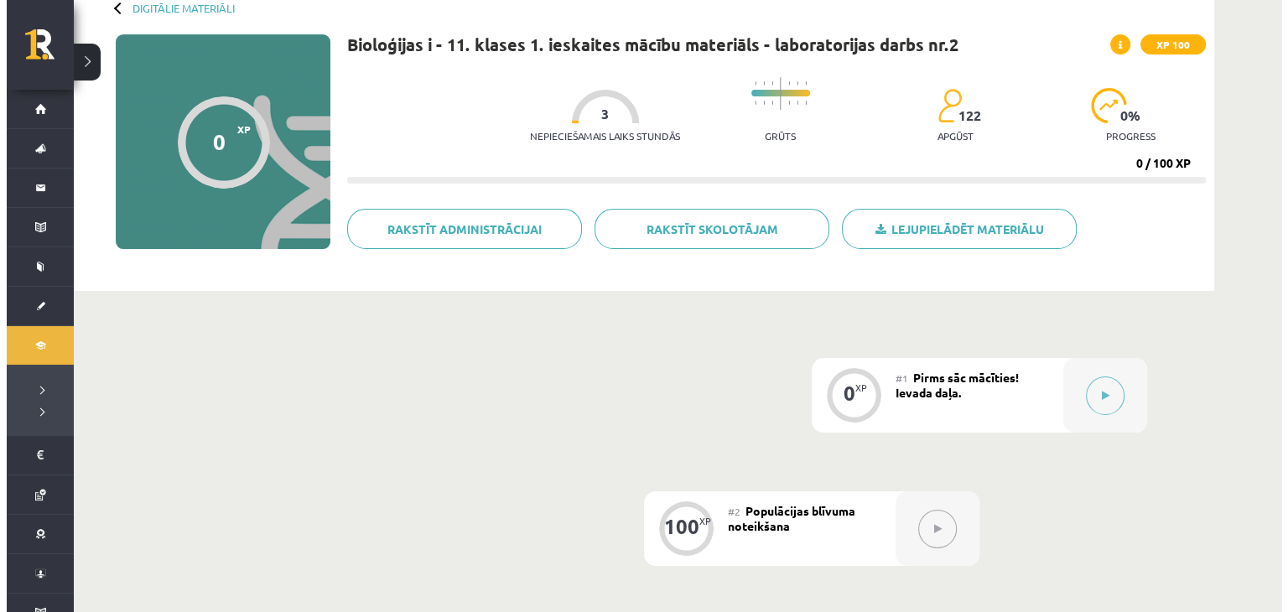
scroll to position [91, 0]
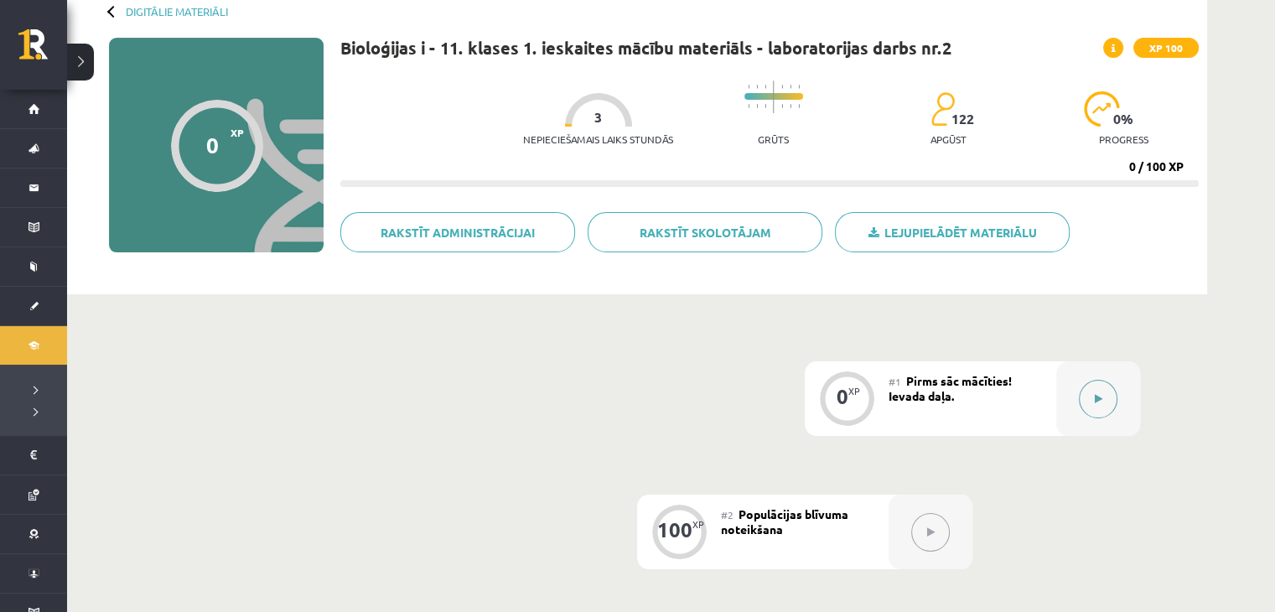
click at [1097, 404] on button at bounding box center [1098, 399] width 39 height 39
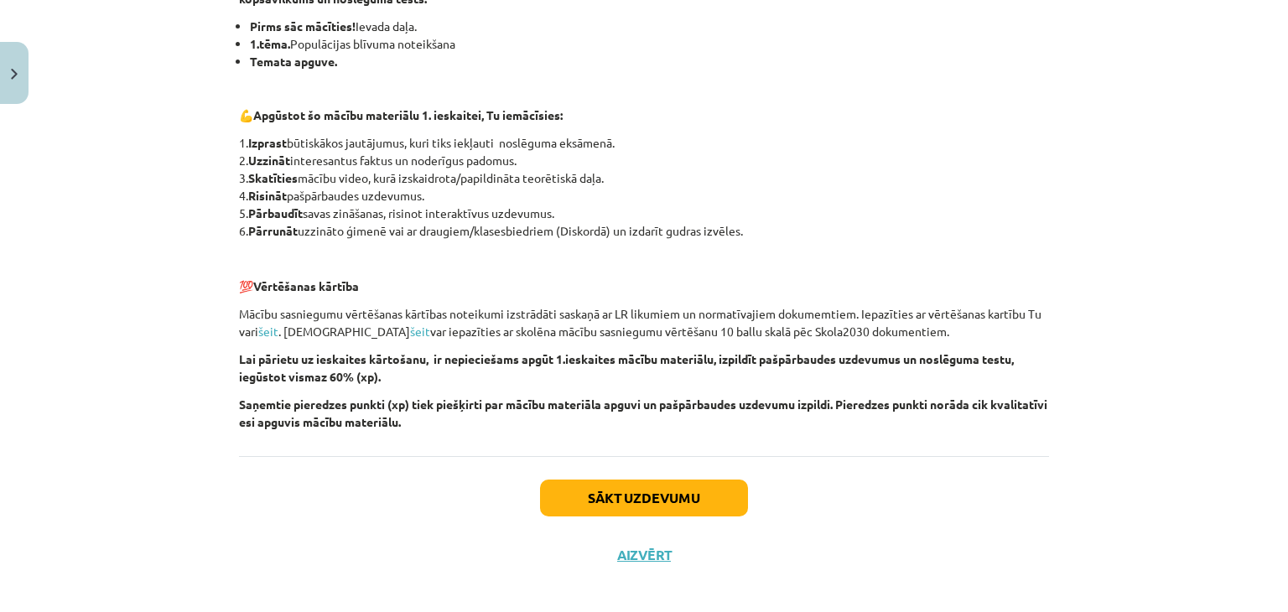
scroll to position [339, 0]
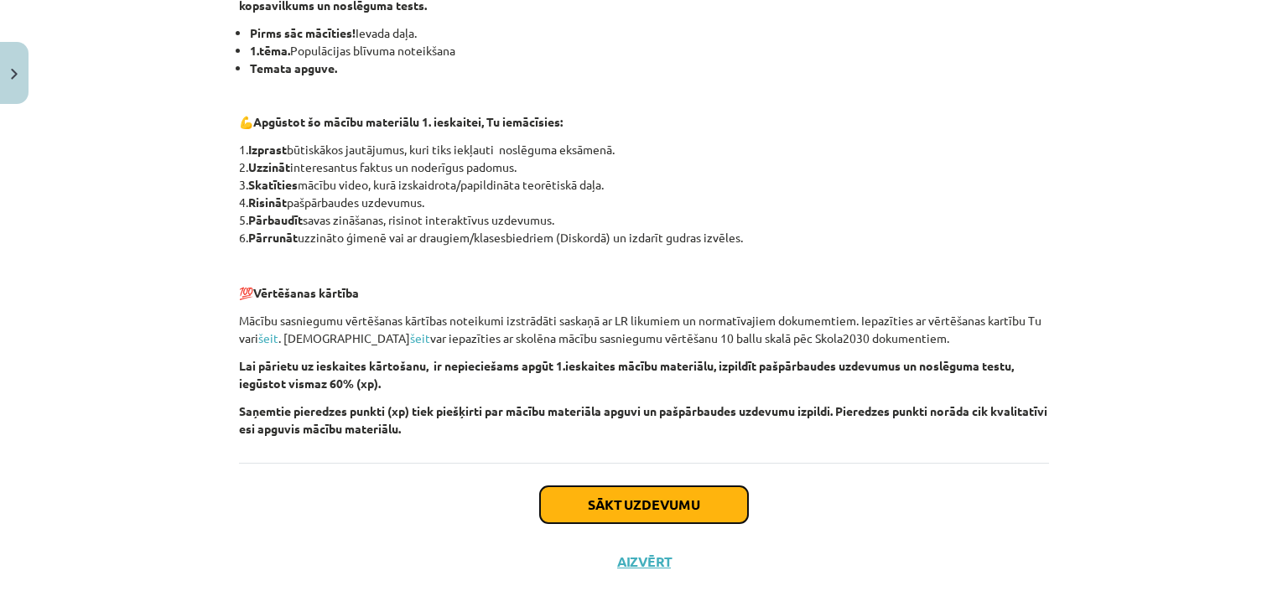
click at [624, 511] on button "Sākt uzdevumu" at bounding box center [644, 504] width 208 height 37
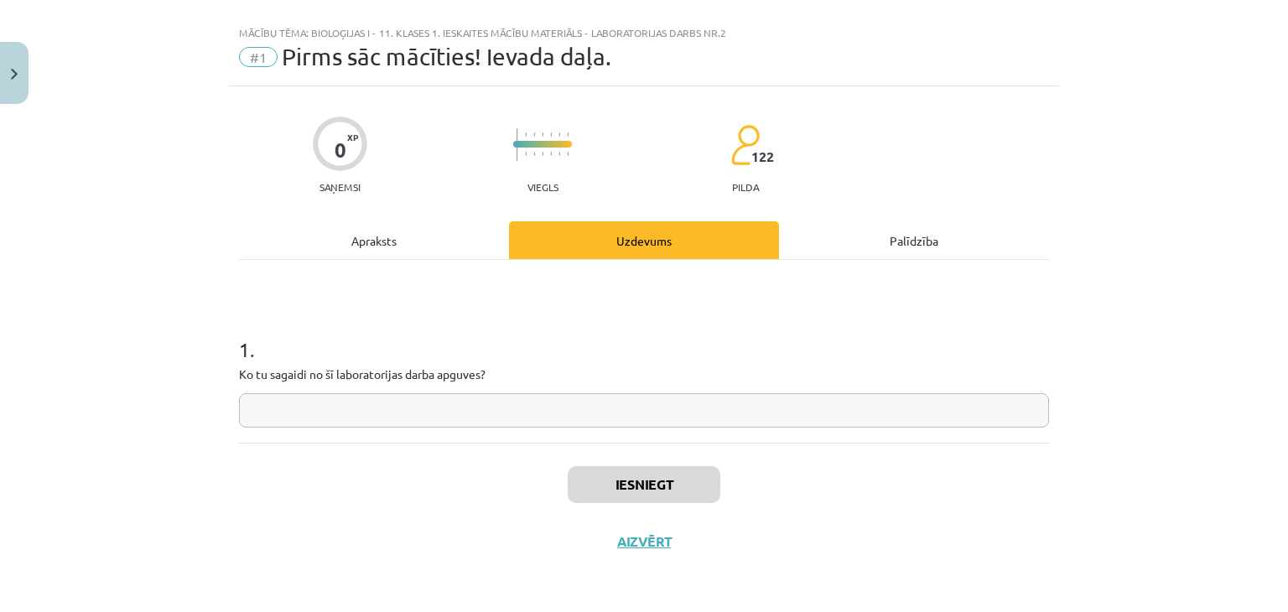
scroll to position [24, 0]
click at [493, 411] on input "text" at bounding box center [644, 411] width 810 height 34
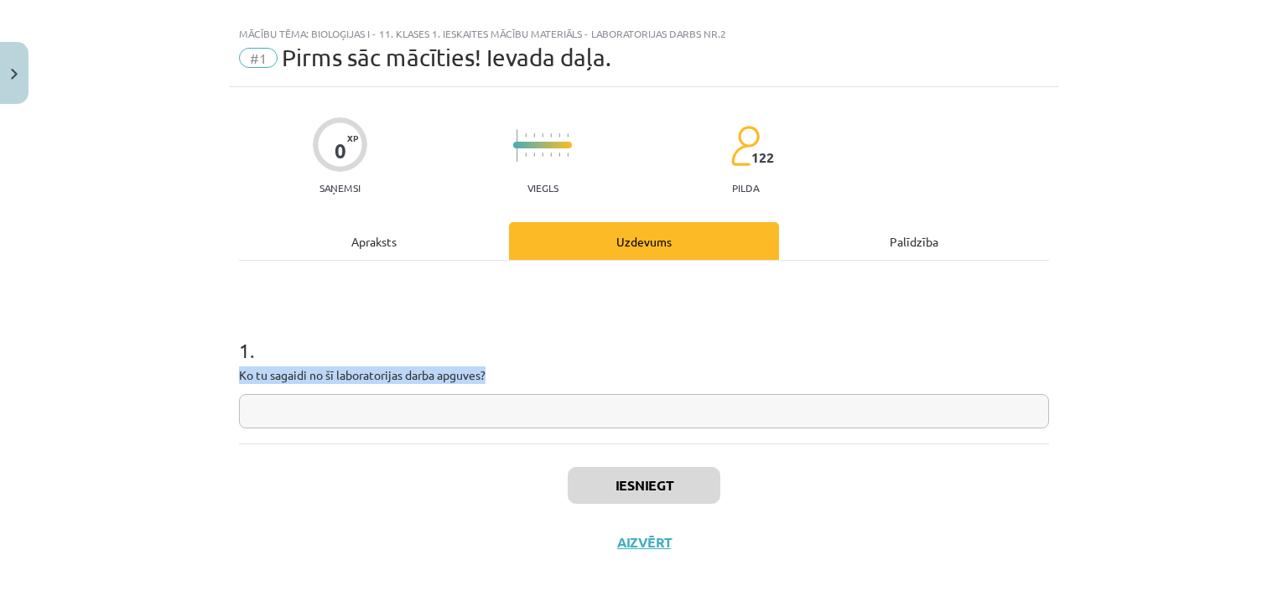
drag, startPoint x: 197, startPoint y: 378, endPoint x: 533, endPoint y: 374, distance: 336.2
click at [533, 374] on div "Mācību tēma: Bioloģijas i - 11. klases 1. ieskaites mācību materiāls - laborato…" at bounding box center [644, 306] width 1288 height 612
copy p "Ko tu sagaidi no šī laboratorijas darba apguves?"
click at [387, 403] on input "text" at bounding box center [644, 411] width 810 height 34
paste input "**********"
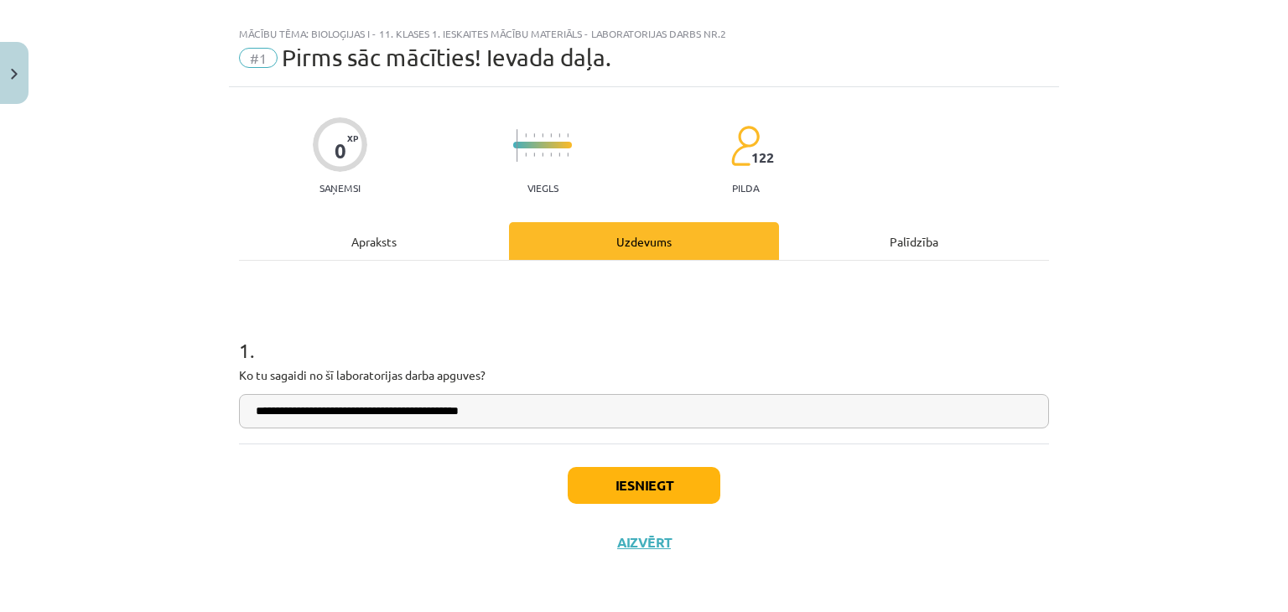
type input "**********"
click at [619, 478] on button "Iesniegt" at bounding box center [644, 485] width 153 height 37
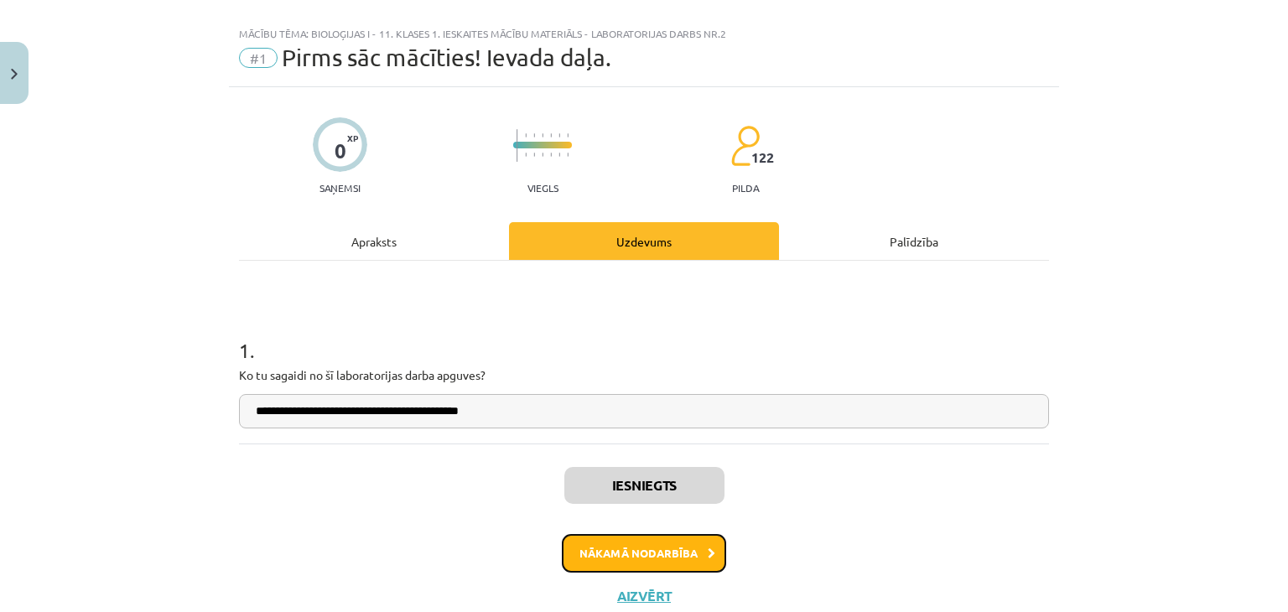
click at [608, 554] on button "Nākamā nodarbība" at bounding box center [644, 553] width 164 height 39
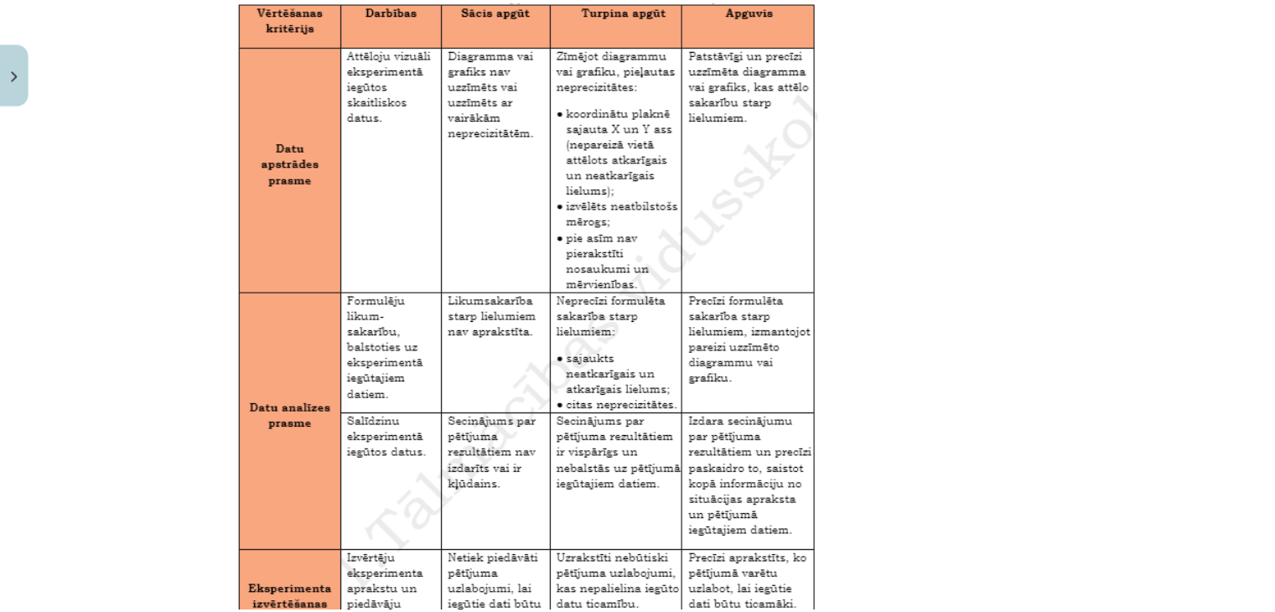
scroll to position [2779, 0]
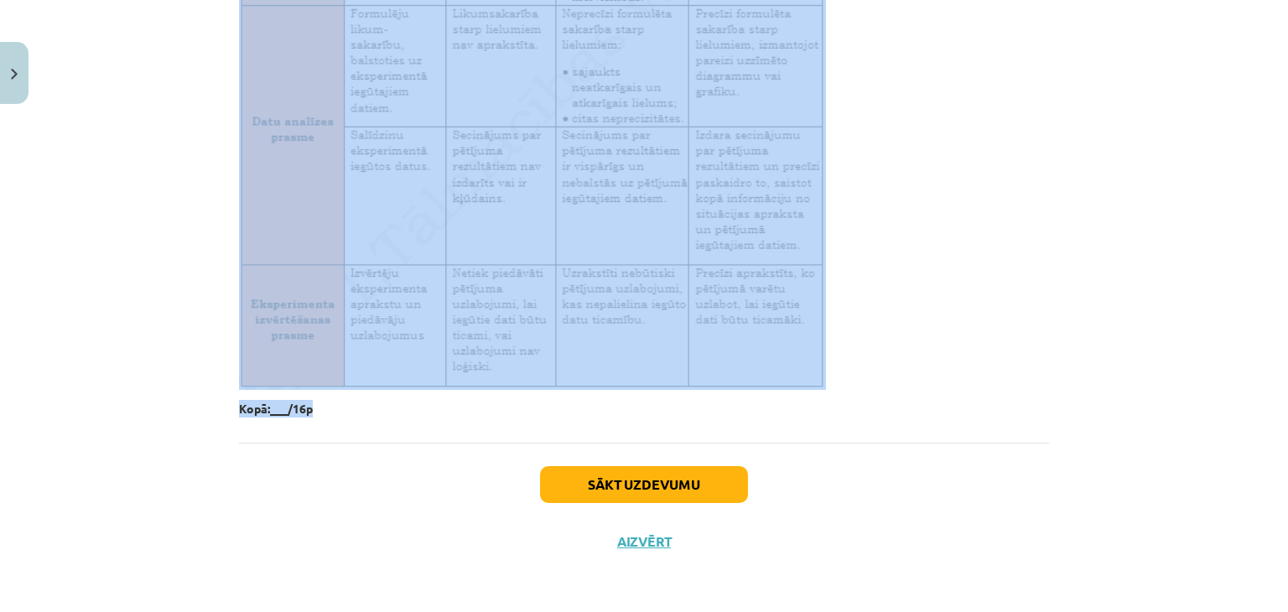
drag, startPoint x: 232, startPoint y: 72, endPoint x: 517, endPoint y: 406, distance: 438.8
copy div "Situācijas apraksts Augiem nepieciešama gaisma, mitrums, barības vielas. Augus …"
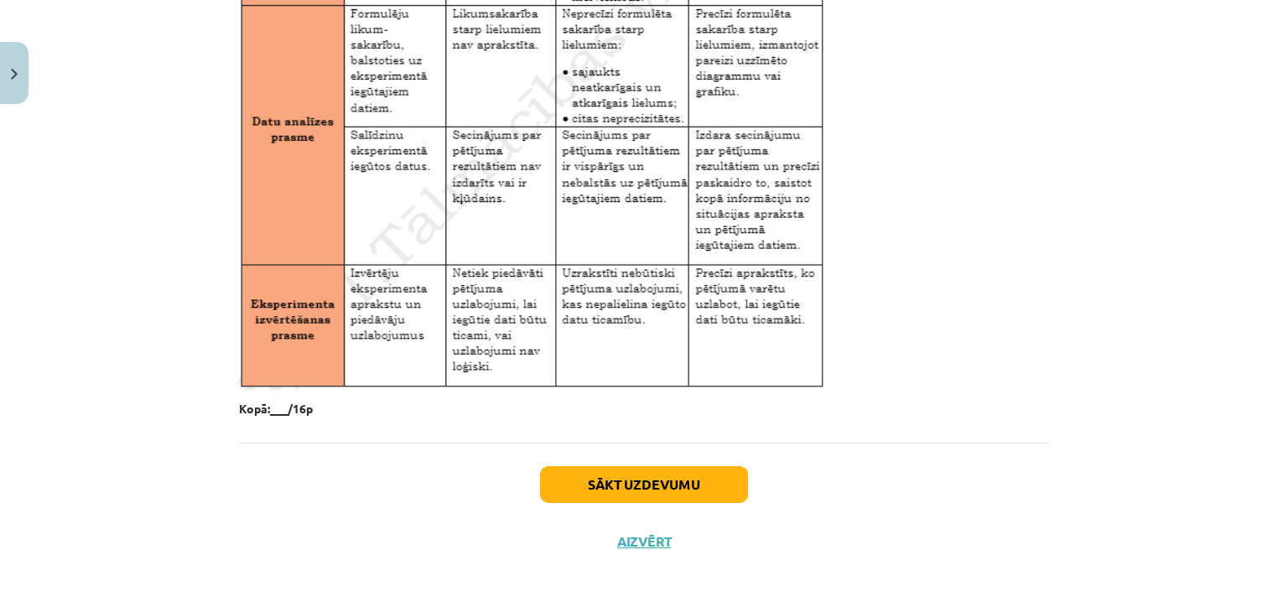
click at [29, 480] on div "Mācību tēma: Bioloģijas i - 11. klases 1. ieskaites mācību materiāls - laborato…" at bounding box center [644, 306] width 1288 height 612
click at [17, 69] on img "Close" at bounding box center [14, 74] width 7 height 11
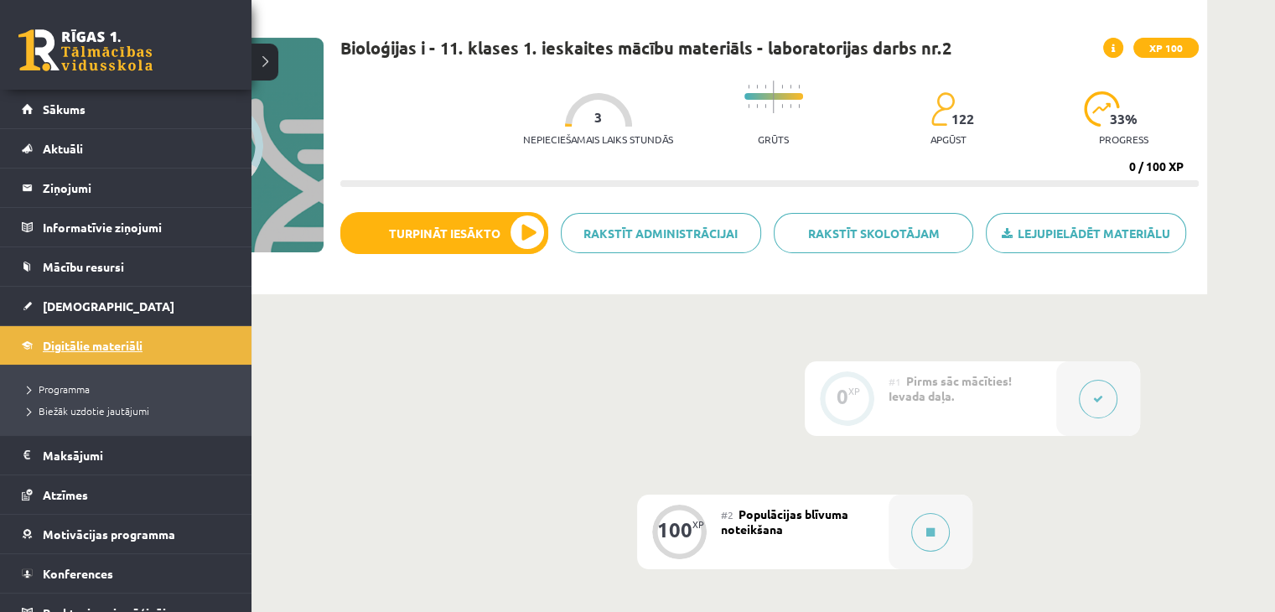
click at [49, 338] on span "Digitālie materiāli" at bounding box center [93, 345] width 100 height 15
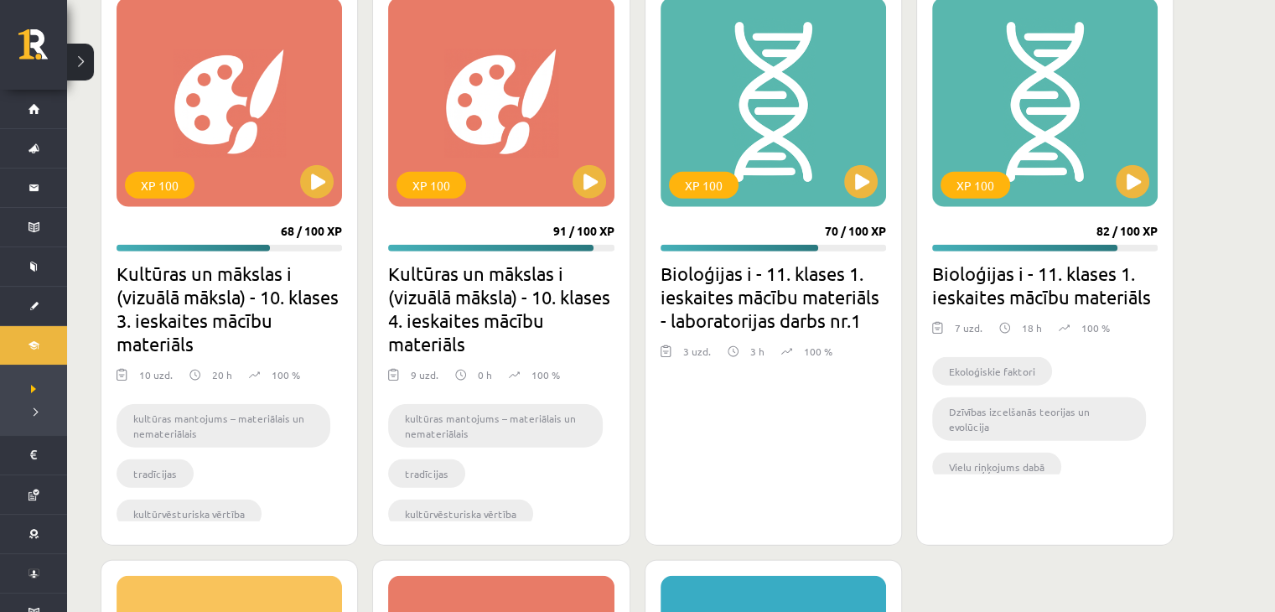
scroll to position [3866, 0]
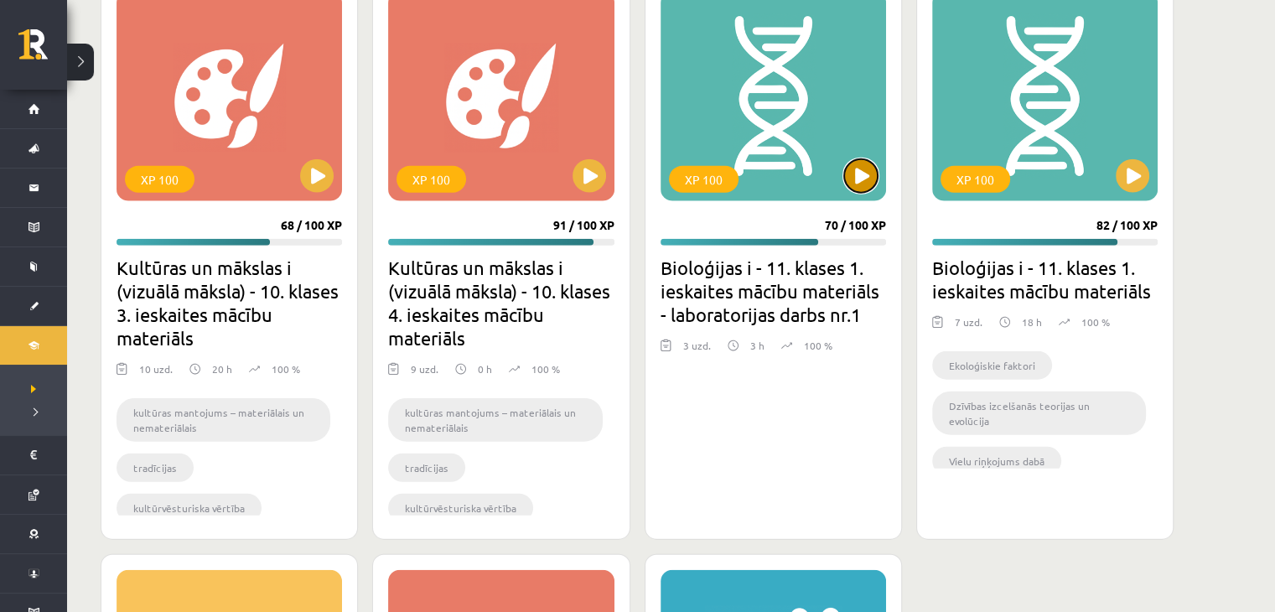
click at [859, 175] on button at bounding box center [861, 176] width 34 height 34
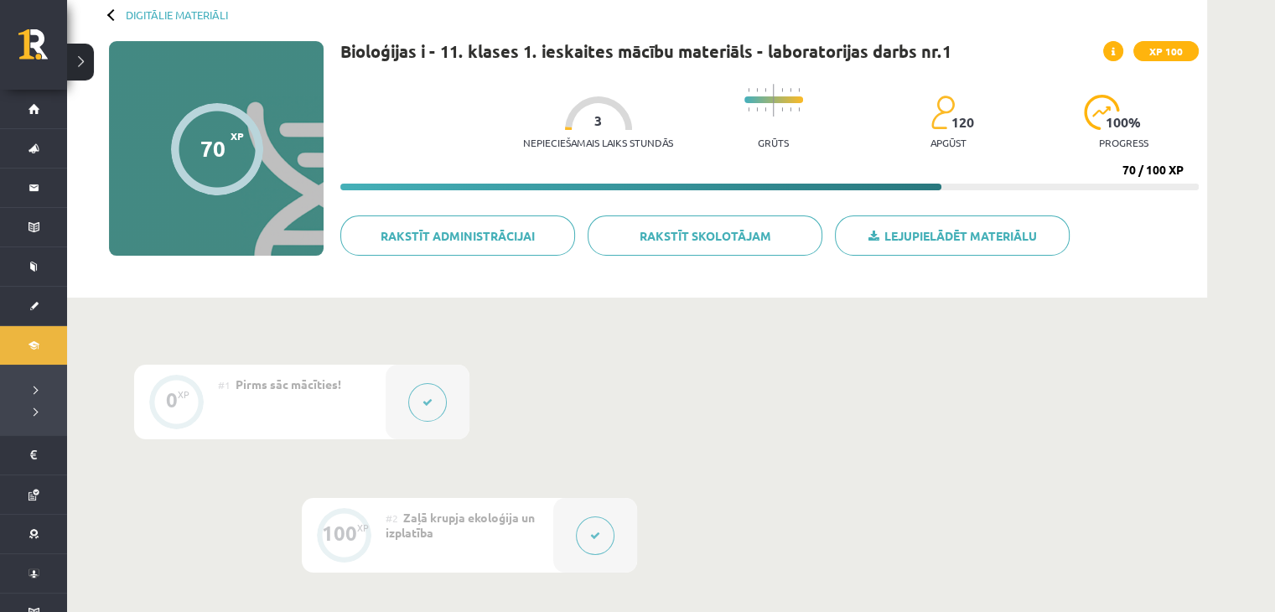
scroll to position [39, 0]
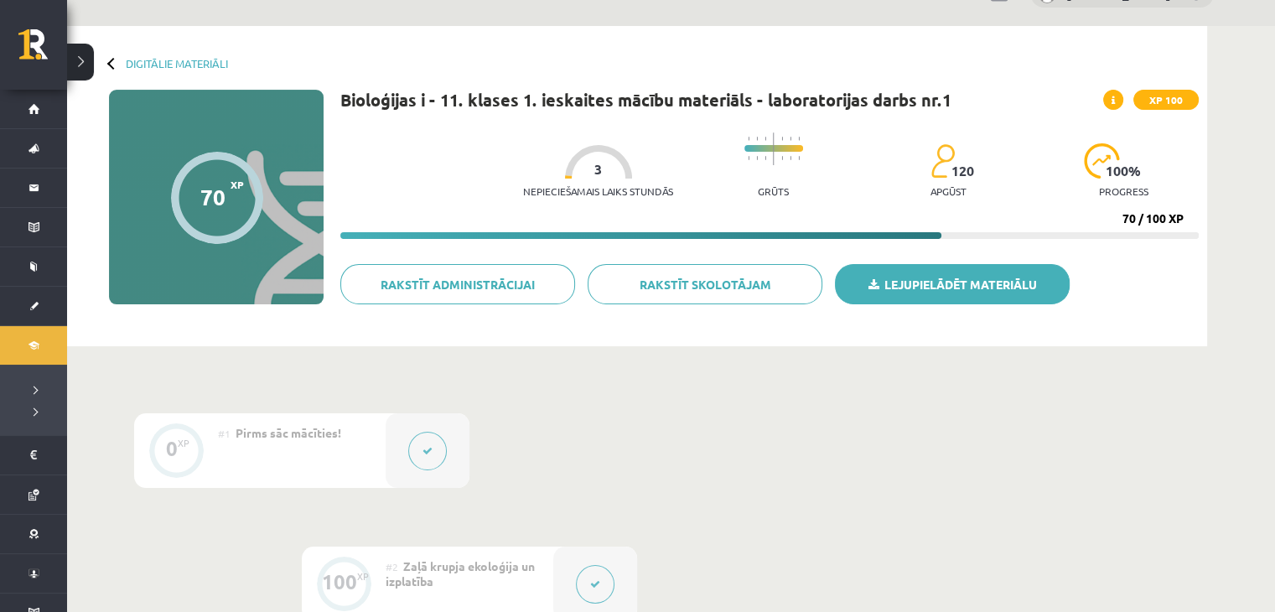
click at [935, 283] on link "Lejupielādēt materiālu" at bounding box center [952, 284] width 235 height 40
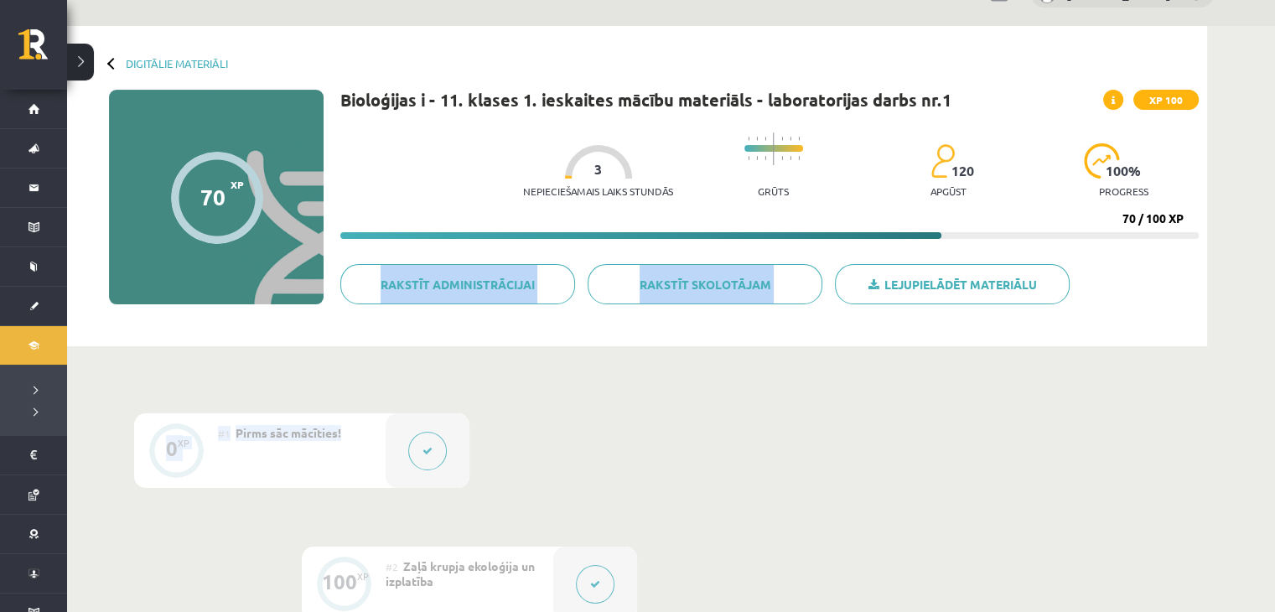
drag, startPoint x: 1251, startPoint y: 333, endPoint x: 1259, endPoint y: 381, distance: 49.3
click at [1259, 381] on div "Digitālie materiāli 70 XP XP 100 70 / 100 XP Bioloģijas i - 11. klases 1. ieska…" at bounding box center [671, 453] width 1208 height 854
click at [1258, 386] on div "Digitālie materiāli 70 XP XP 100 70 / 100 XP Bioloģijas i - 11. klases 1. ieska…" at bounding box center [671, 453] width 1208 height 854
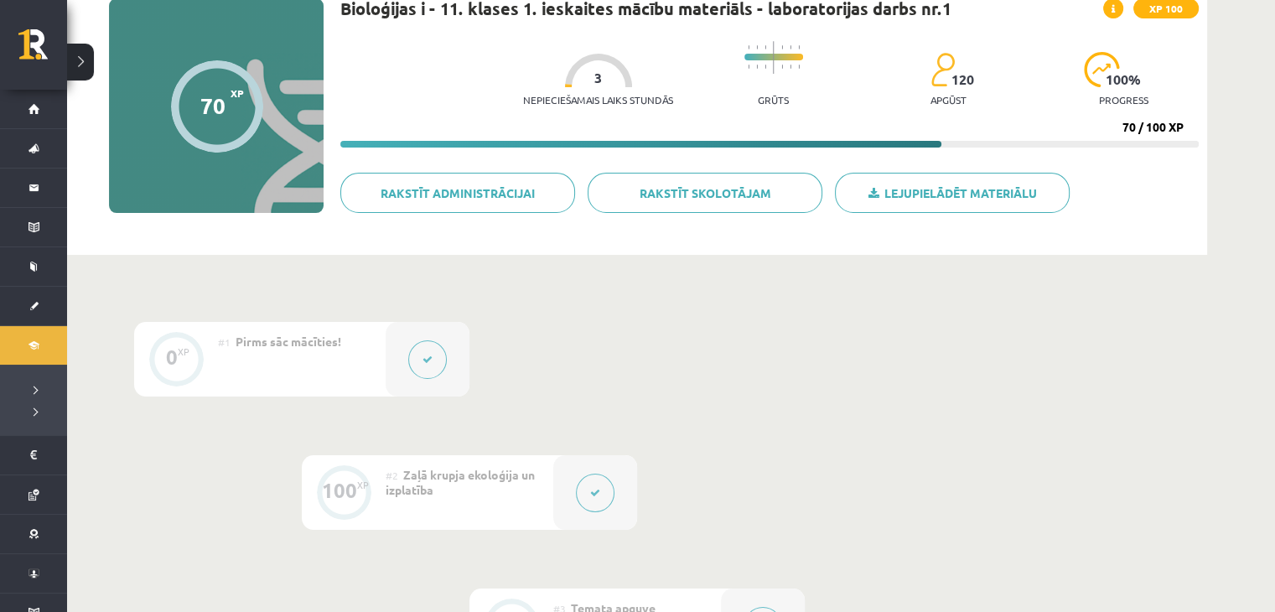
scroll to position [148, 0]
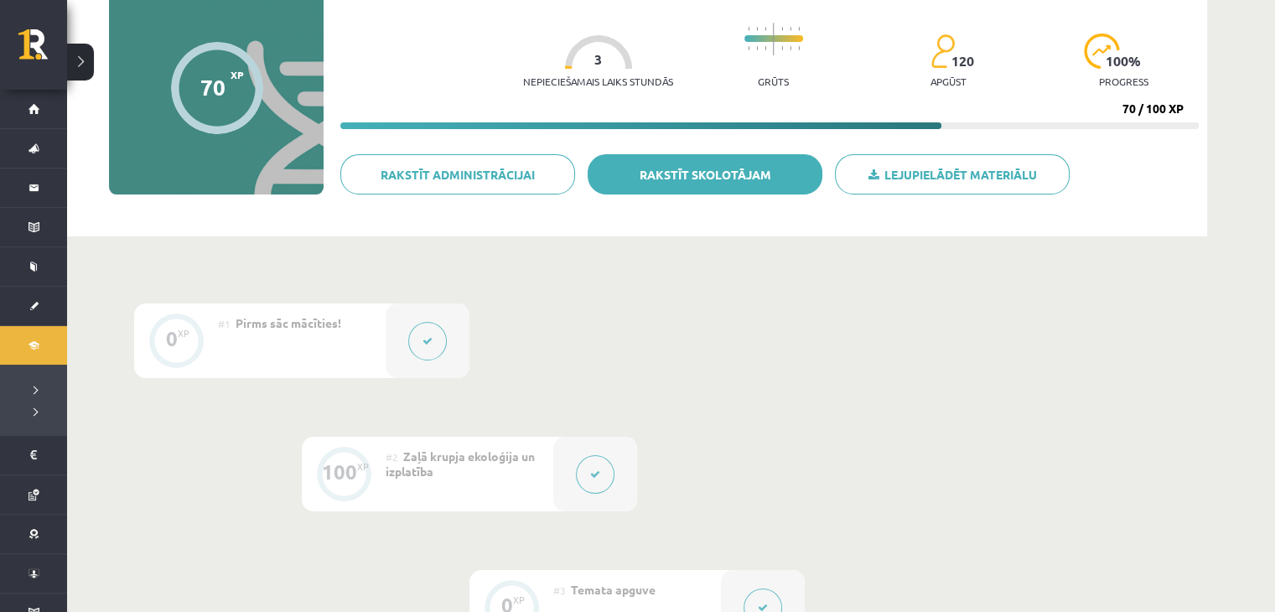
click at [775, 174] on link "Rakstīt skolotājam" at bounding box center [705, 174] width 235 height 40
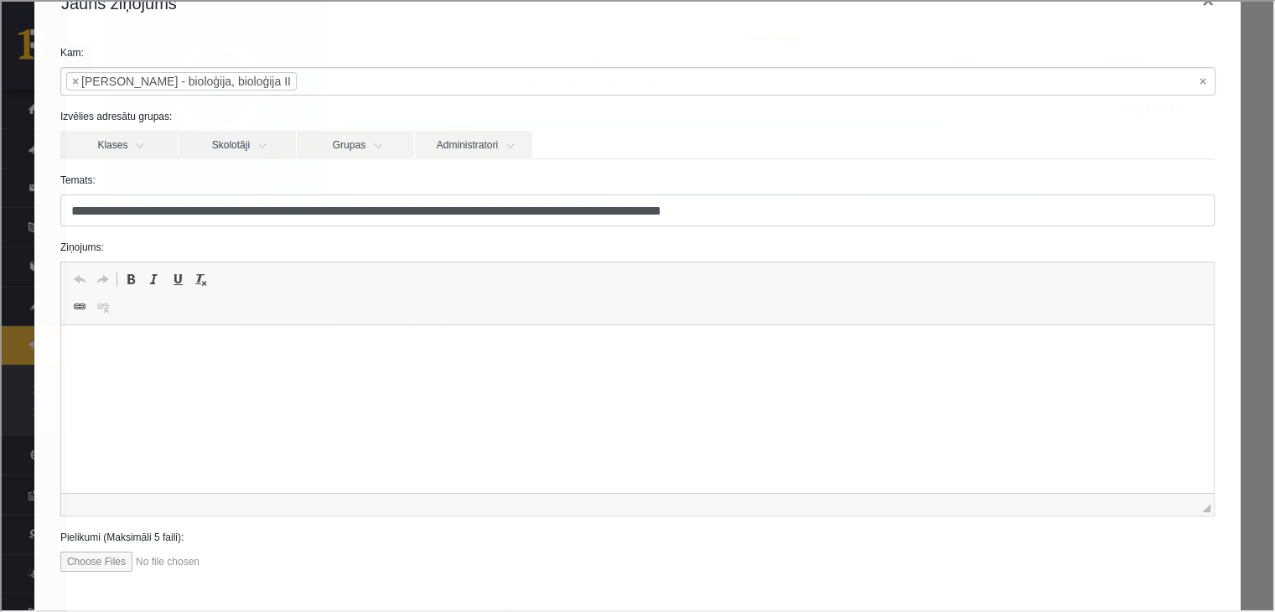
scroll to position [0, 0]
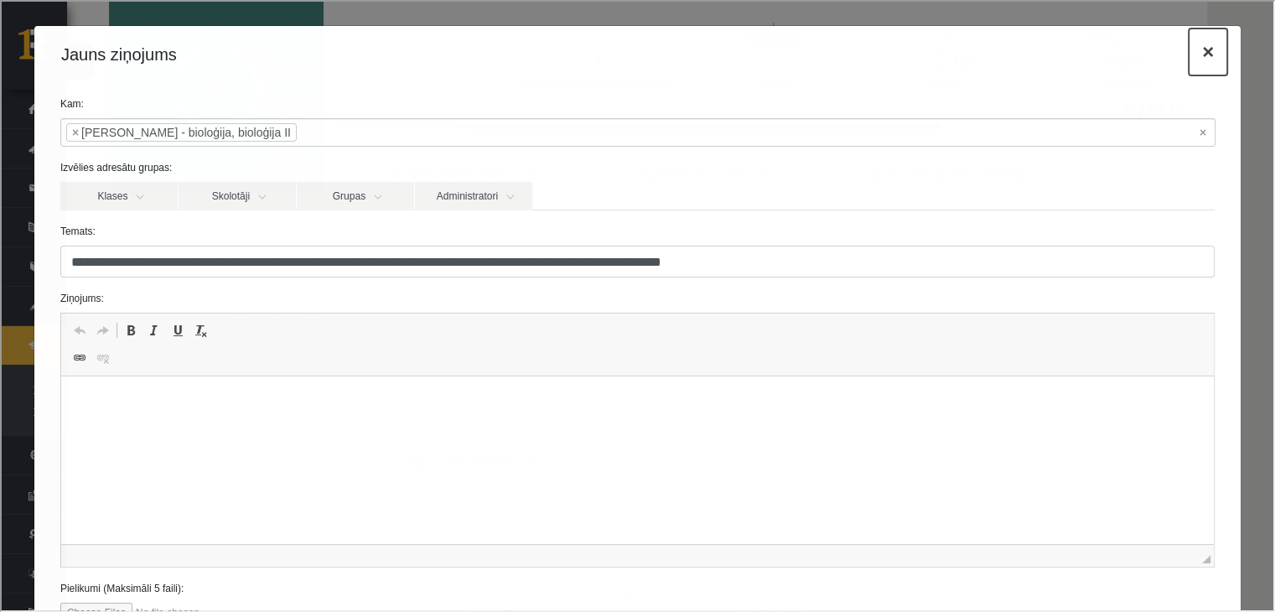
click at [1191, 53] on button "×" at bounding box center [1206, 50] width 39 height 47
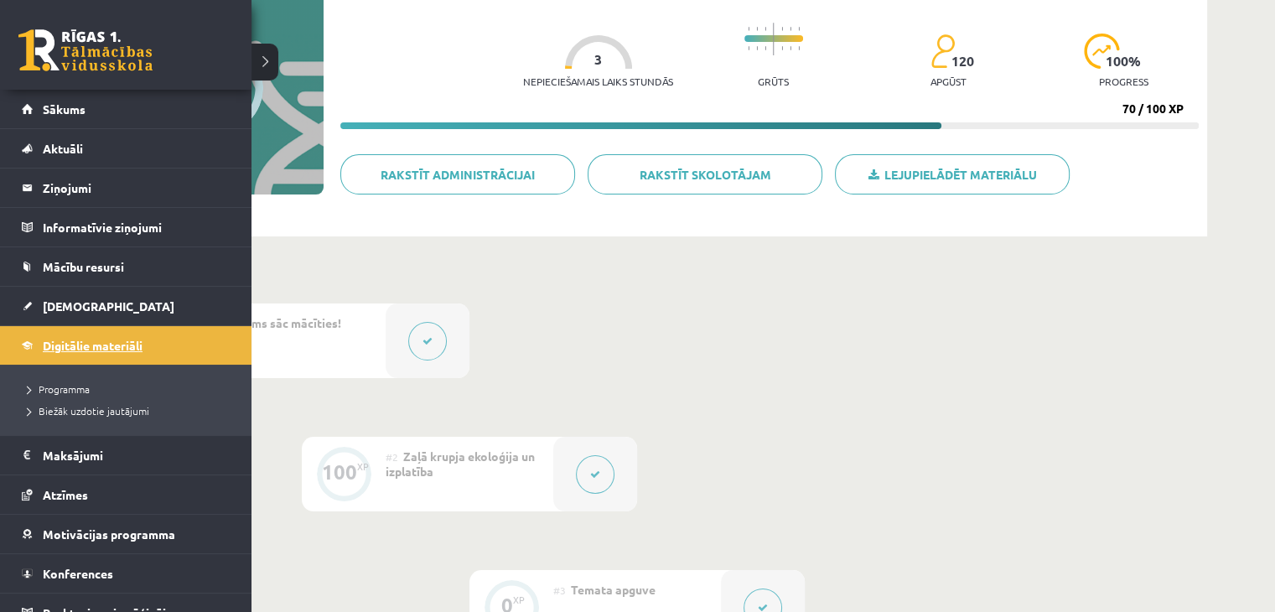
click at [31, 343] on link "Digitālie materiāli" at bounding box center [126, 345] width 209 height 39
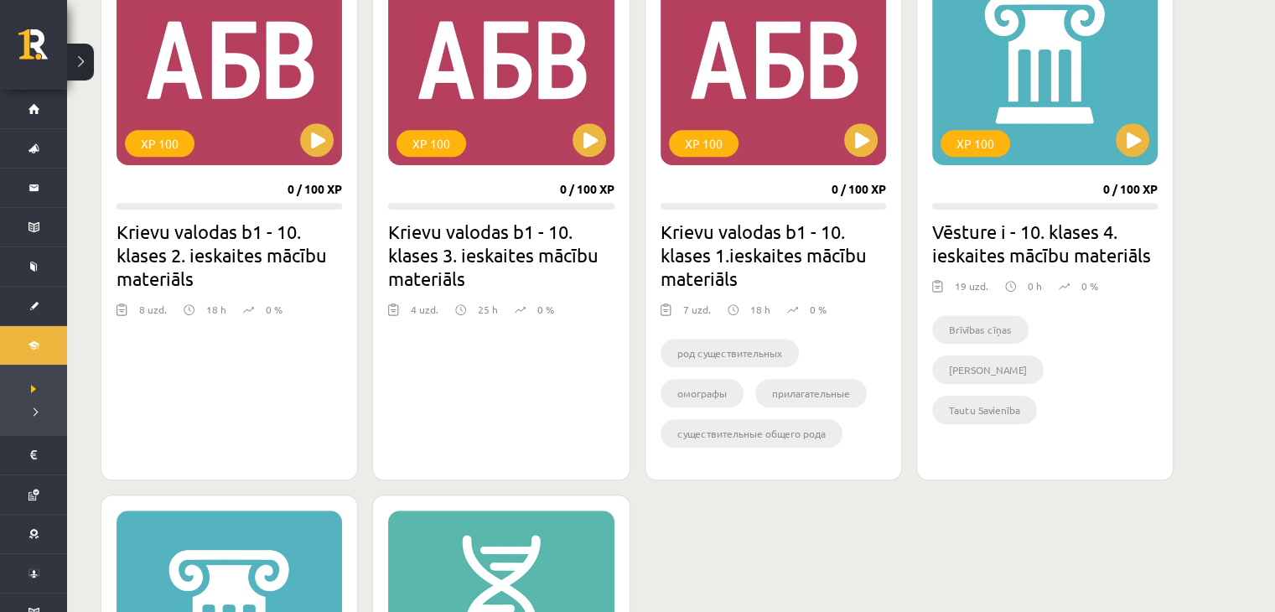
scroll to position [1605, 0]
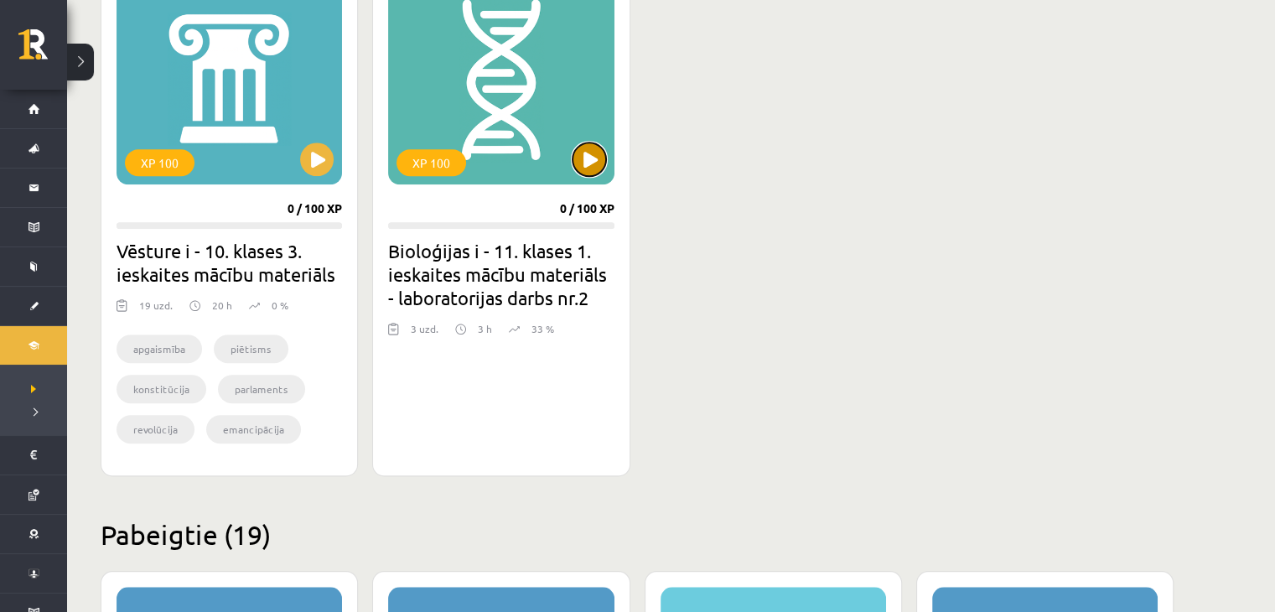
click at [587, 162] on button at bounding box center [590, 160] width 34 height 34
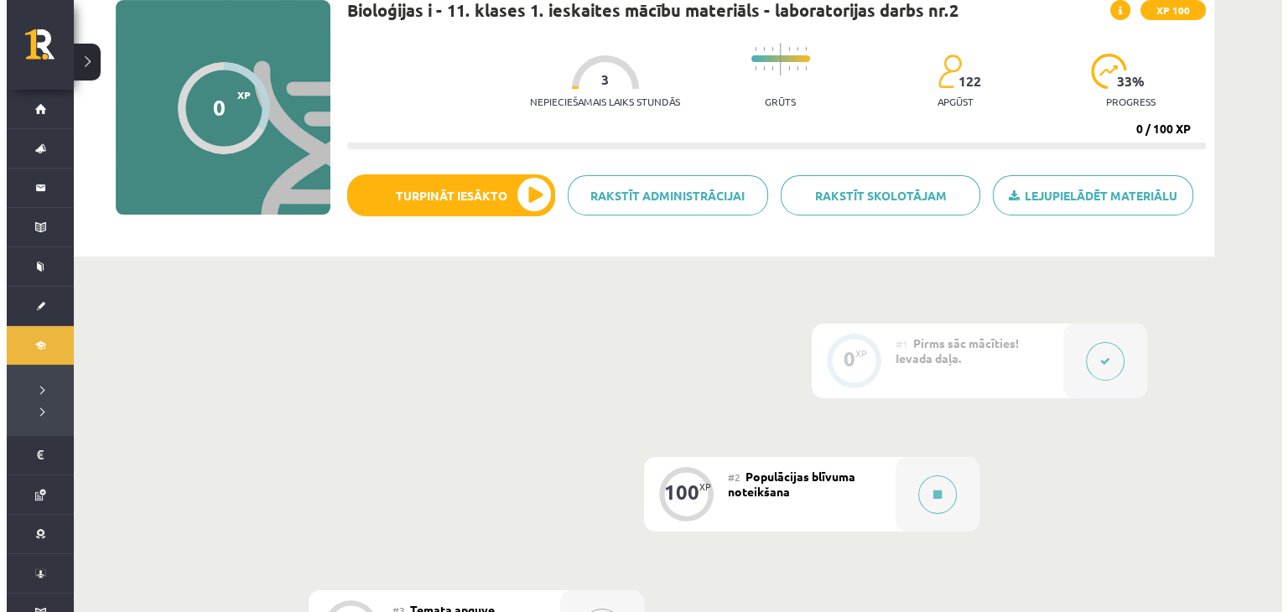
scroll to position [148, 0]
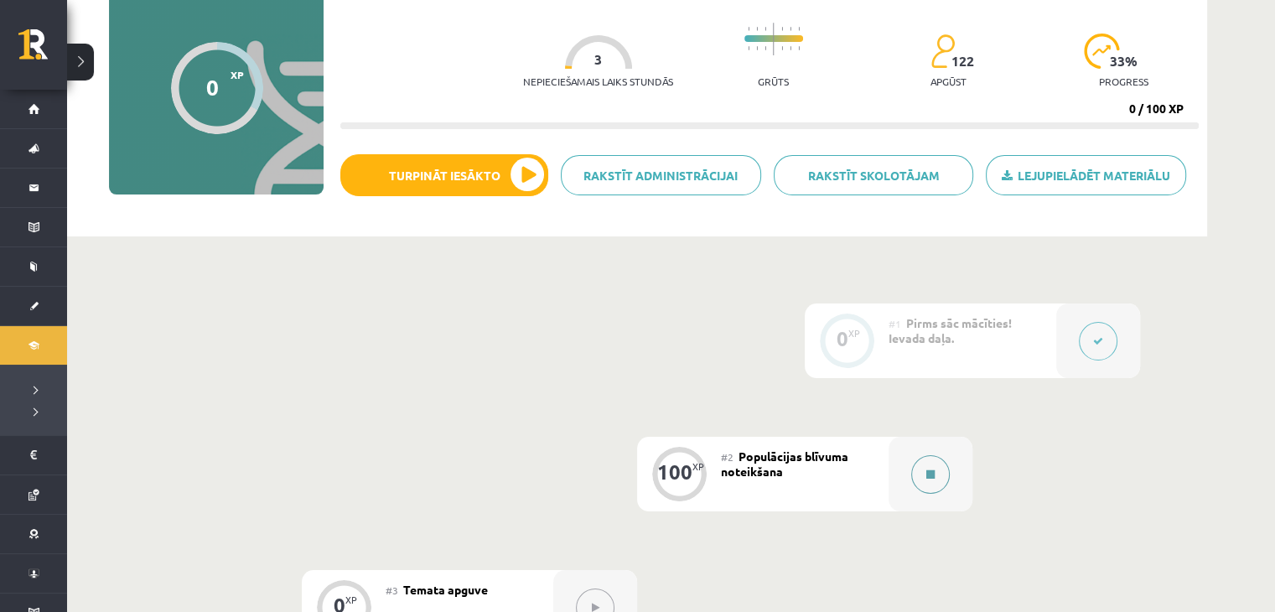
click at [934, 471] on icon at bounding box center [930, 474] width 8 height 10
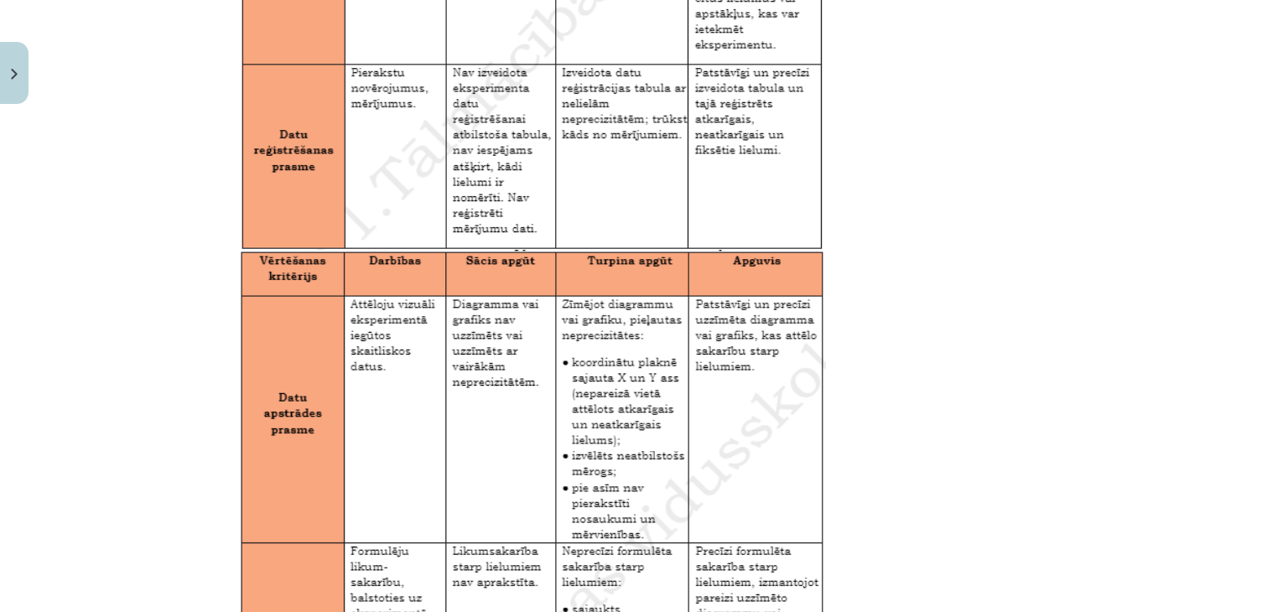
scroll to position [2779, 0]
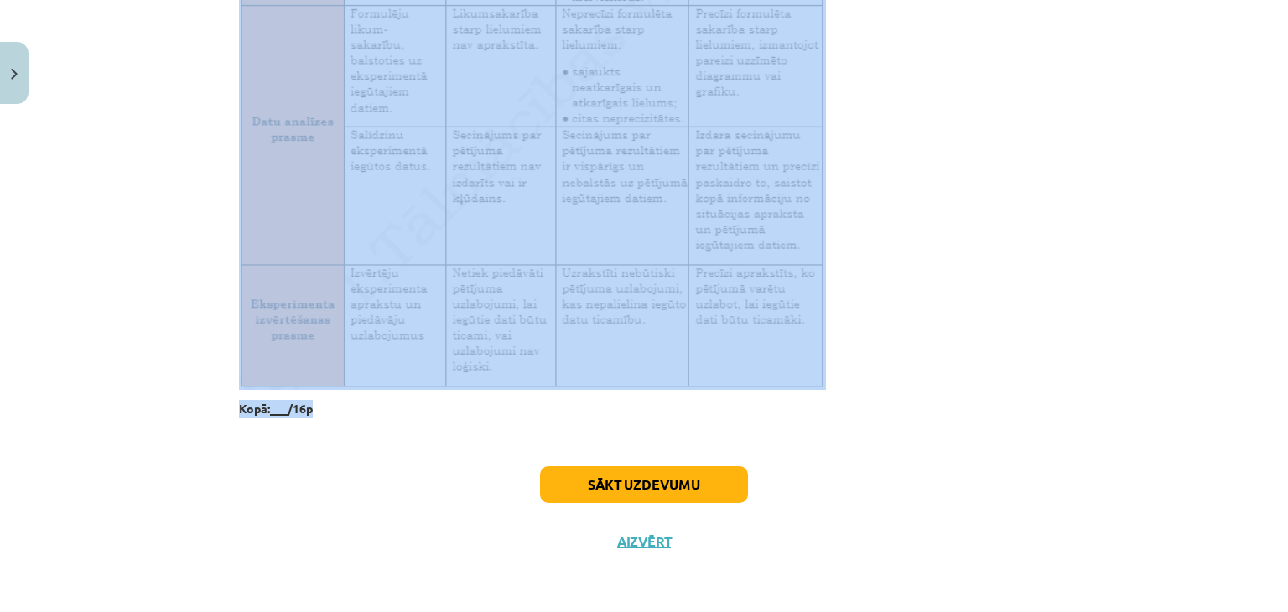
drag, startPoint x: 224, startPoint y: 309, endPoint x: 675, endPoint y: 402, distance: 460.5
copy div "Loremipsum dolorsit Ametco adipiscingel seddoe, tempori, utlabor etdolo. Magna …"
